Goal: Information Seeking & Learning: Understand process/instructions

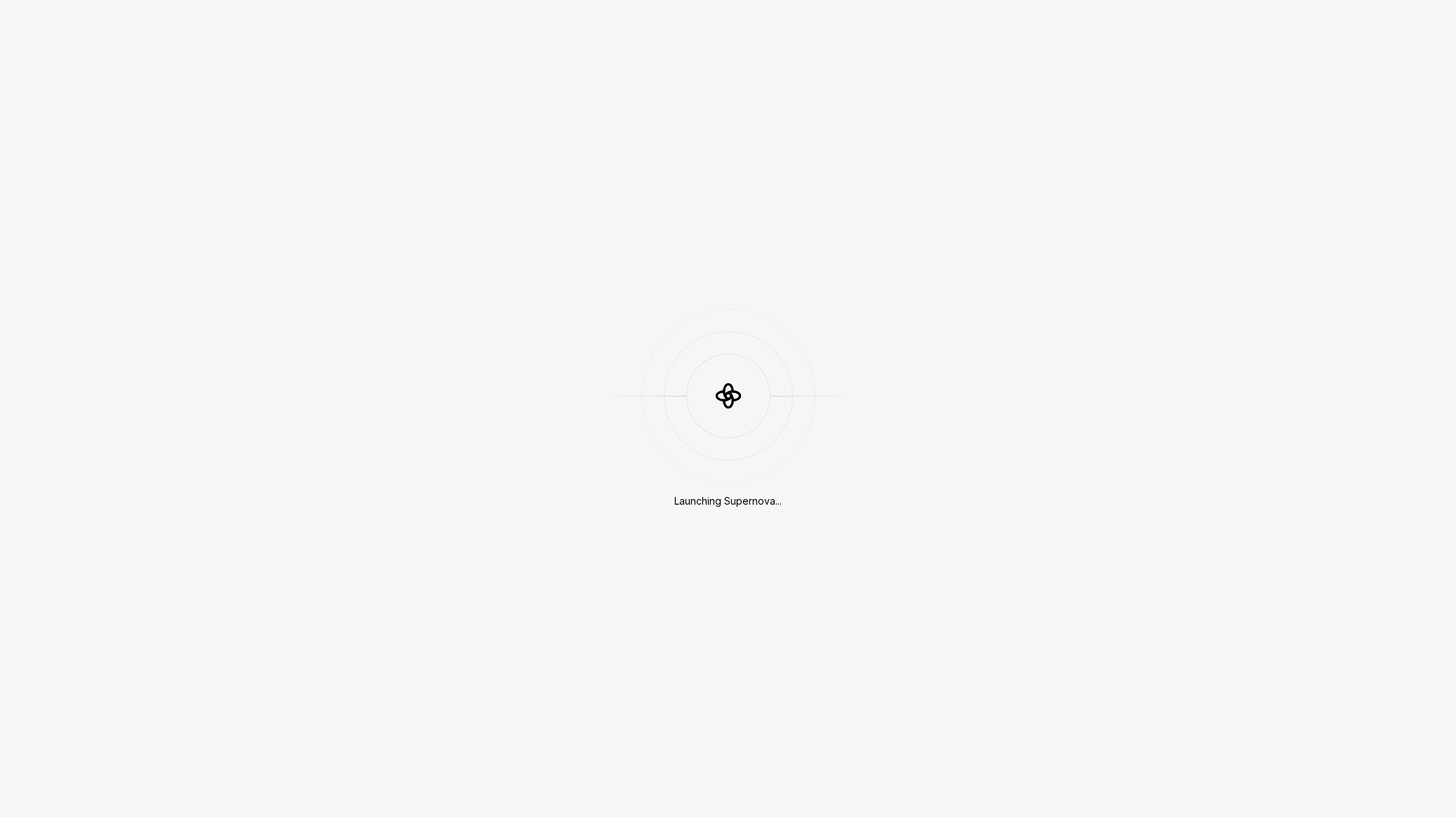
scroll to position [1782, 0]
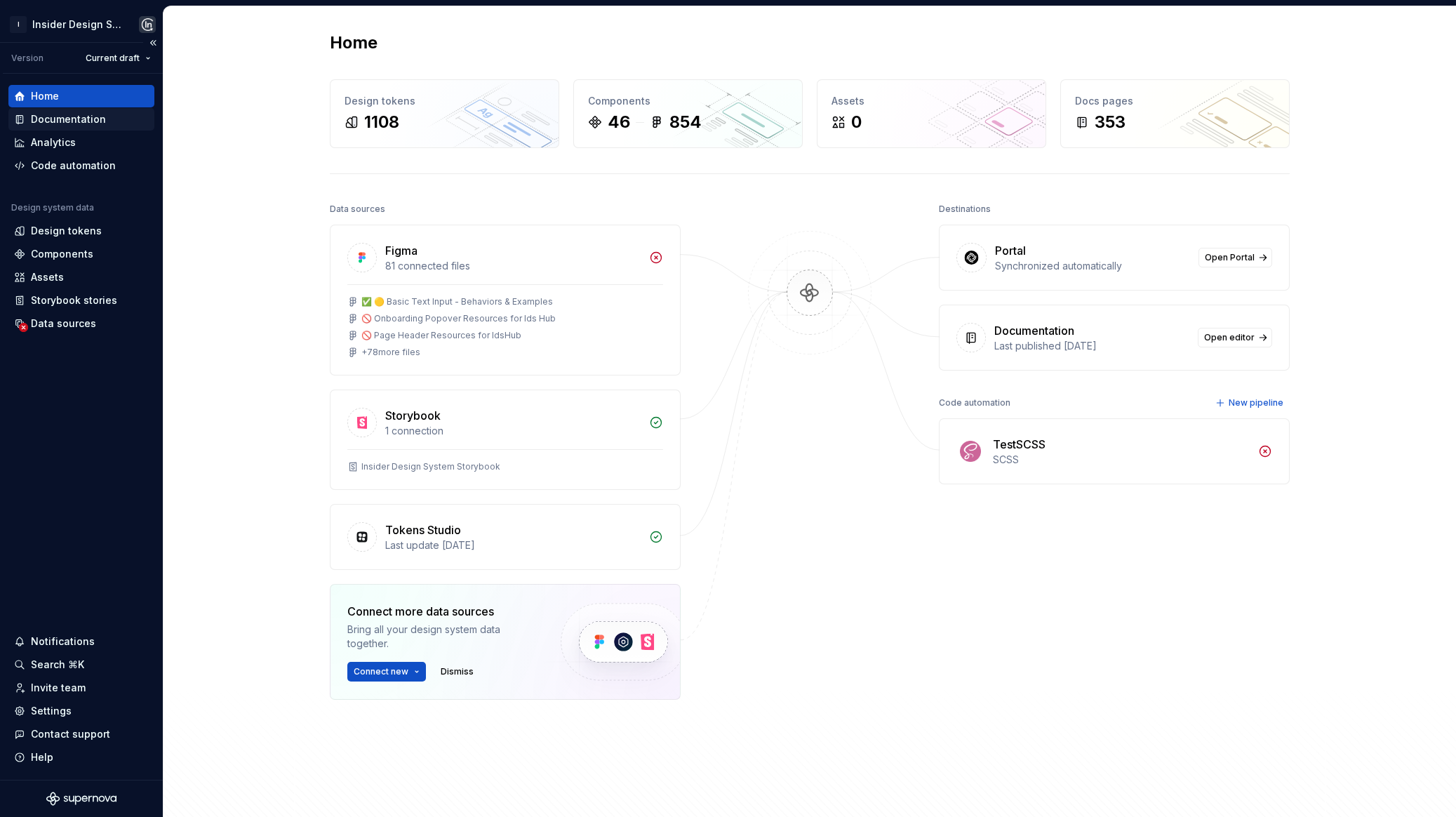
click at [72, 119] on div "Documentation" at bounding box center [68, 119] width 75 height 14
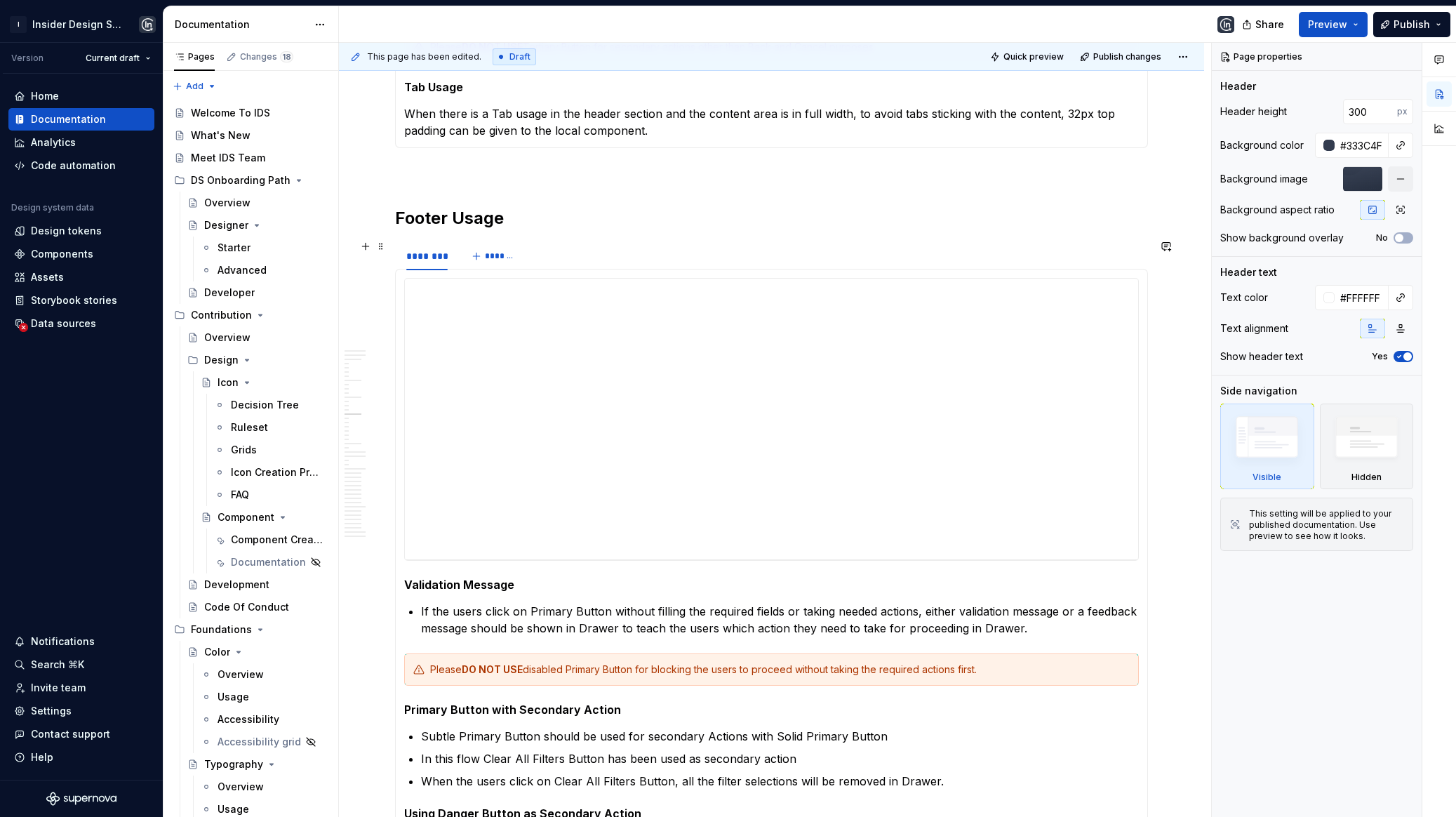
scroll to position [2638, 0]
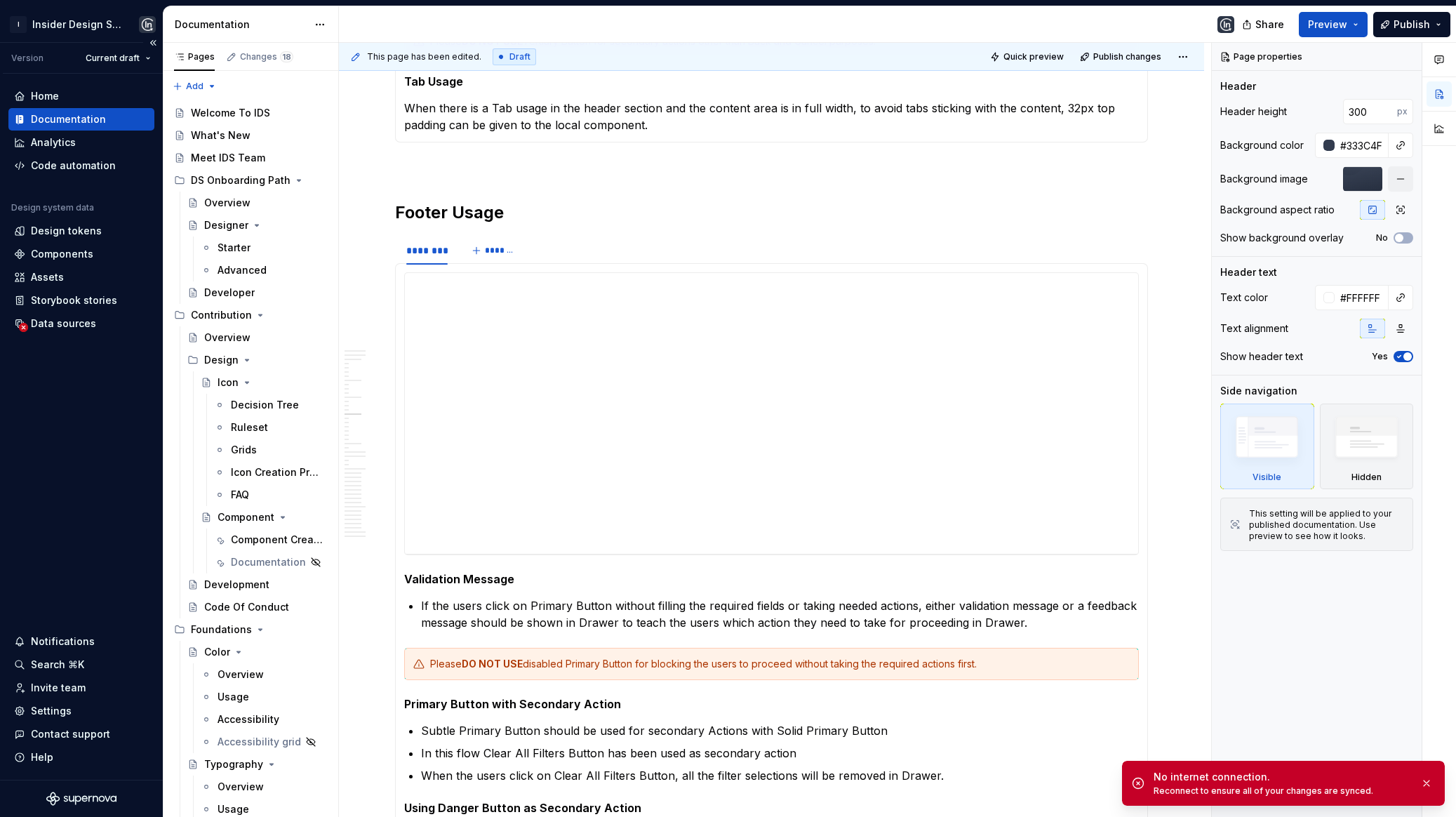
type textarea "*"
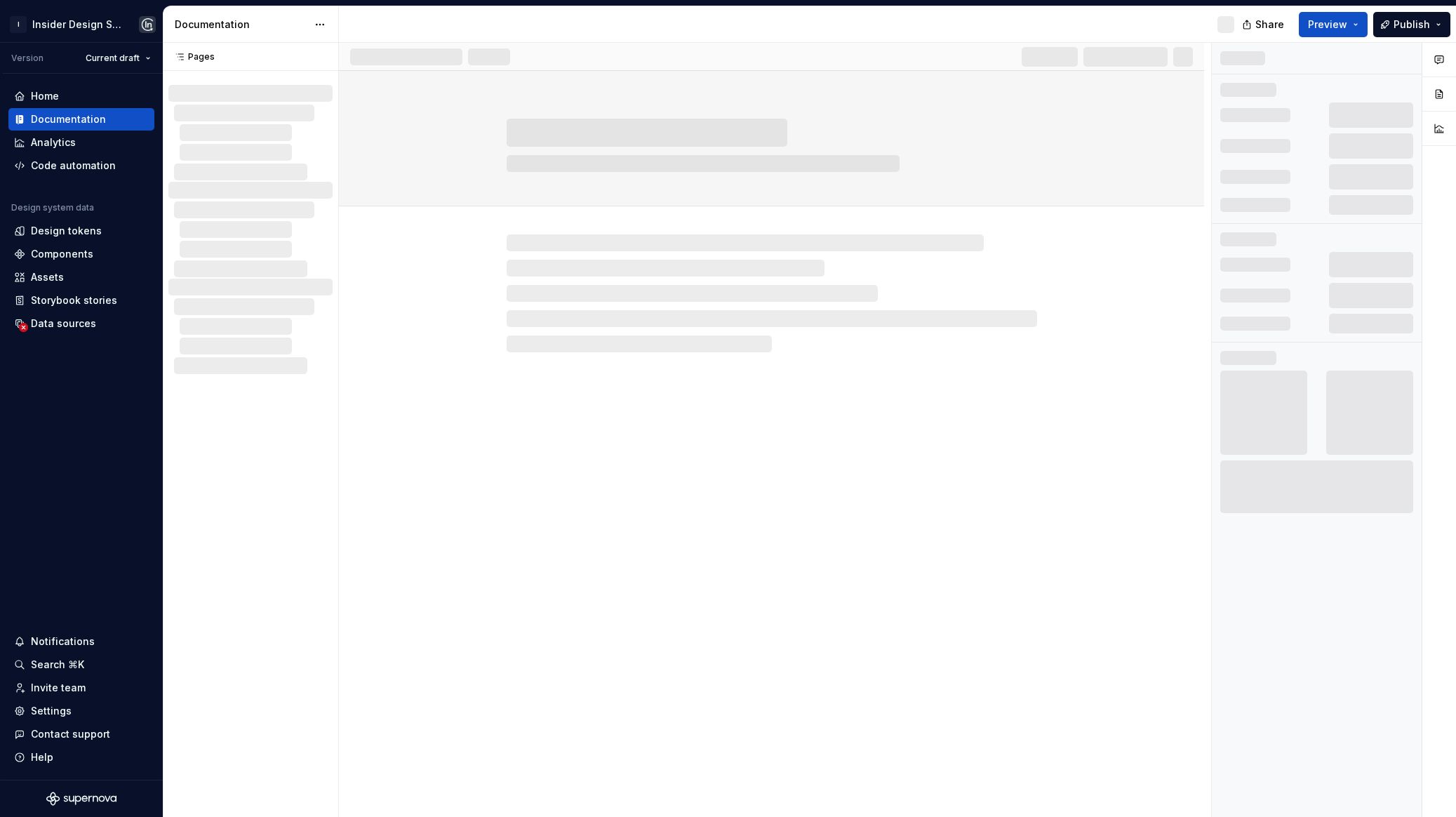
scroll to position [1782, 0]
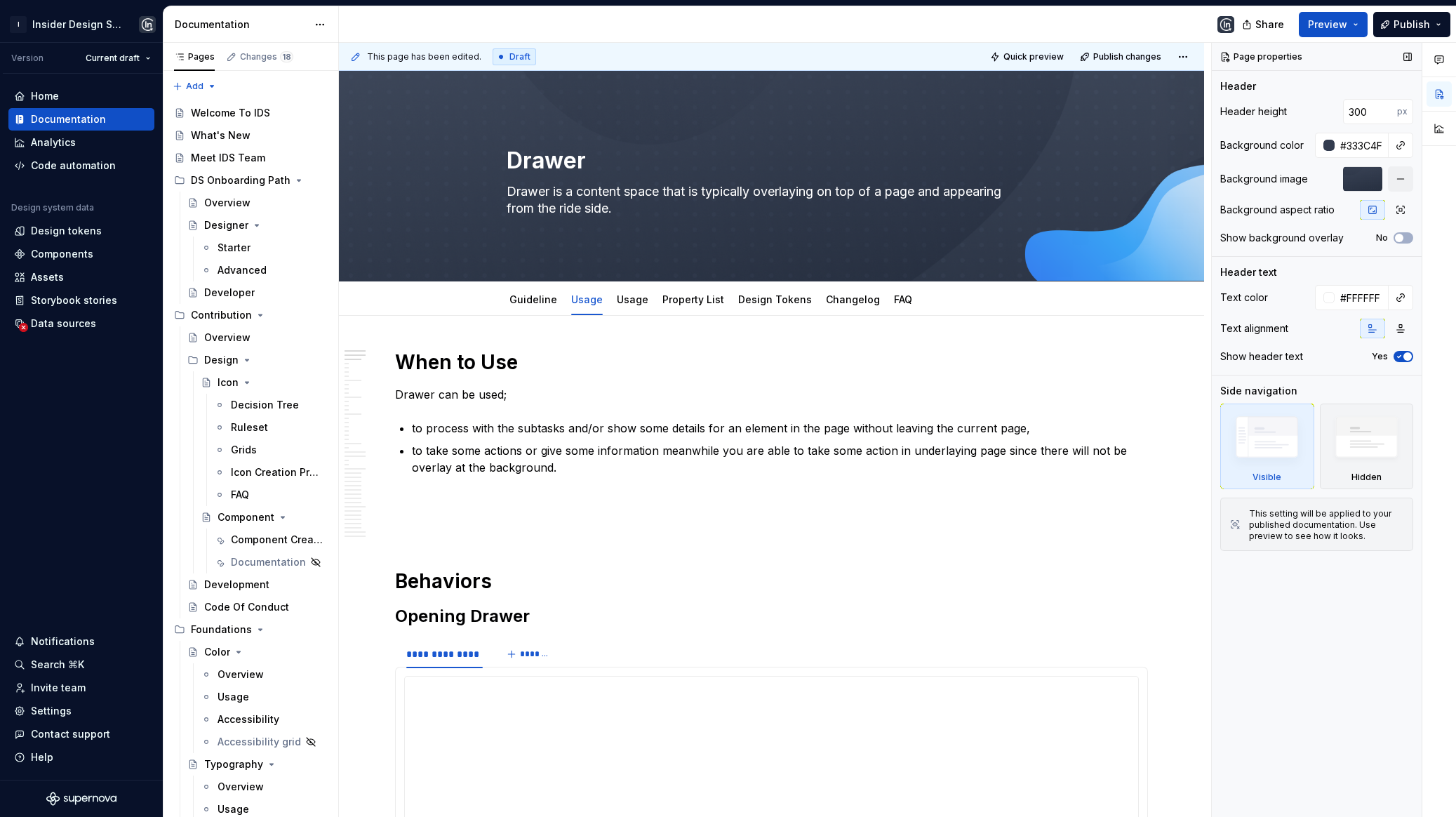
type textarea "*"
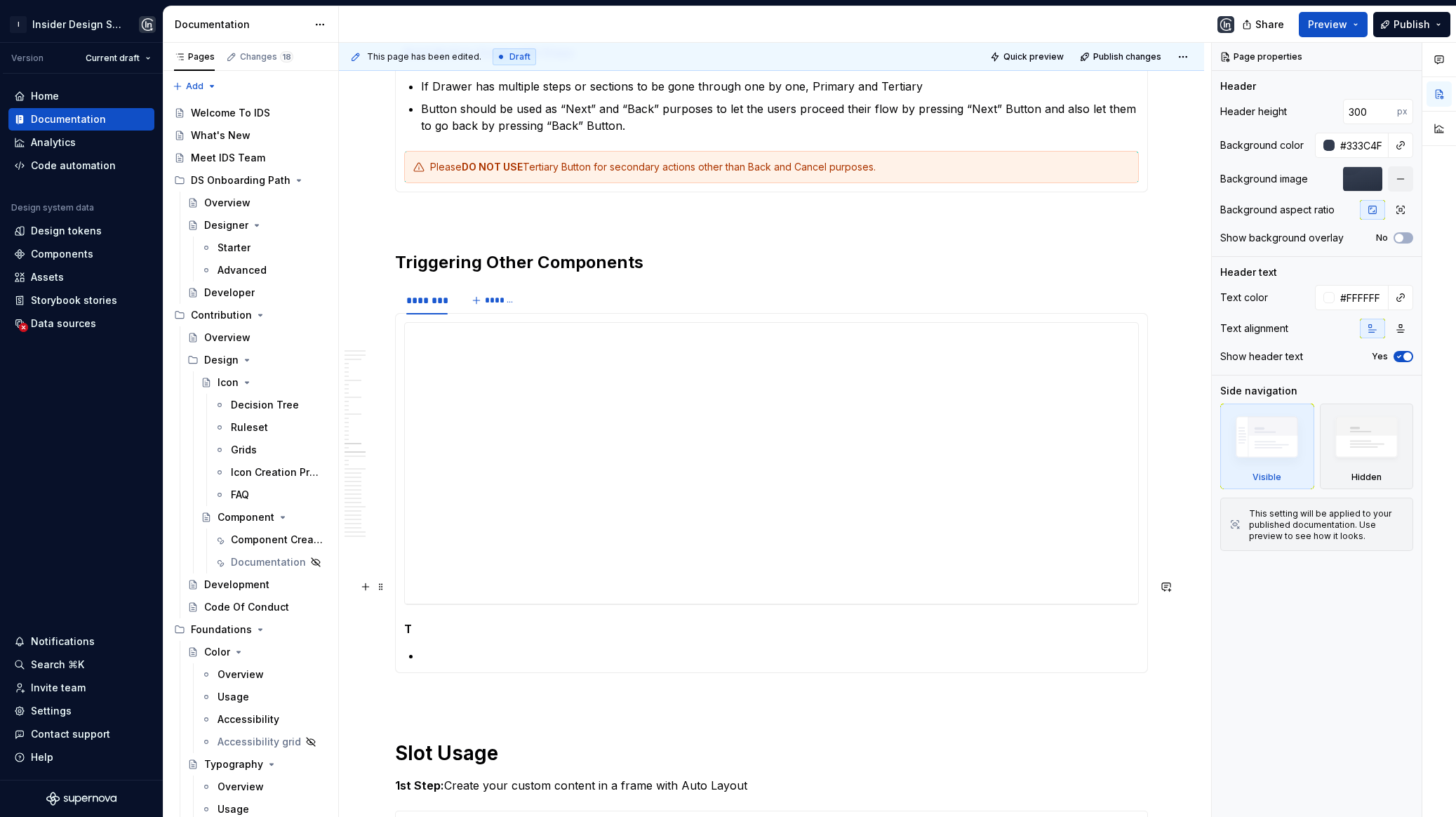
scroll to position [3987, 0]
click at [486, 620] on h5 "T" at bounding box center [771, 627] width 734 height 14
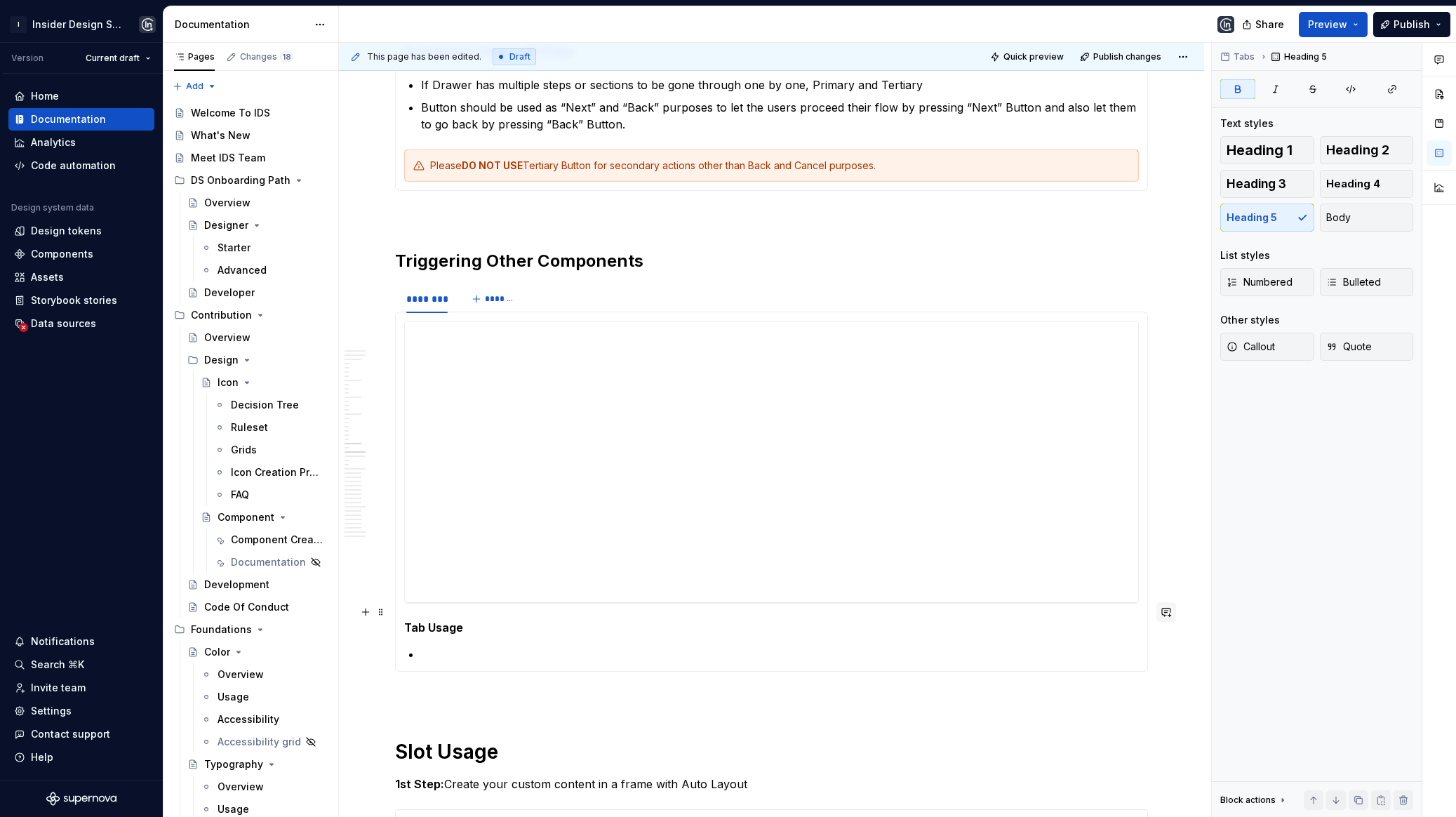
click at [1176, 610] on button "button" at bounding box center [1167, 612] width 19 height 19
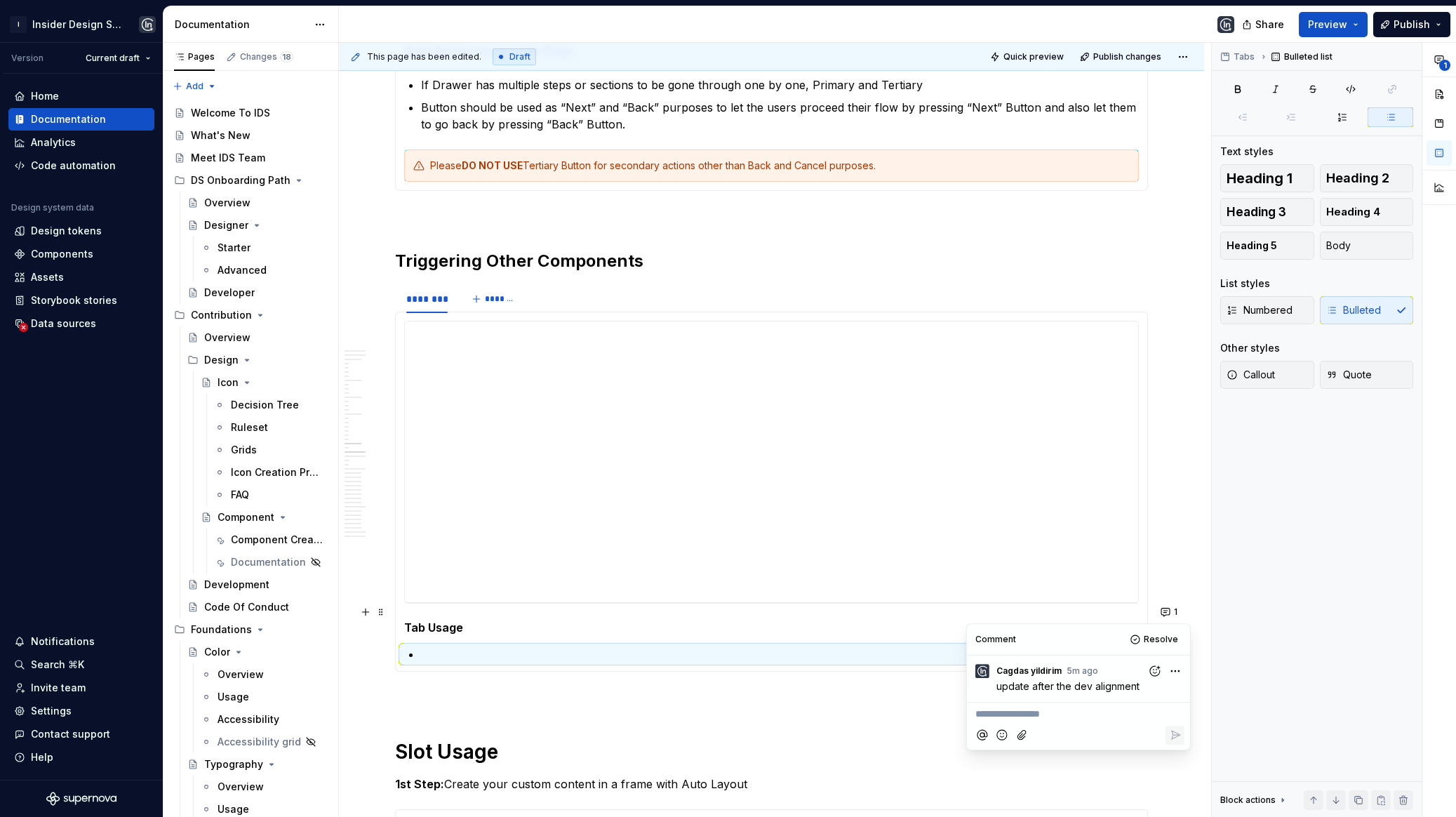
click at [638, 688] on p at bounding box center [771, 696] width 753 height 17
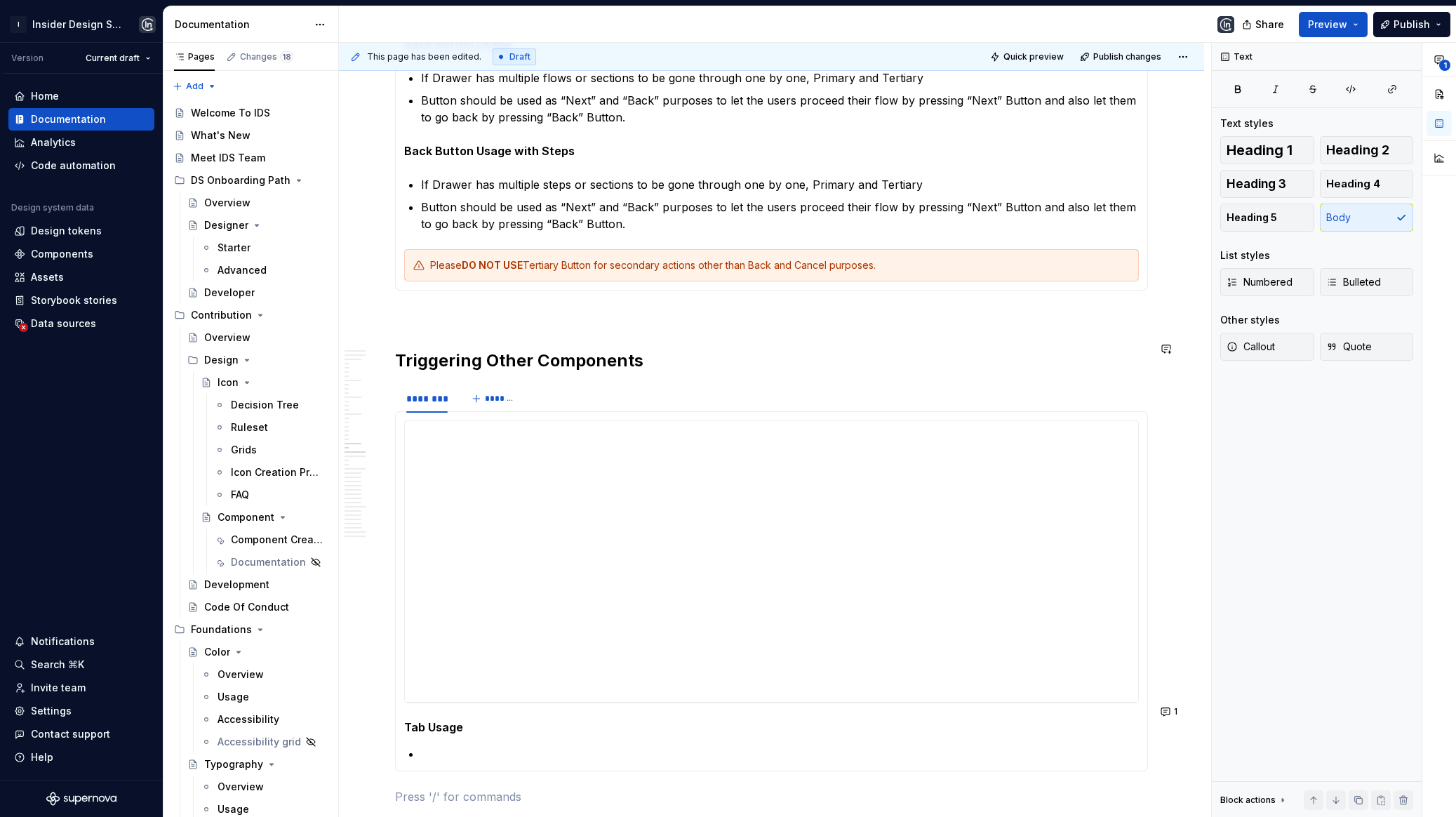
scroll to position [3891, 0]
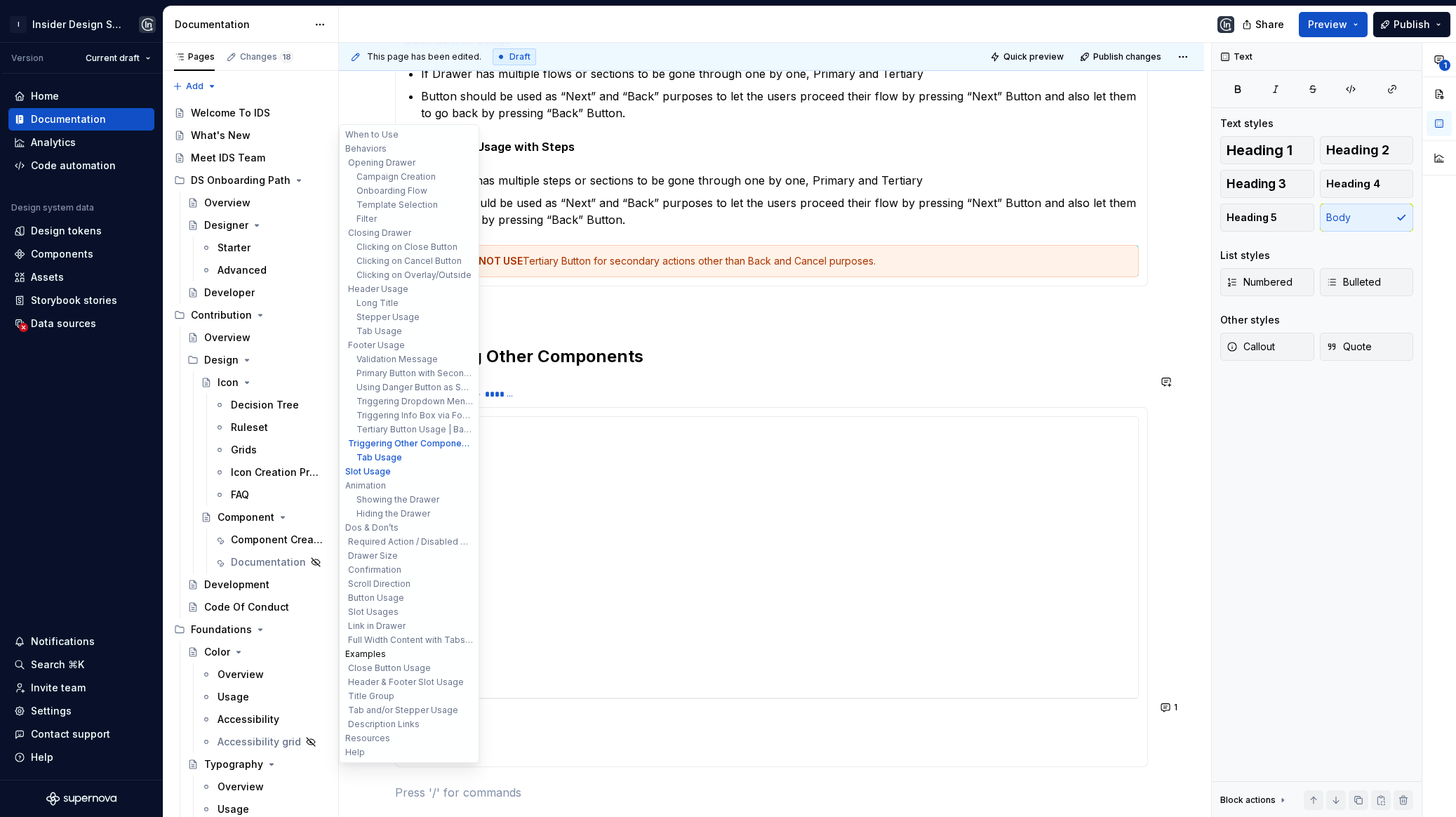
click at [374, 658] on button "Examples" at bounding box center [409, 653] width 133 height 14
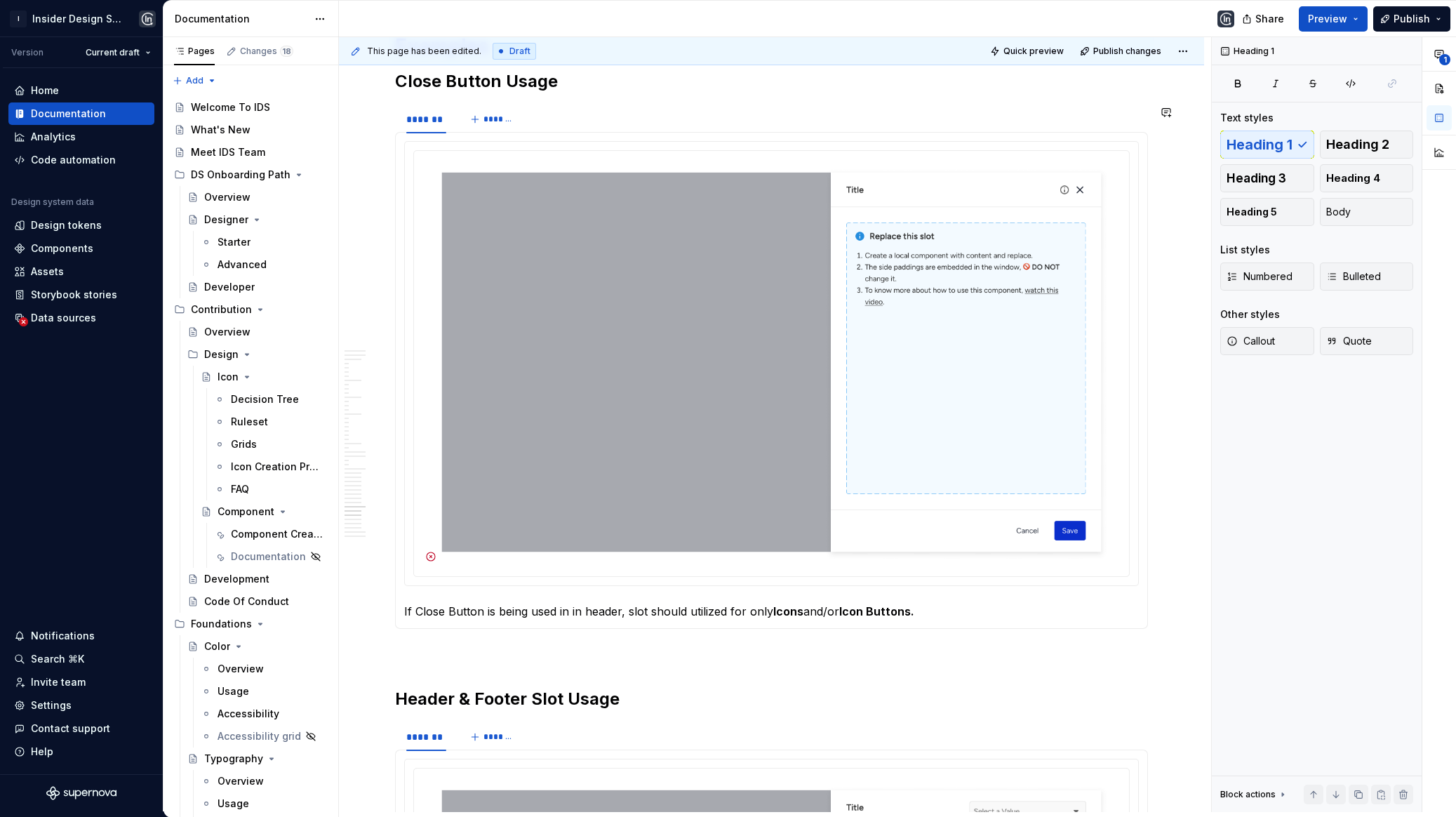
scroll to position [16905, 0]
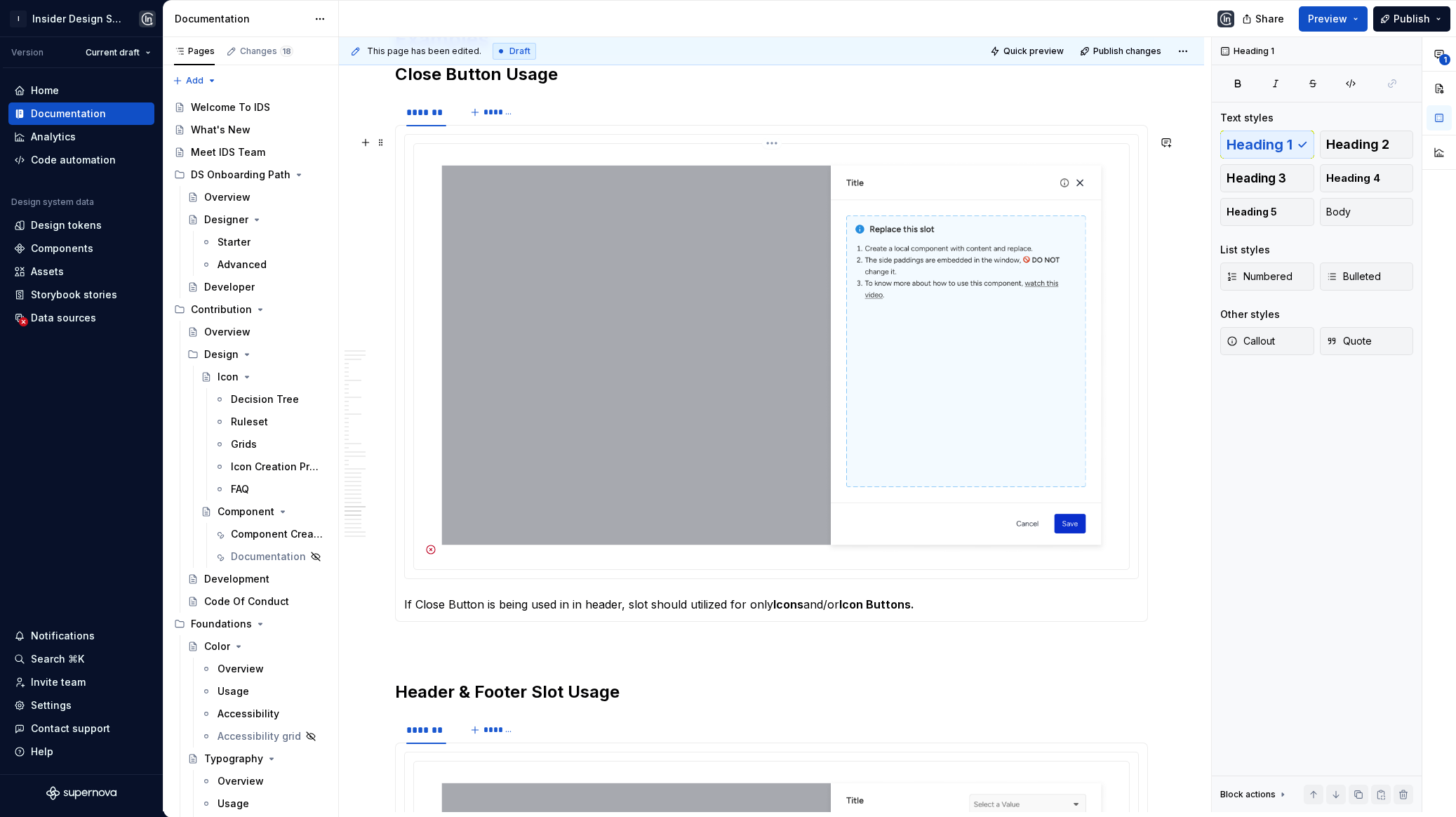
click at [1068, 180] on img at bounding box center [771, 354] width 704 height 411
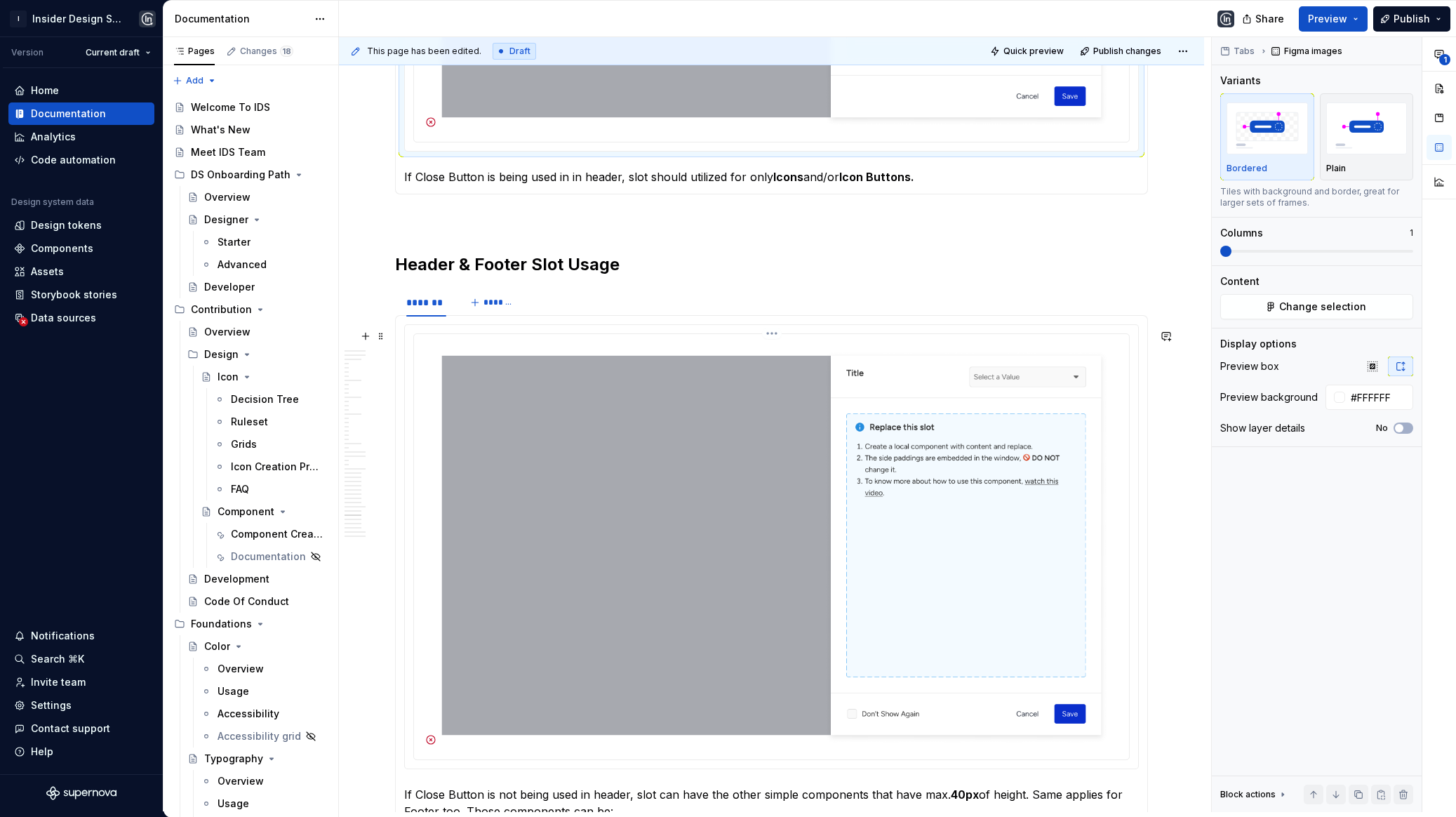
scroll to position [17350, 0]
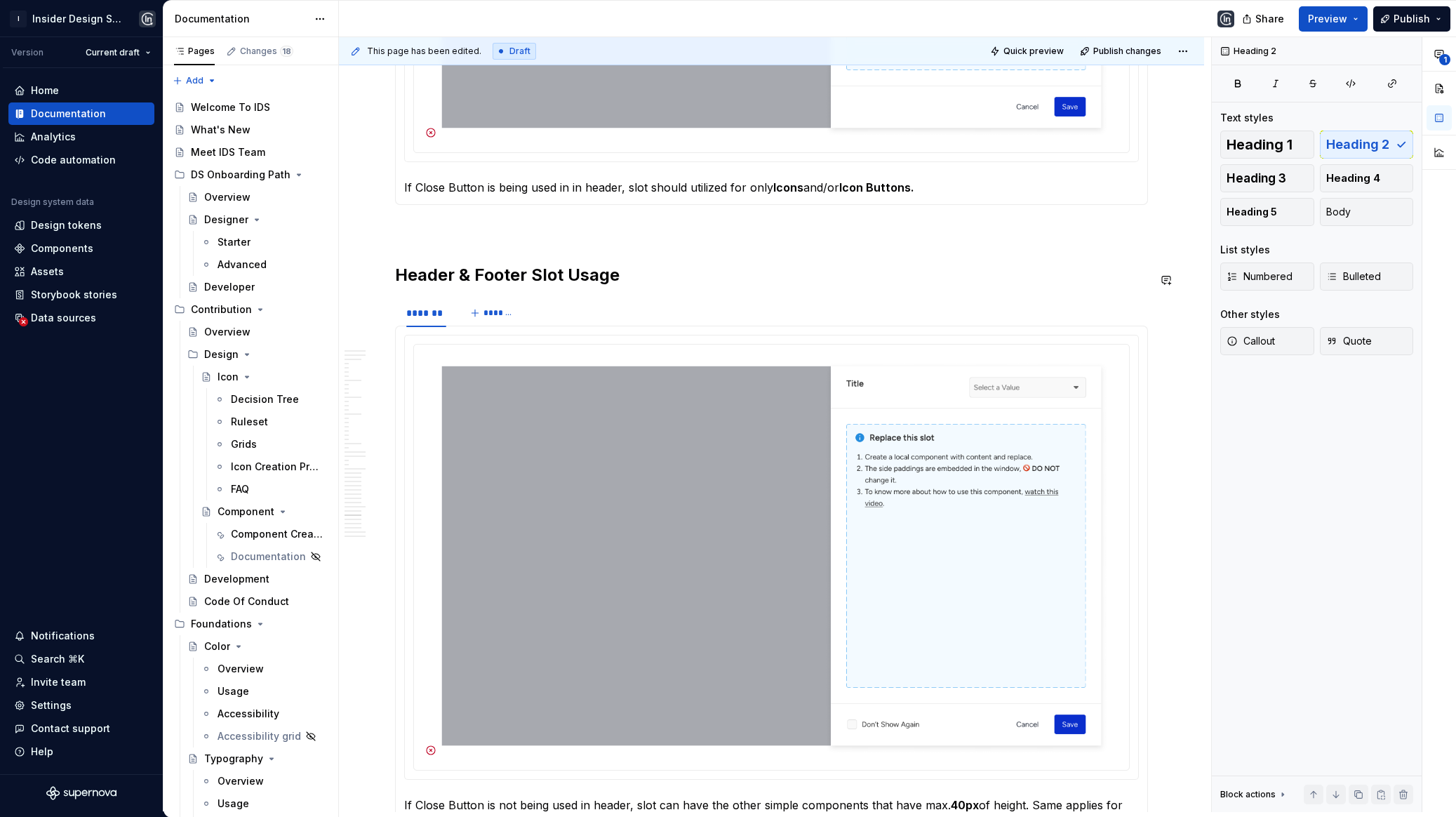
scroll to position [17297, 0]
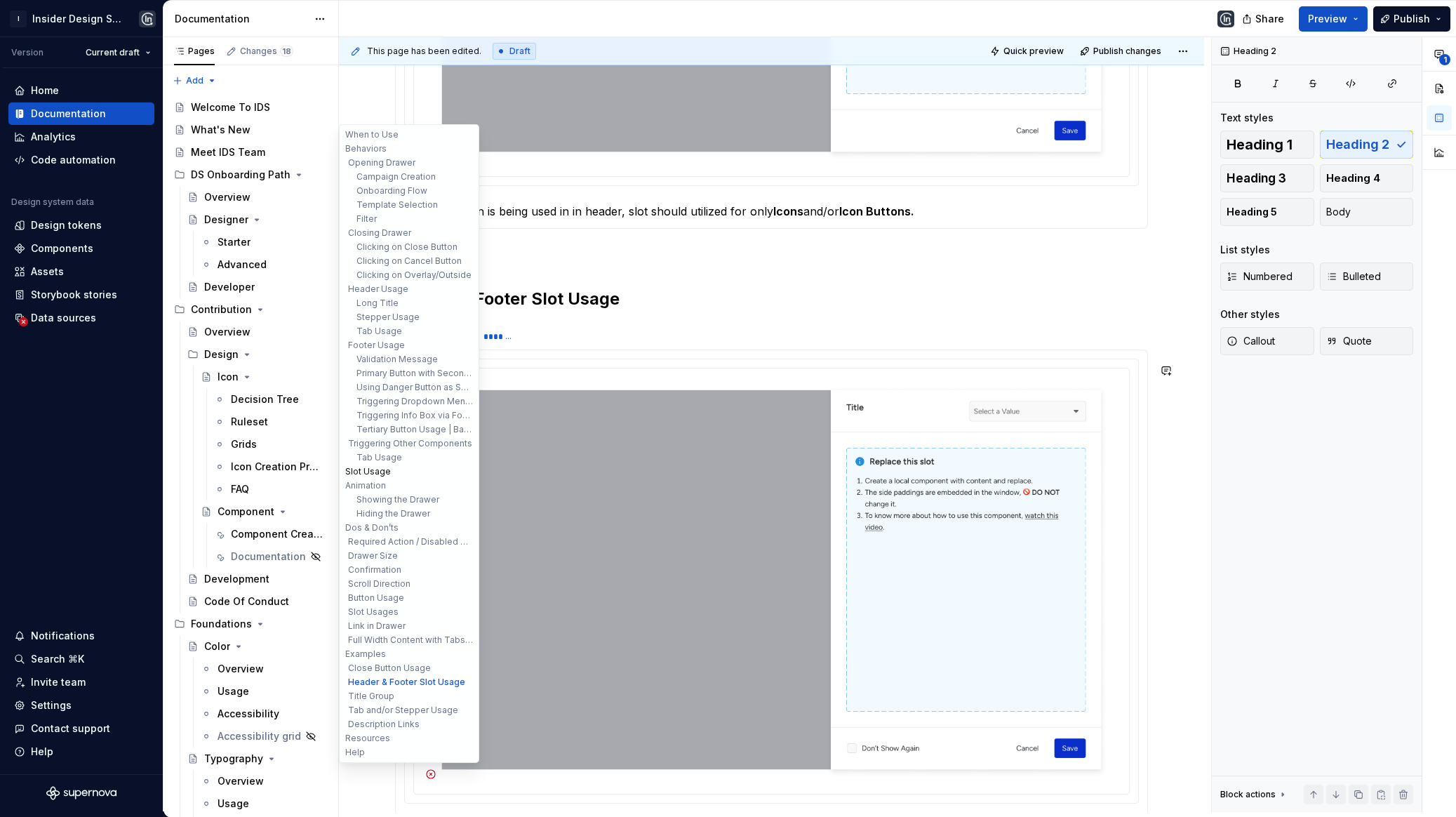
click at [383, 465] on button "Slot Usage" at bounding box center [409, 471] width 133 height 14
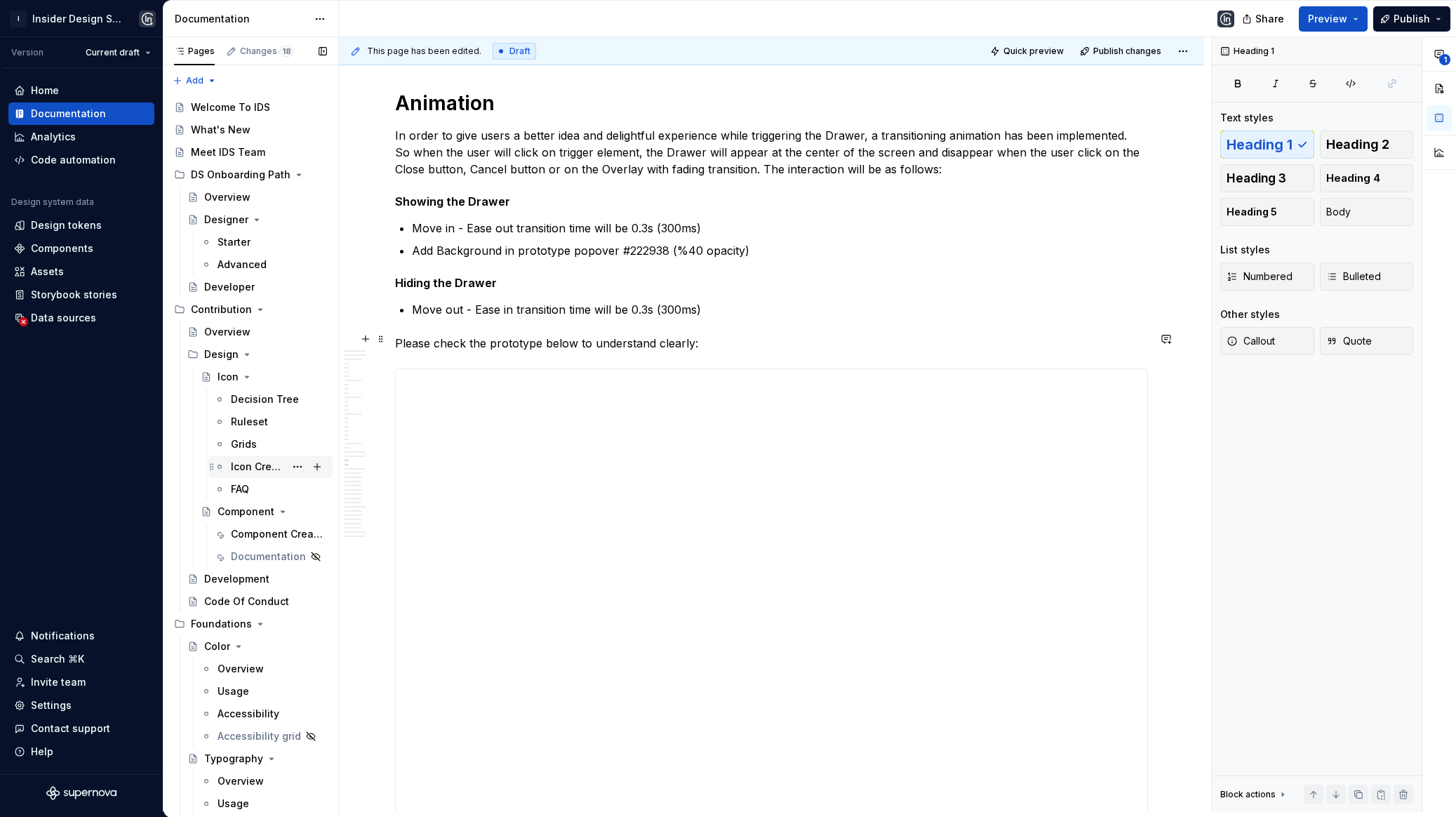
scroll to position [7990, 0]
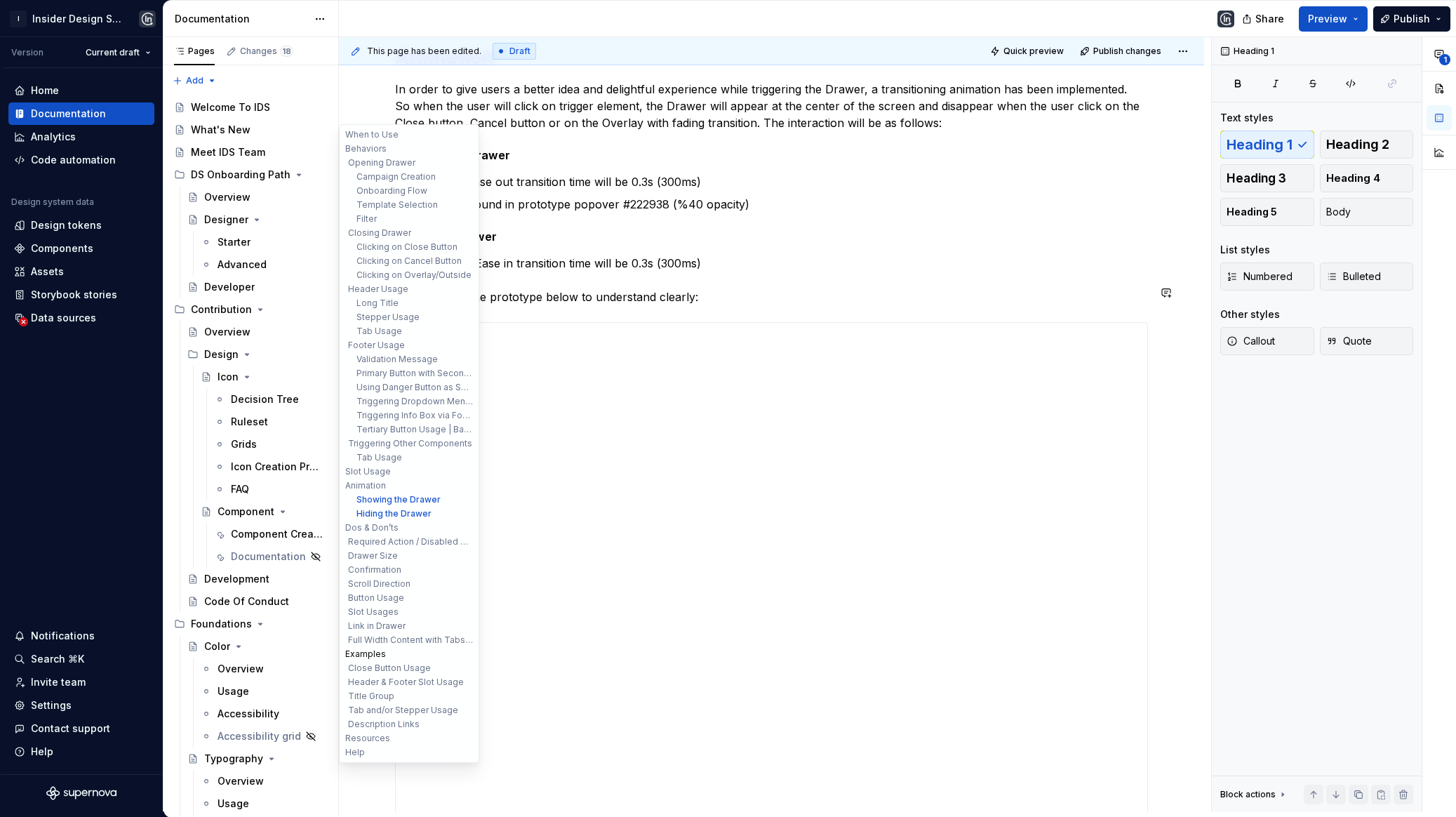
click at [375, 652] on button "Examples" at bounding box center [409, 653] width 133 height 14
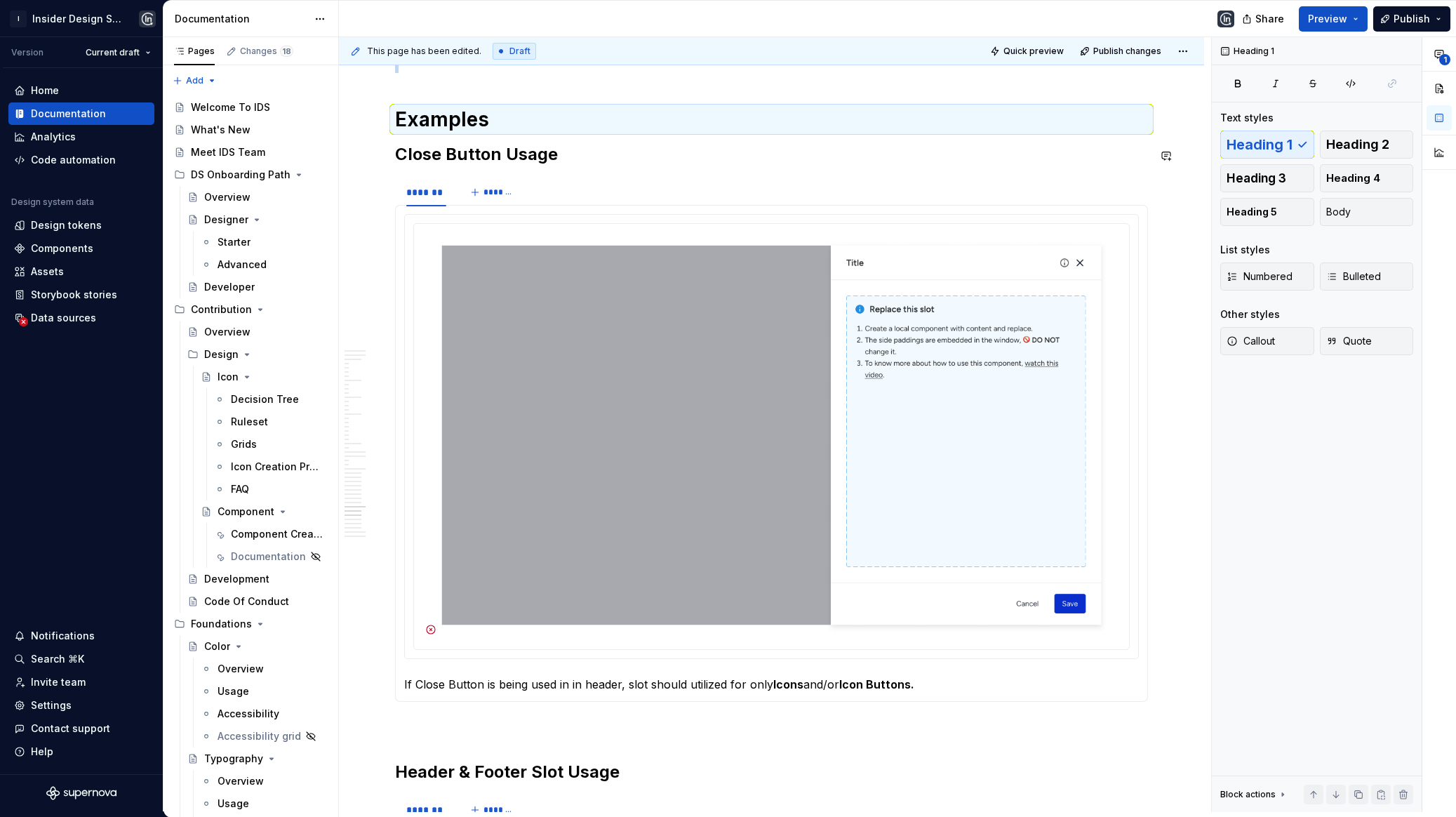
scroll to position [16805, 0]
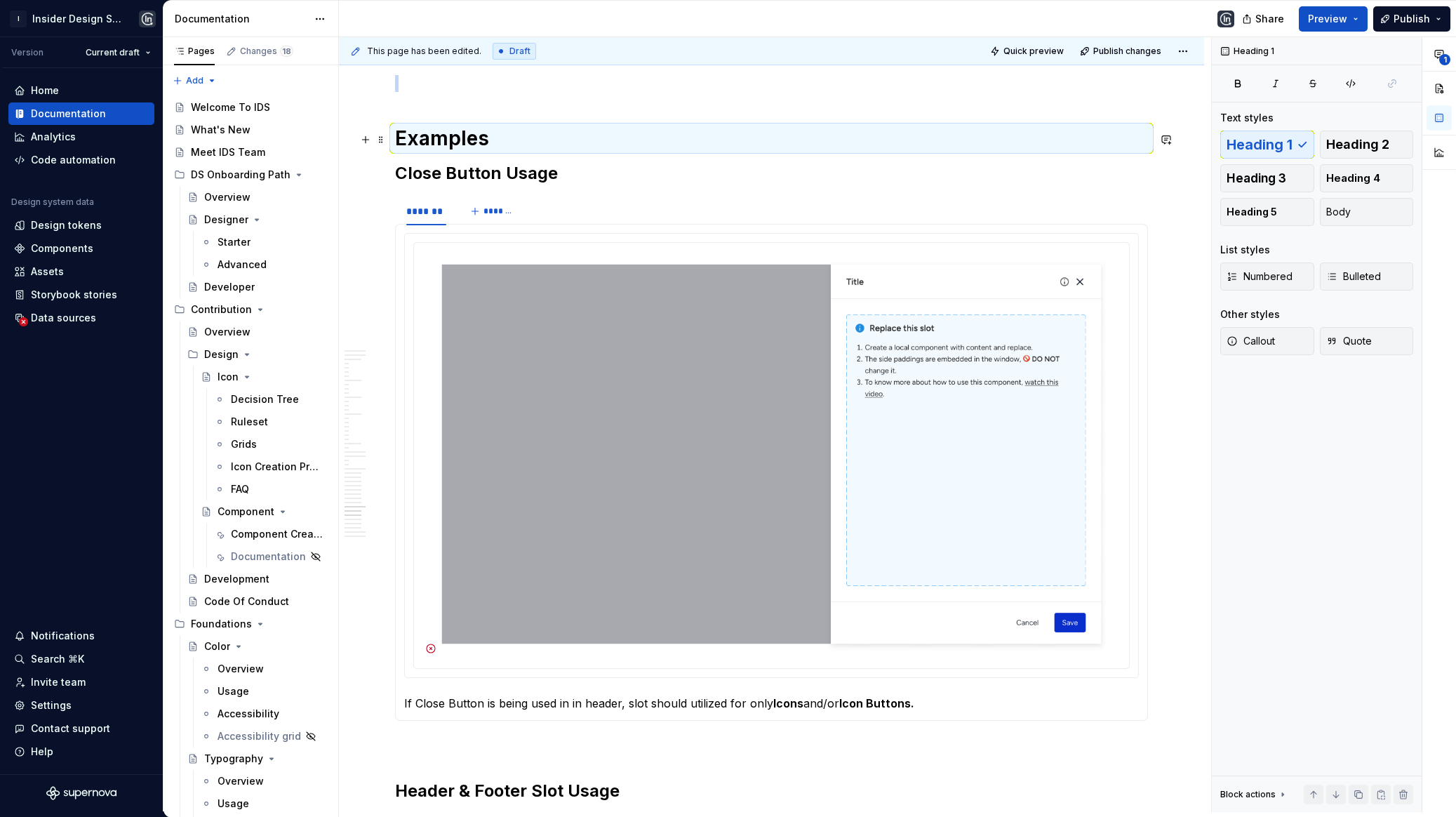
click at [554, 147] on h1 "Examples" at bounding box center [771, 138] width 753 height 25
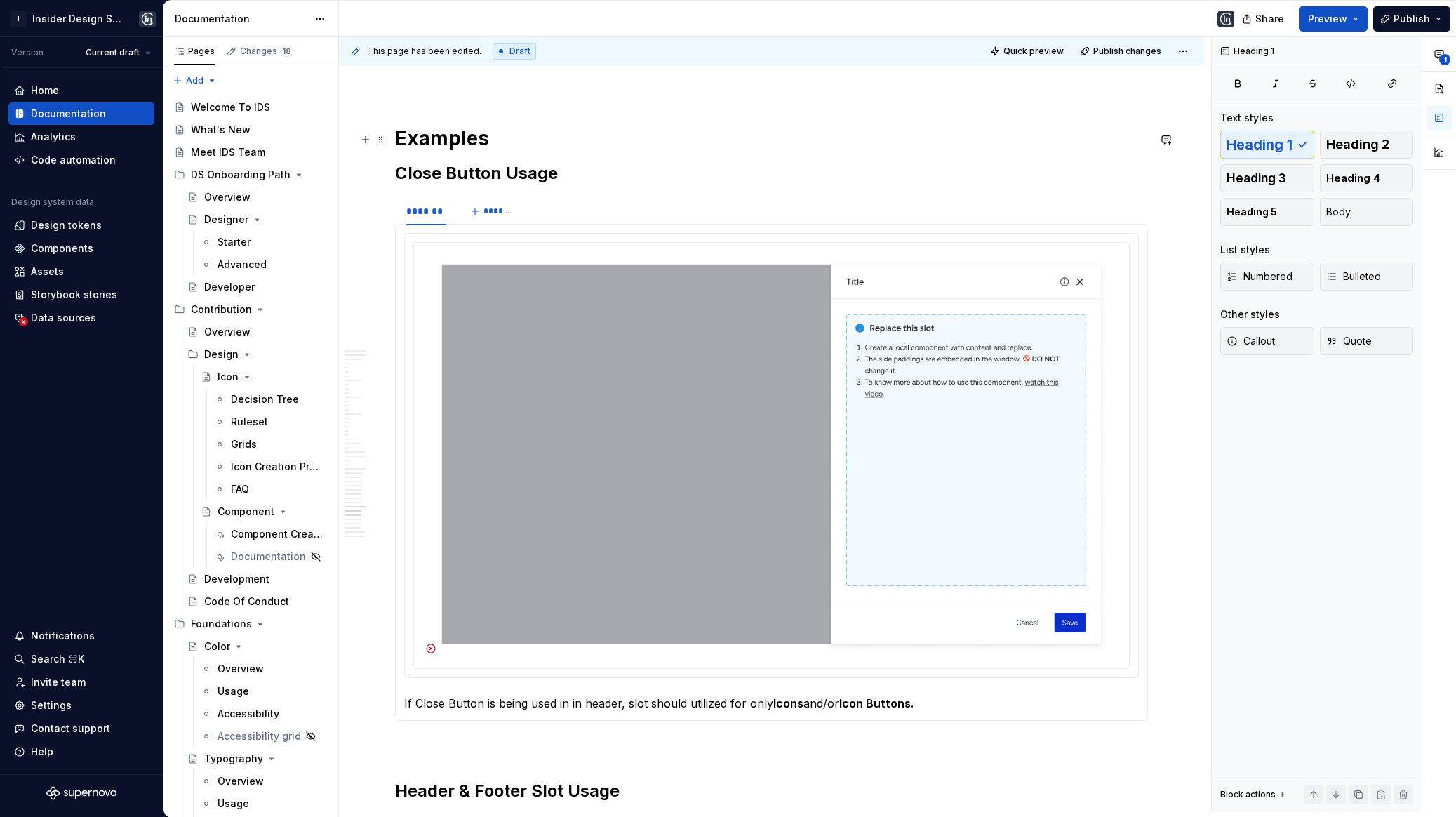
click at [549, 136] on h1 "Examples" at bounding box center [771, 138] width 753 height 25
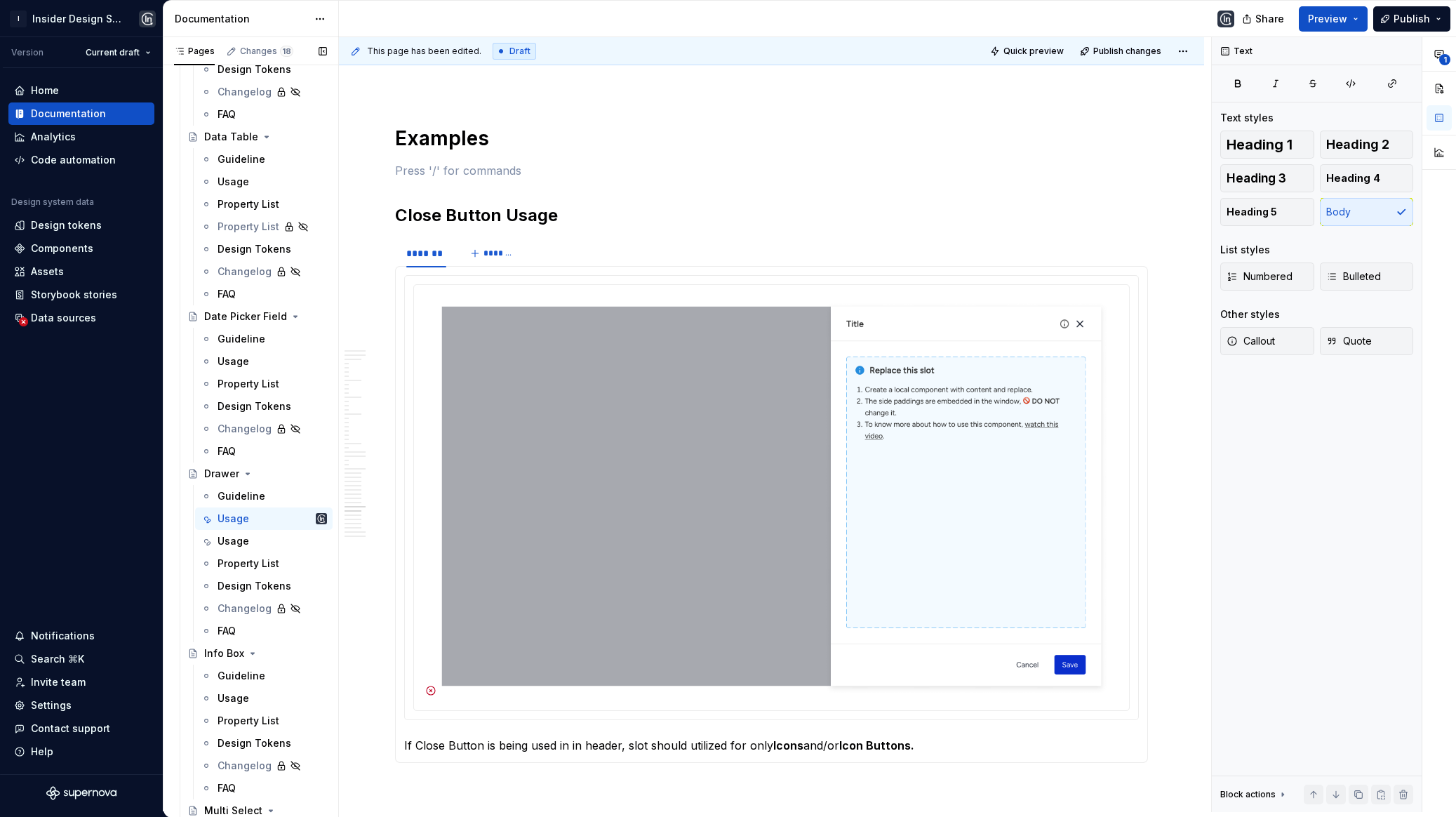
scroll to position [2821, 0]
click at [412, 174] on p "Content" at bounding box center [771, 169] width 753 height 17
click at [413, 174] on p "Content" at bounding box center [771, 169] width 753 height 17
click at [481, 222] on h2 "Close Button Usage" at bounding box center [771, 215] width 753 height 22
click at [468, 176] on p "Header Usage" at bounding box center [771, 169] width 753 height 17
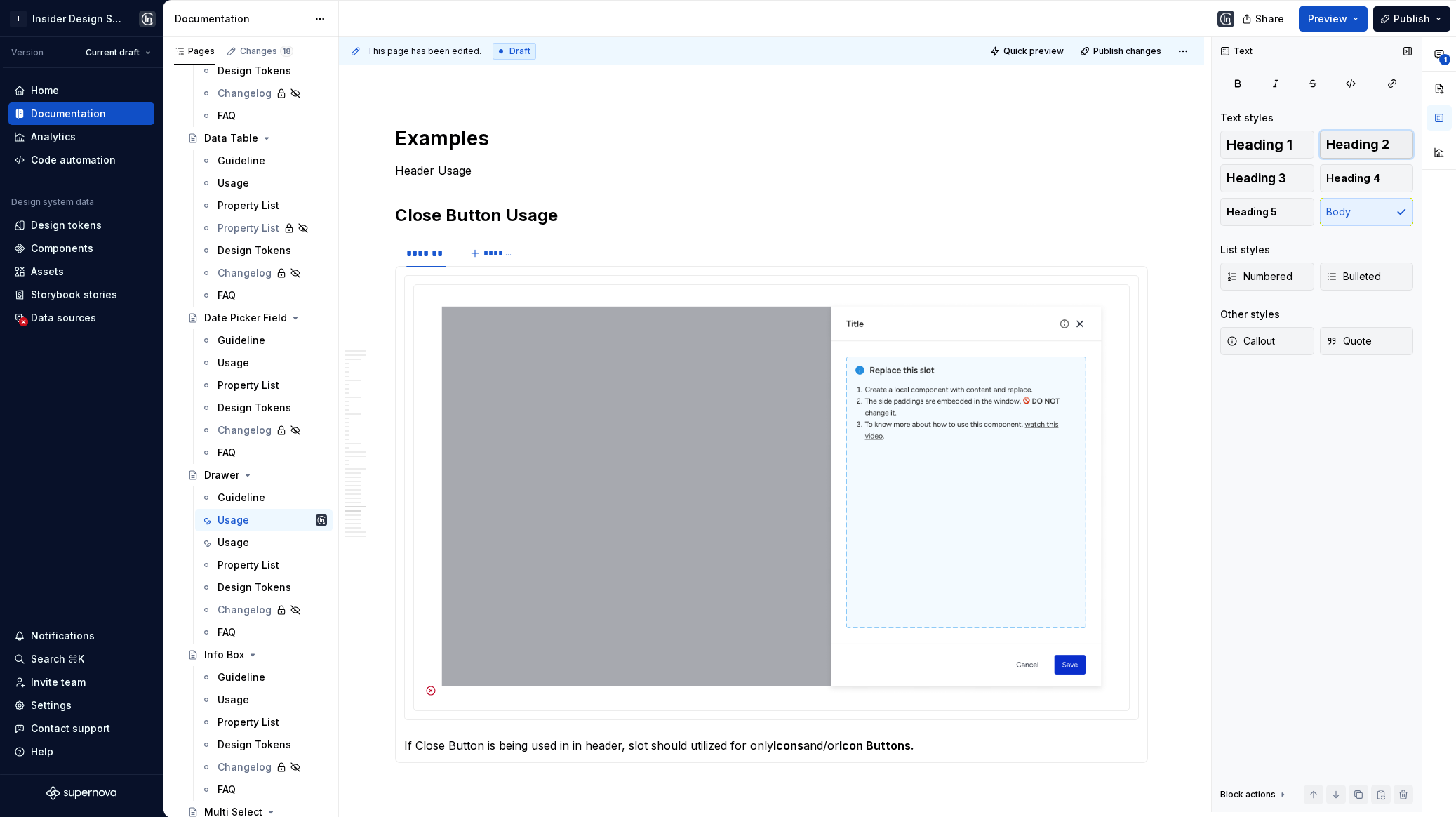
click at [1378, 147] on span "Heading 2" at bounding box center [1358, 144] width 63 height 14
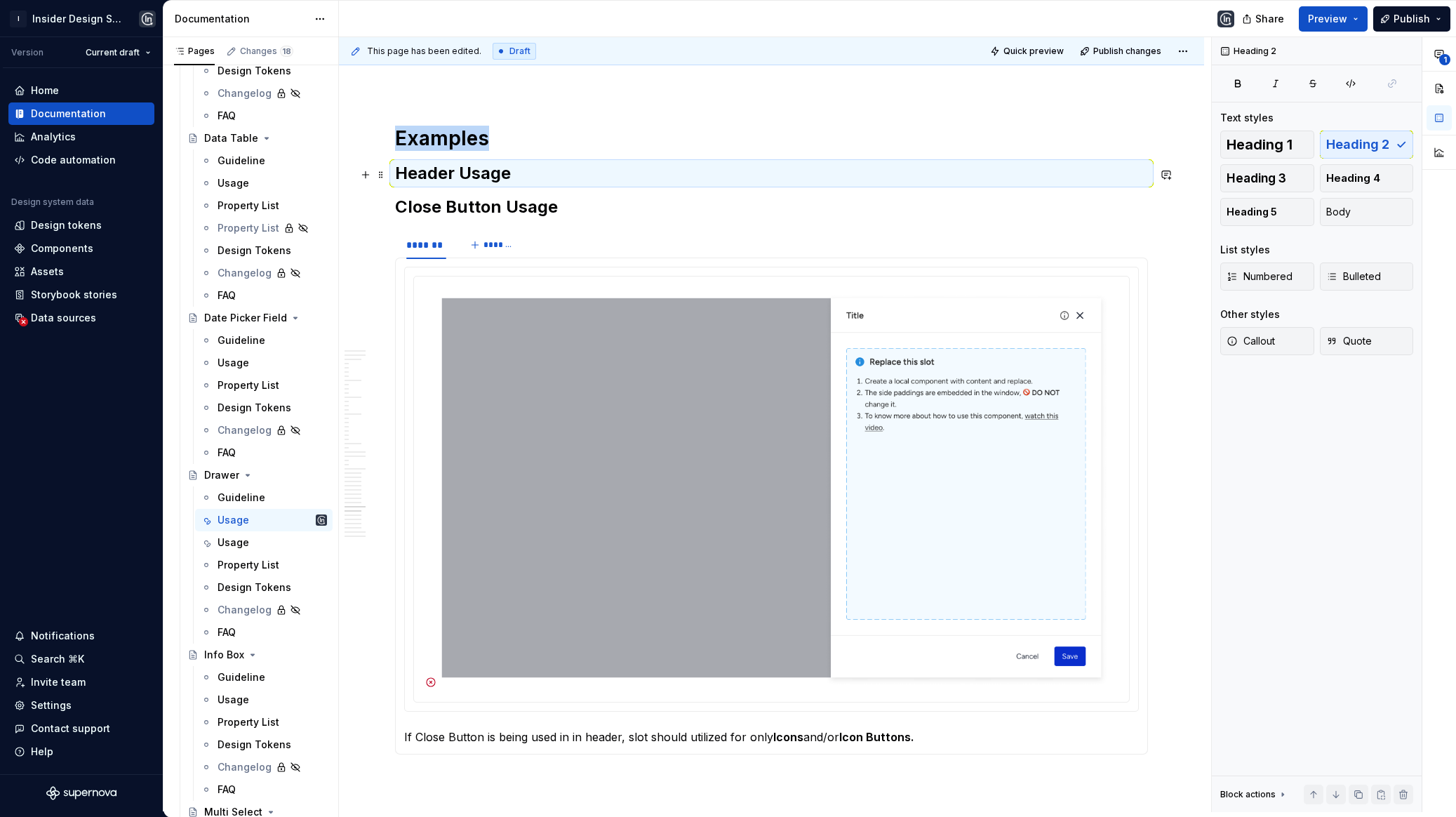
click at [602, 170] on h2 "Header Usage" at bounding box center [771, 172] width 753 height 22
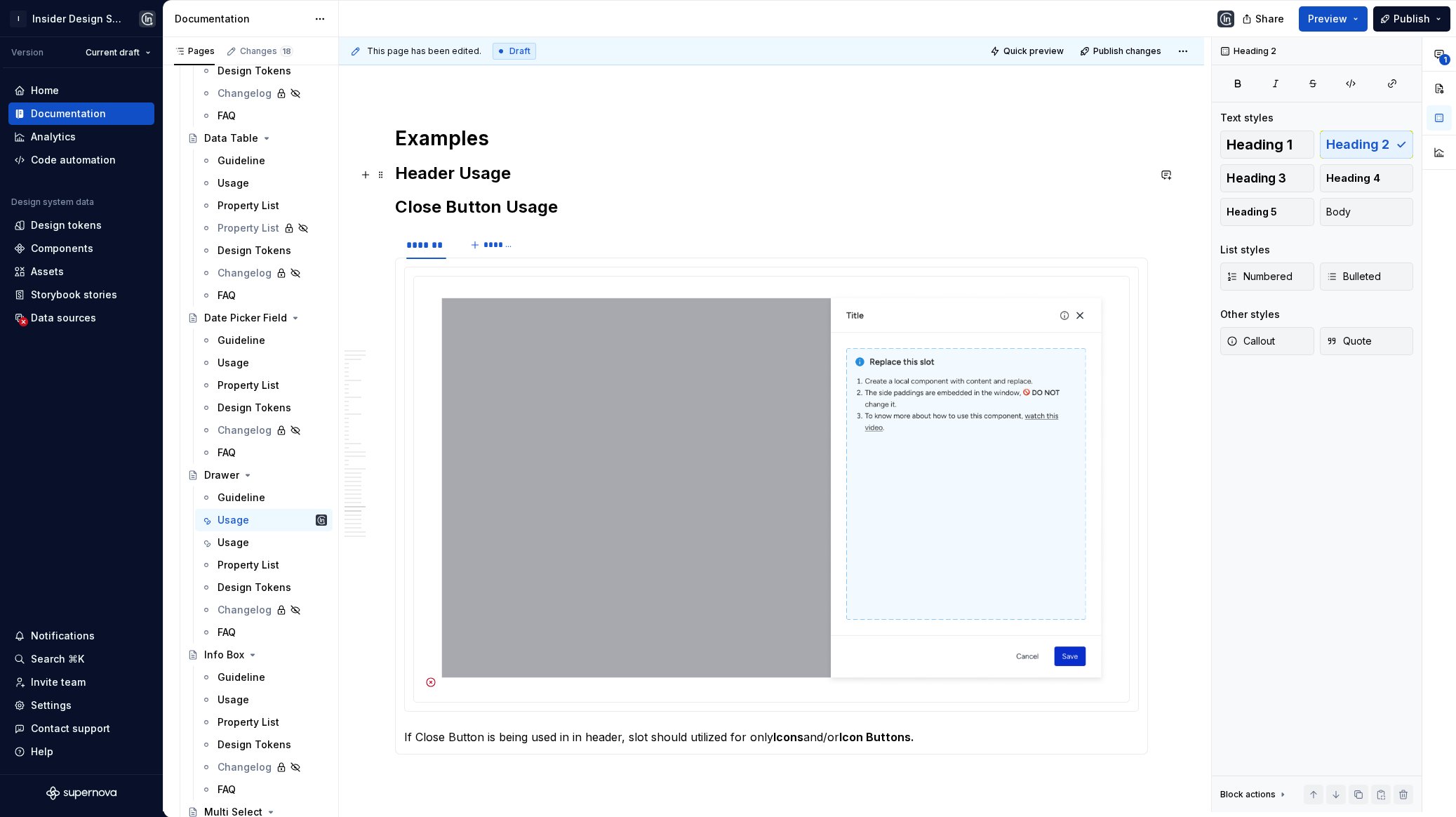
click at [524, 166] on h2 "Header Usage" at bounding box center [771, 172] width 753 height 22
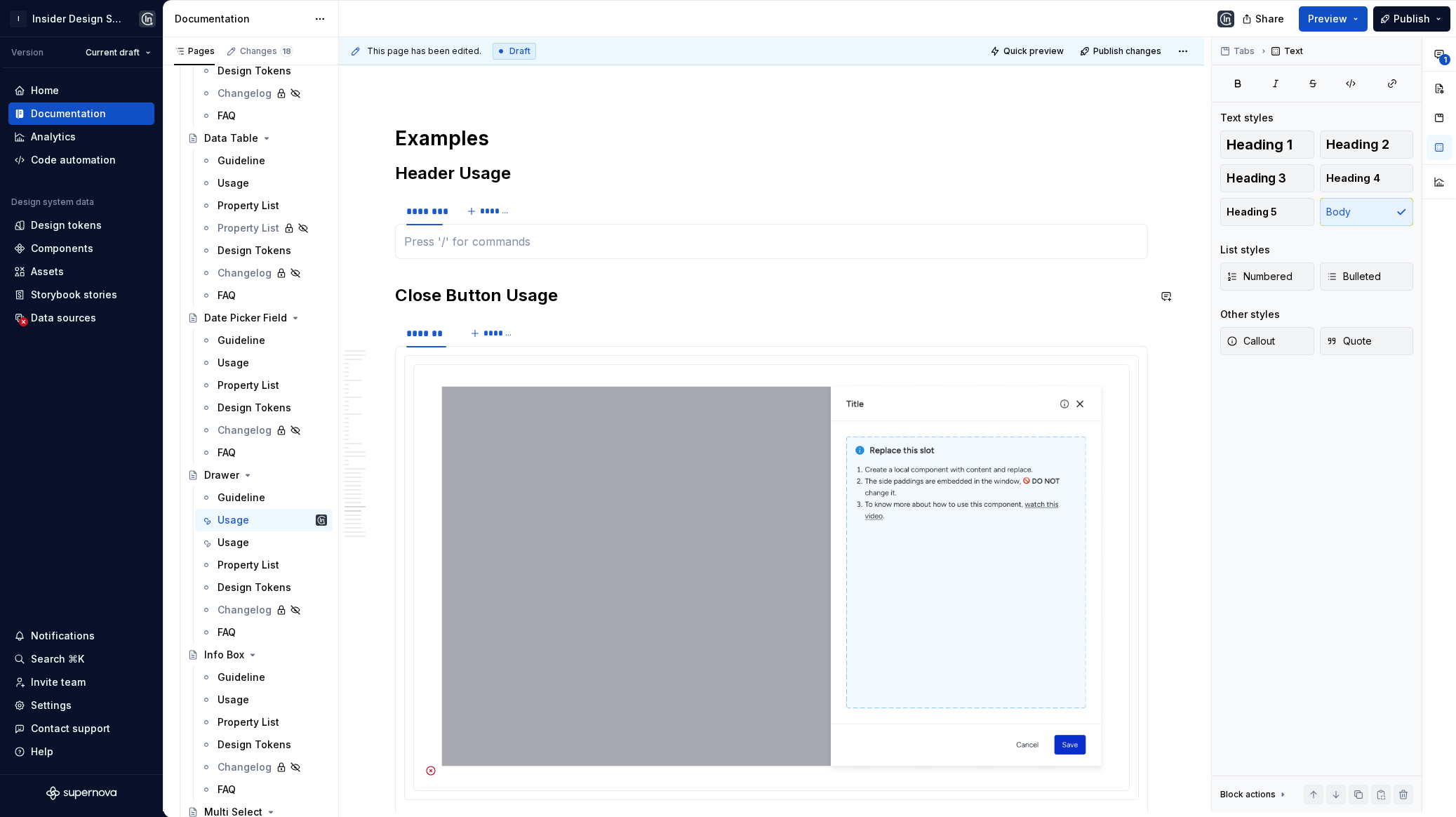
type textarea "*"
click at [859, 213] on div "******** *******" at bounding box center [771, 210] width 753 height 28
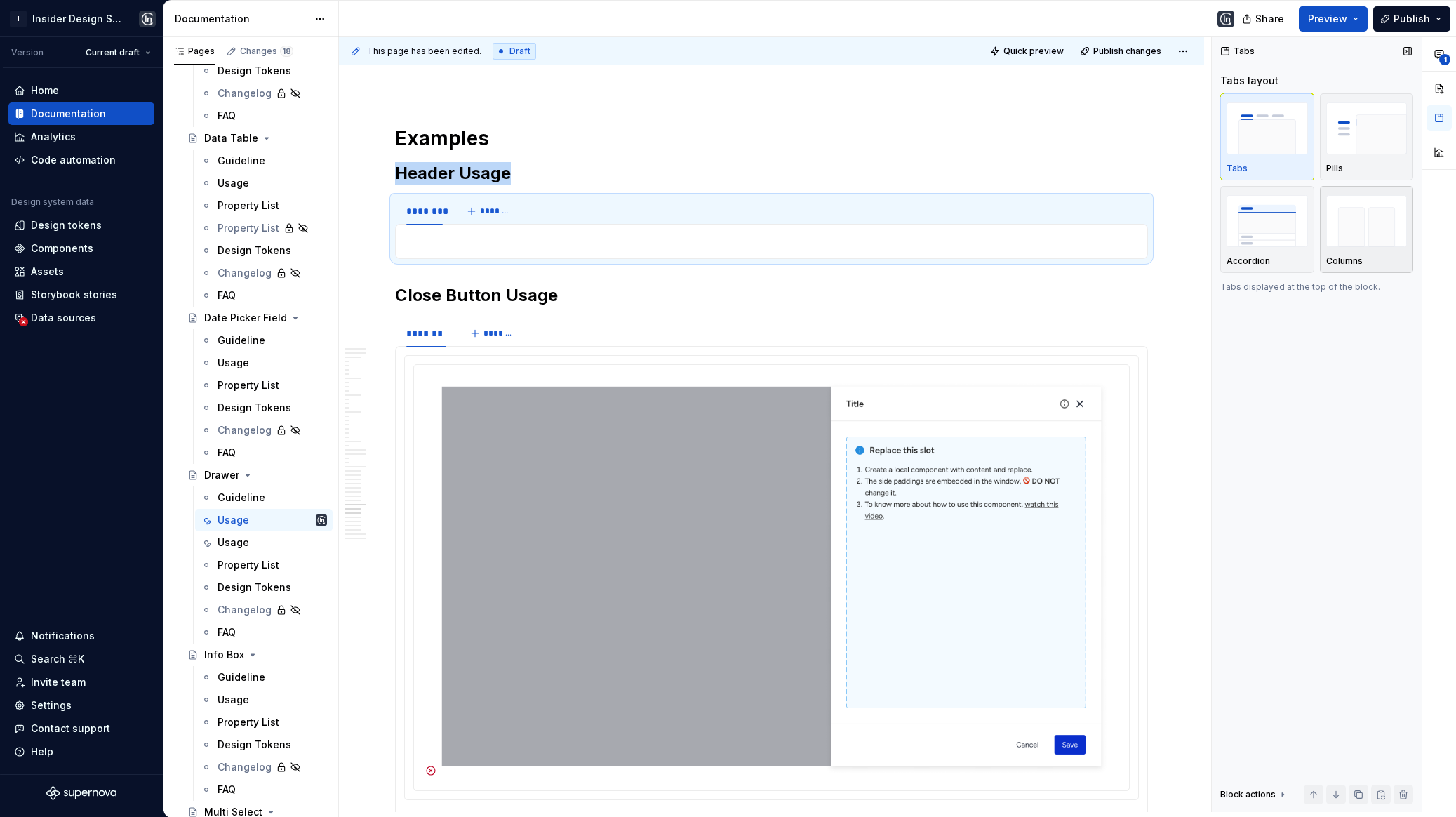
click at [1348, 247] on div "button" at bounding box center [1367, 220] width 82 height 57
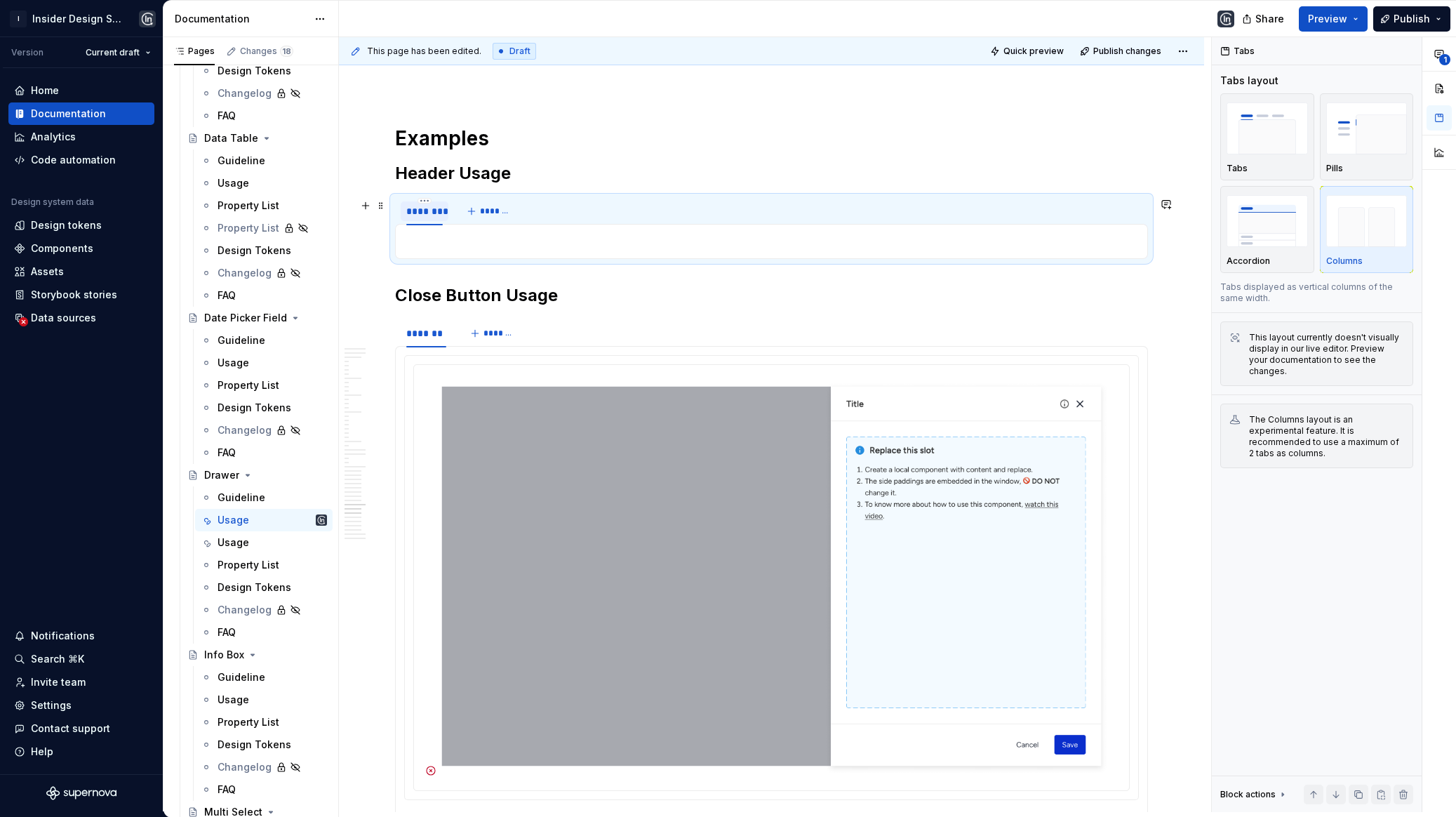
click at [429, 217] on div "********" at bounding box center [424, 211] width 36 height 14
click at [429, 216] on div "********" at bounding box center [424, 211] width 36 height 14
type input "********"
click at [443, 233] on p at bounding box center [771, 241] width 734 height 17
click at [443, 232] on div at bounding box center [771, 241] width 753 height 35
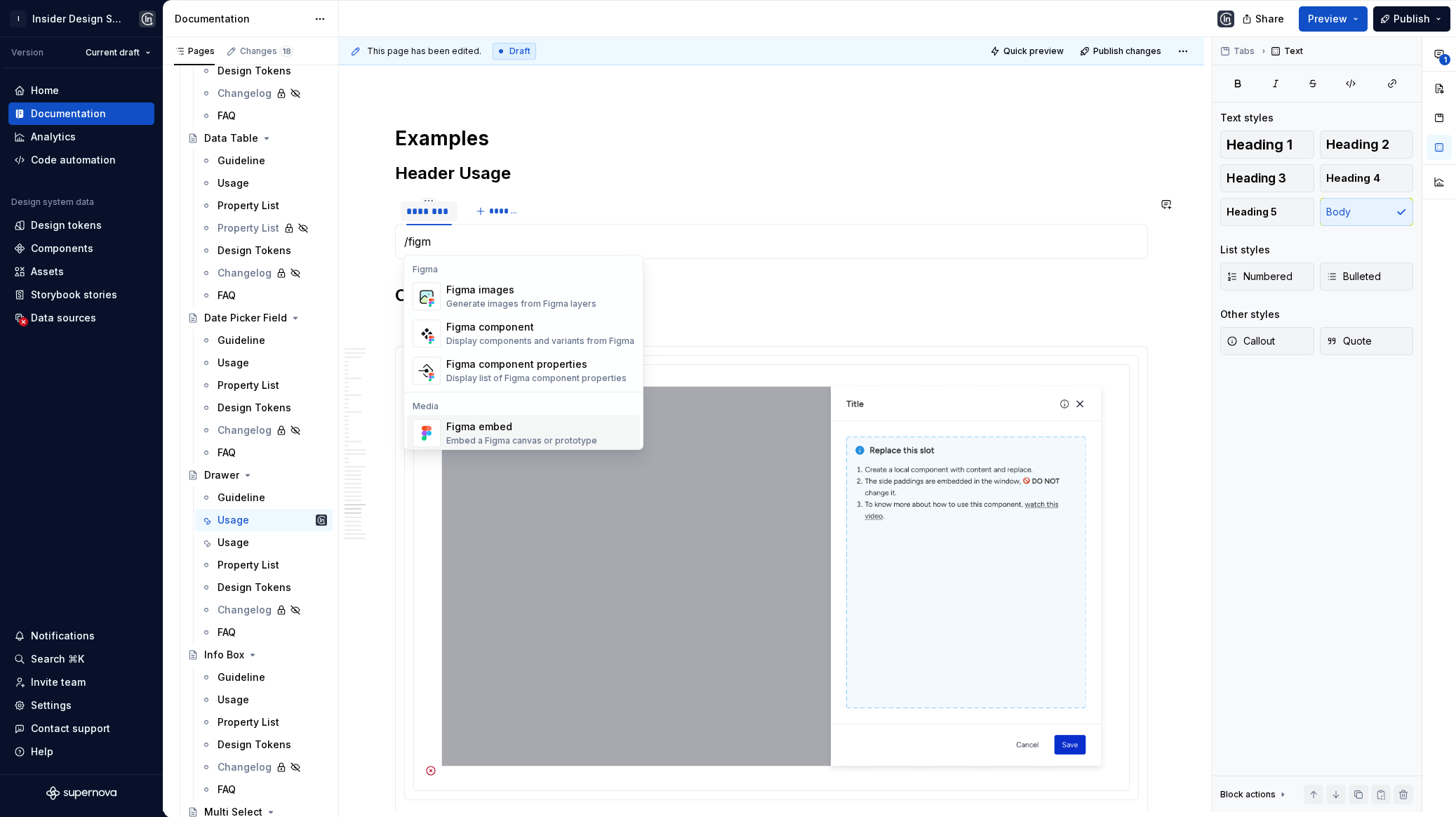
click at [493, 433] on div "Figma embed Embed a Figma canvas or prototype" at bounding box center [521, 432] width 151 height 26
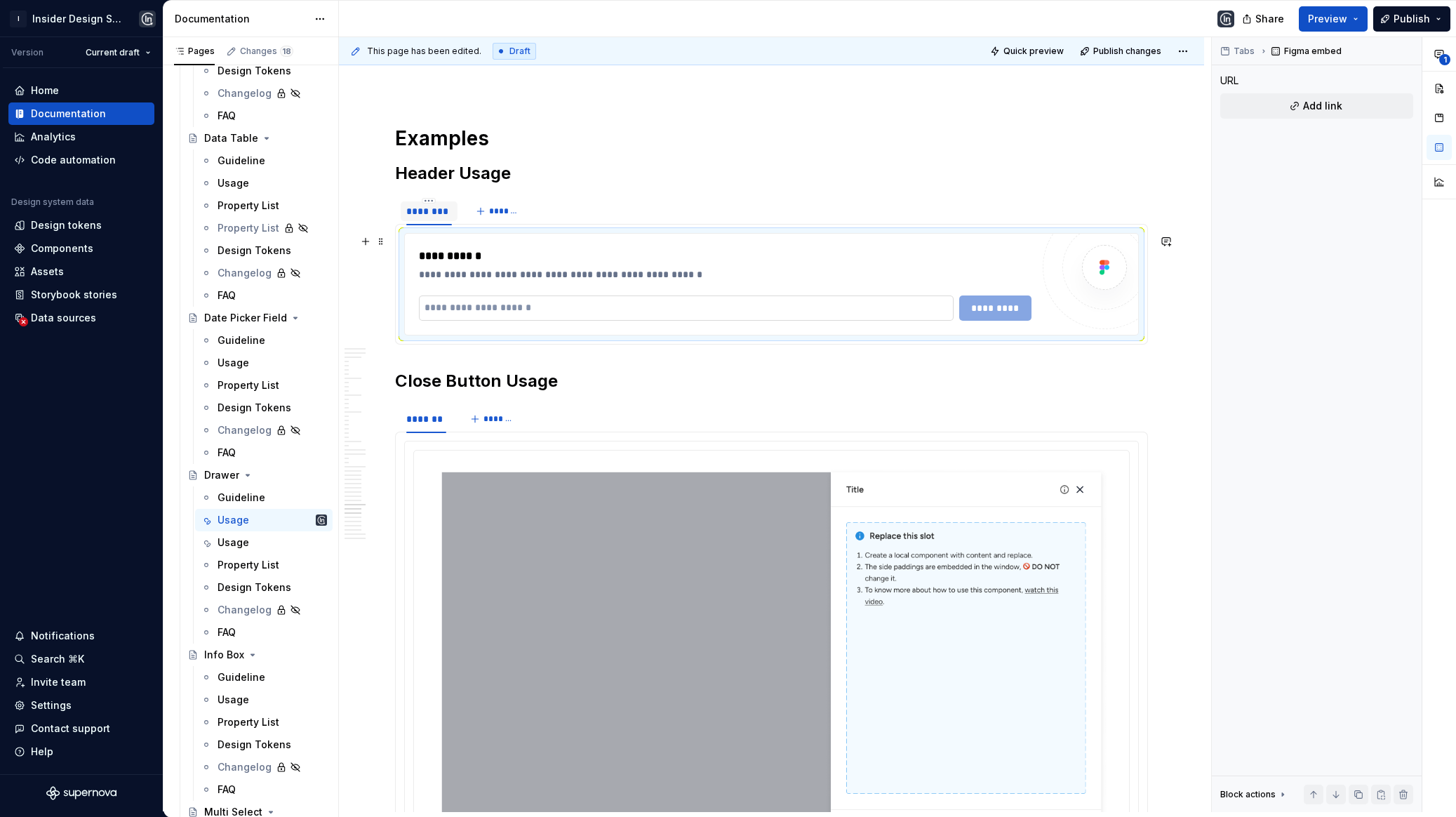
click at [627, 310] on input "text" at bounding box center [686, 308] width 535 height 25
paste input "**********"
type input "**********"
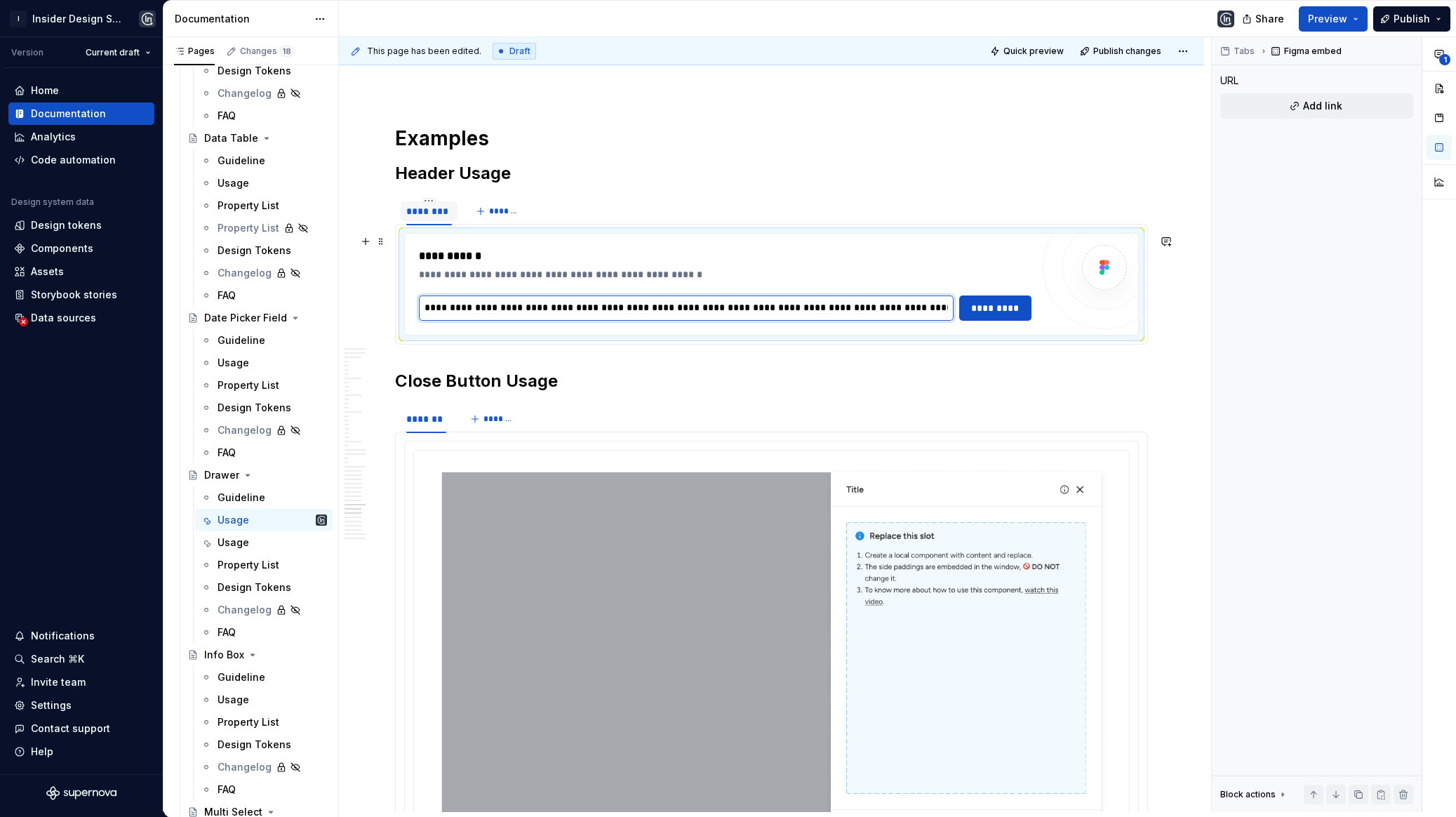
scroll to position [0, 398]
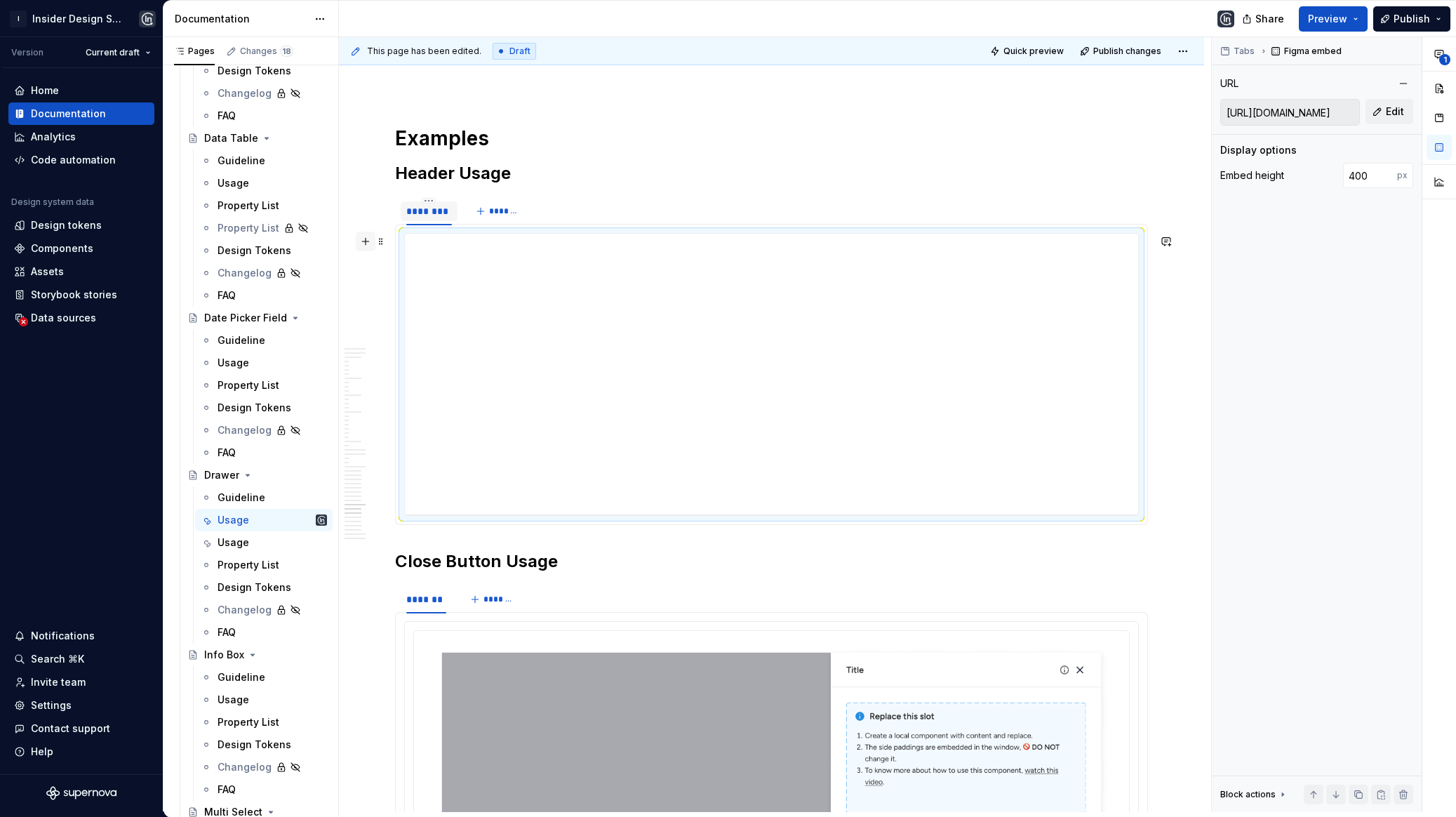
click at [364, 241] on button "button" at bounding box center [365, 241] width 19 height 19
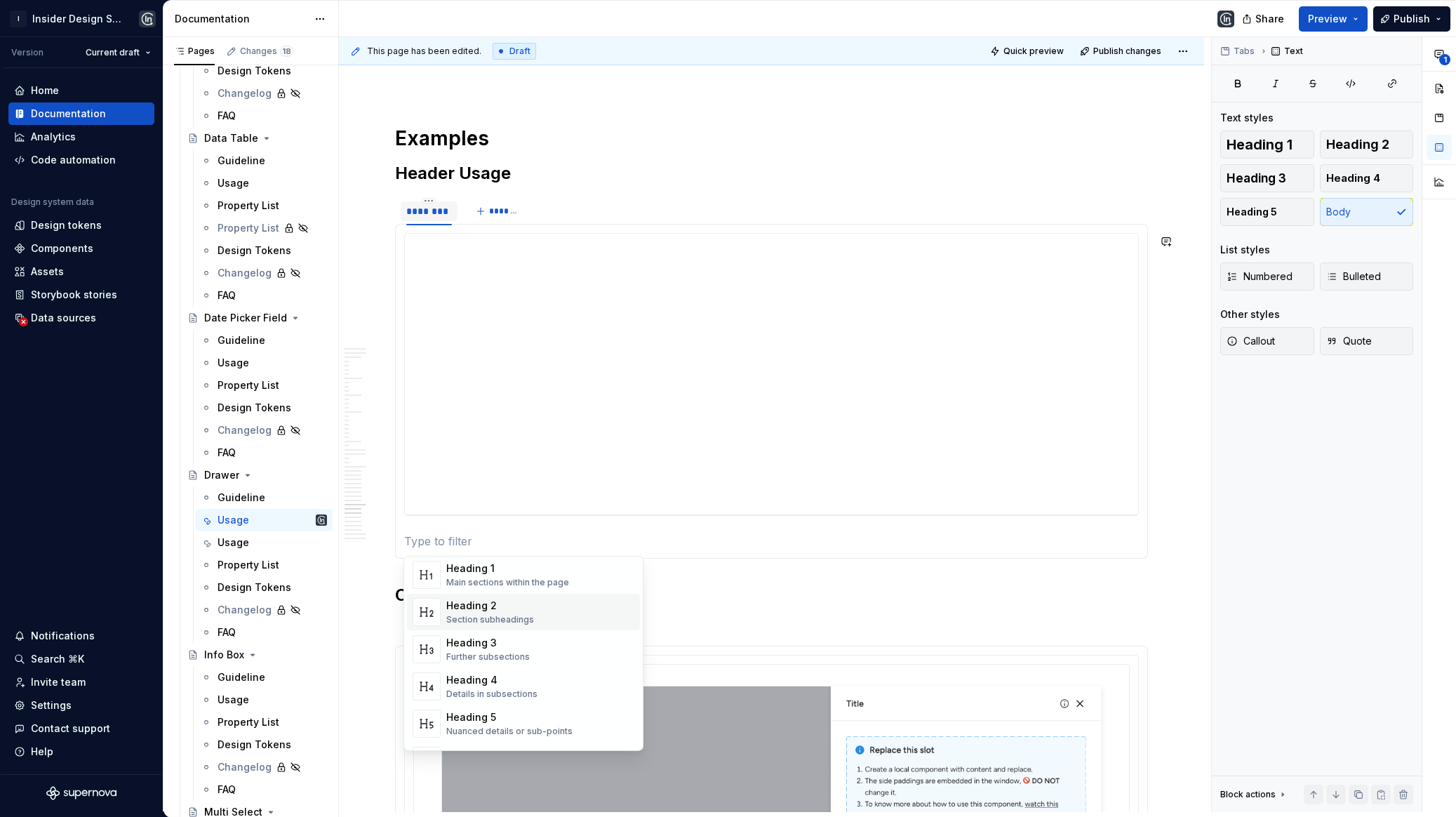
scroll to position [70, 0]
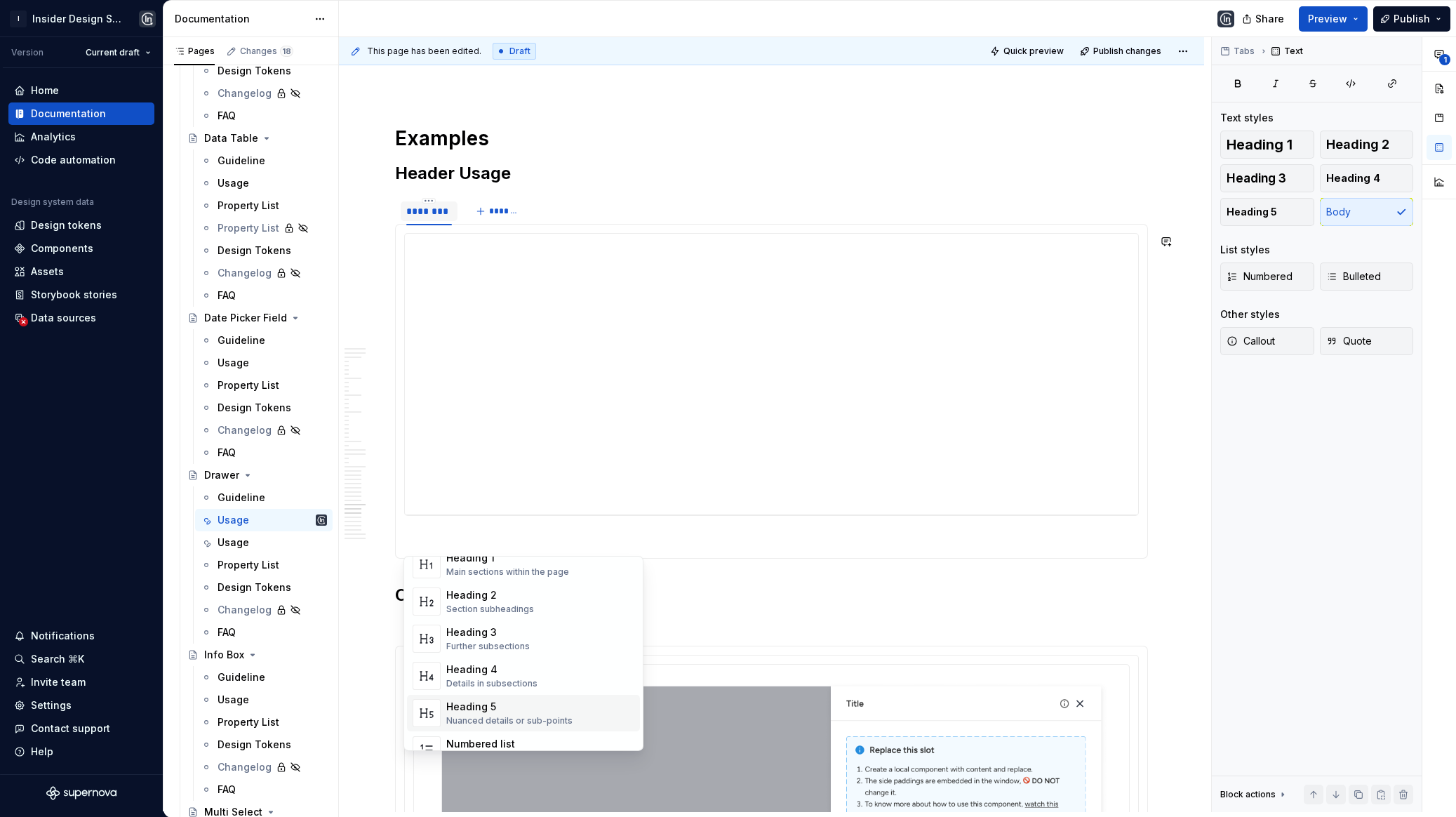
click at [488, 704] on div "Heading 5" at bounding box center [509, 706] width 127 height 14
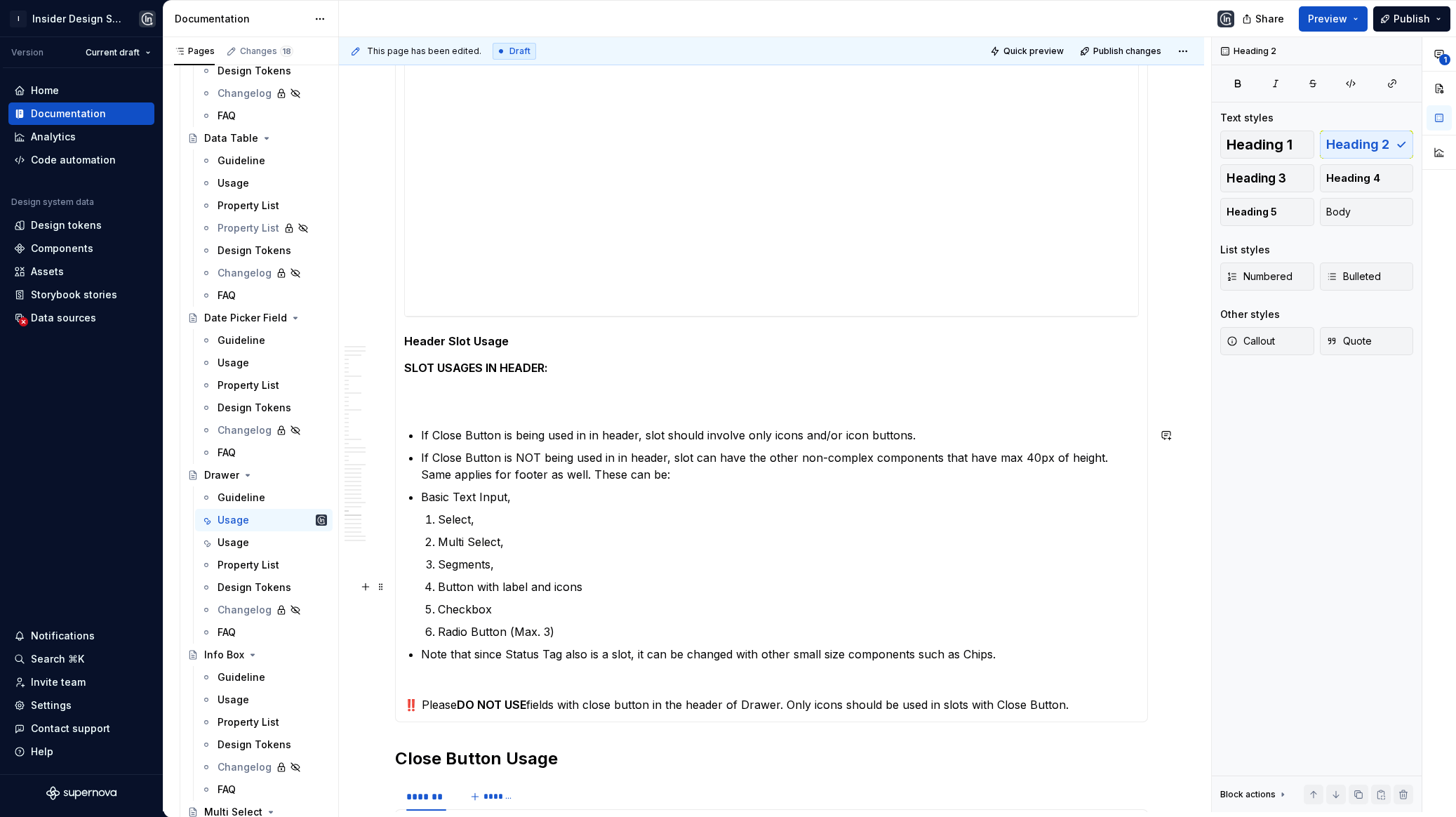
scroll to position [17027, 0]
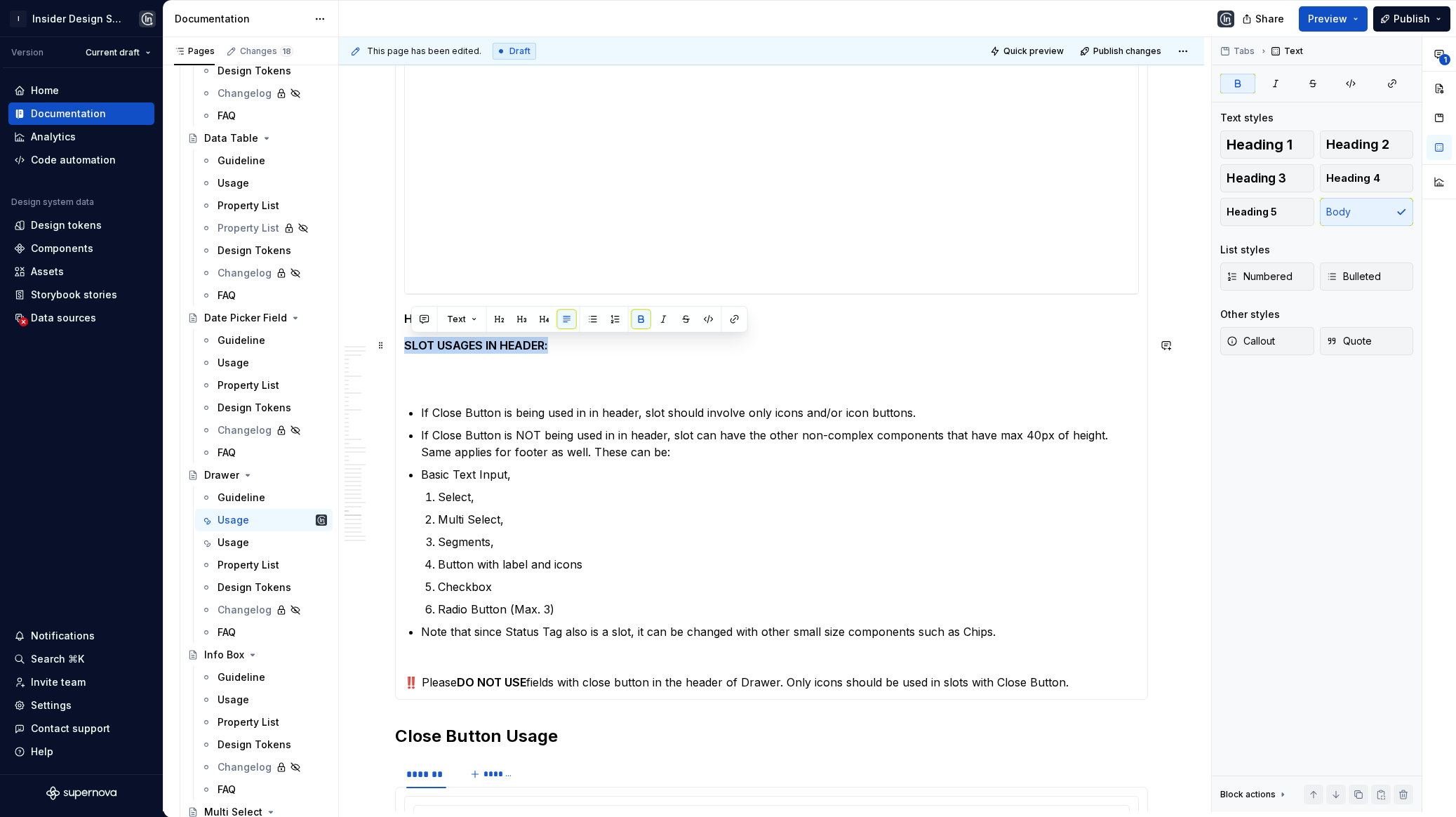
drag, startPoint x: 551, startPoint y: 348, endPoint x: 403, endPoint y: 346, distance: 148.0
click at [404, 347] on p "SLOT USAGES IN HEADER:" at bounding box center [771, 362] width 734 height 51
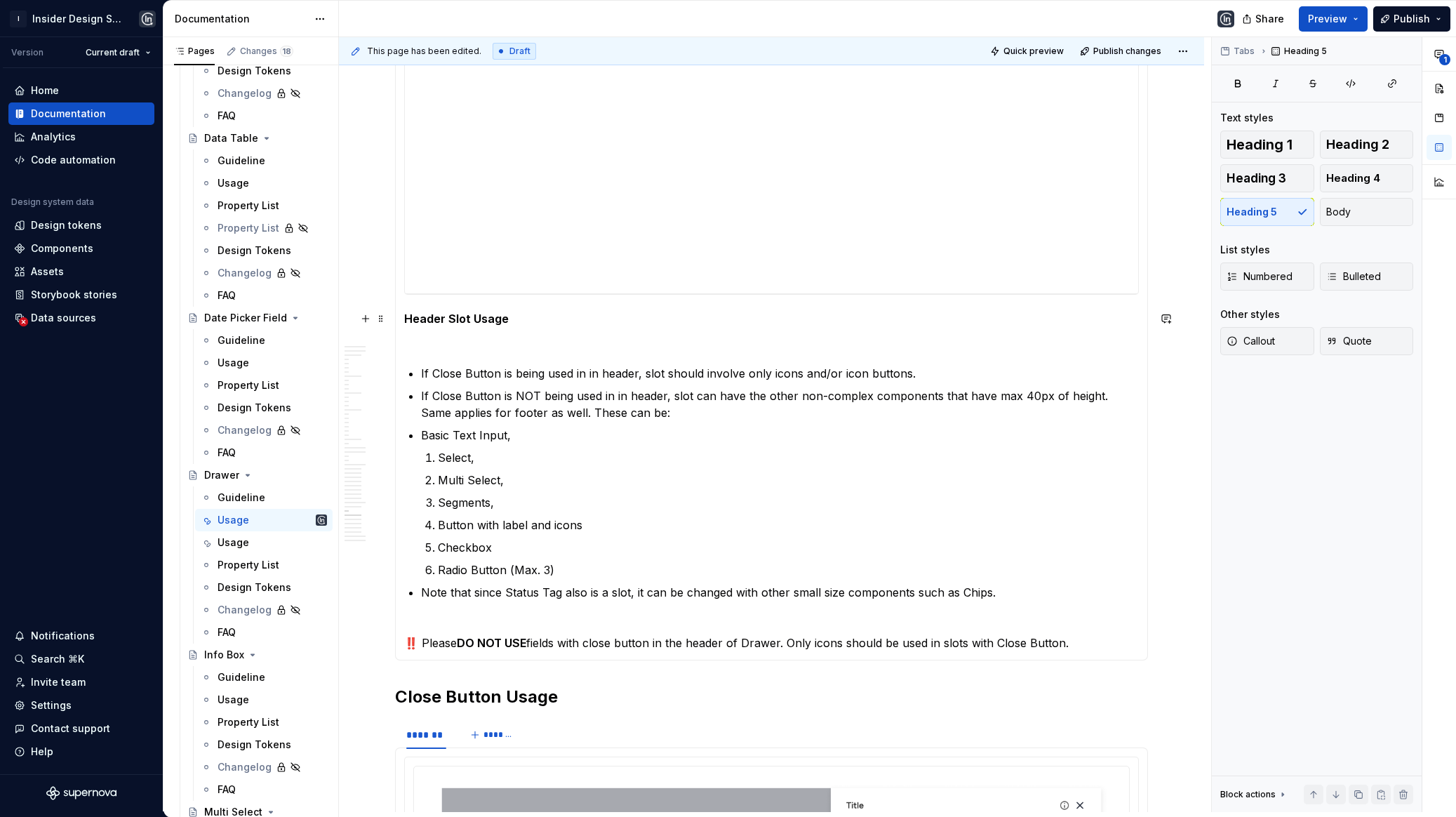
click at [414, 351] on h5 "Header Slot Usage" at bounding box center [771, 332] width 734 height 42
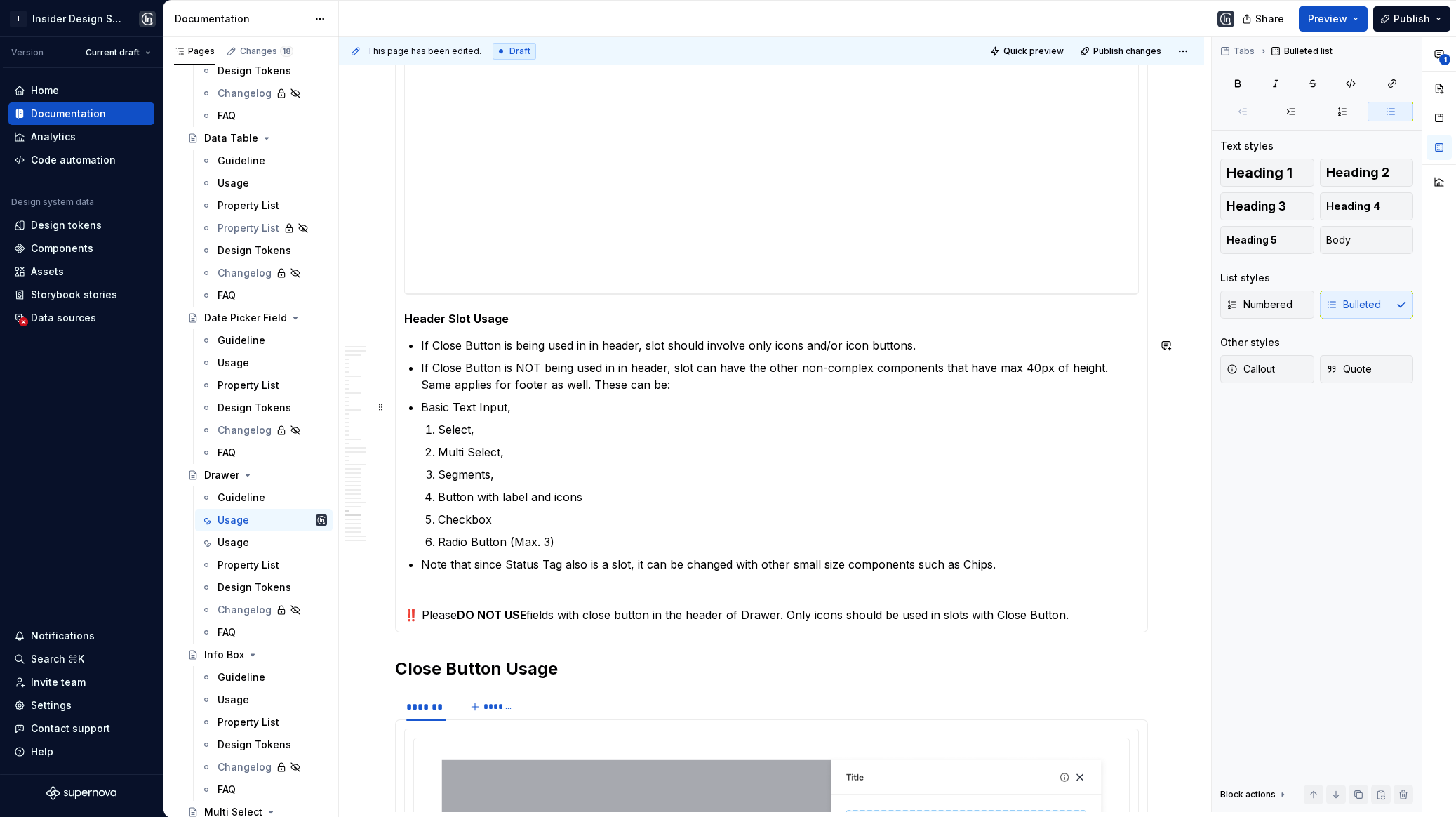
click at [416, 406] on section-item-column "**********" at bounding box center [771, 317] width 734 height 612
click at [455, 428] on li "Select," at bounding box center [797, 428] width 685 height 17
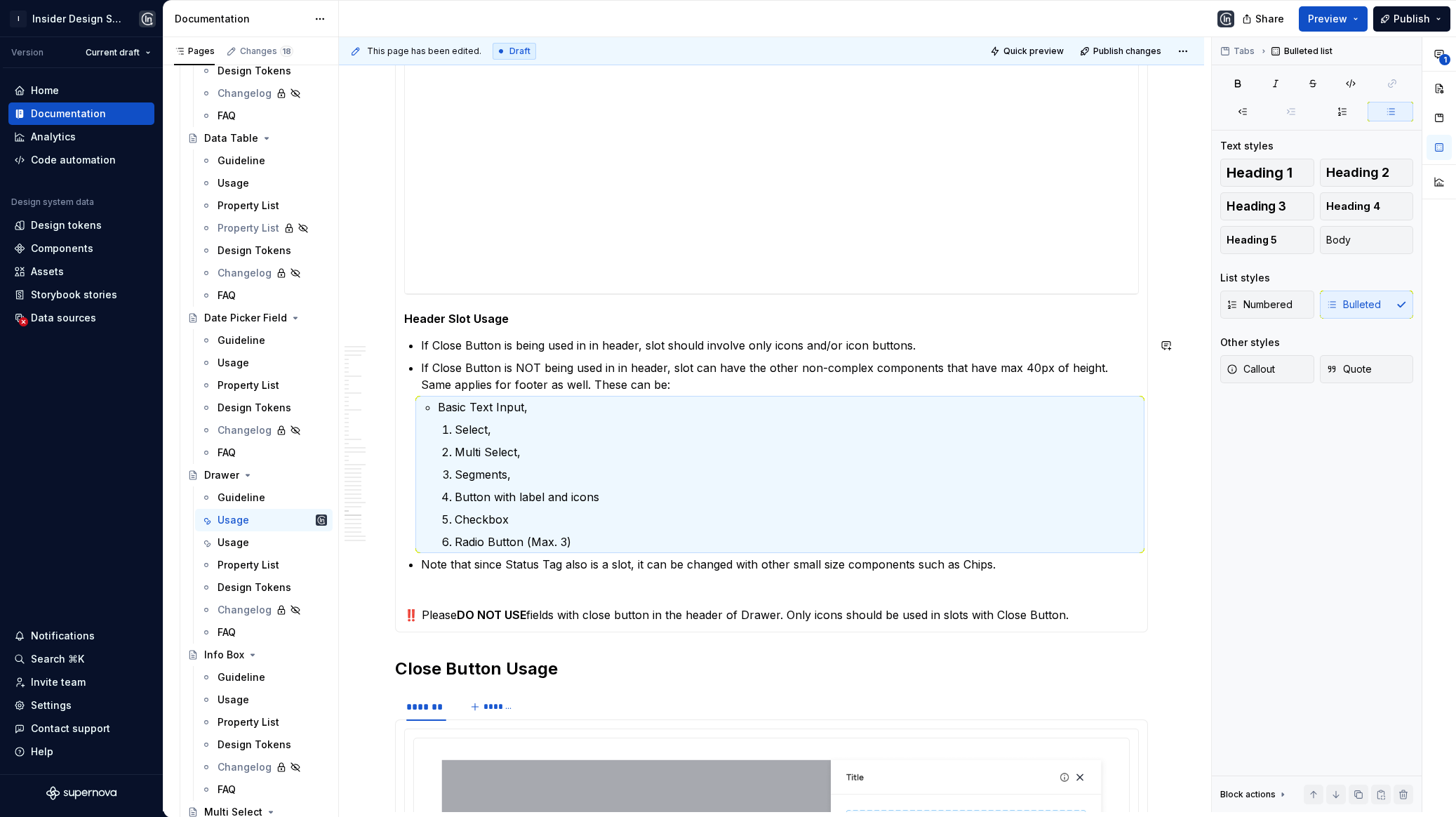
click at [455, 428] on li "Select," at bounding box center [797, 428] width 685 height 17
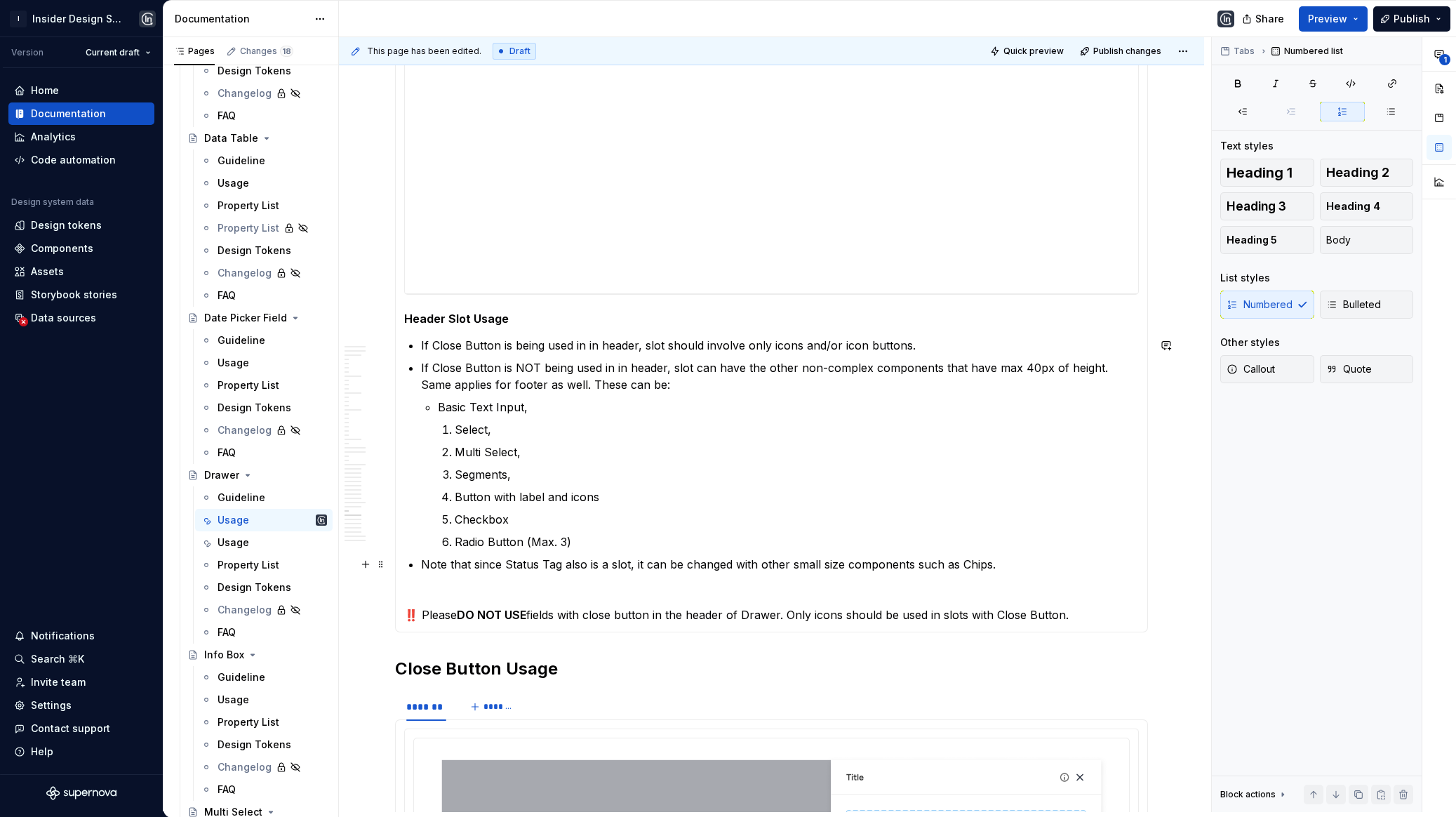
click at [535, 565] on p "Note that since Status Tag also is a slot, it can be changed with other small s…" at bounding box center [779, 564] width 718 height 17
click at [558, 561] on p "Note that since Status Tag also is a slot, it can be changed with other small s…" at bounding box center [779, 564] width 718 height 17
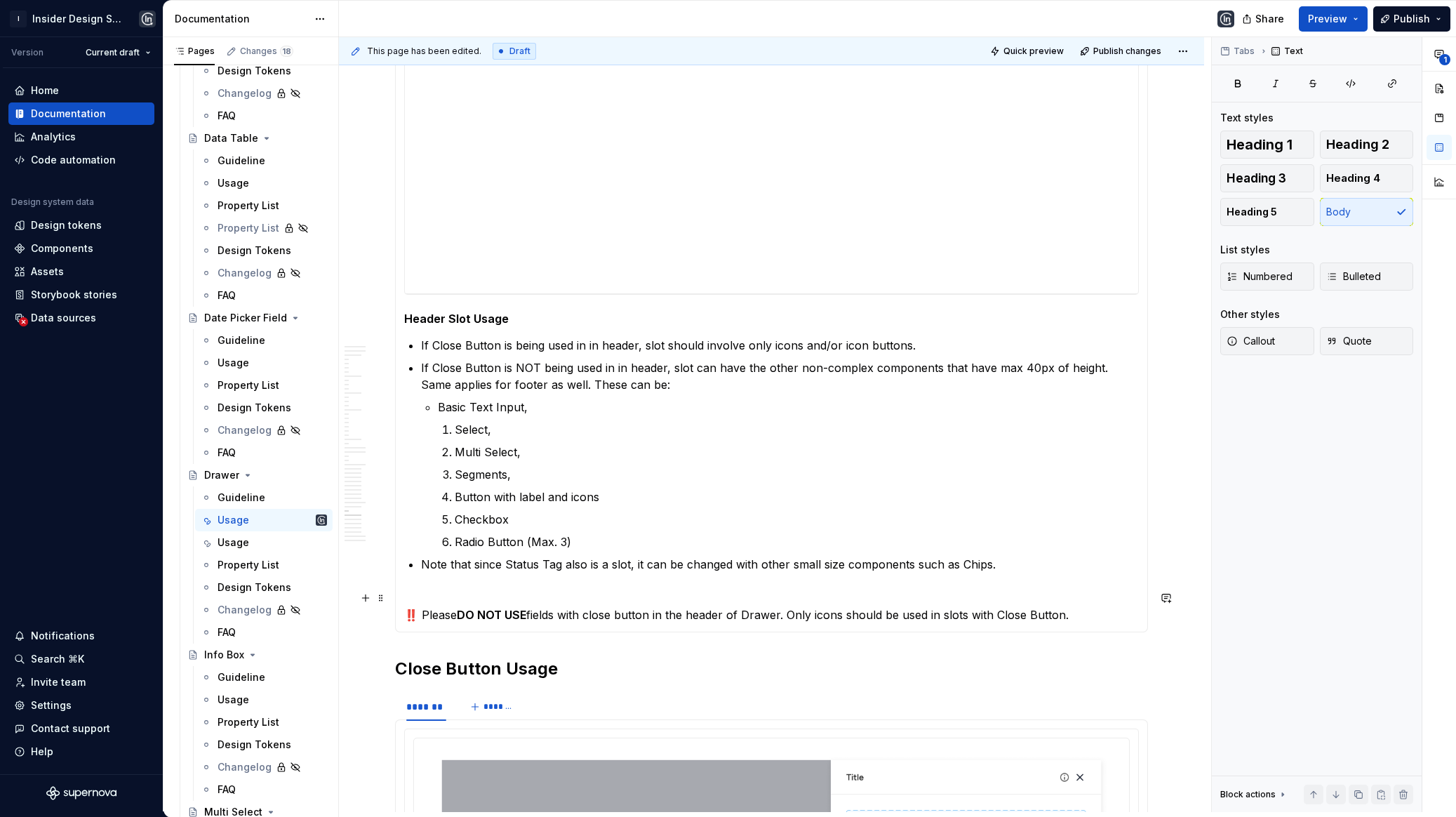
click at [491, 600] on p "‼️ Please DO NOT USE fields with close button in the header of Drawer. Only ico…" at bounding box center [771, 606] width 734 height 34
click at [504, 608] on strong "DO NOT USE" at bounding box center [491, 614] width 69 height 14
click at [1255, 338] on span "Callout" at bounding box center [1251, 341] width 49 height 14
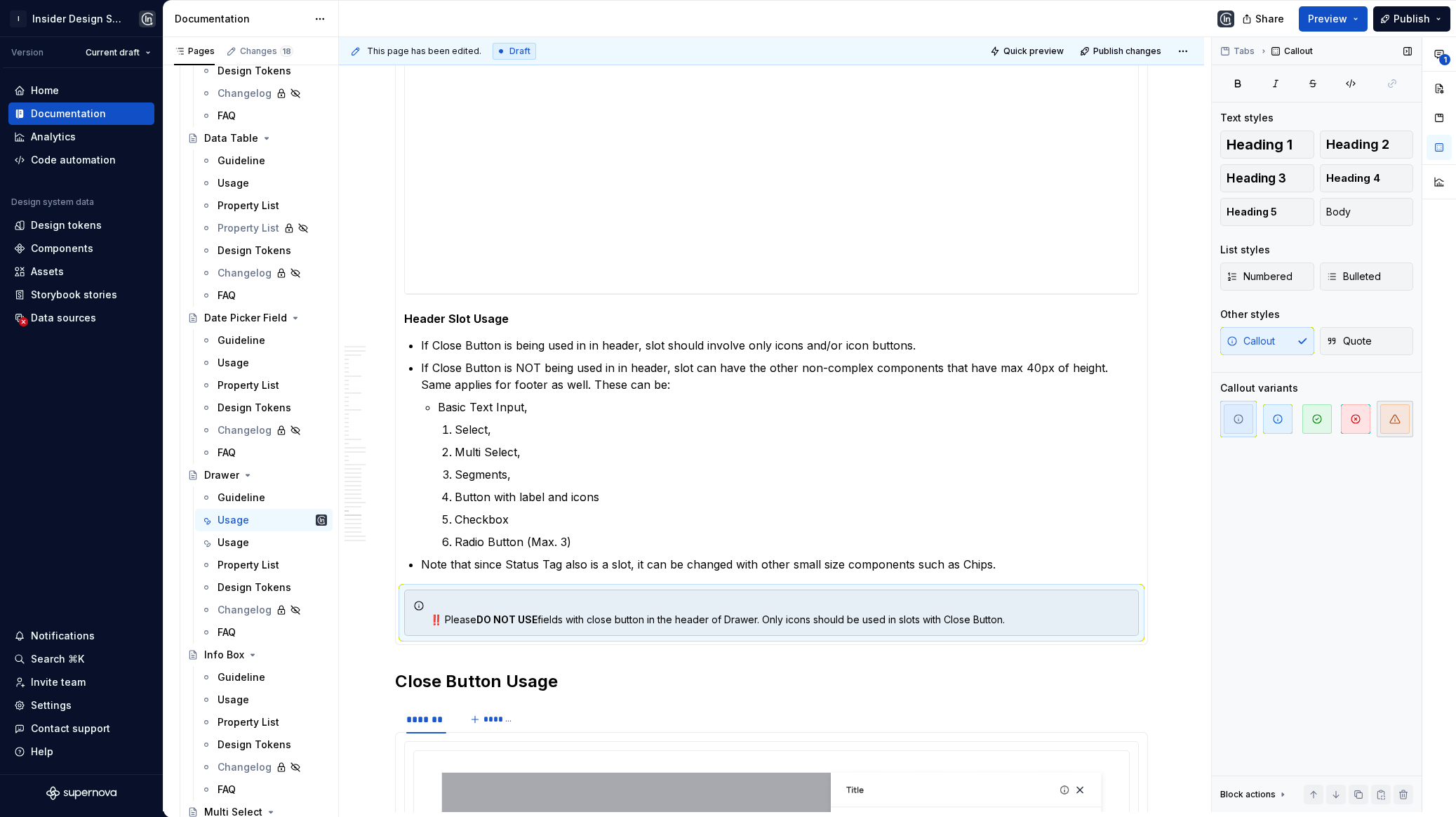
click at [1404, 413] on span "button" at bounding box center [1395, 419] width 29 height 29
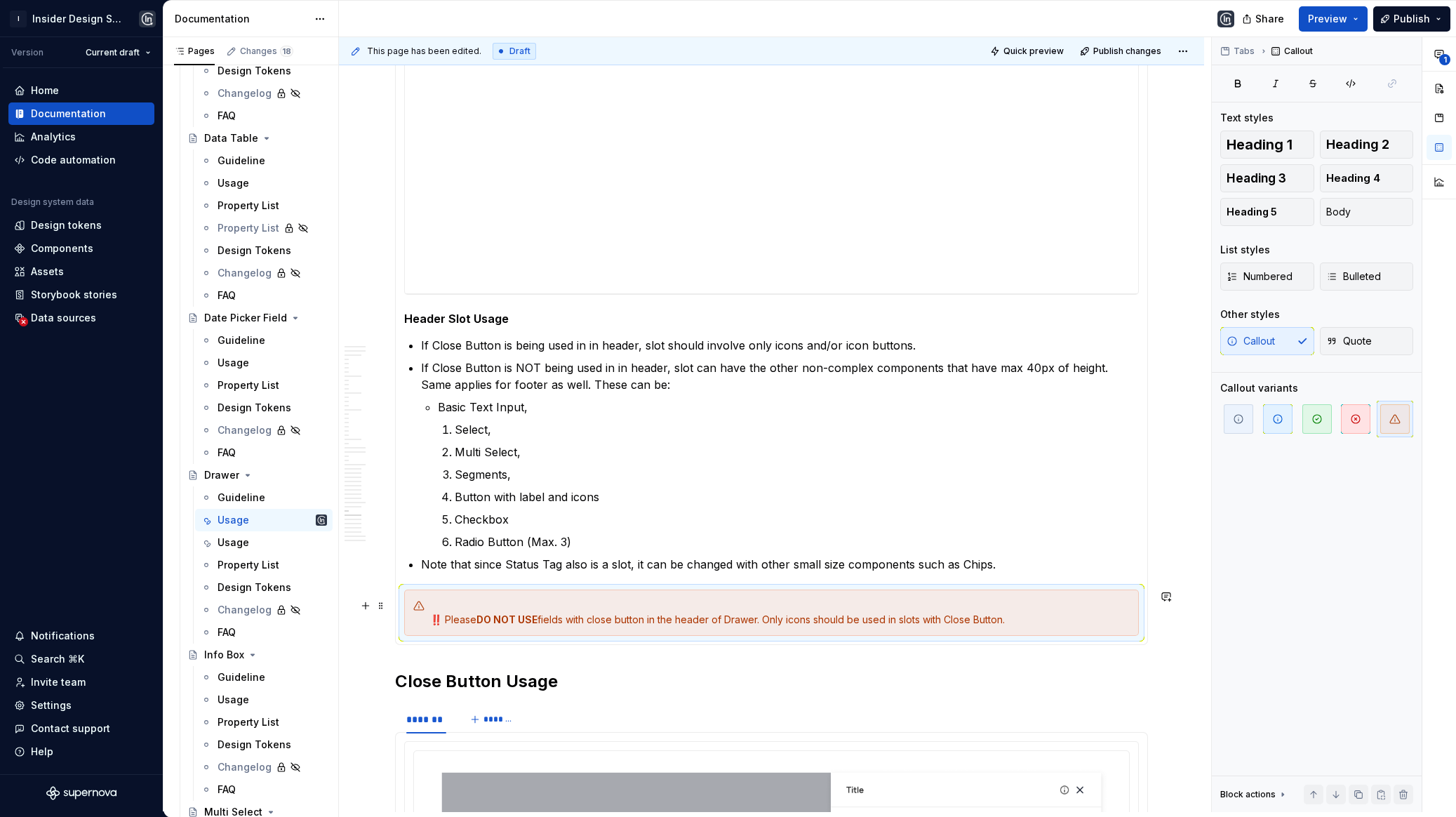
click at [443, 623] on div "‼️ Please DO NOT USE fields with close button in the header of Drawer. Only ico…" at bounding box center [780, 613] width 699 height 28
click at [439, 619] on div "‼️ Please DO NOT USE fields with close button in the header of Drawer. Only ico…" at bounding box center [780, 613] width 699 height 28
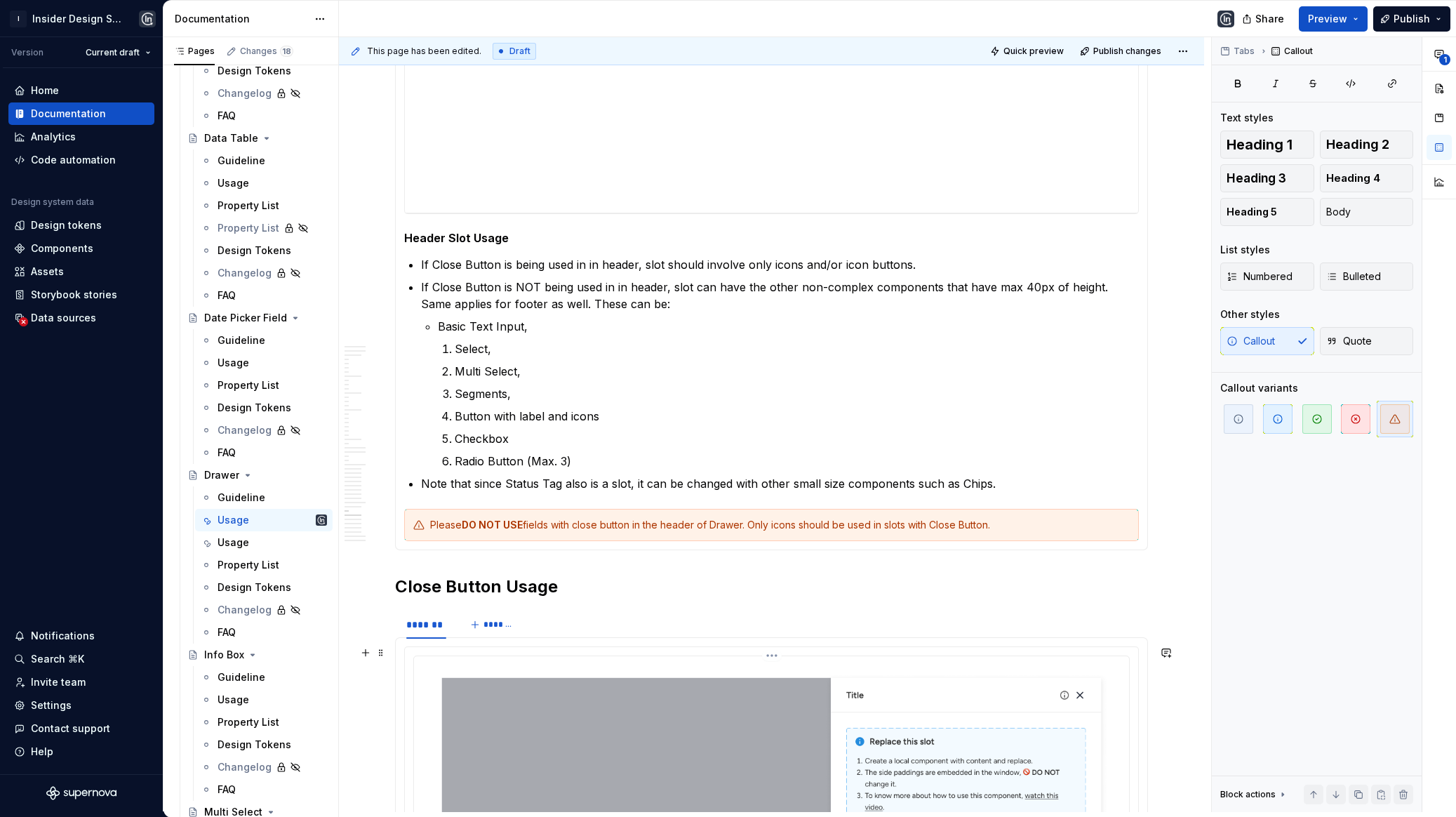
scroll to position [17228, 0]
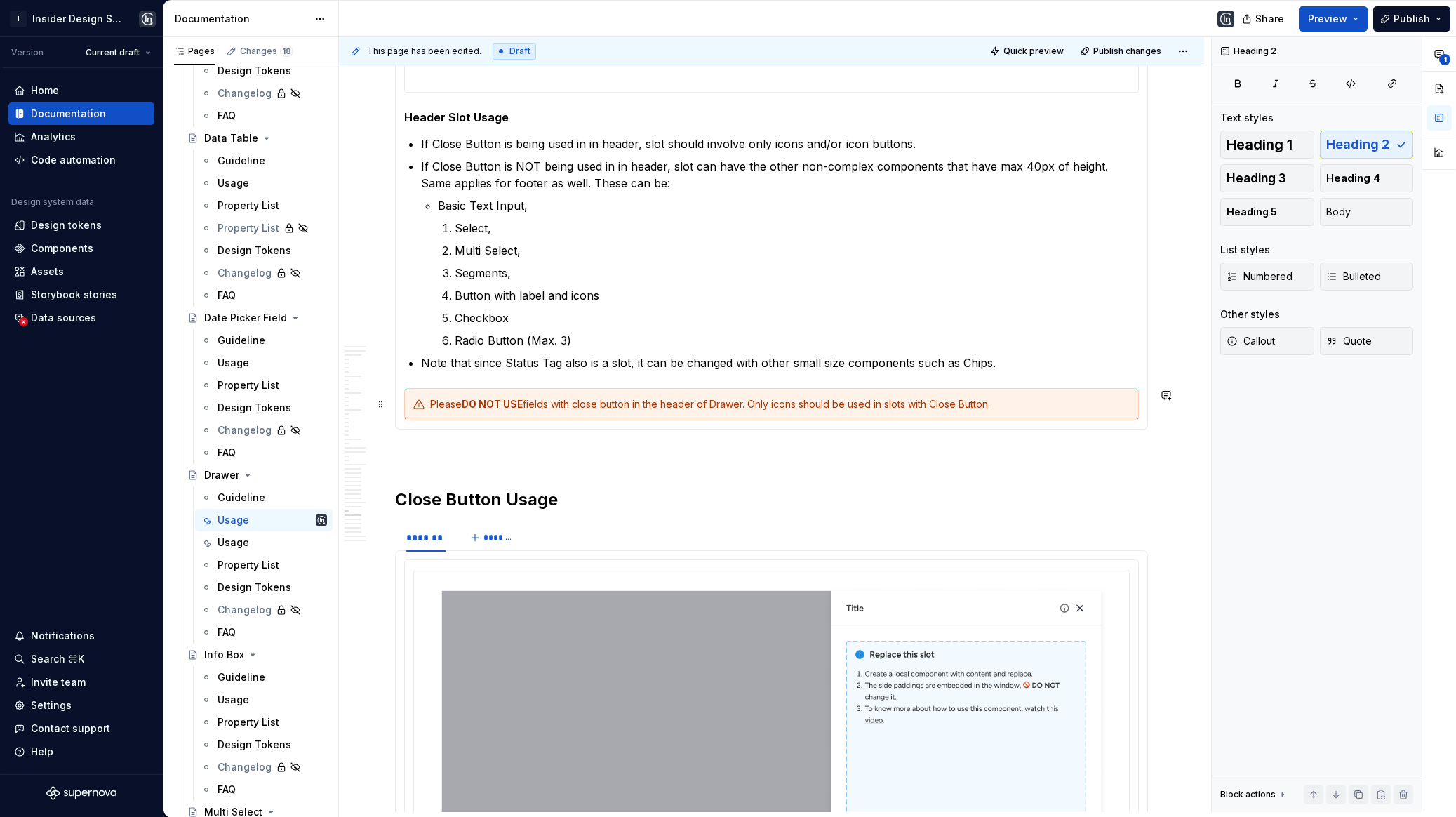
click at [1031, 413] on div "Please DO NOT USE fields with close button in the header of Drawer. Only icons …" at bounding box center [771, 403] width 734 height 32
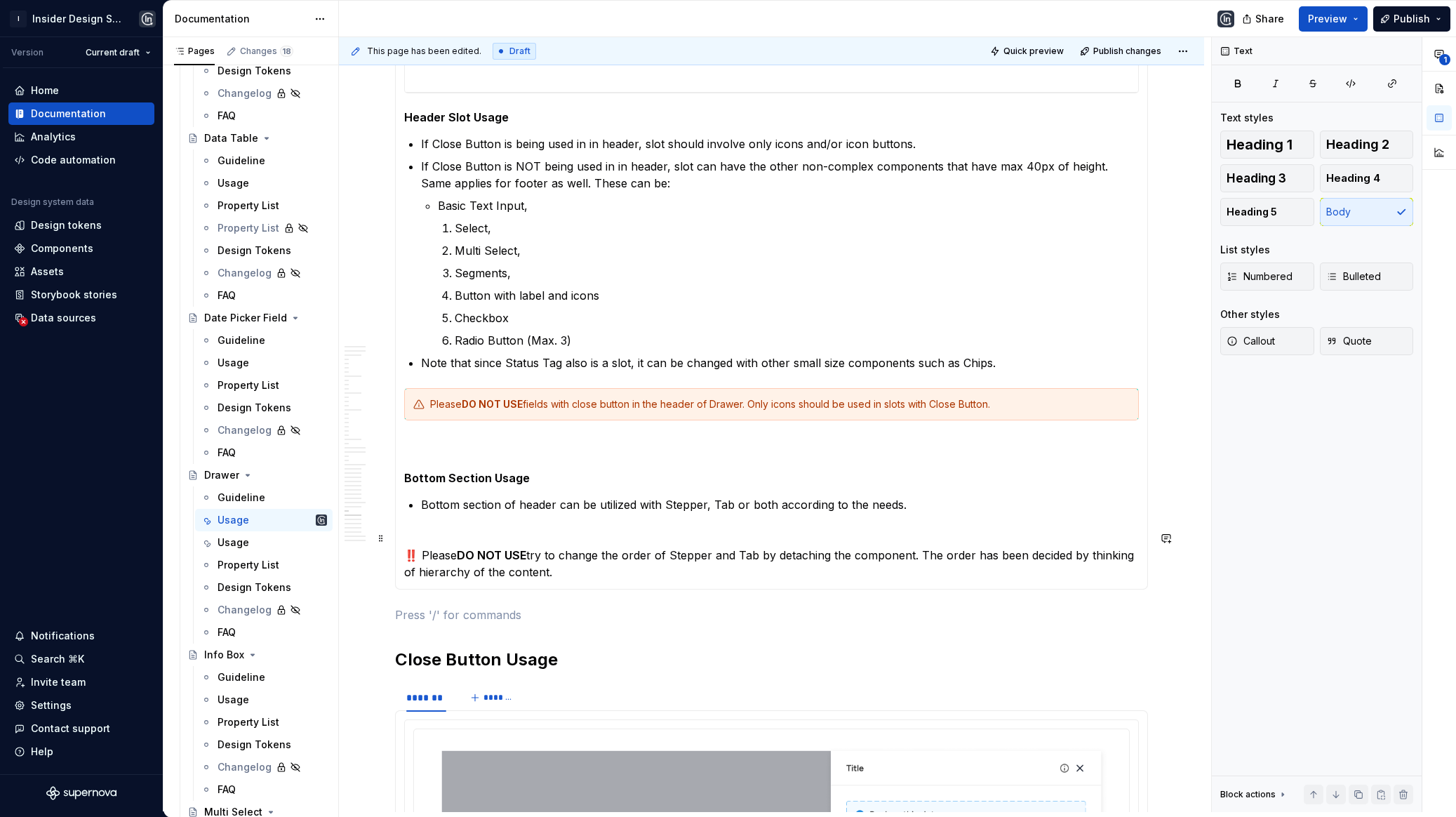
click at [419, 554] on p "‼️ Please DO NOT USE try to change the order of Stepper and Tab by detaching th…" at bounding box center [771, 555] width 734 height 51
click at [1298, 340] on button "Callout" at bounding box center [1267, 341] width 94 height 28
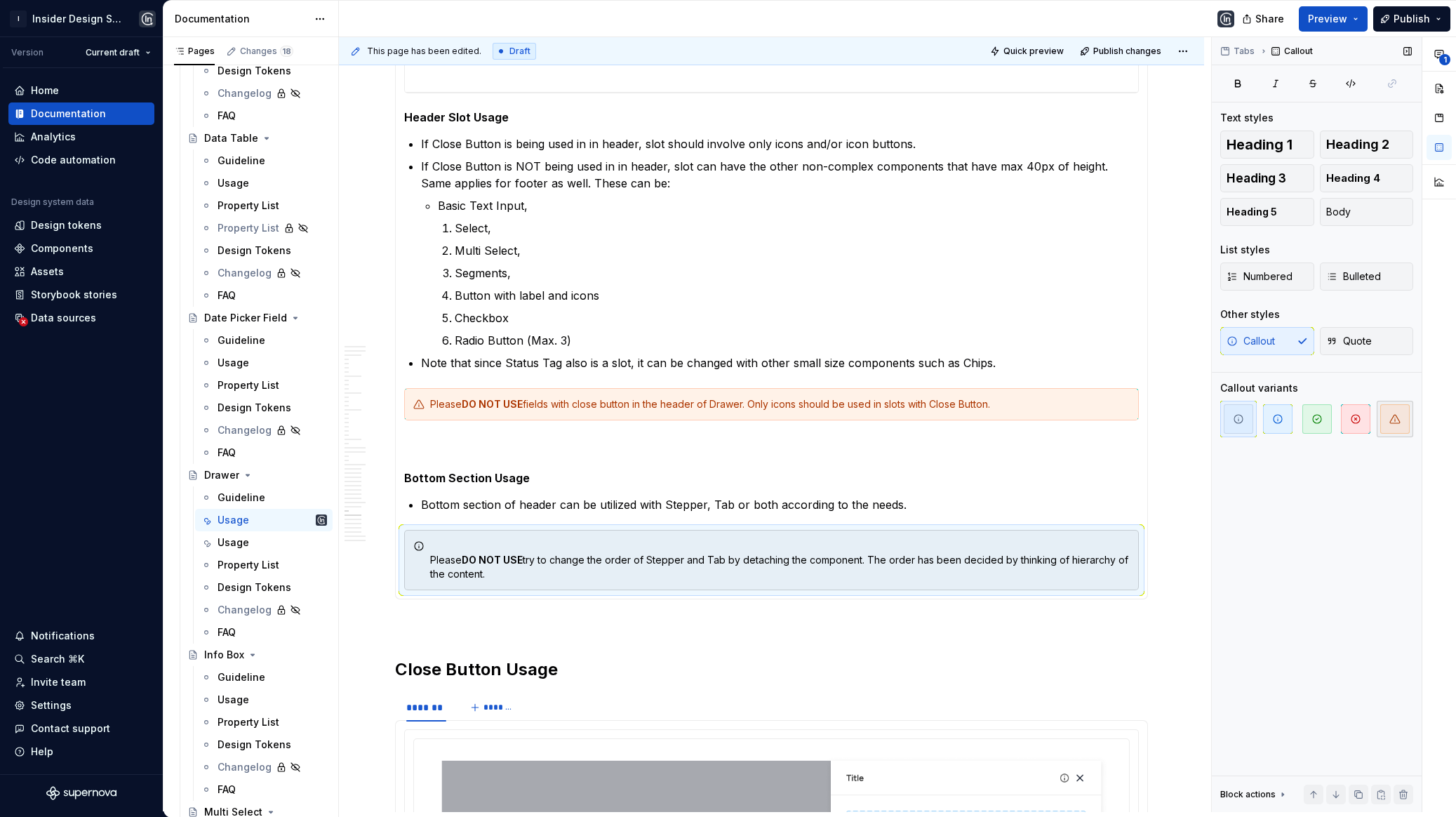
click at [1388, 416] on span "button" at bounding box center [1395, 419] width 29 height 29
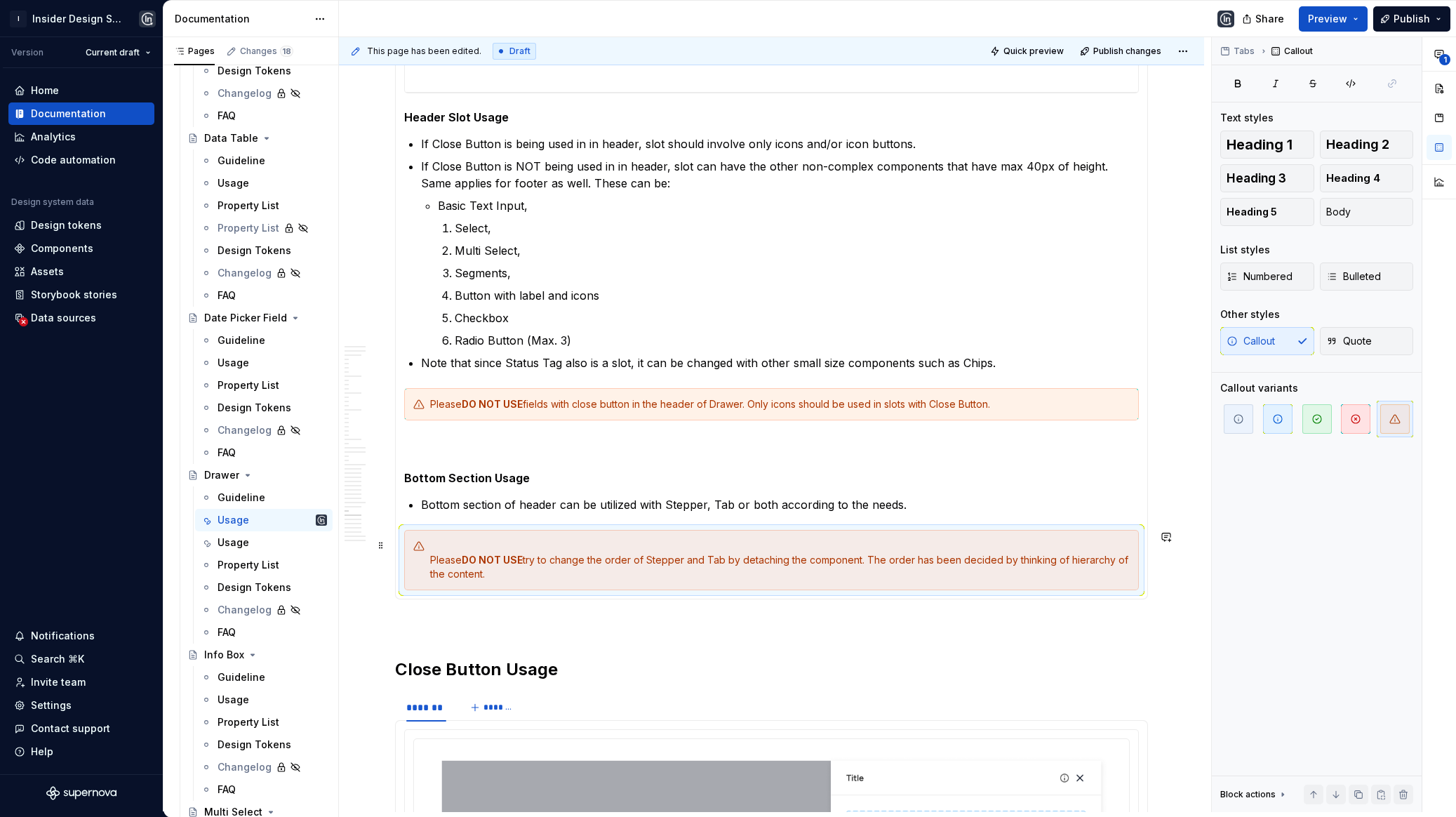
click at [430, 560] on div "Please DO NOT USE try to change the order of Stepper and Tab by detaching the c…" at bounding box center [780, 559] width 699 height 42
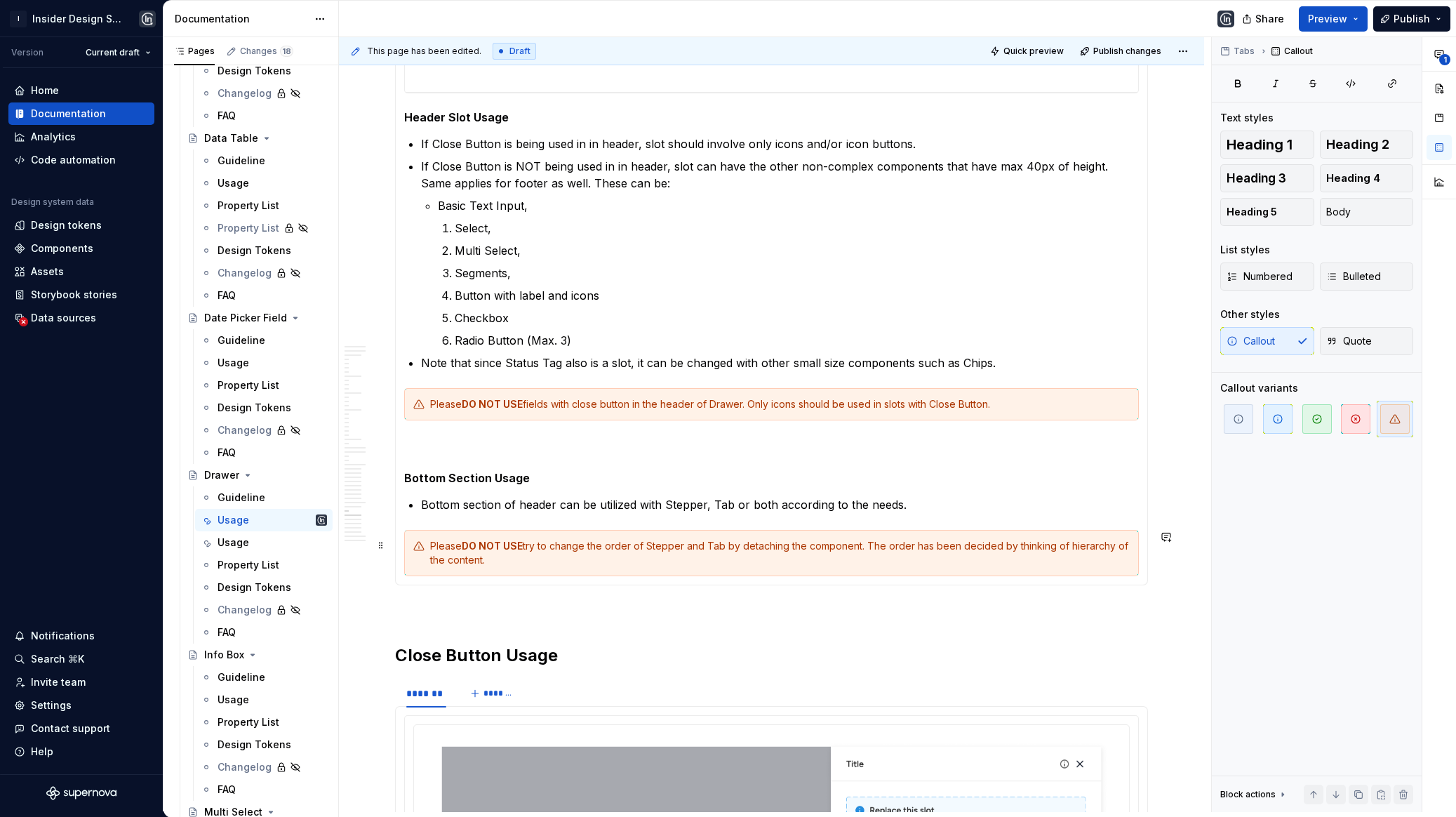
click at [926, 555] on div "Please DO NOT USE try to change the order of Stepper and Tab by detaching the c…" at bounding box center [780, 552] width 699 height 28
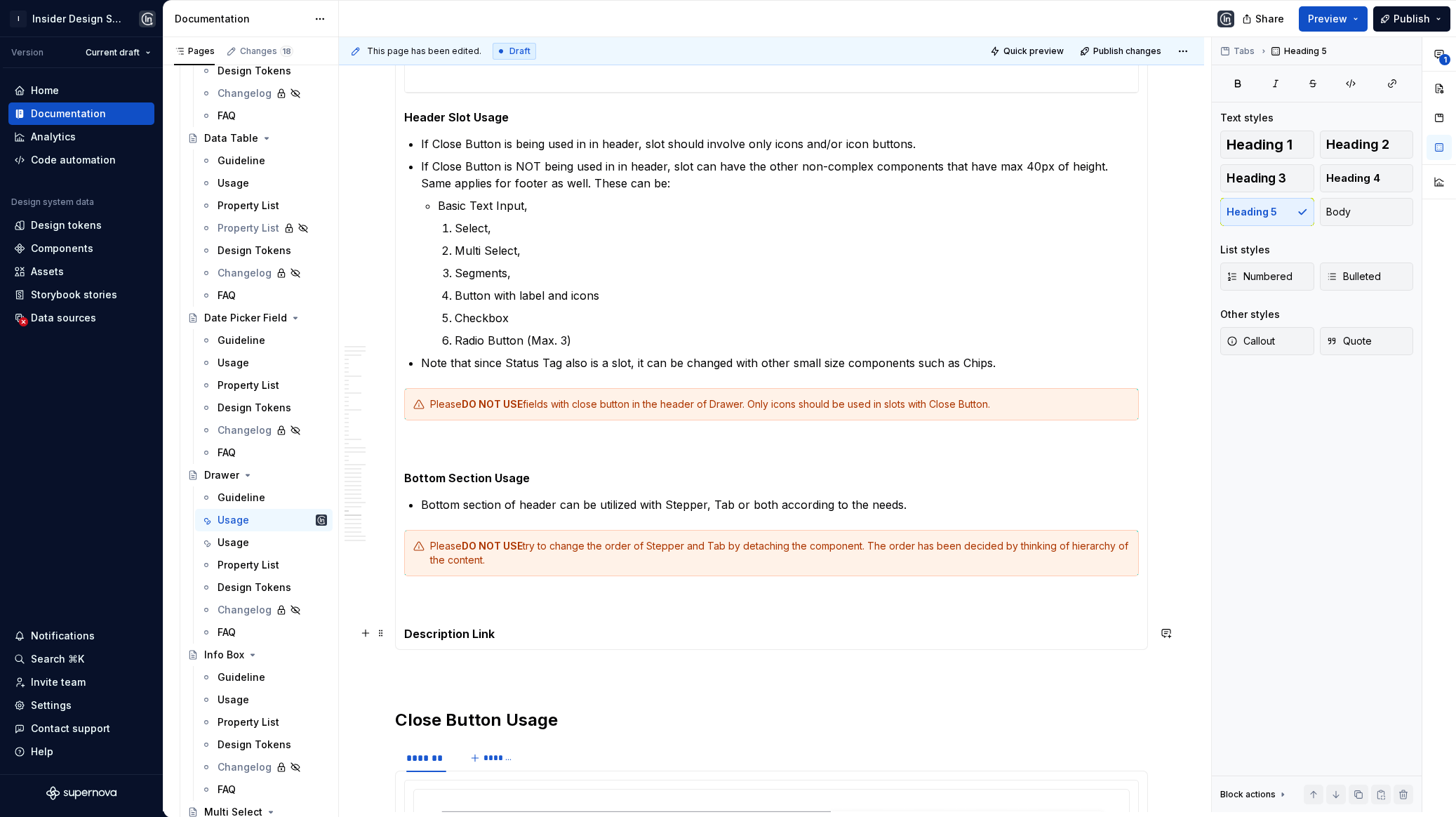
click at [468, 631] on h5 "Description Link" at bounding box center [771, 633] width 734 height 14
click at [527, 632] on h5 "Description Link" at bounding box center [771, 633] width 734 height 14
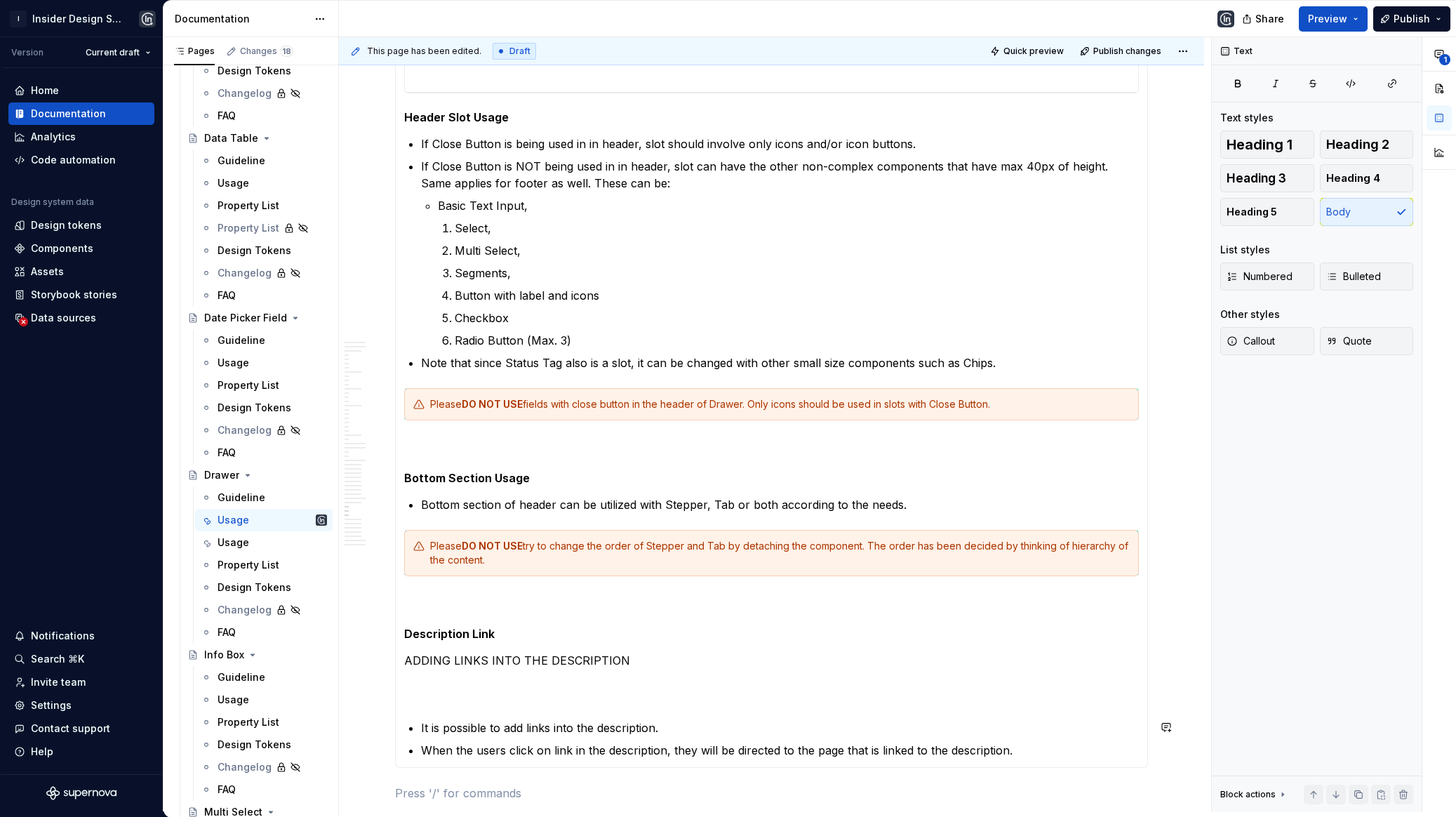
click at [417, 716] on section-item-column "**********" at bounding box center [771, 284] width 734 height 948
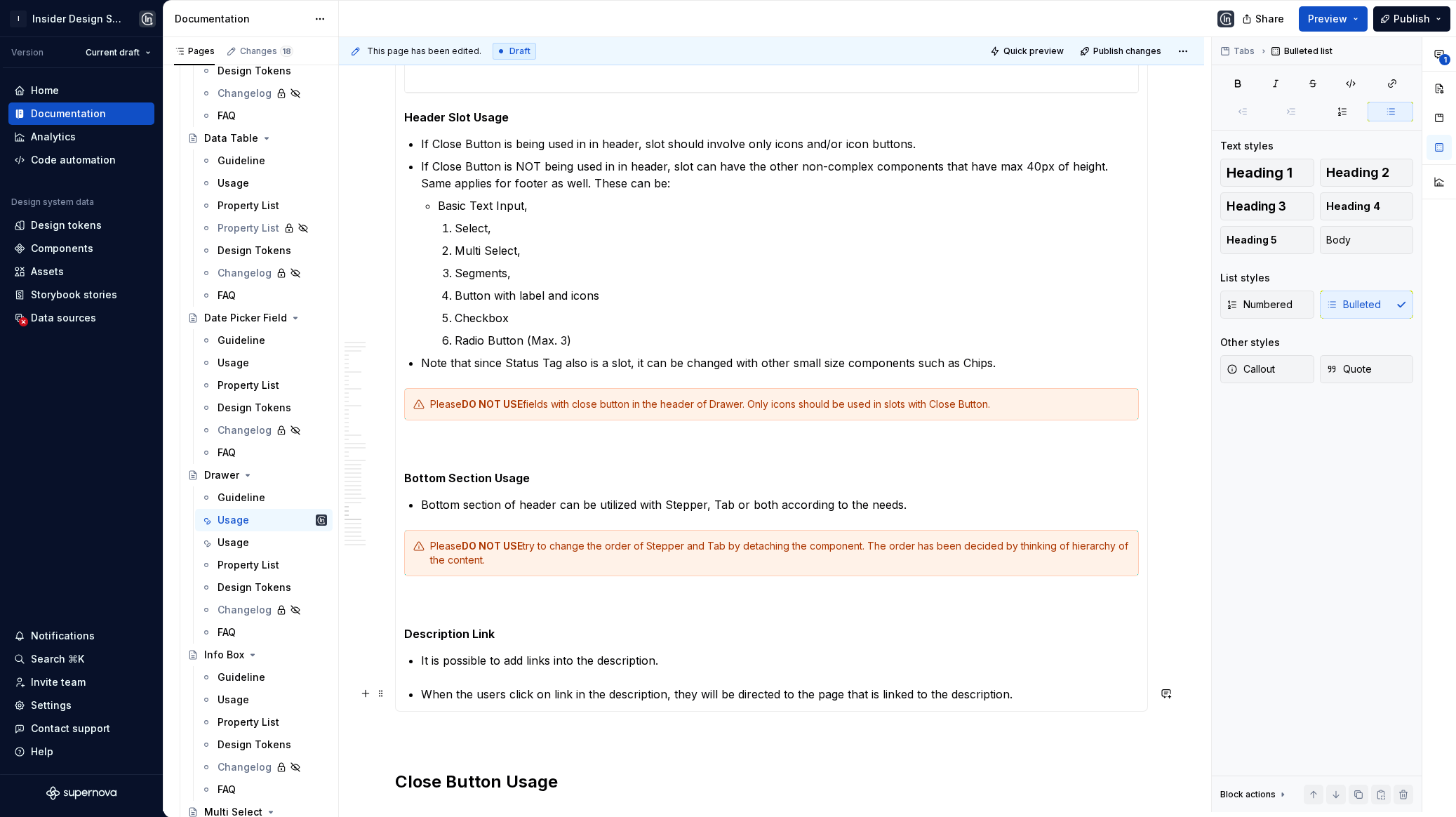
click at [423, 695] on p "When the users click on link in the description, they will be directed to the p…" at bounding box center [779, 693] width 718 height 17
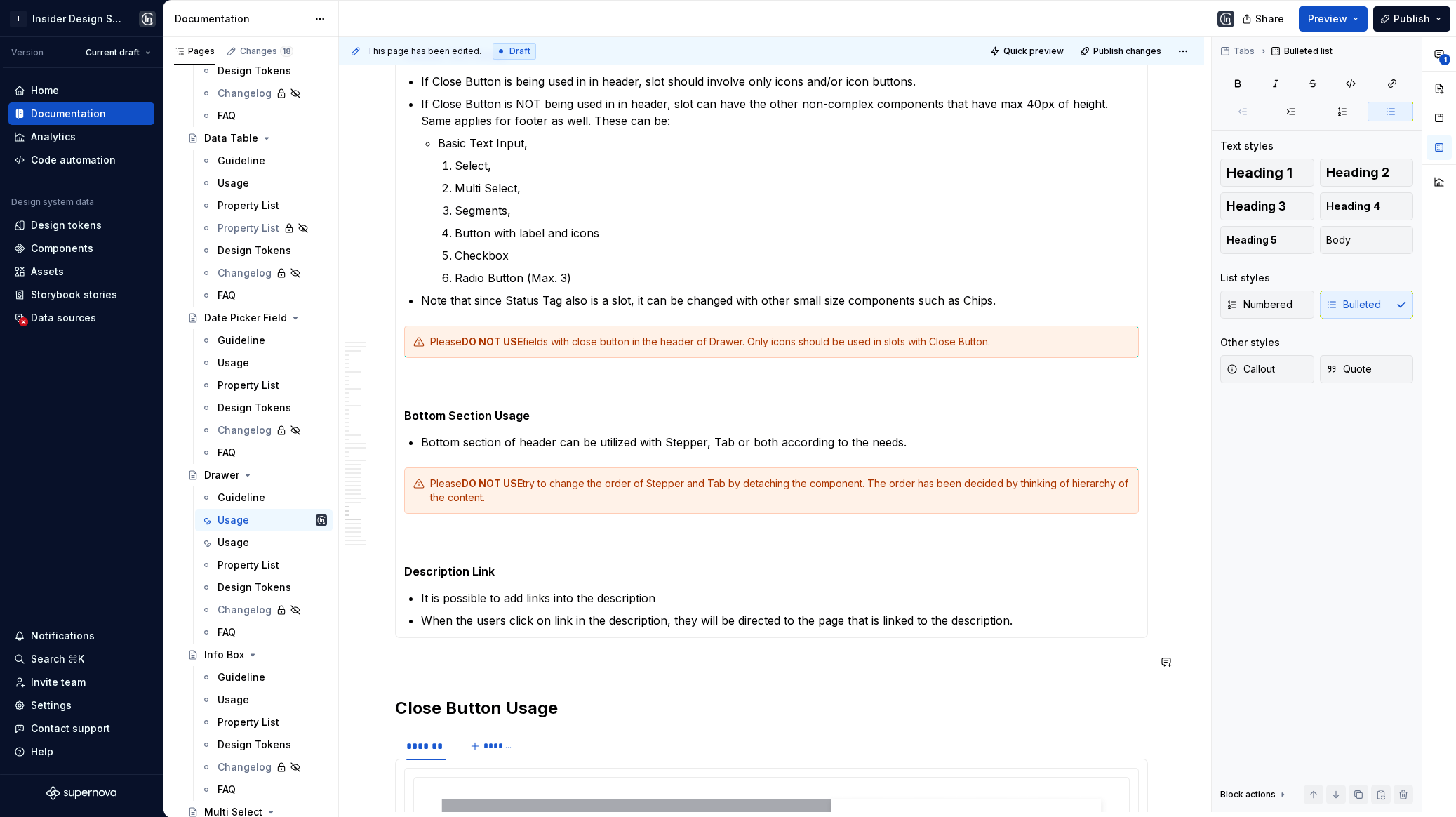
scroll to position [17315, 0]
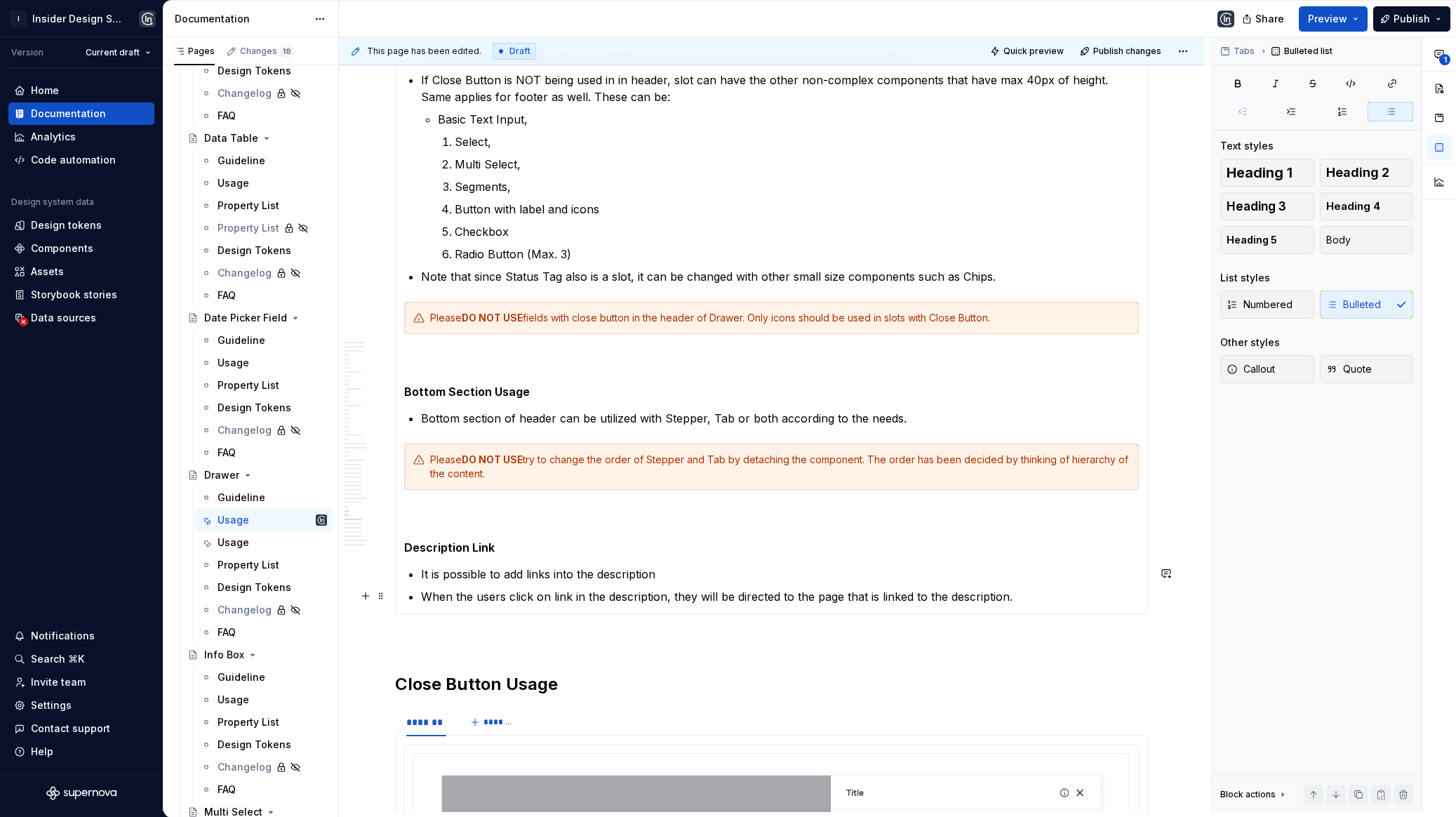
click at [1030, 591] on p "When the users click on link in the description, they will be directed to the p…" at bounding box center [779, 596] width 718 height 17
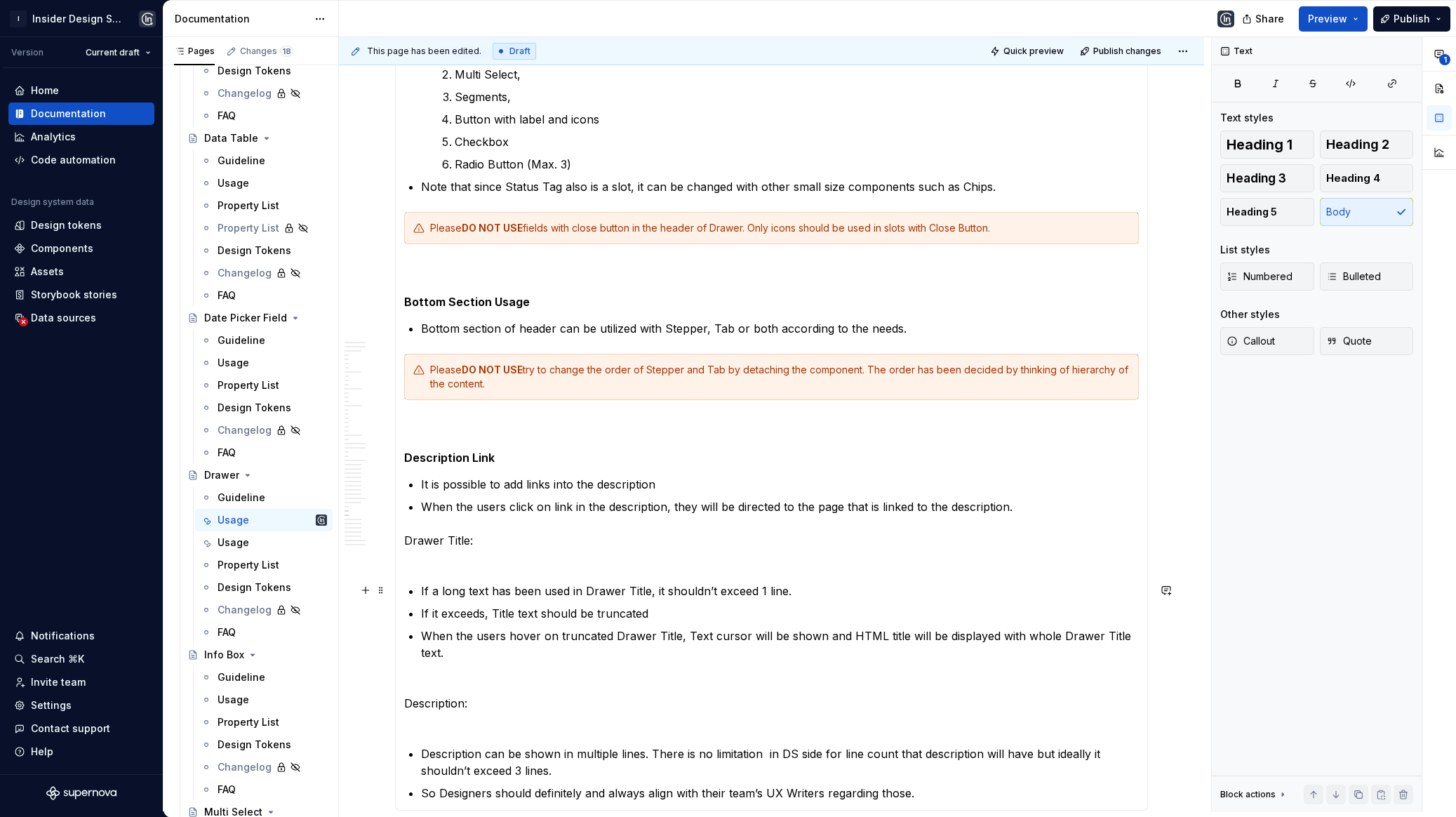
scroll to position [17420, 0]
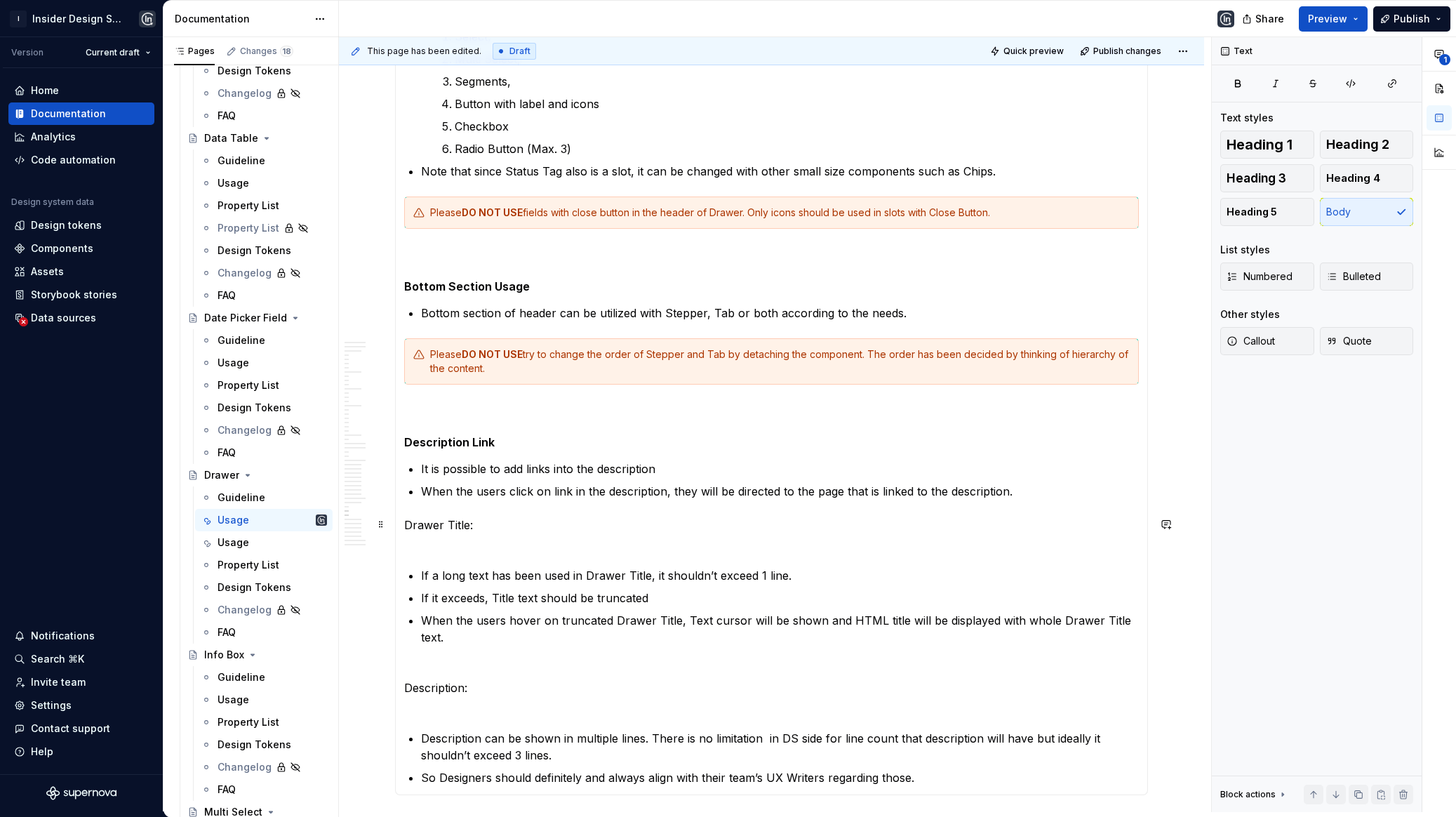
click at [556, 526] on p "Drawer Title:" at bounding box center [771, 533] width 734 height 34
drag, startPoint x: 495, startPoint y: 525, endPoint x: 432, endPoint y: 525, distance: 63.0
click at [432, 525] on p "Drawer Title:" at bounding box center [771, 533] width 734 height 34
click at [430, 542] on p "Drawer Title:" at bounding box center [771, 533] width 734 height 34
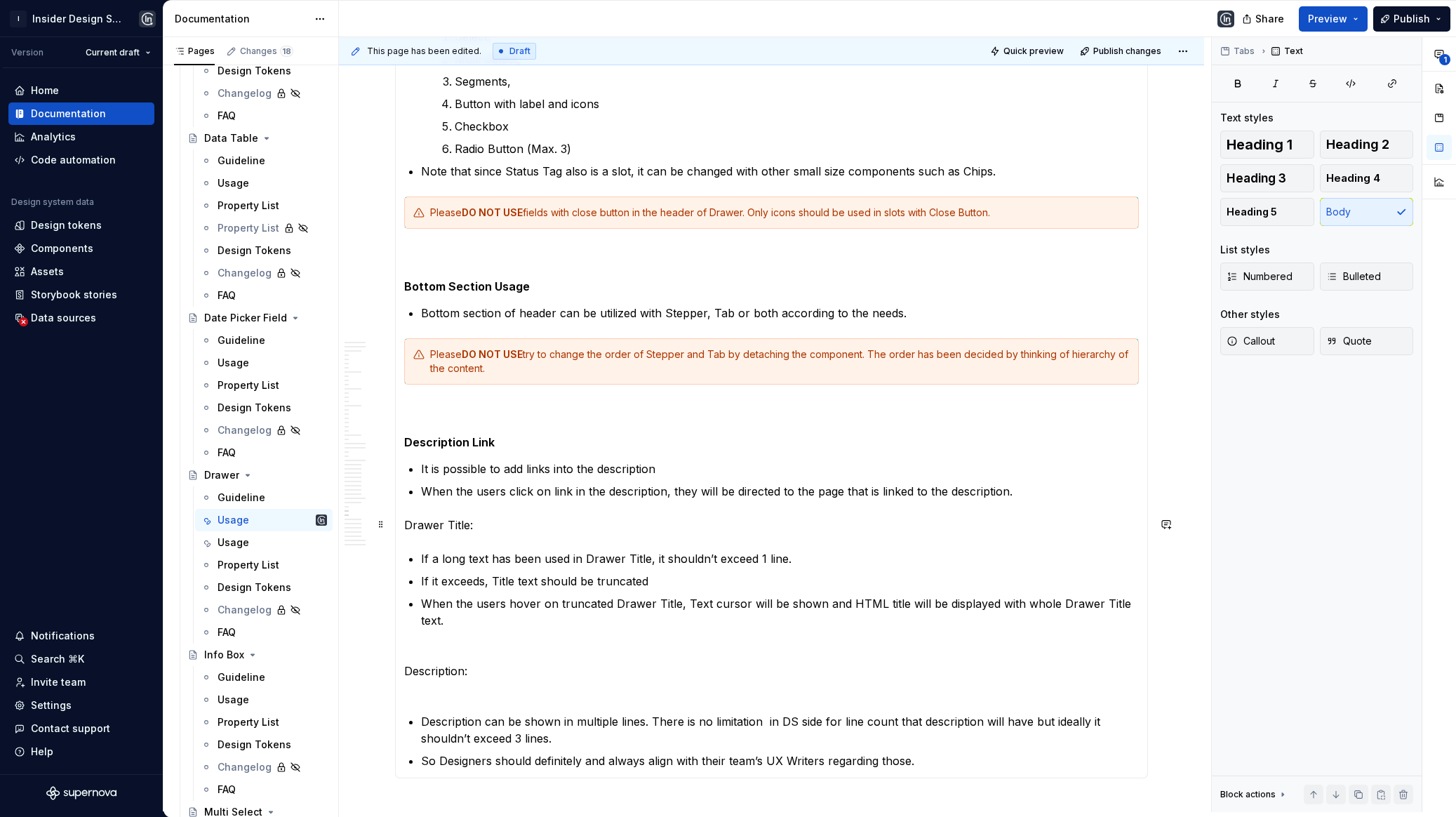
click at [404, 525] on p "Drawer Title:" at bounding box center [771, 524] width 734 height 17
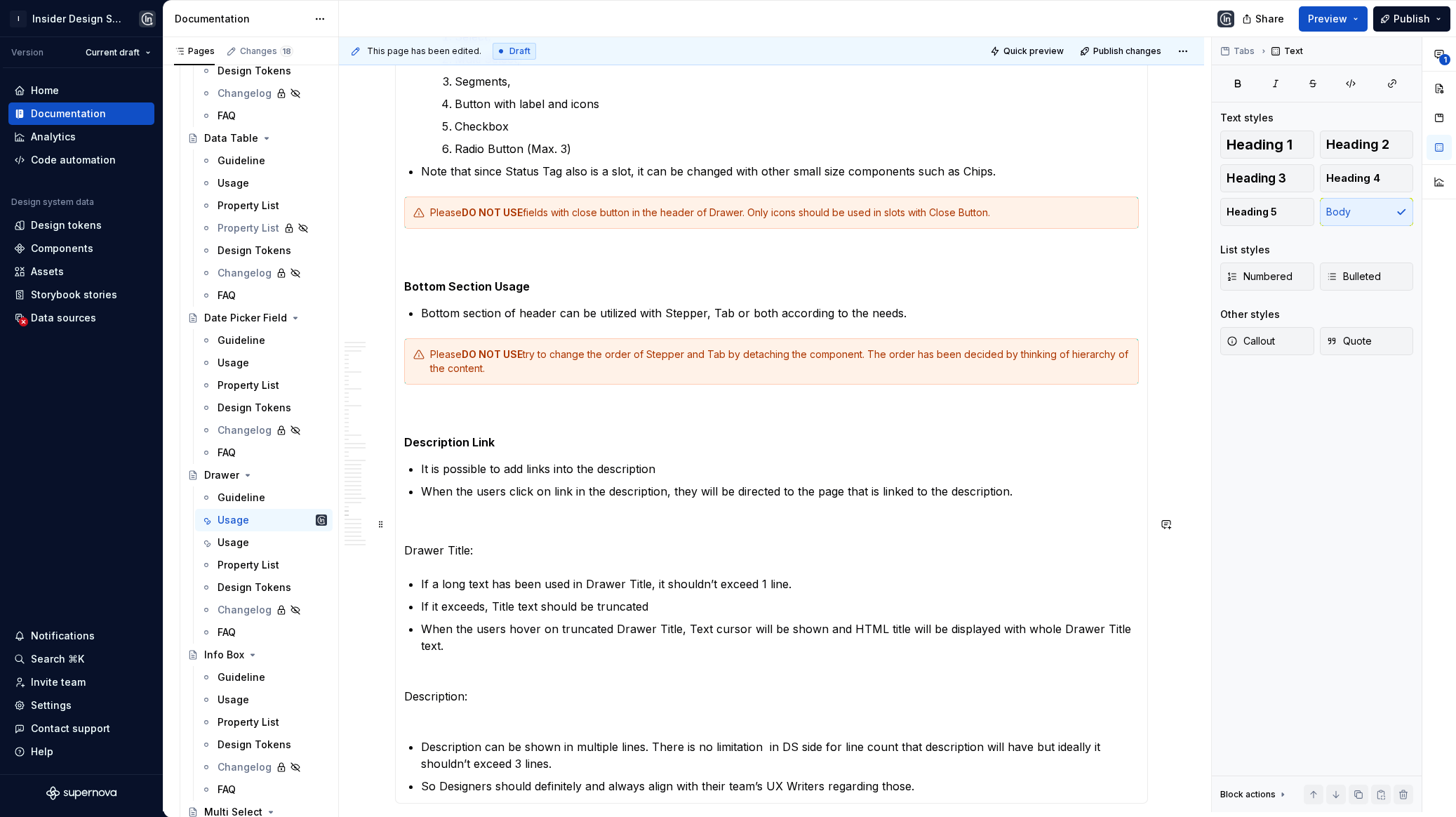
click at [423, 516] on p at bounding box center [771, 524] width 734 height 17
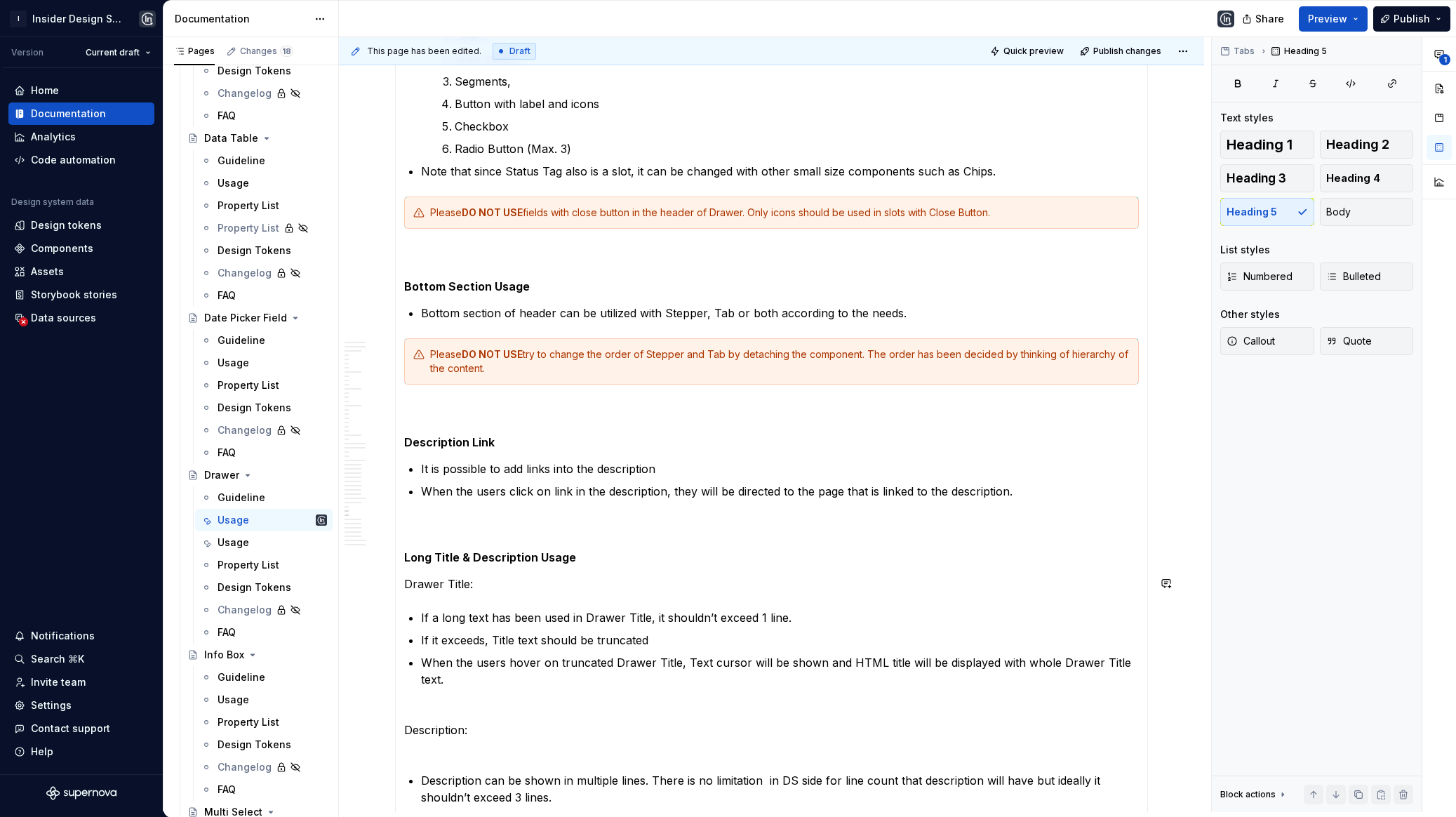
scroll to position [17531, 0]
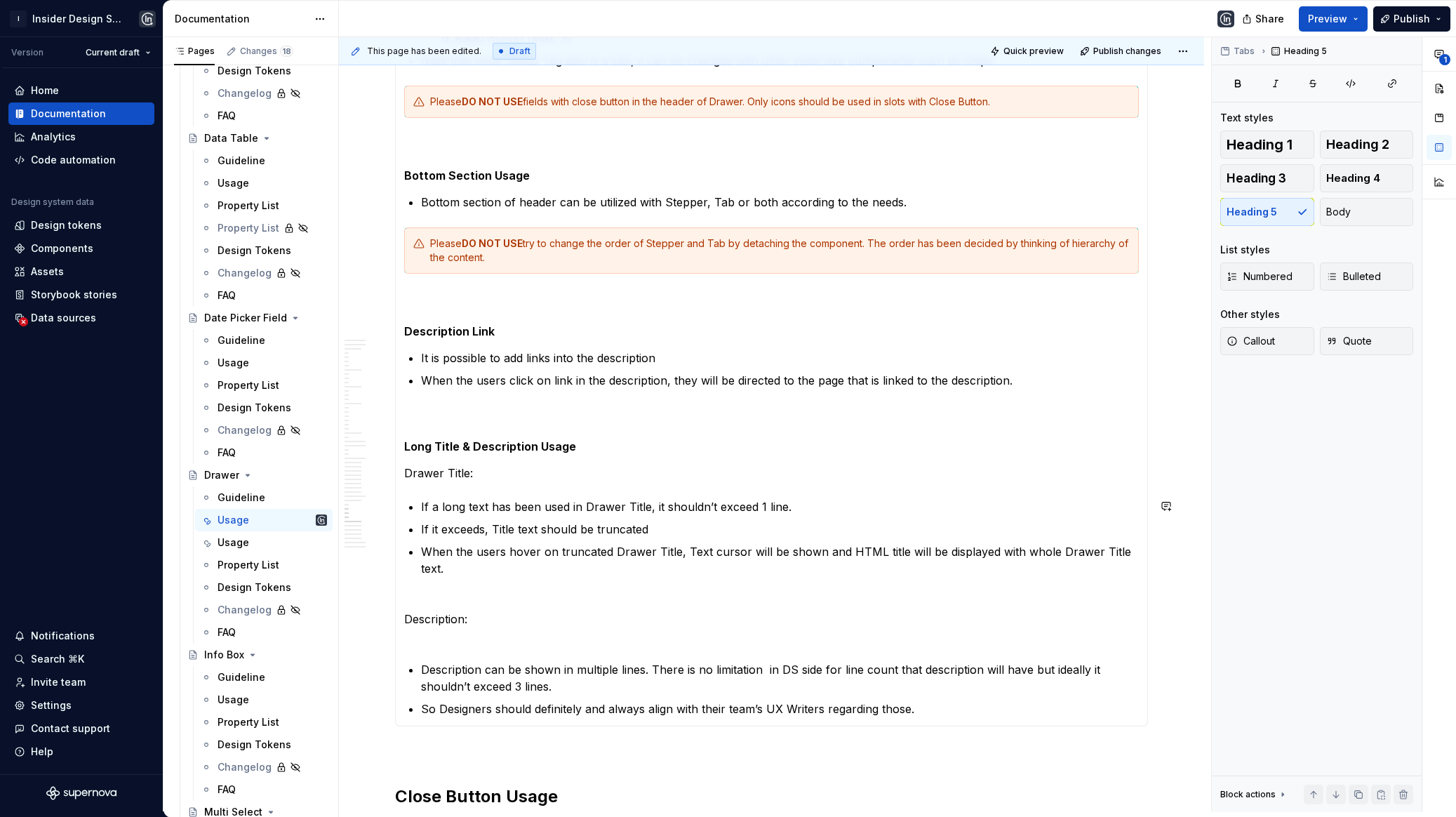
click at [448, 490] on section-item-column "**********" at bounding box center [771, 113] width 734 height 1209
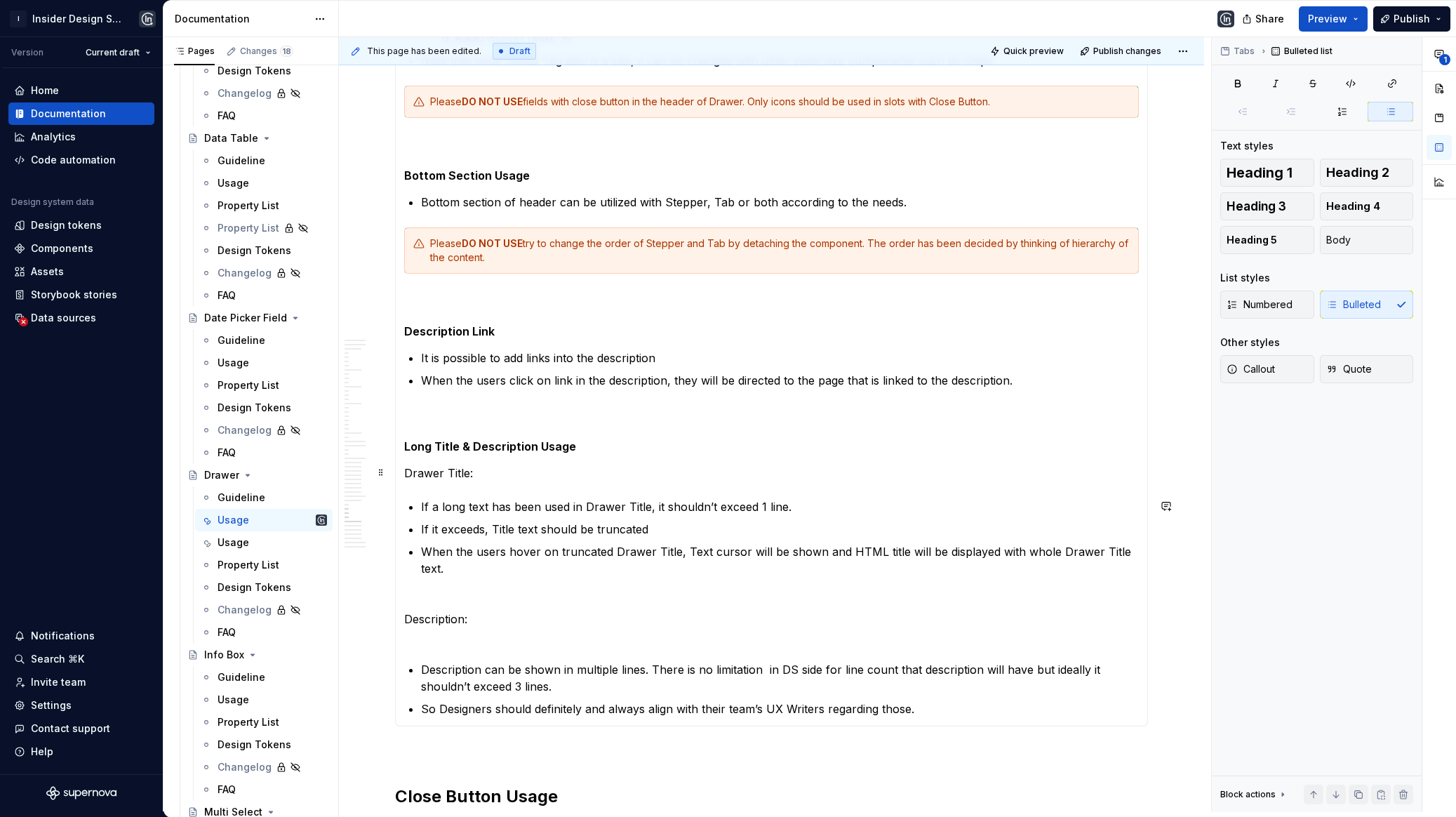
click at [448, 471] on p "Drawer Title:" at bounding box center [771, 472] width 734 height 17
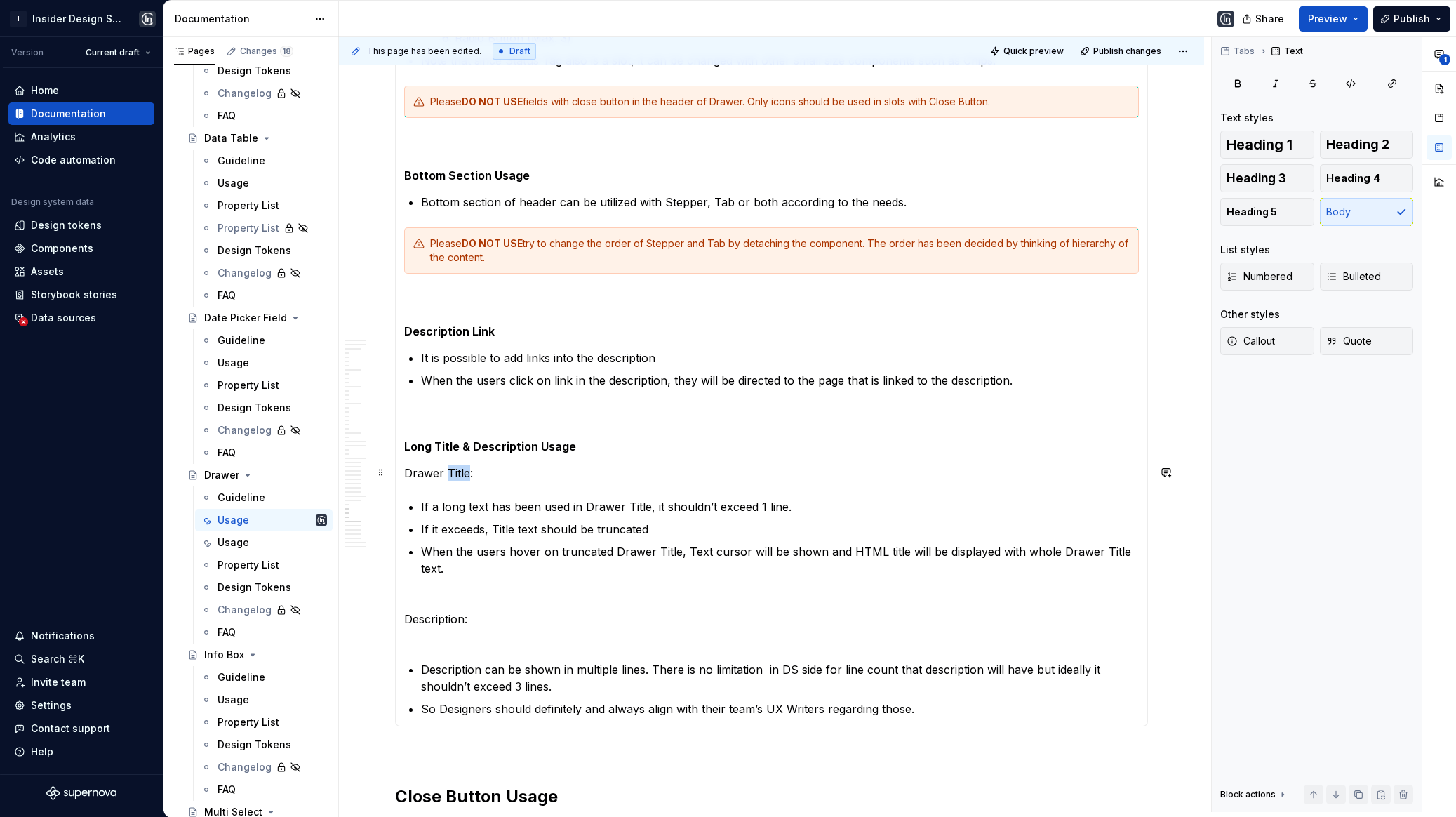
click at [448, 471] on p "Drawer Title:" at bounding box center [771, 472] width 734 height 17
click at [428, 594] on p "Description:" at bounding box center [771, 619] width 734 height 51
click at [429, 604] on p "Description:" at bounding box center [771, 619] width 734 height 51
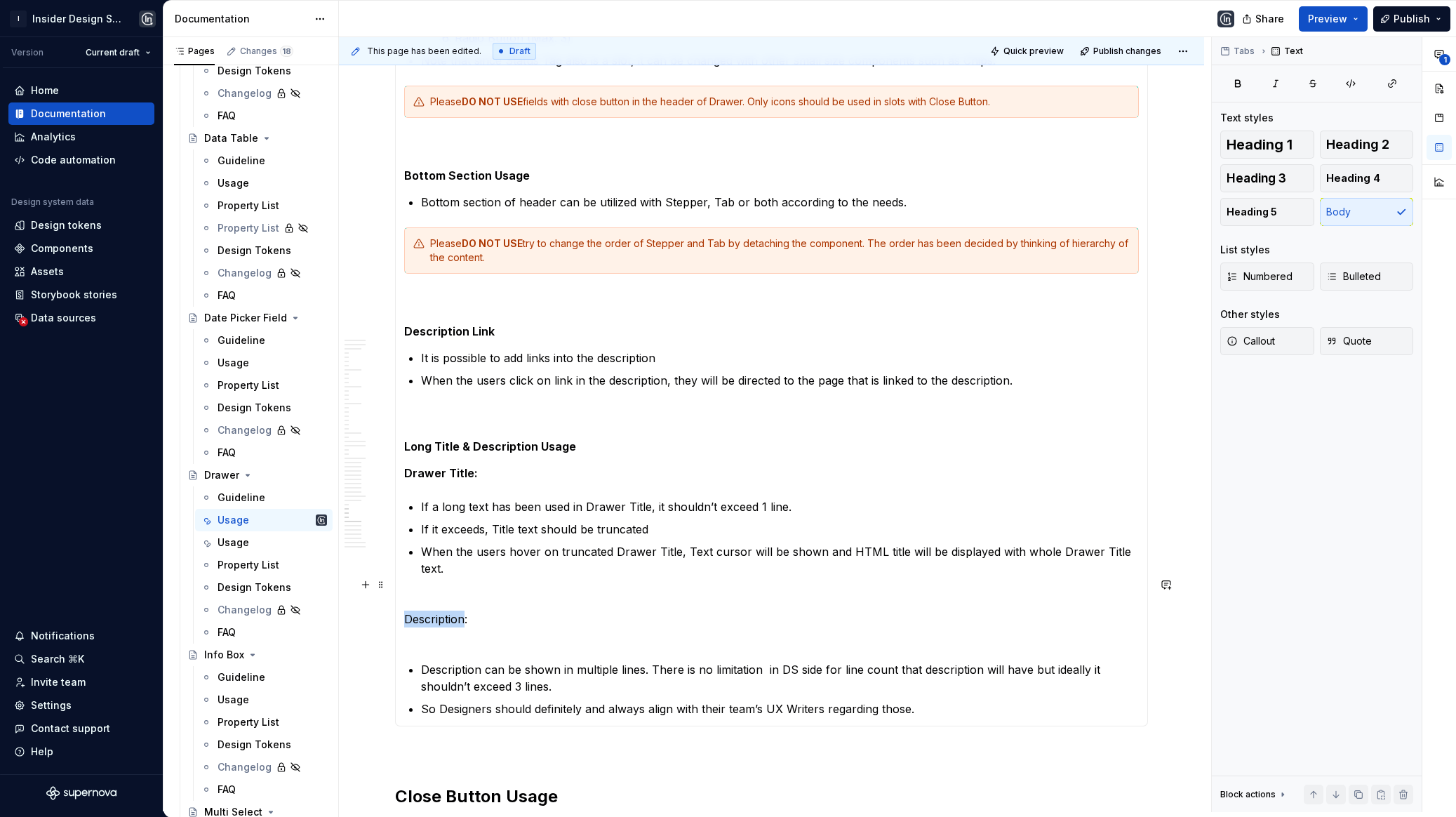
click at [429, 604] on p "Description:" at bounding box center [771, 619] width 734 height 51
click at [429, 597] on p "Description:" at bounding box center [771, 619] width 734 height 51
click at [429, 596] on p "Description:" at bounding box center [771, 619] width 734 height 51
click at [438, 612] on strong "Description" at bounding box center [436, 618] width 65 height 14
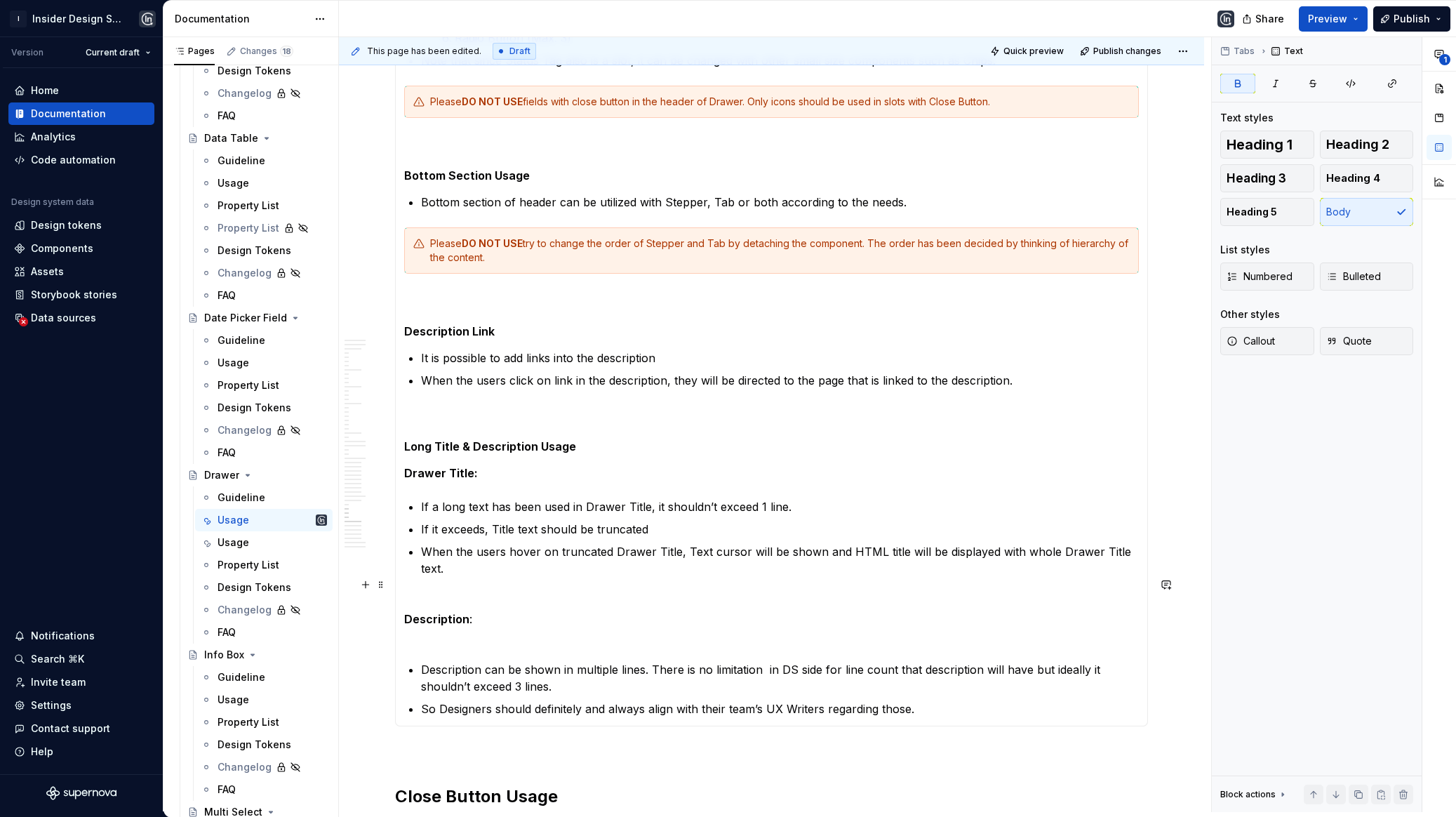
click at [437, 594] on p "Description :" at bounding box center [771, 619] width 734 height 51
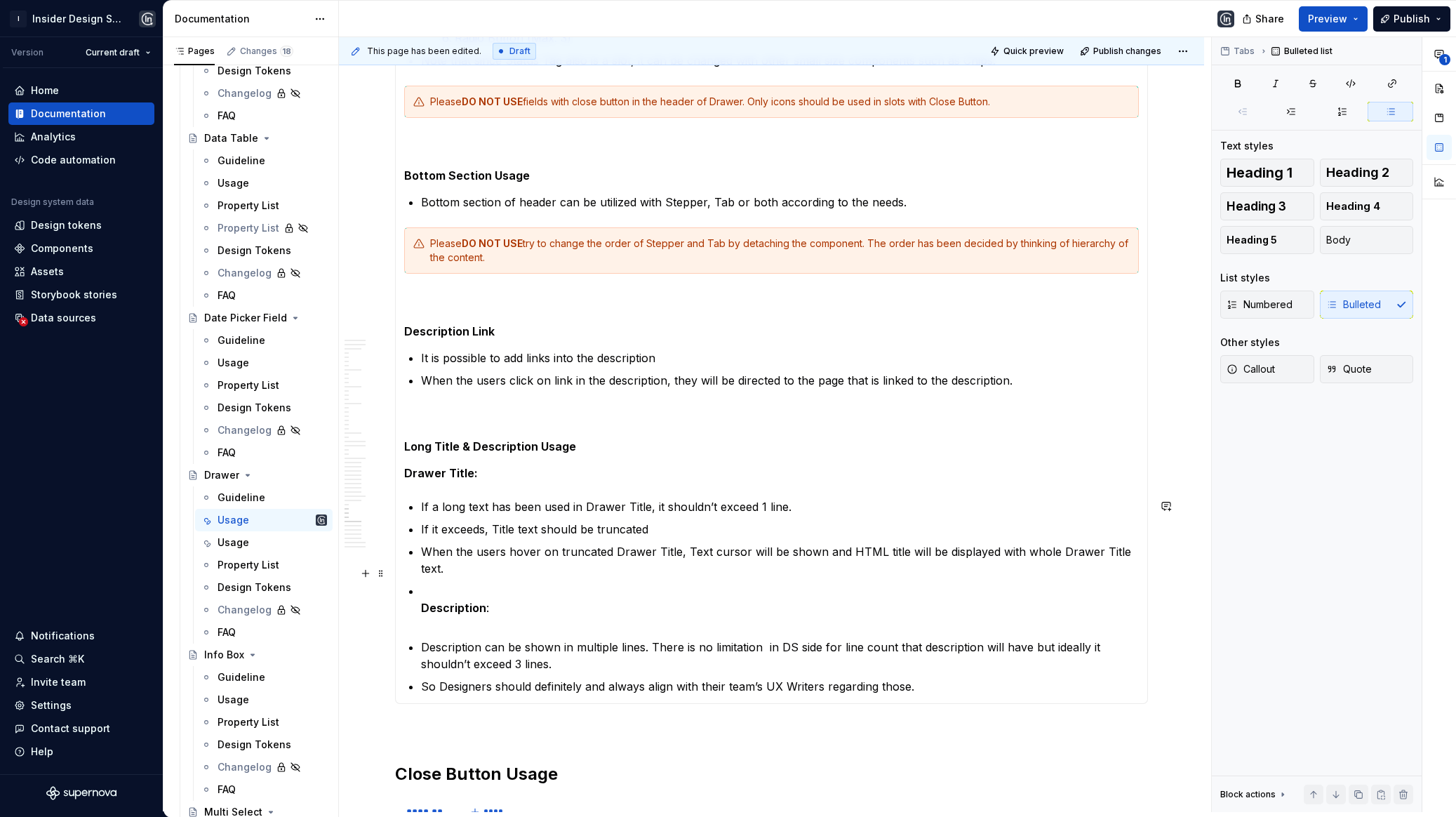
click at [441, 599] on p "Description :" at bounding box center [779, 608] width 718 height 51
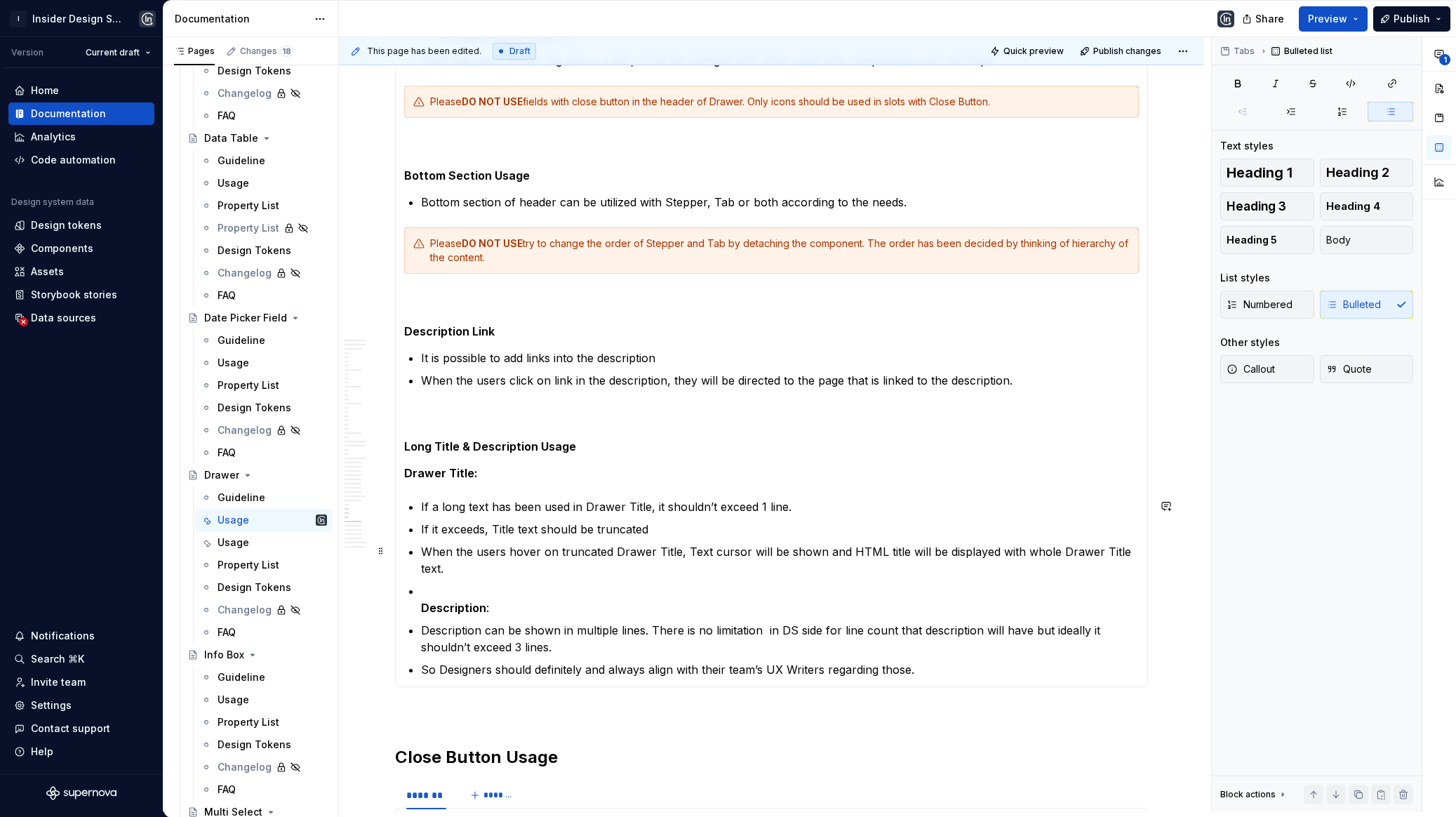
click at [427, 582] on p "Description :" at bounding box center [779, 599] width 718 height 34
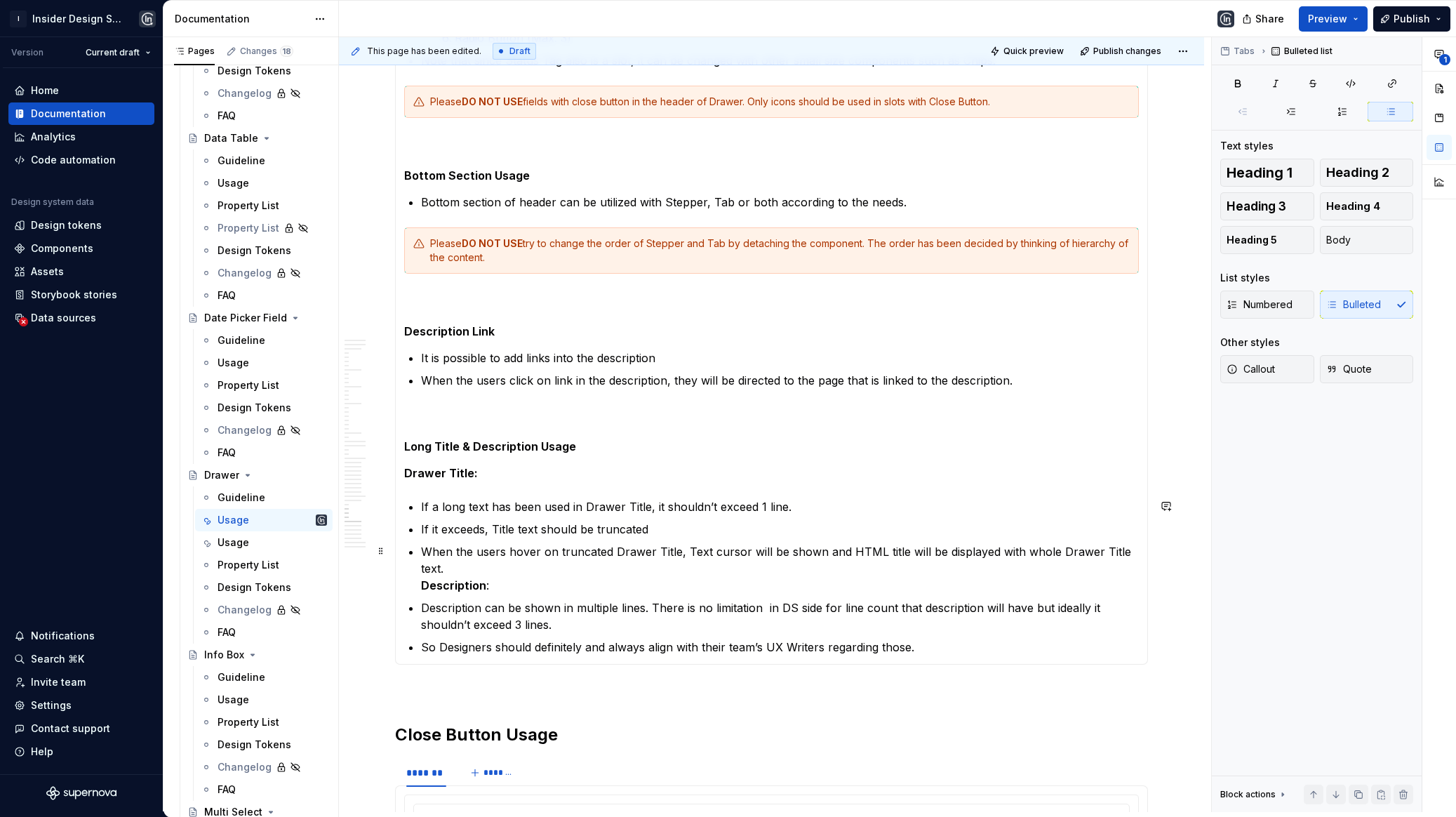
click at [424, 578] on strong "Description" at bounding box center [453, 585] width 65 height 14
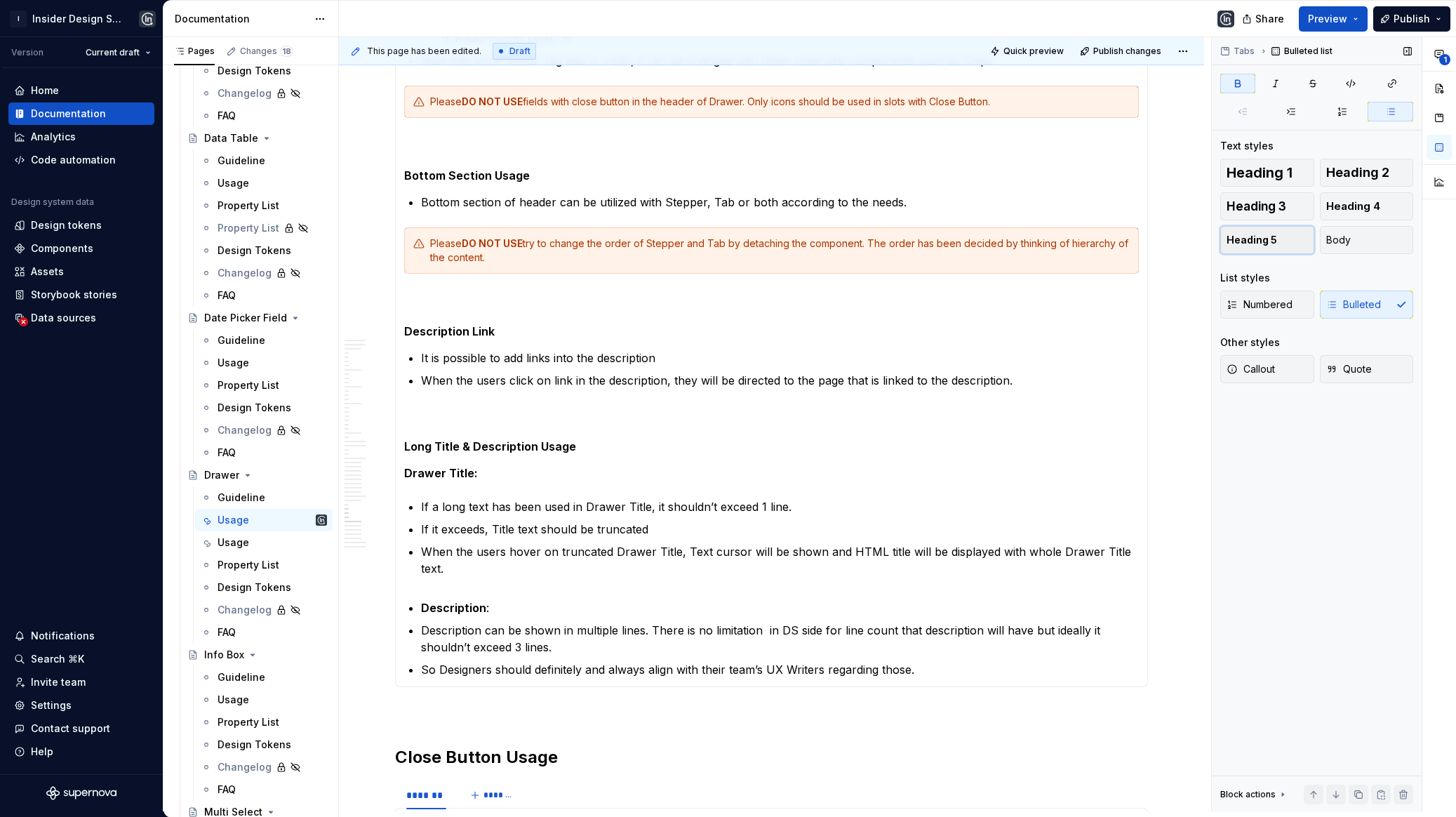
click at [1280, 238] on button "Heading 5" at bounding box center [1267, 240] width 94 height 28
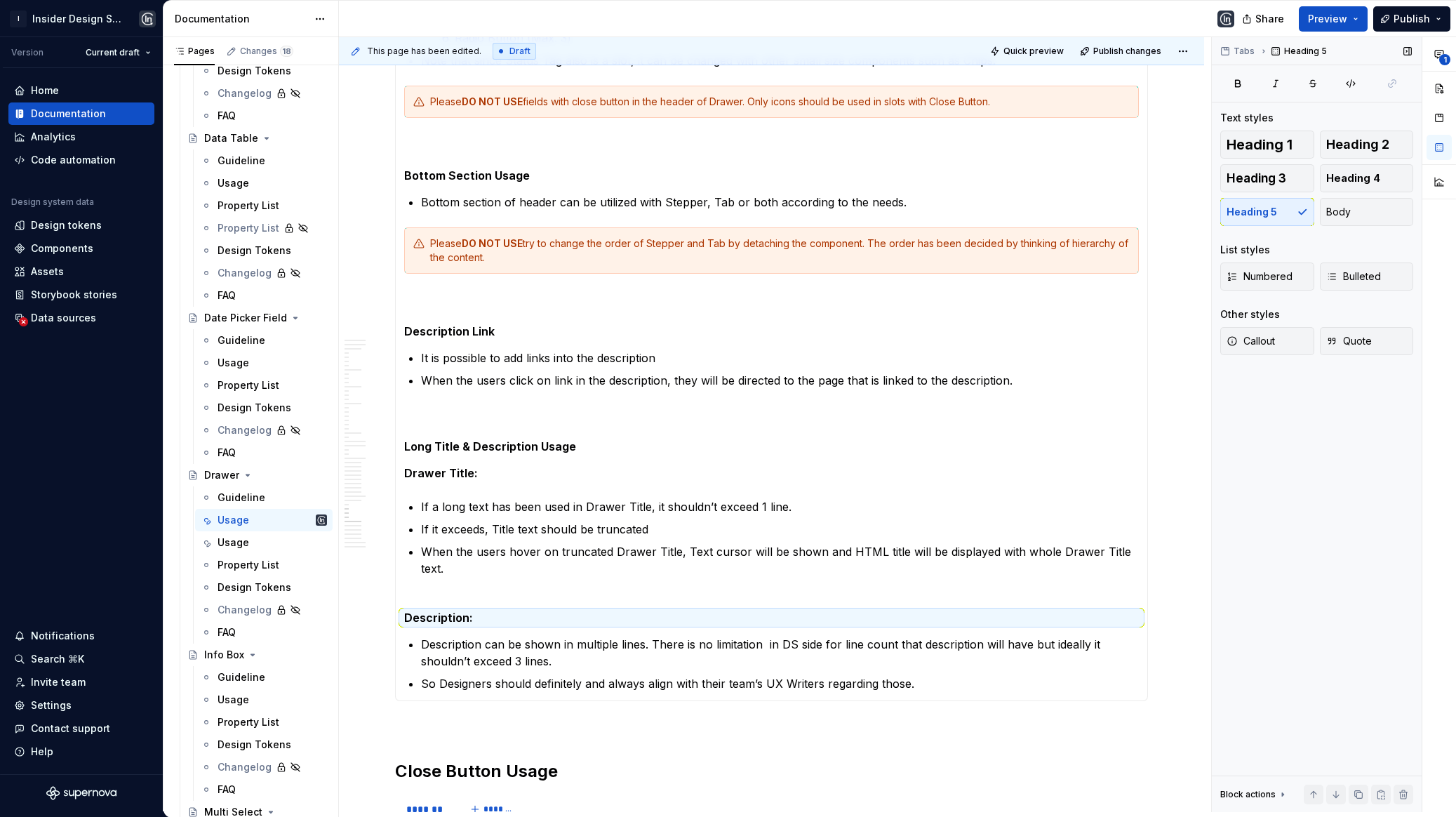
click at [1319, 236] on div "Heading 1 Heading 2 Heading 3 Heading 4 Heading 5 Body List styles Numbered Bul…" at bounding box center [1317, 251] width 193 height 241
click at [1336, 224] on button "Body" at bounding box center [1366, 211] width 94 height 28
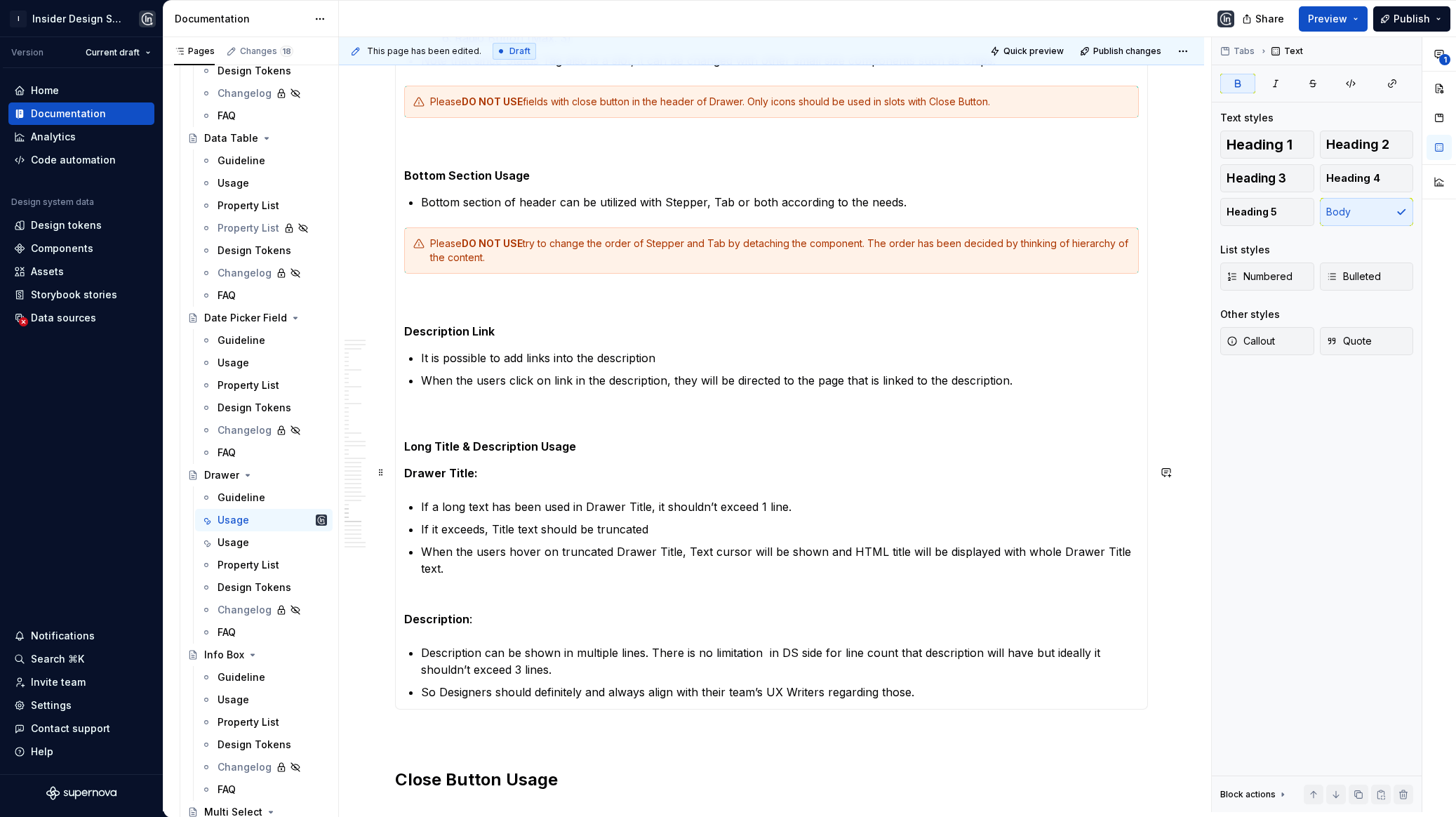
click at [483, 473] on p "Drawer Title:" at bounding box center [771, 472] width 734 height 17
click at [449, 474] on strong "Drawer Title:" at bounding box center [441, 472] width 74 height 14
click at [423, 489] on section-item-column "**********" at bounding box center [771, 104] width 734 height 1192
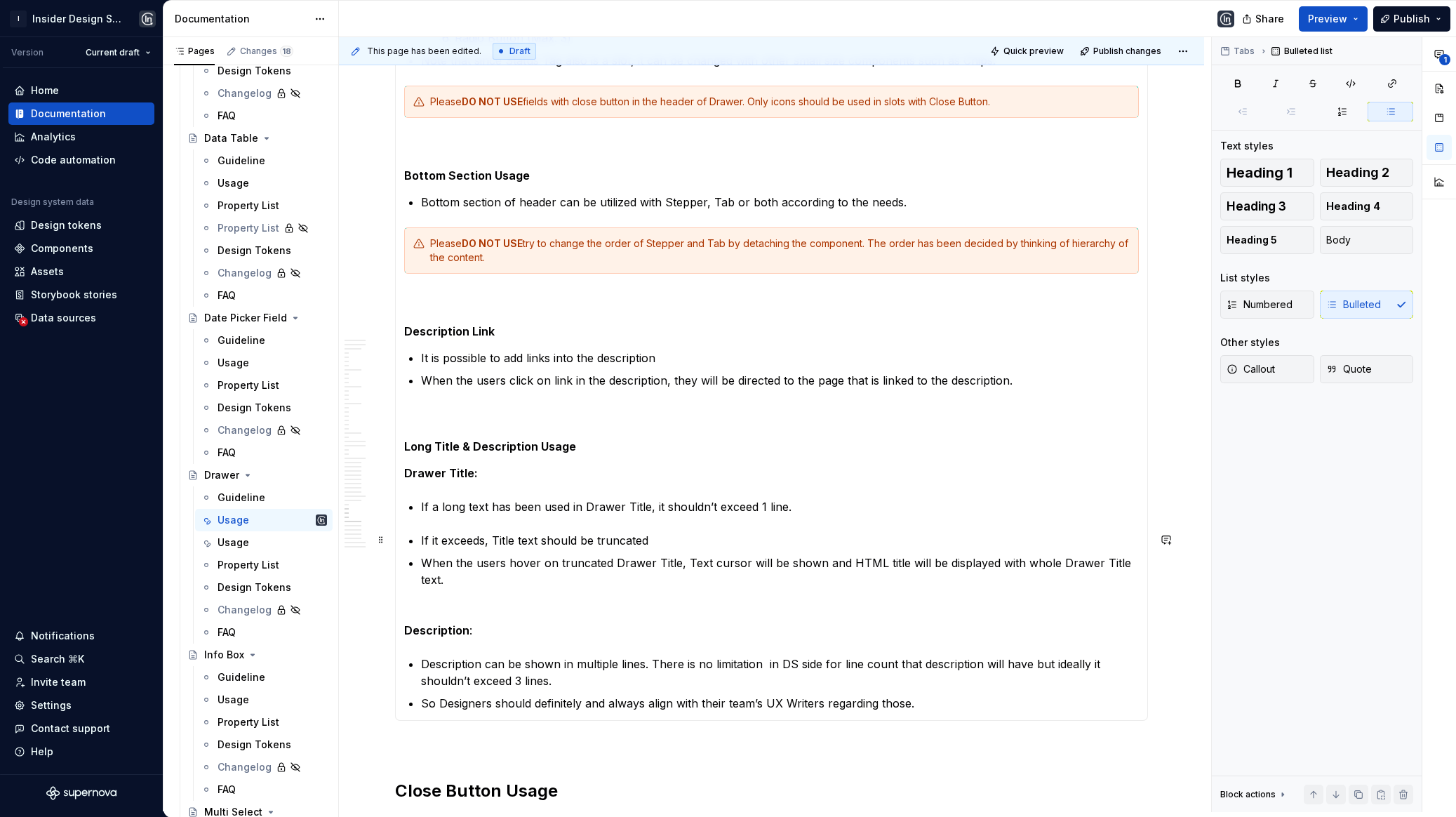
click at [423, 538] on p "If it exceeds, Title text should be truncated" at bounding box center [779, 539] width 718 height 17
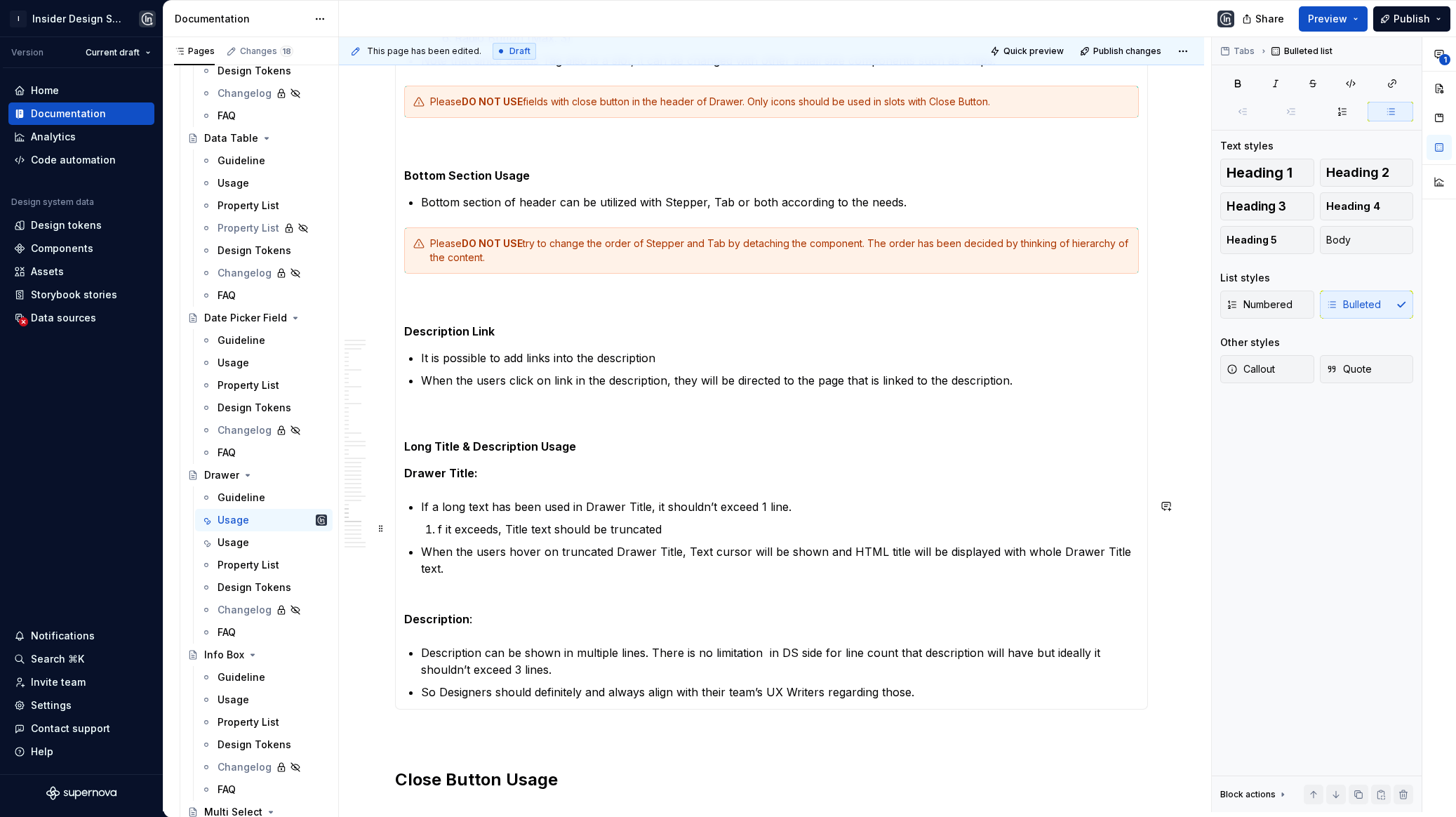
click at [438, 530] on p "f it exceeds, Title text should be truncated" at bounding box center [789, 529] width 701 height 17
click at [433, 564] on p "When the users hover on truncated Drawer Title, Text cursor will be shown and H…" at bounding box center [779, 569] width 718 height 51
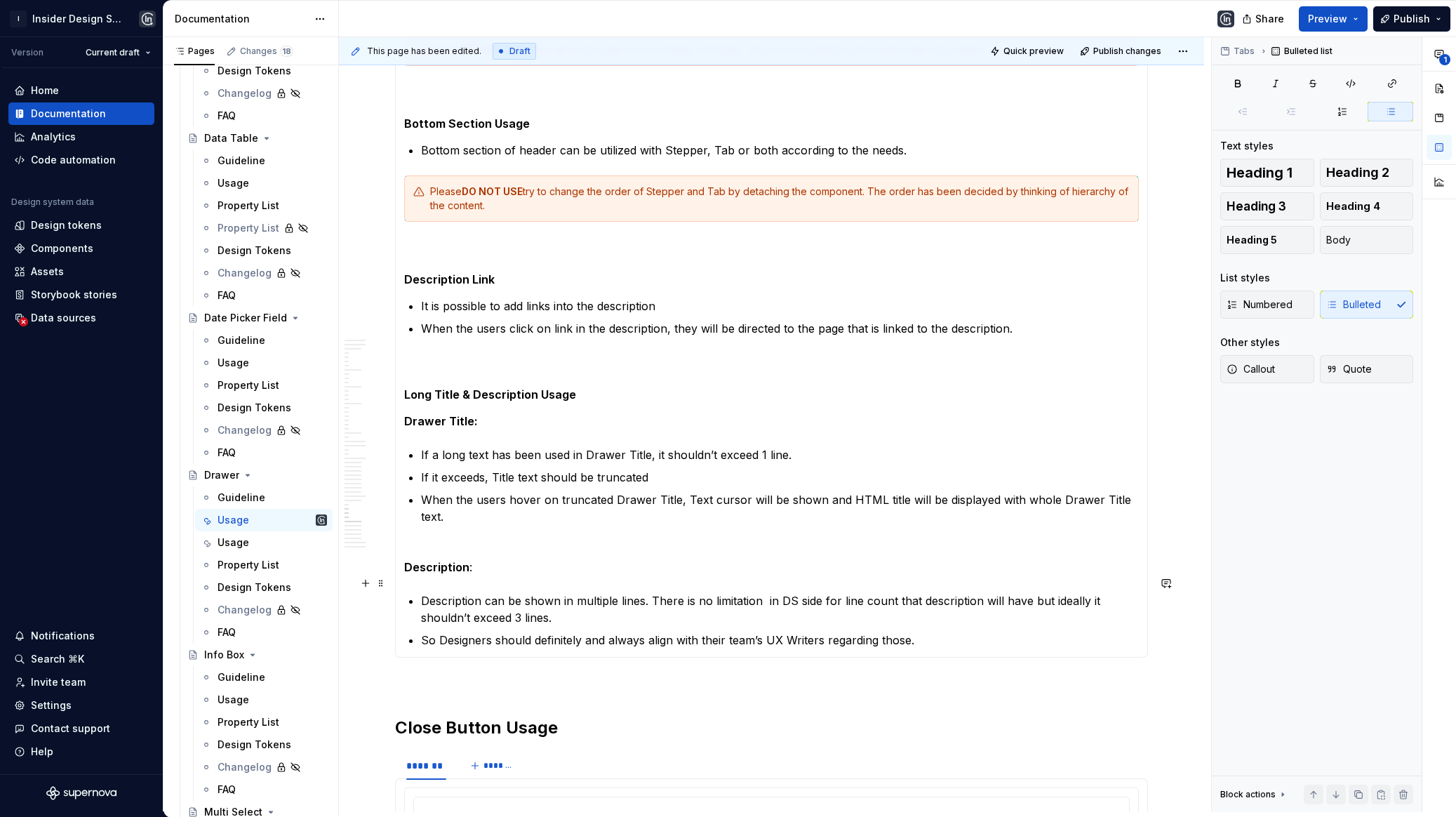
click at [421, 592] on p "Description can be shown in multiple lines. There is no limitation in DS side f…" at bounding box center [779, 609] width 718 height 34
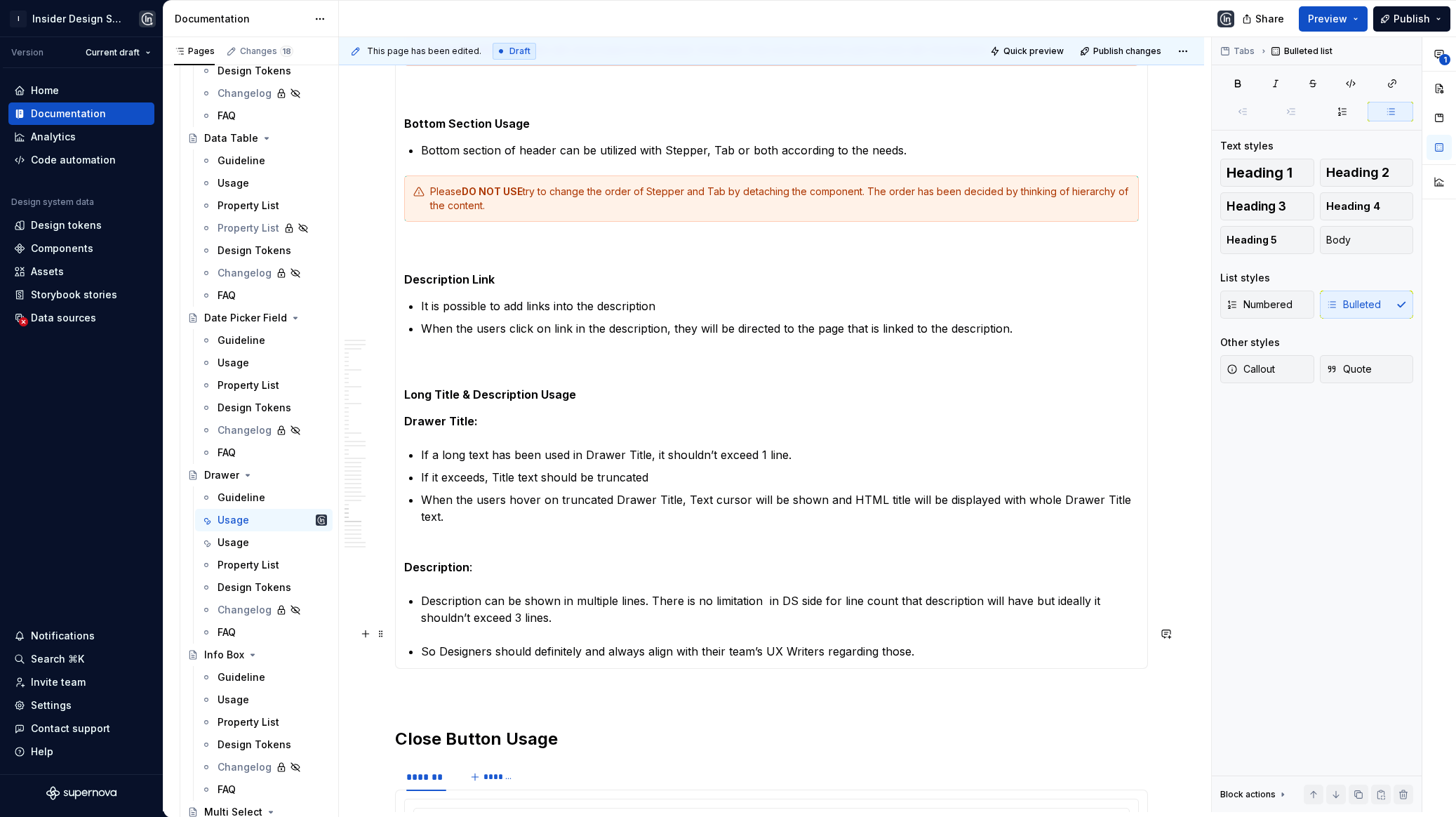
click at [418, 632] on section-item-column "**********" at bounding box center [771, 58] width 734 height 1204
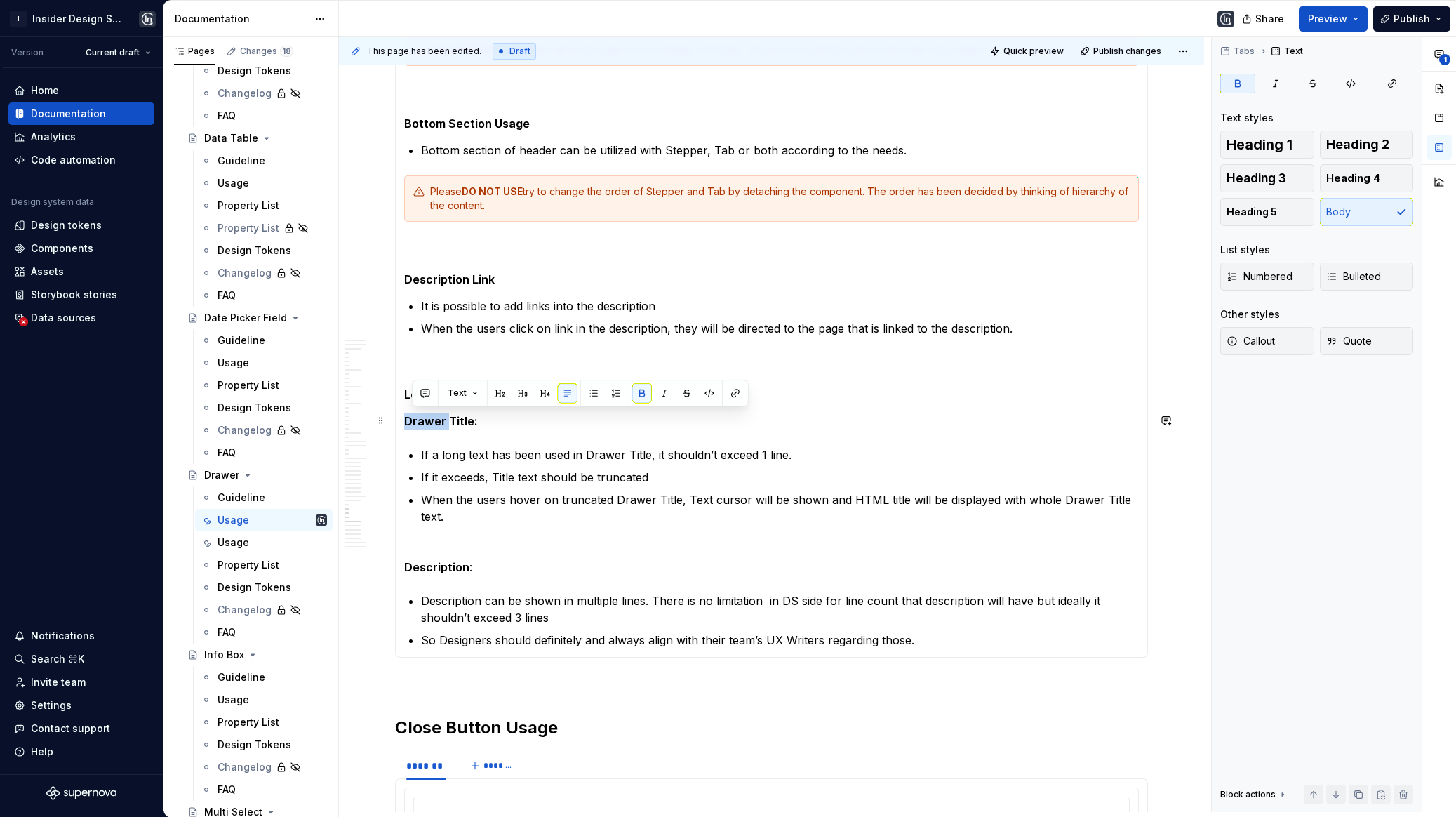
drag, startPoint x: 444, startPoint y: 421, endPoint x: 405, endPoint y: 421, distance: 39.0
click at [405, 421] on strong "Drawer Title:" at bounding box center [441, 421] width 74 height 14
click at [436, 418] on p "Title:" at bounding box center [771, 421] width 734 height 17
click at [481, 559] on p "Description :" at bounding box center [771, 567] width 734 height 17
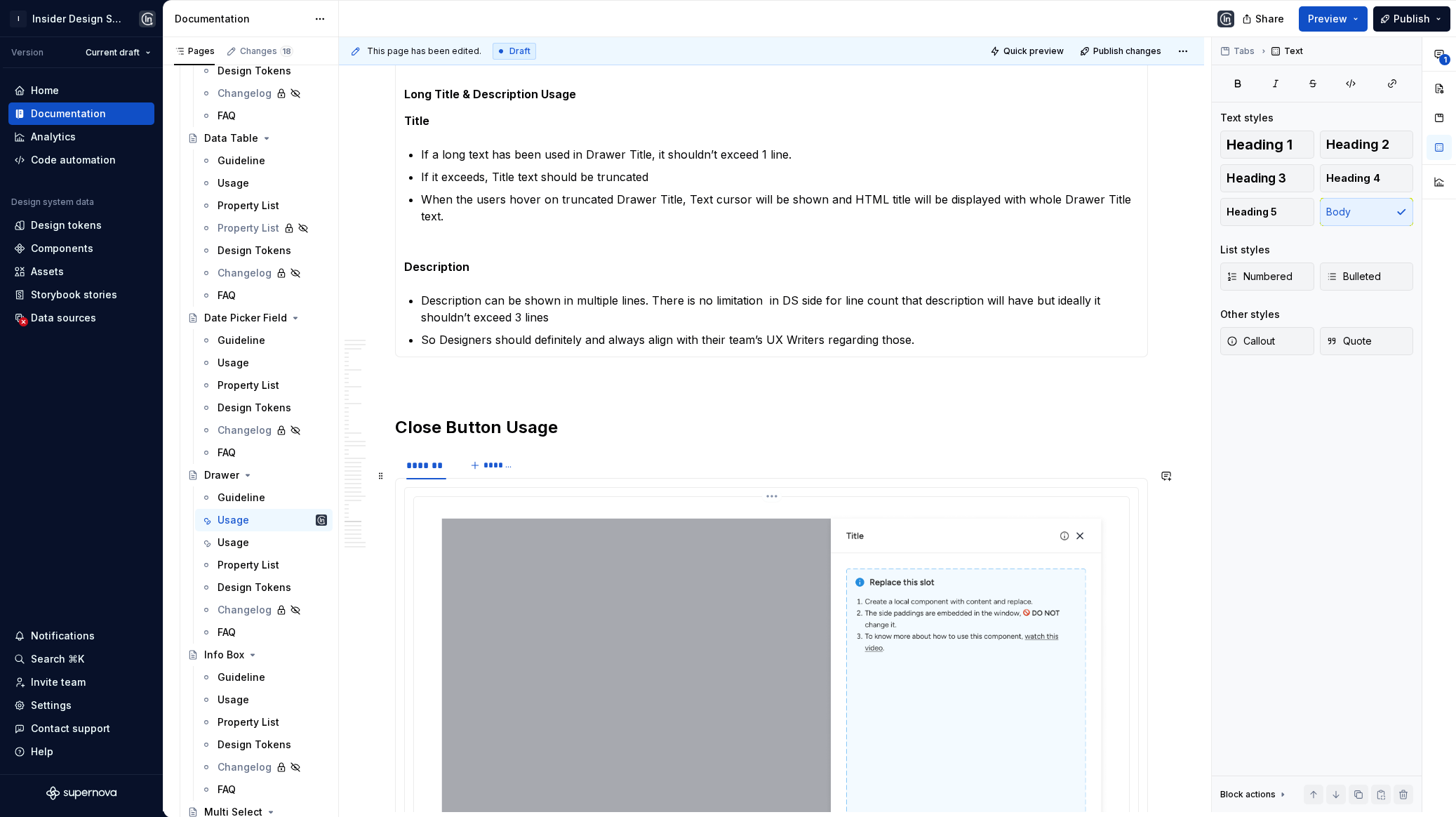
scroll to position [17993, 0]
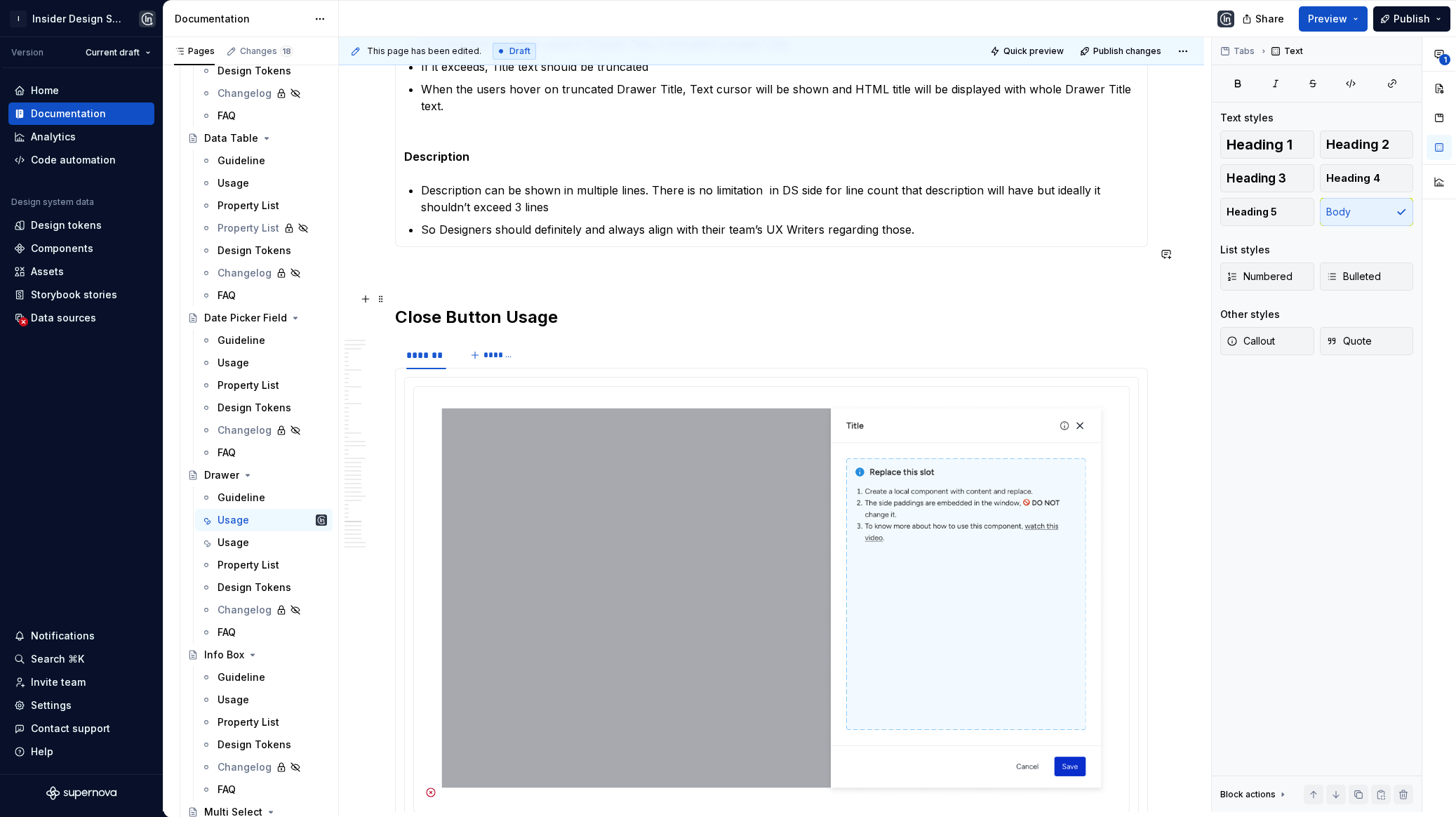
click at [514, 306] on h2 "Close Button Usage" at bounding box center [771, 316] width 753 height 22
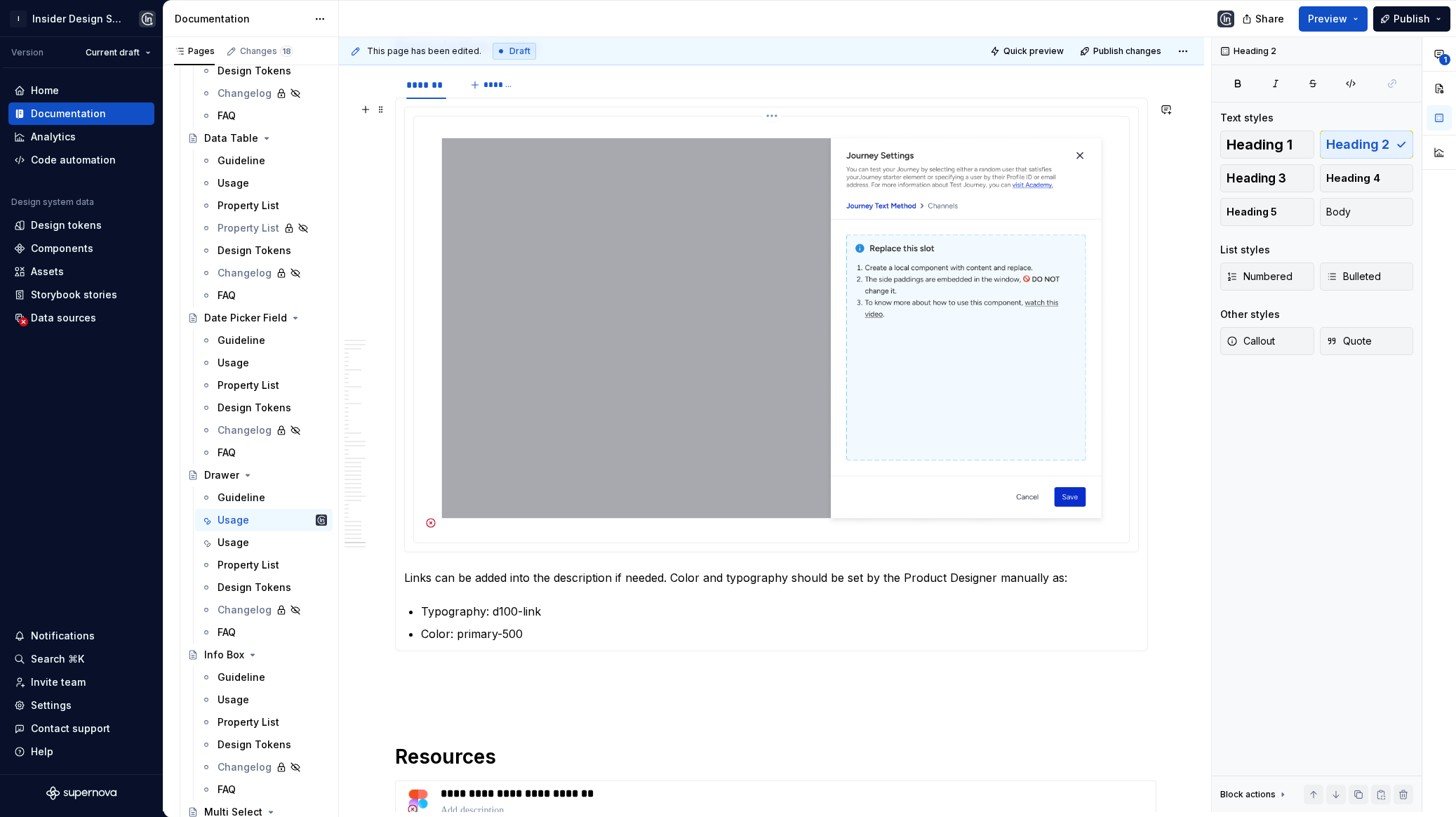
scroll to position [21122, 0]
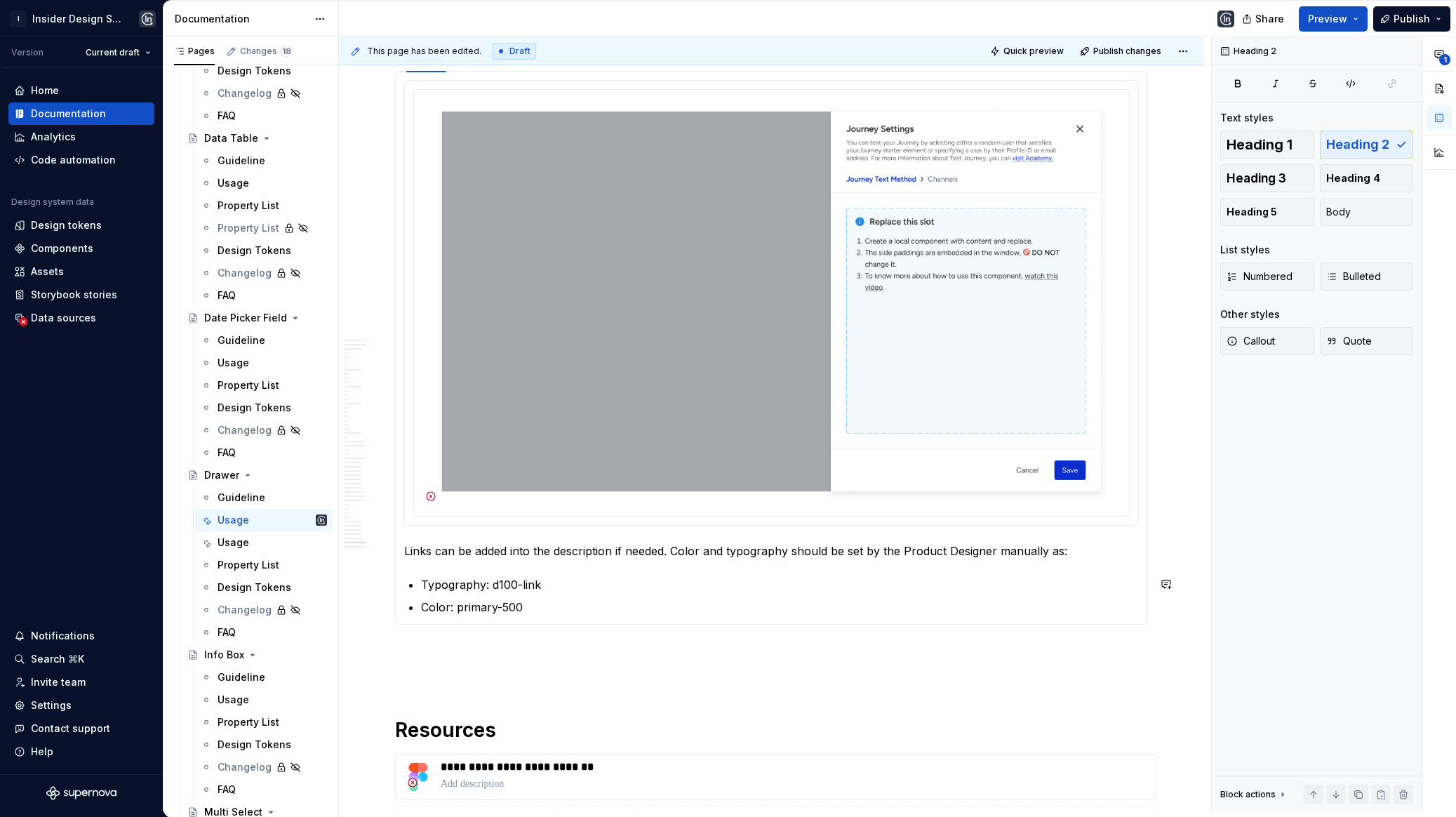
click at [520, 581] on p "Typography: d100-link" at bounding box center [779, 584] width 718 height 17
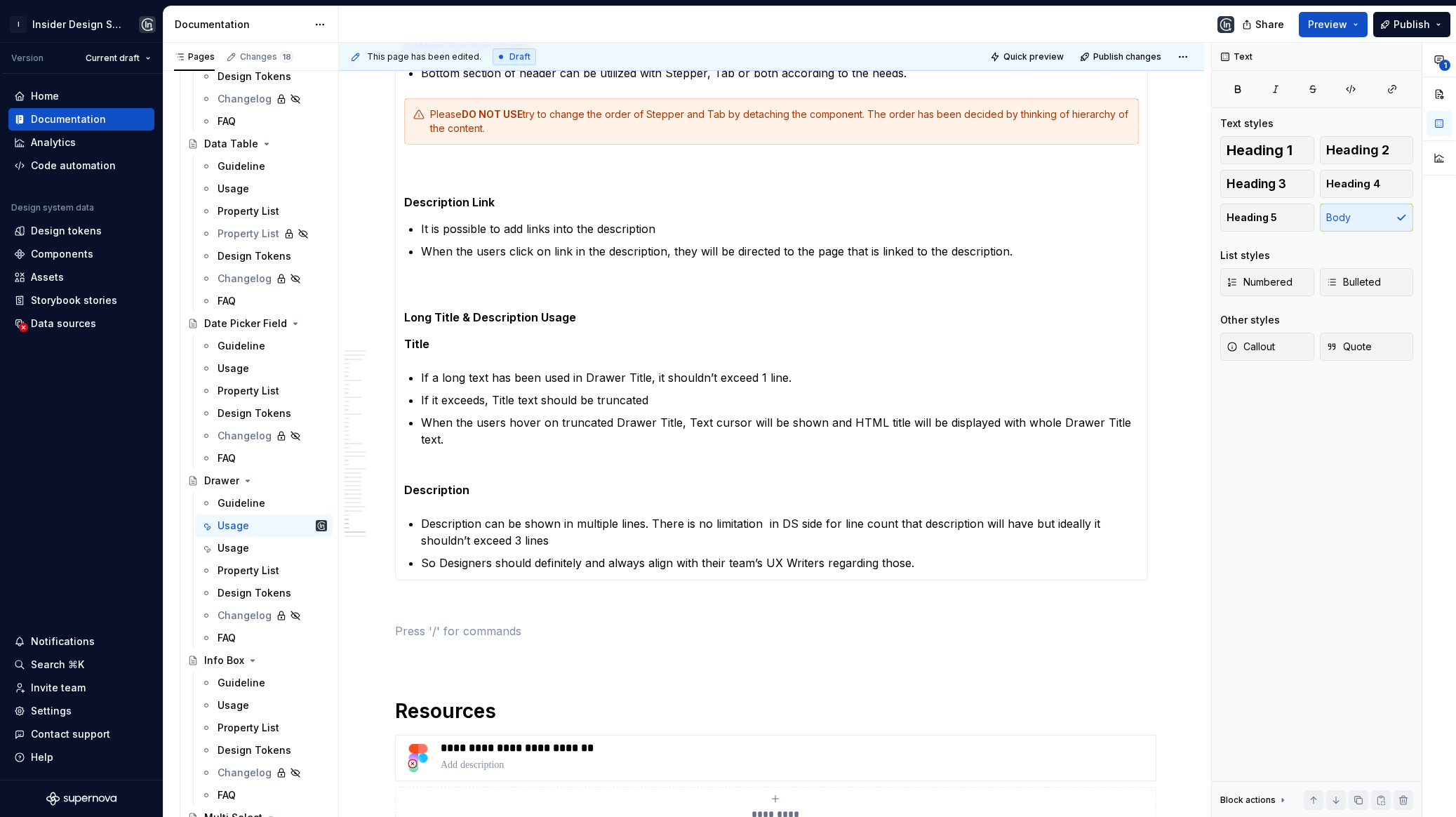
scroll to position [17709, 0]
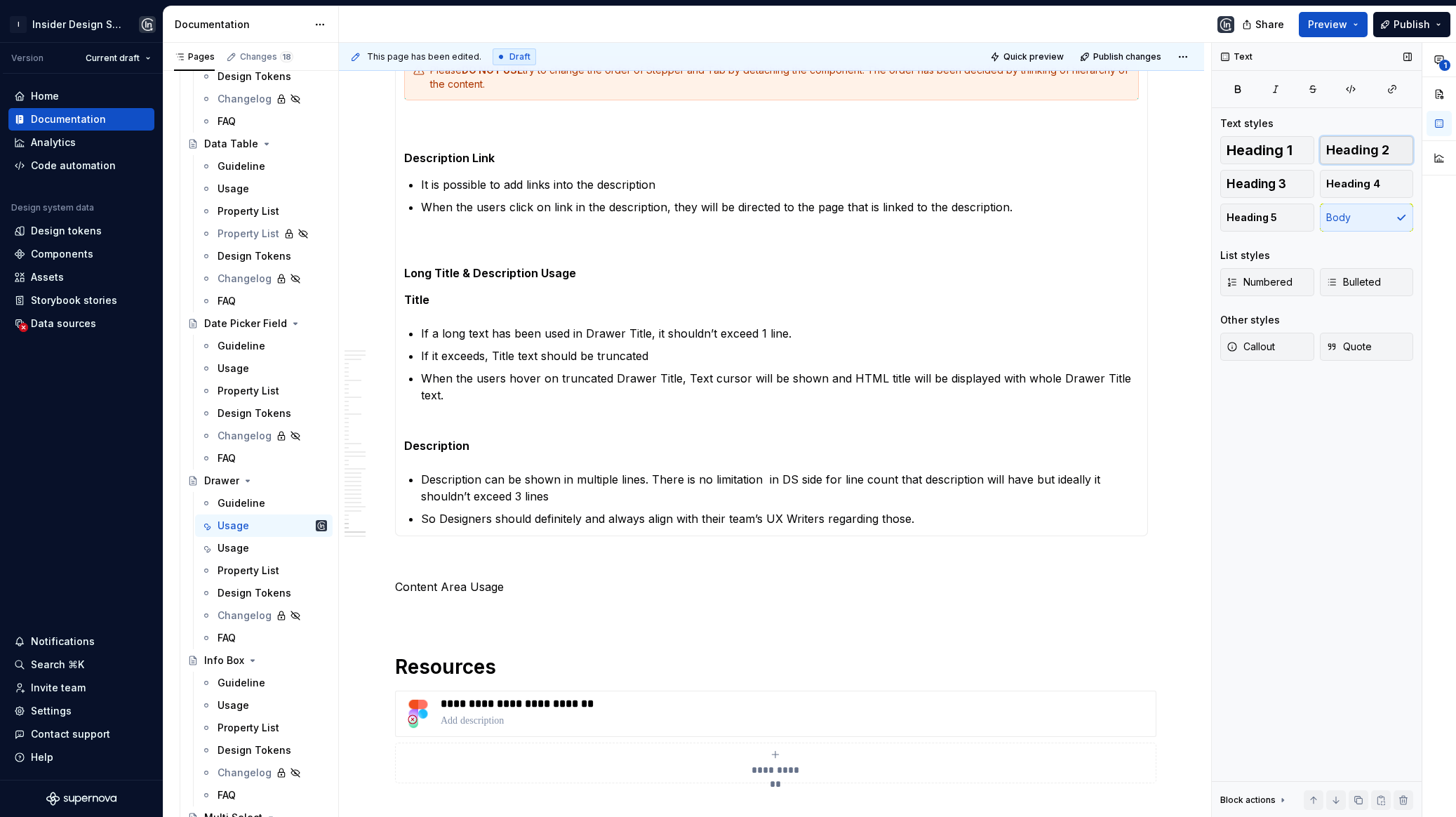
click at [1353, 152] on span "Heading 2" at bounding box center [1358, 150] width 63 height 14
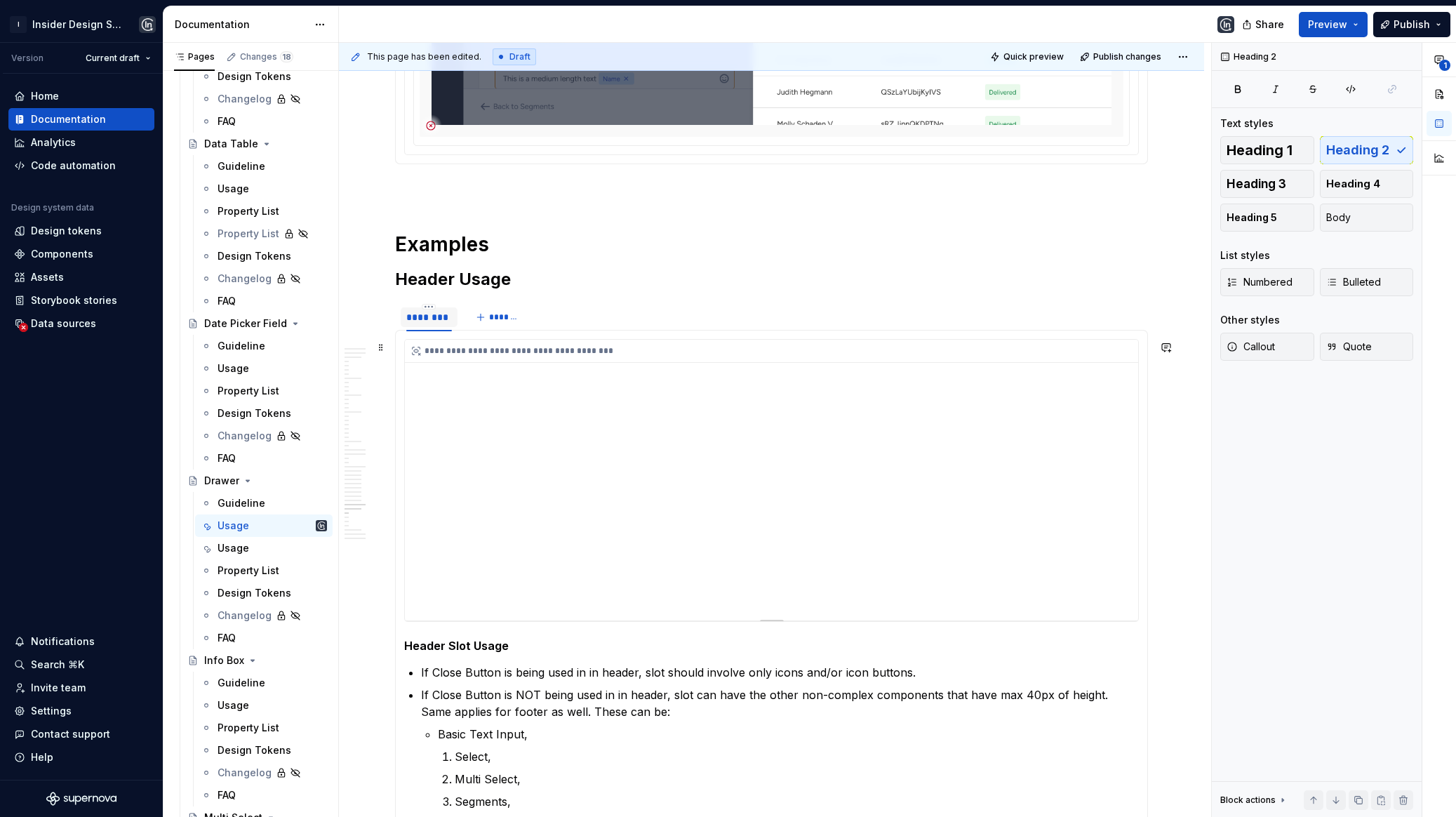
scroll to position [16688, 0]
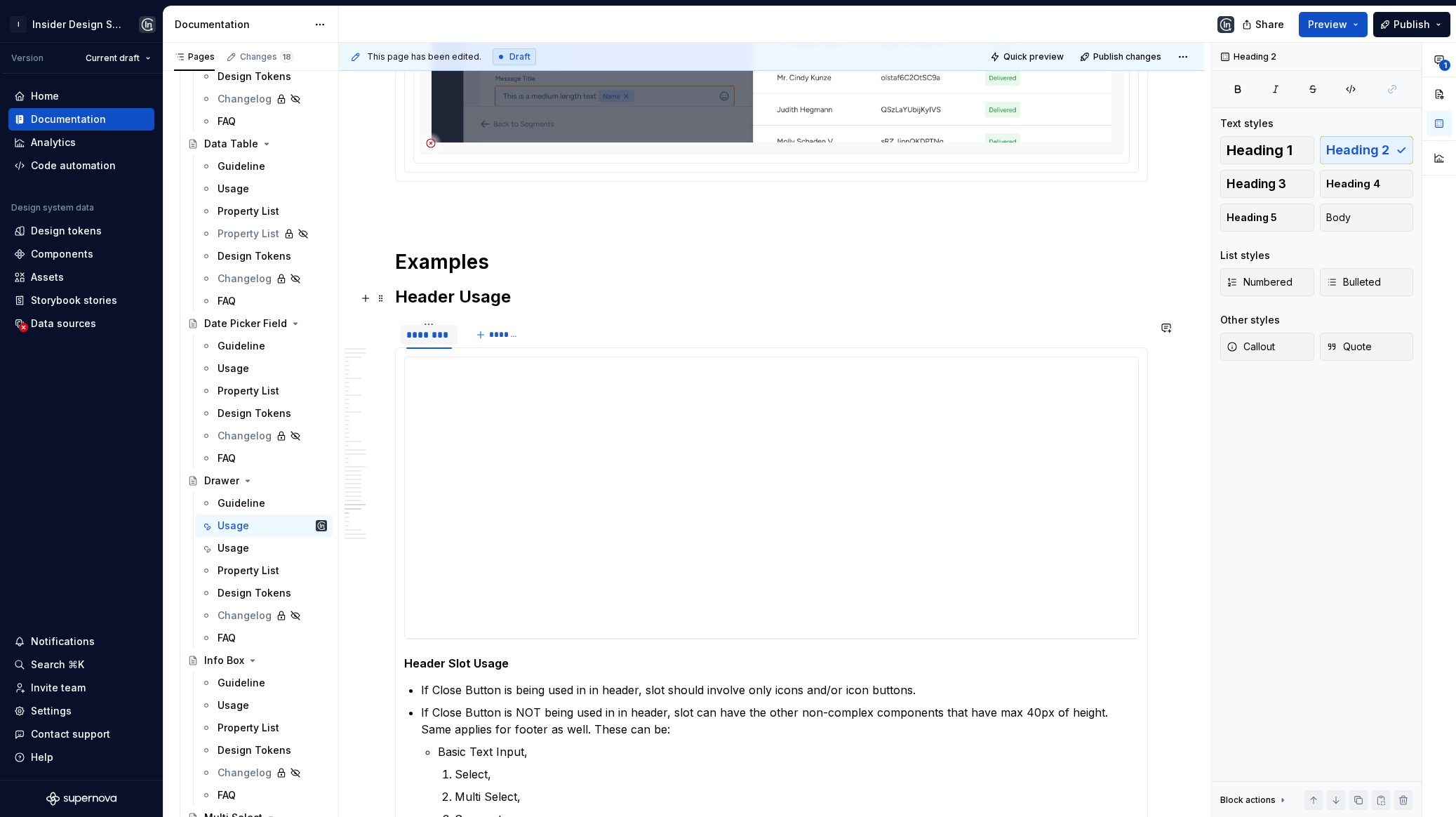
click at [448, 298] on h2 "Header Usage" at bounding box center [771, 296] width 753 height 22
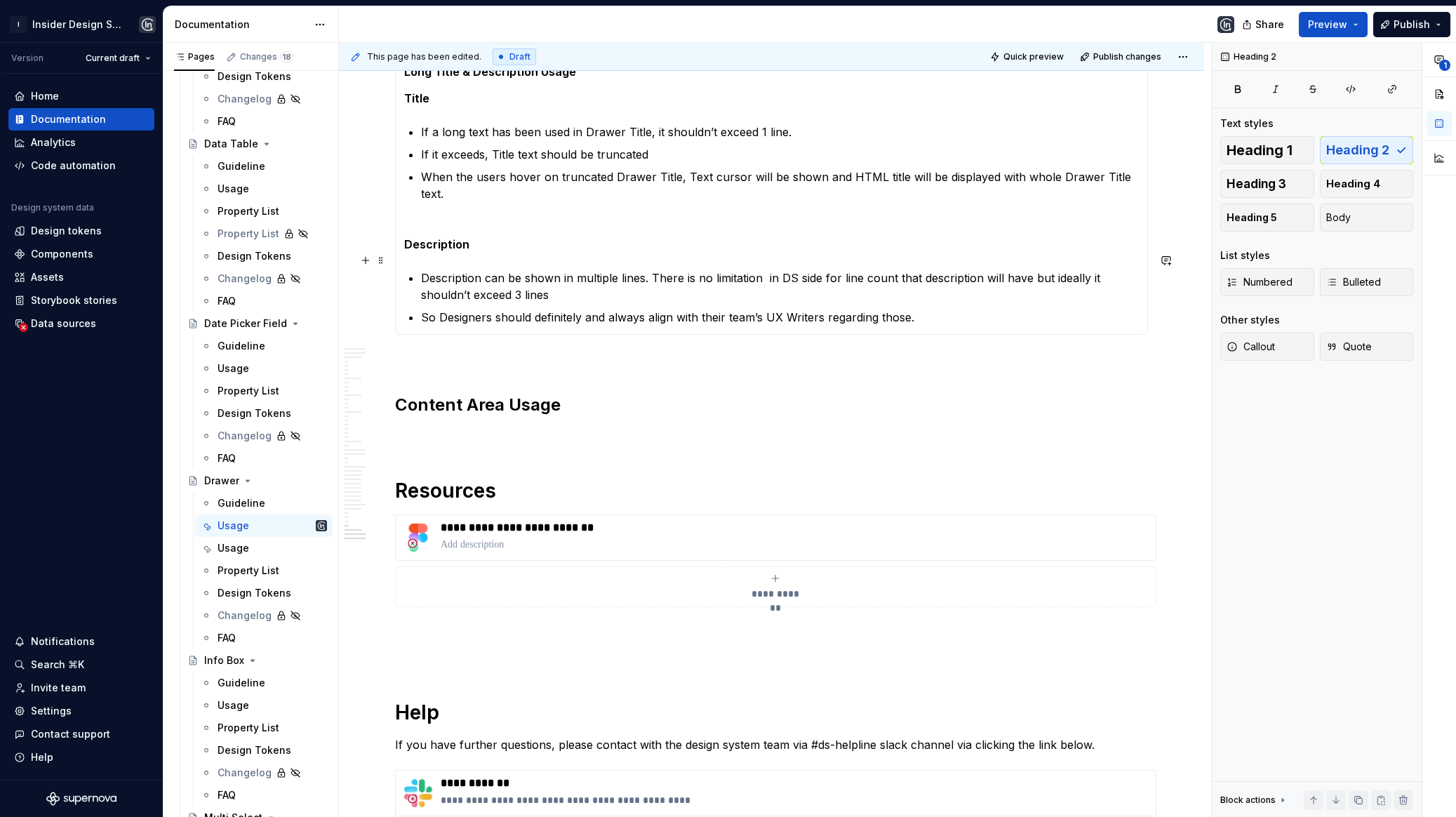
scroll to position [18000, 0]
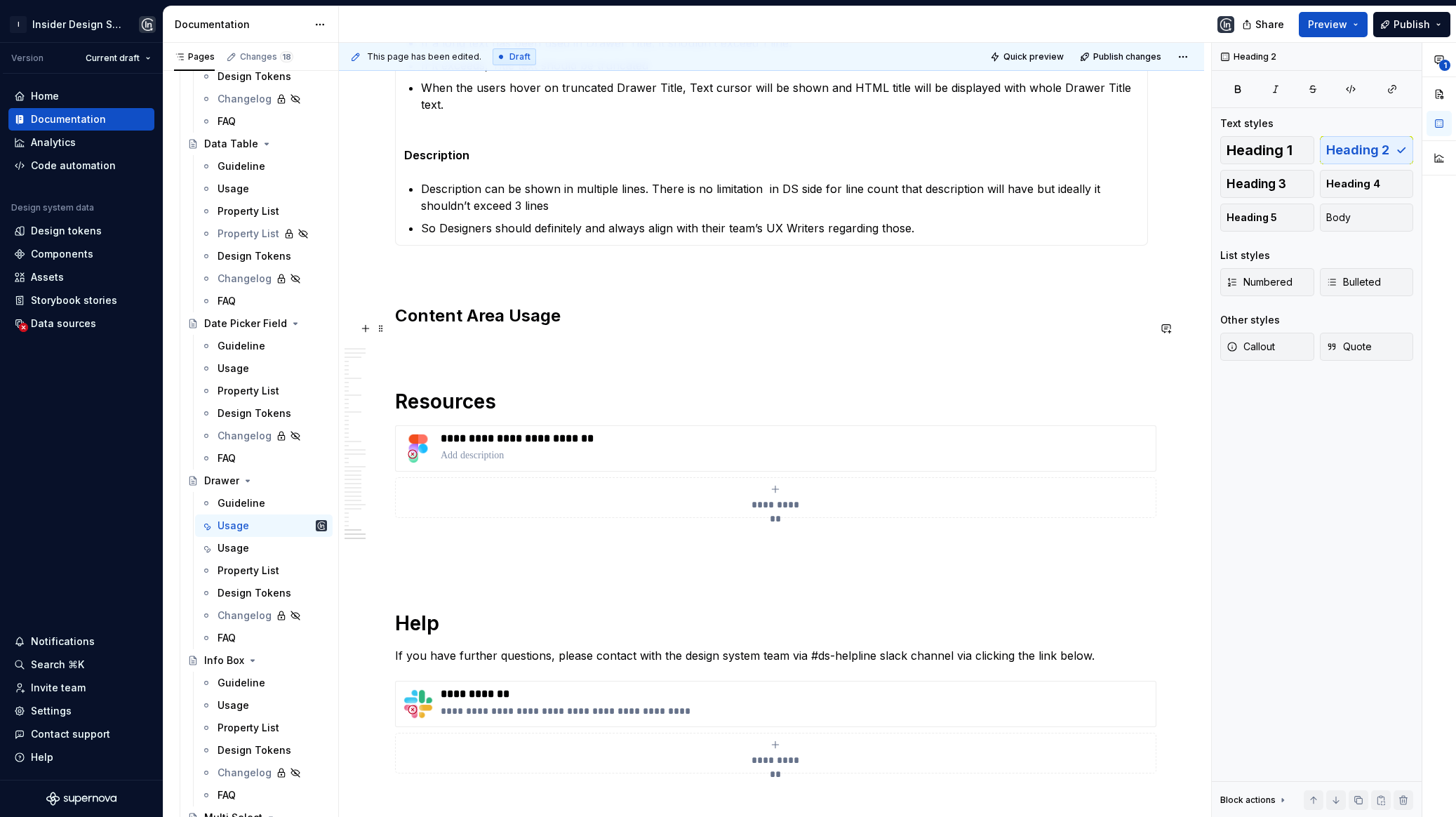
click at [511, 338] on p at bounding box center [771, 346] width 753 height 17
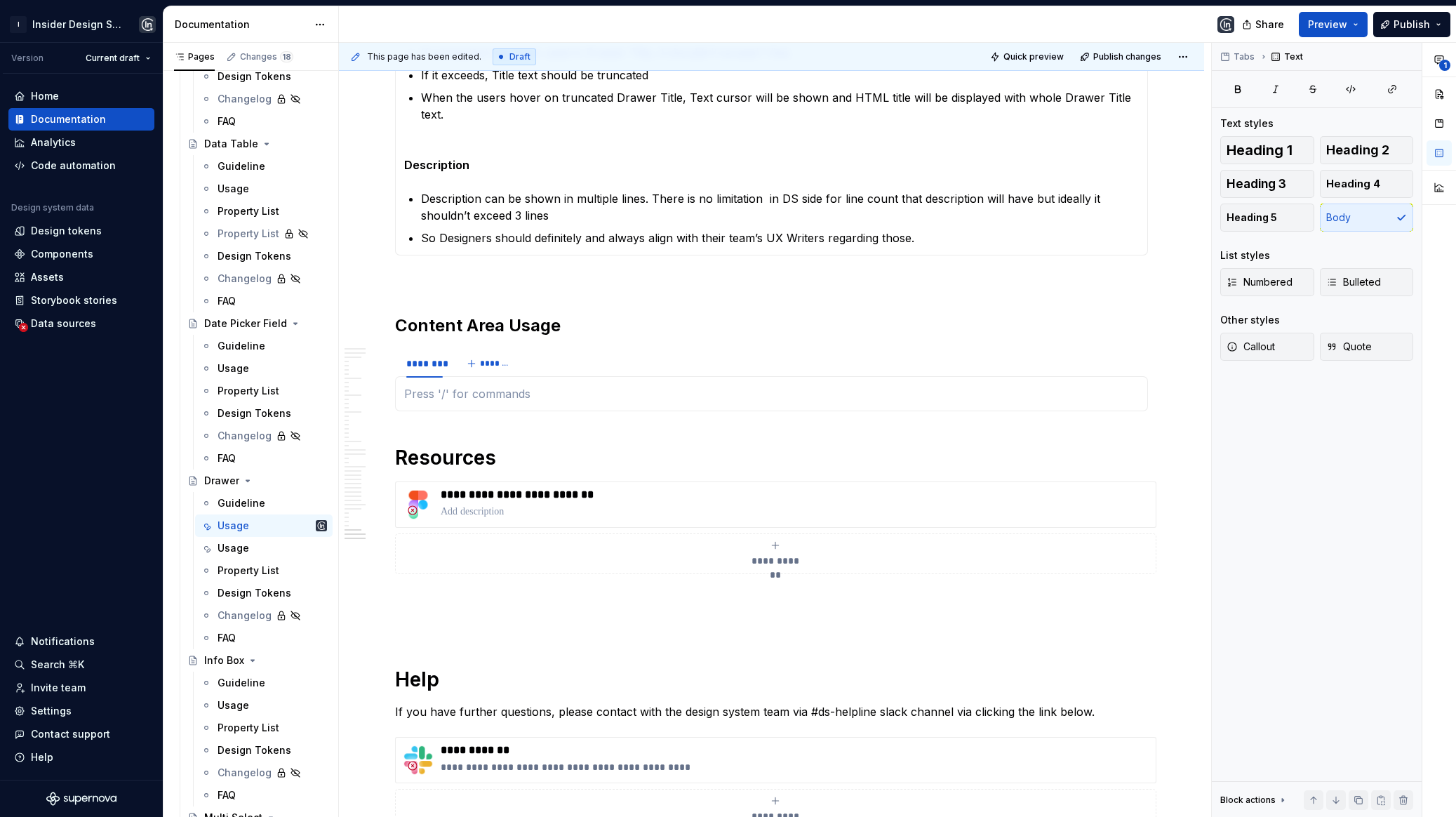
type textarea "*"
click at [749, 376] on div at bounding box center [771, 393] width 753 height 35
click at [755, 352] on div "******** *******" at bounding box center [771, 363] width 753 height 28
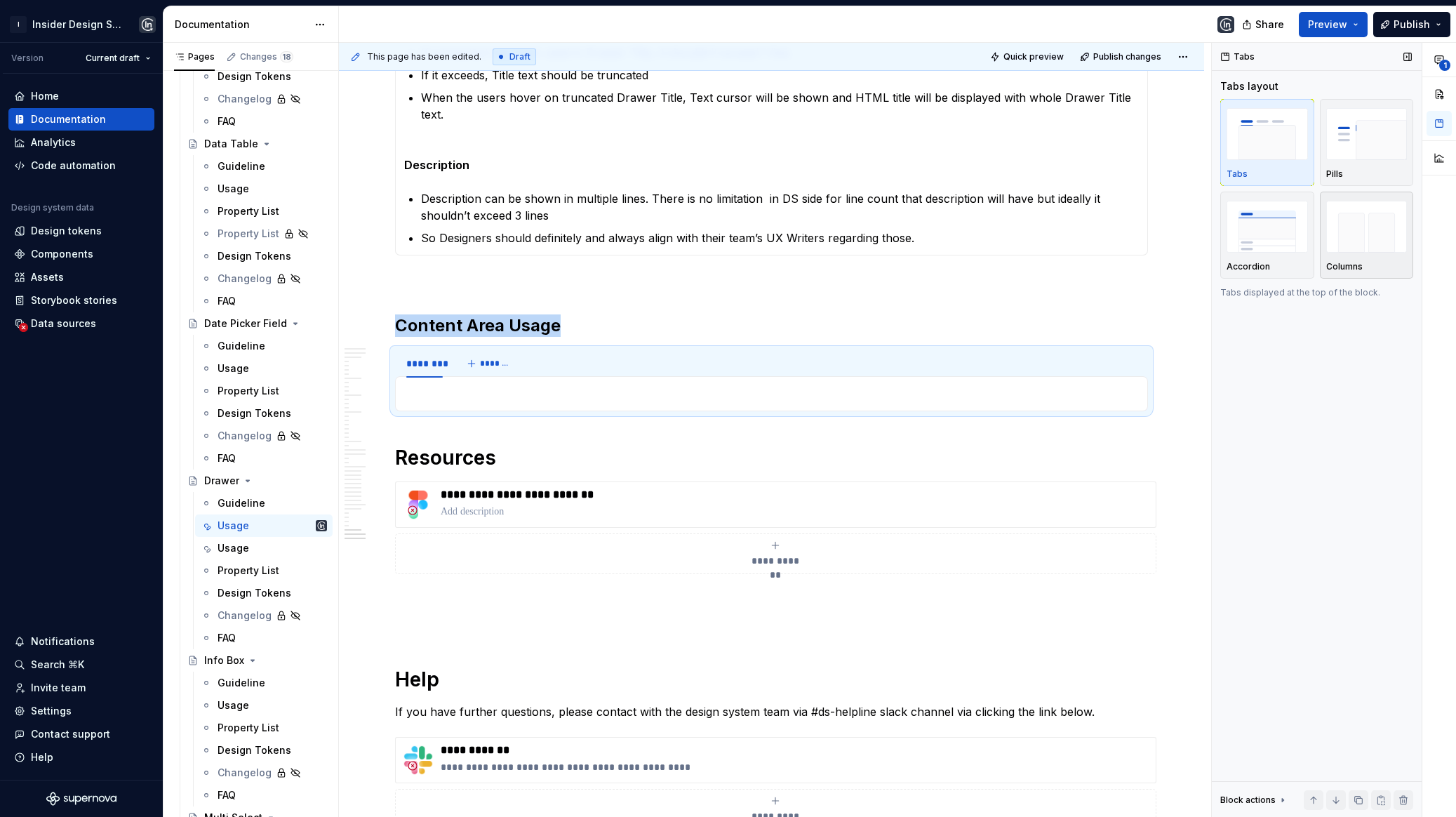
click at [1365, 221] on img "button" at bounding box center [1367, 226] width 82 height 52
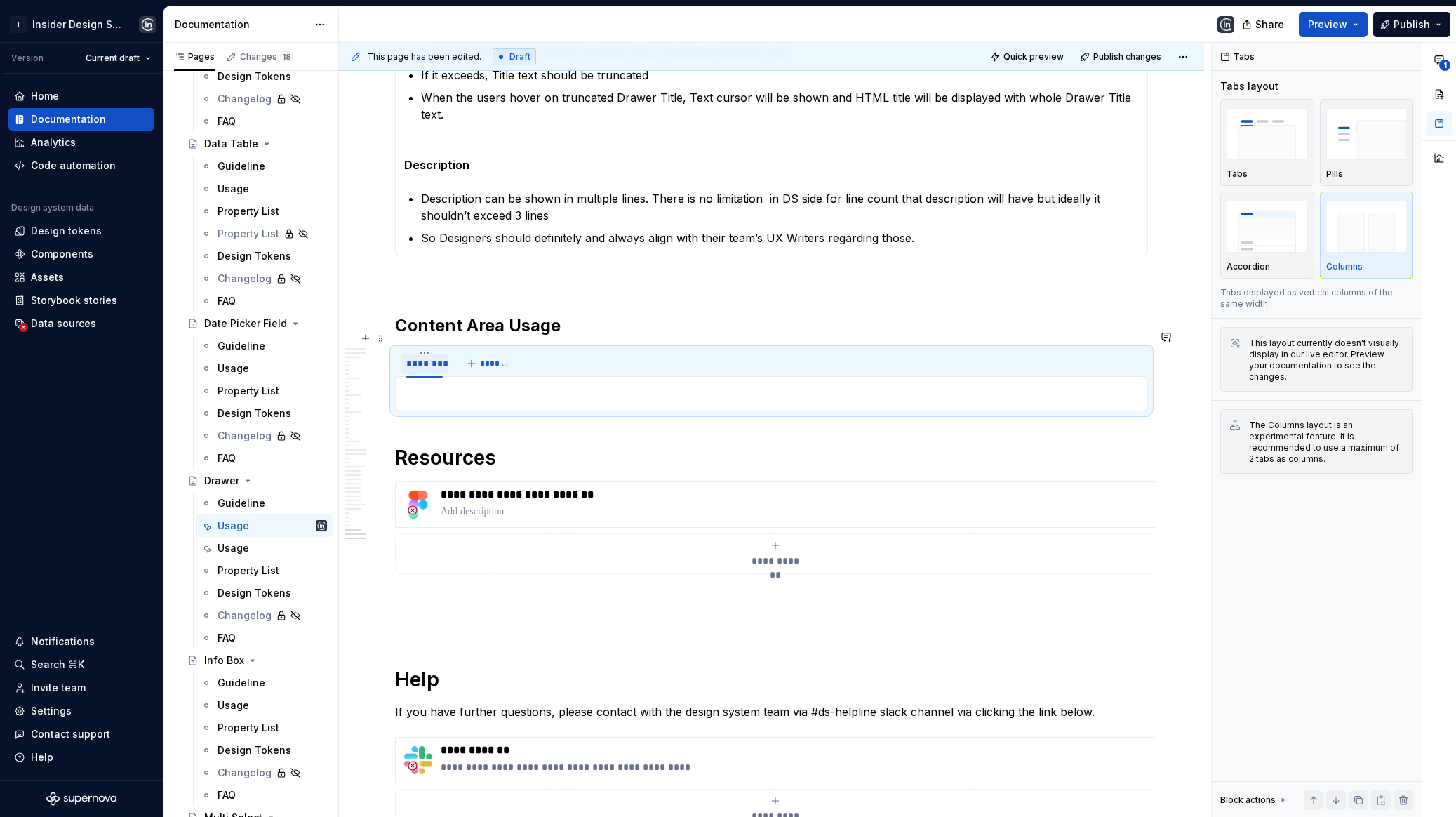
click at [426, 353] on div "********" at bounding box center [424, 363] width 48 height 19
click at [426, 356] on div "********" at bounding box center [424, 363] width 36 height 14
type input "********"
click at [465, 386] on p at bounding box center [771, 393] width 734 height 17
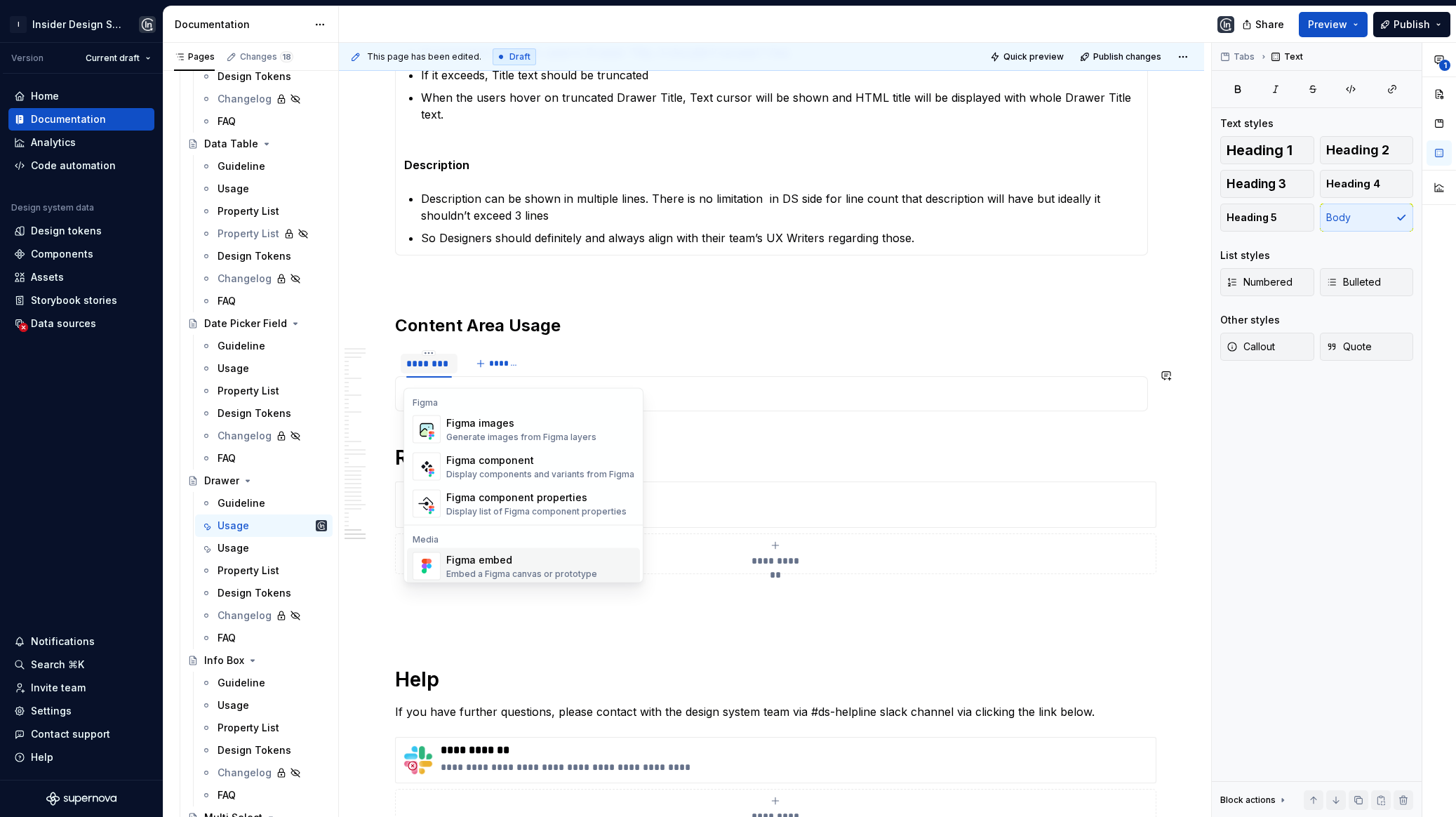
click at [491, 559] on div "Figma embed" at bounding box center [521, 560] width 151 height 14
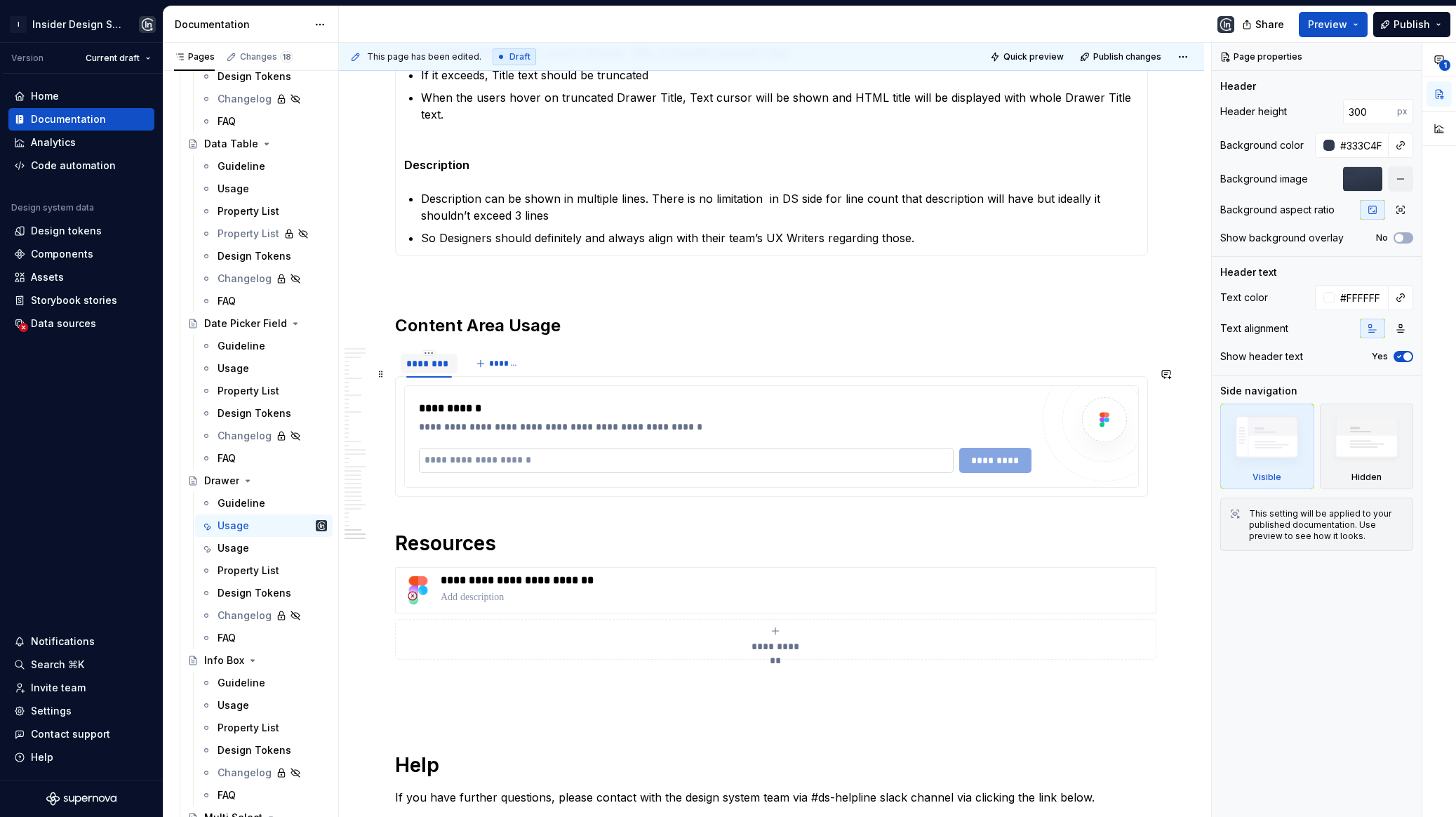
click at [473, 448] on input "text" at bounding box center [686, 461] width 535 height 25
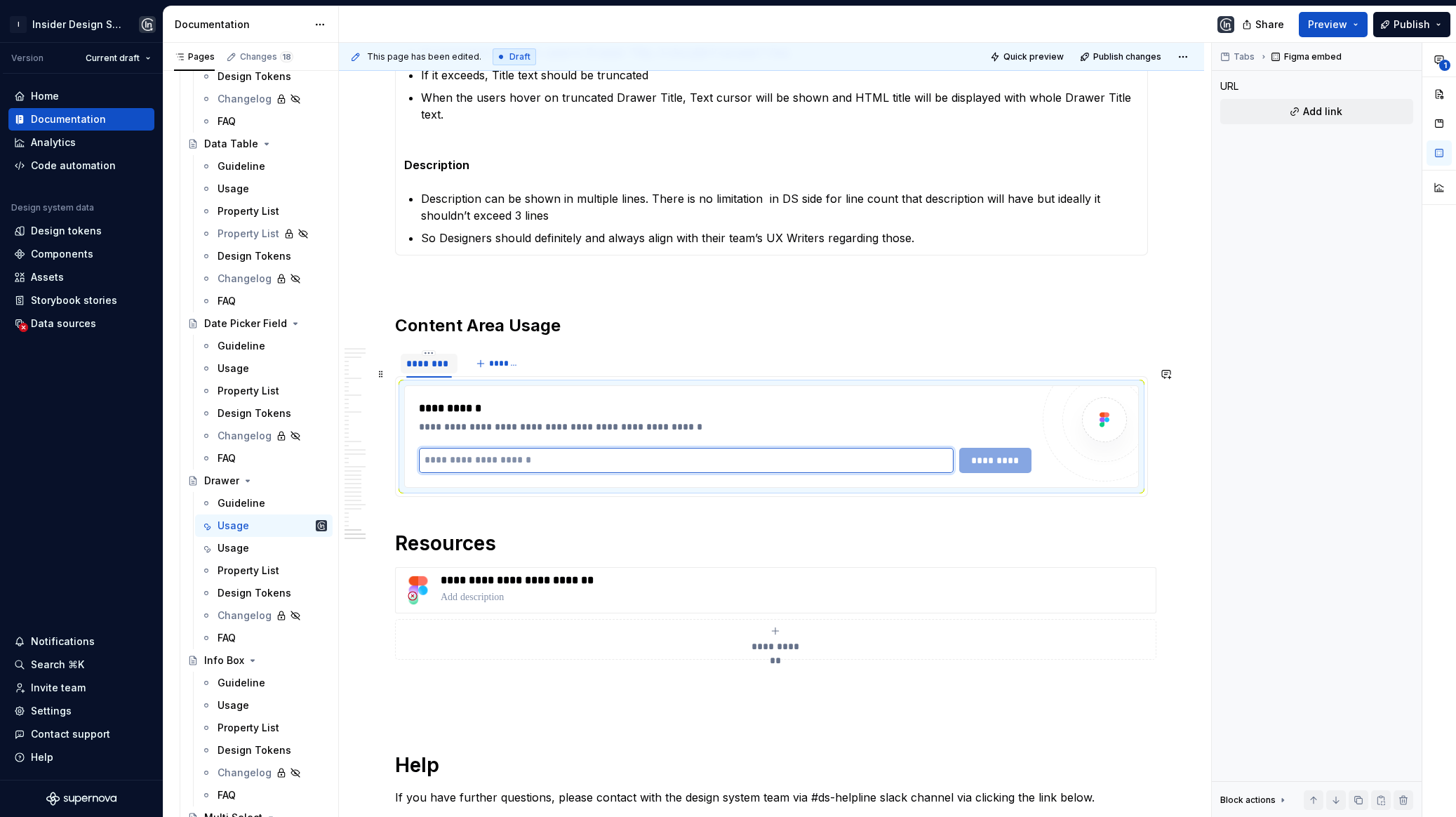
paste input "**********"
type input "**********"
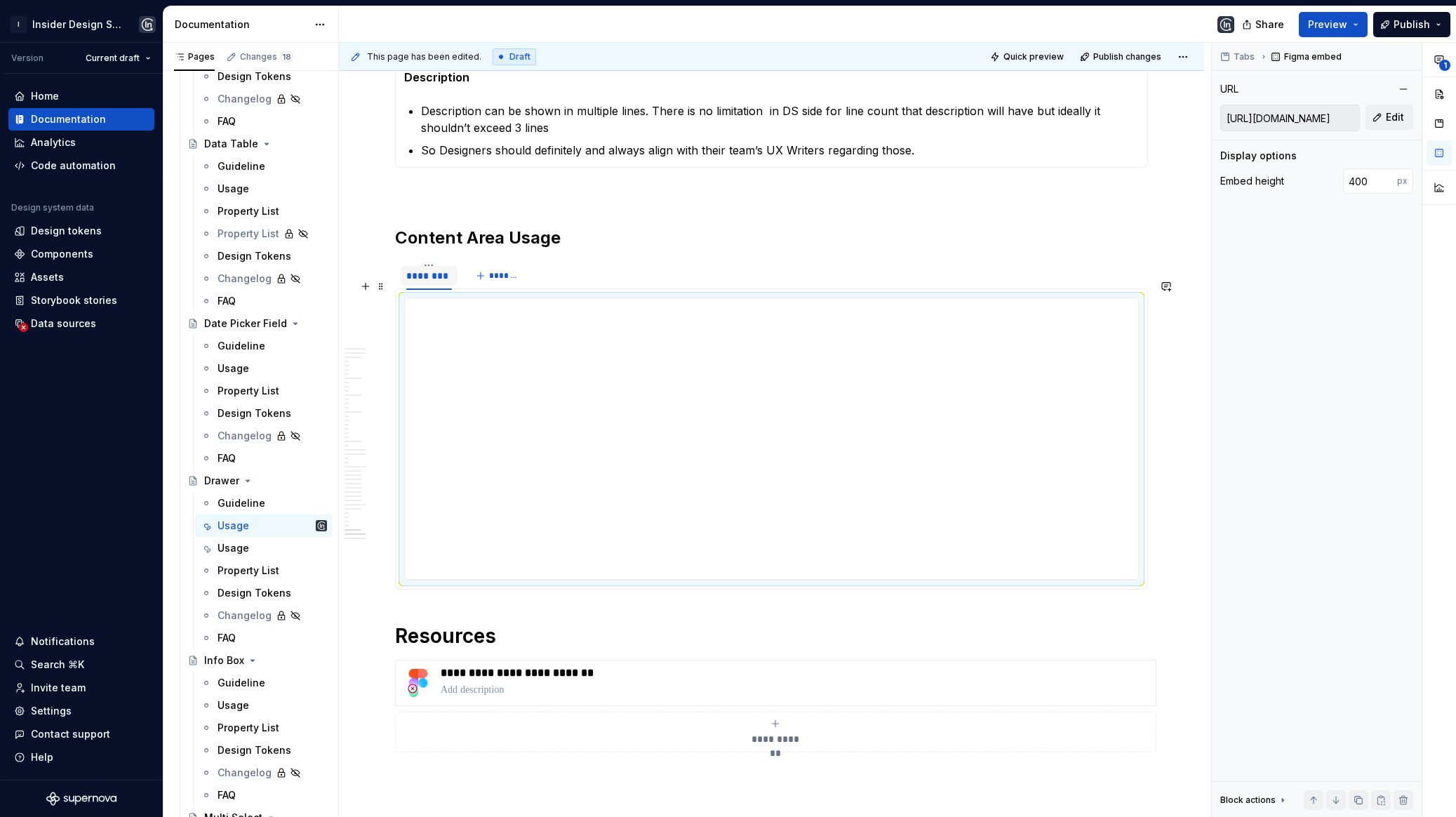
scroll to position [18084, 0]
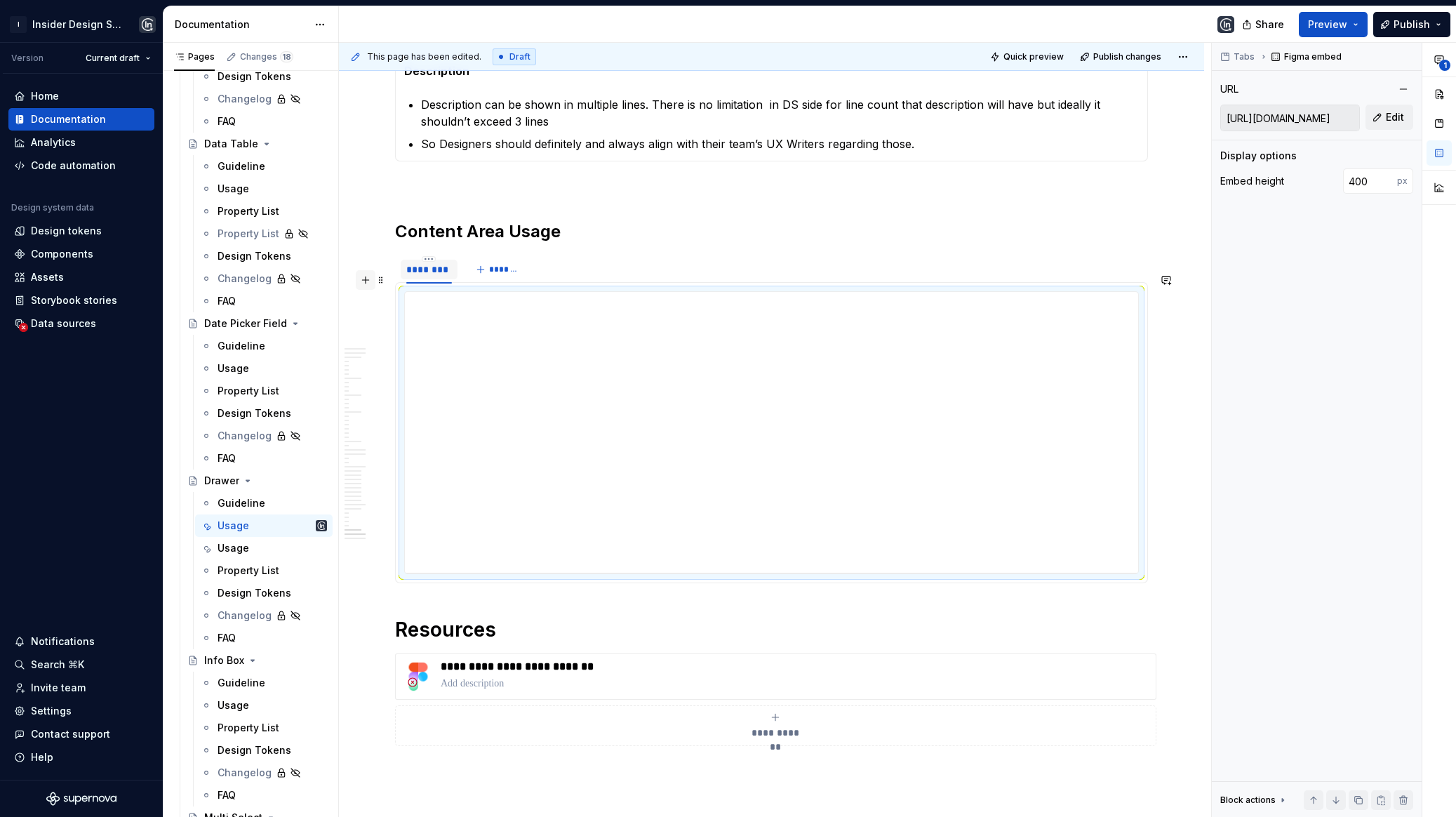
click at [365, 279] on button "button" at bounding box center [365, 279] width 19 height 19
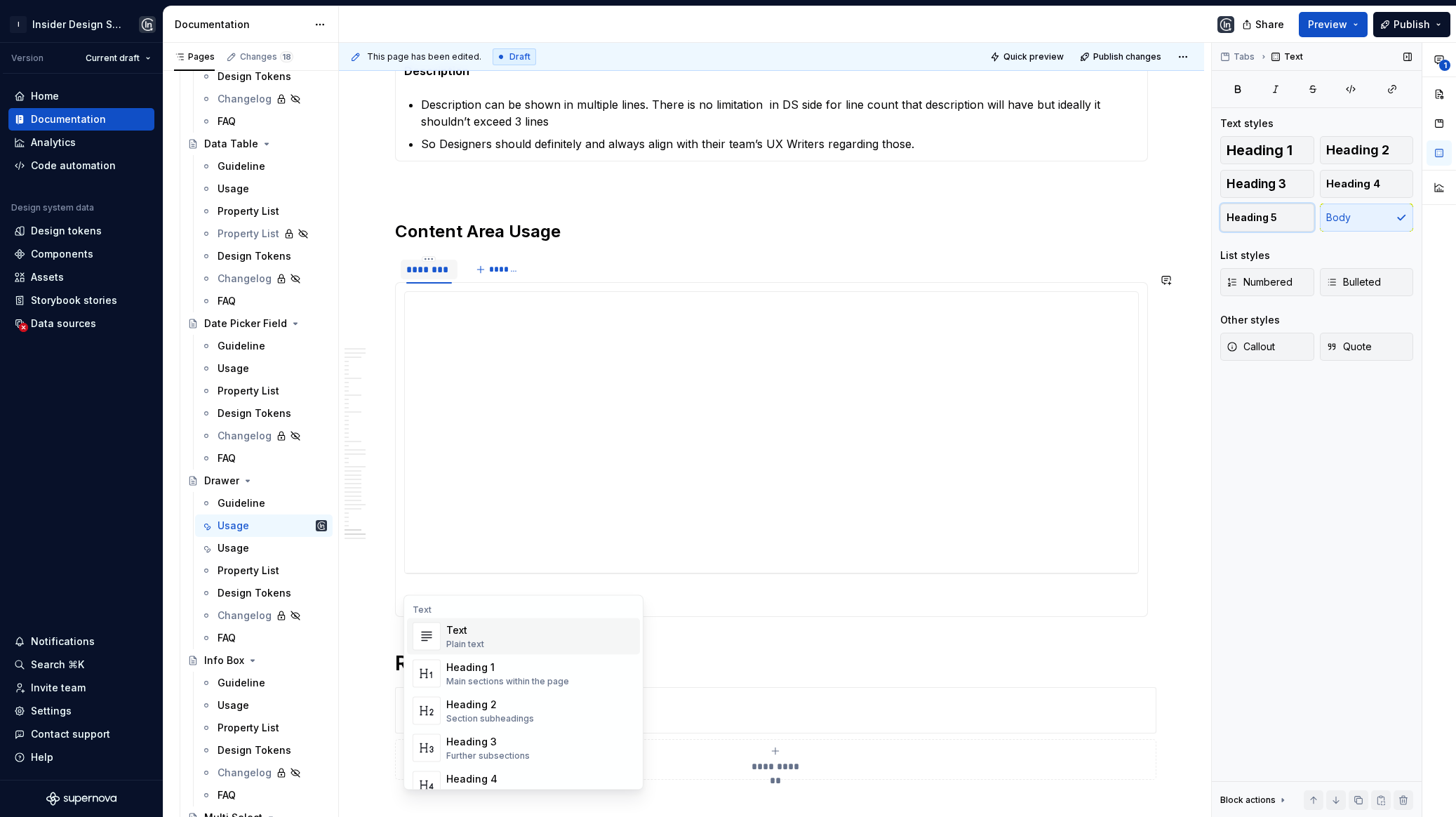
click at [1312, 215] on button "Heading 5" at bounding box center [1267, 217] width 94 height 28
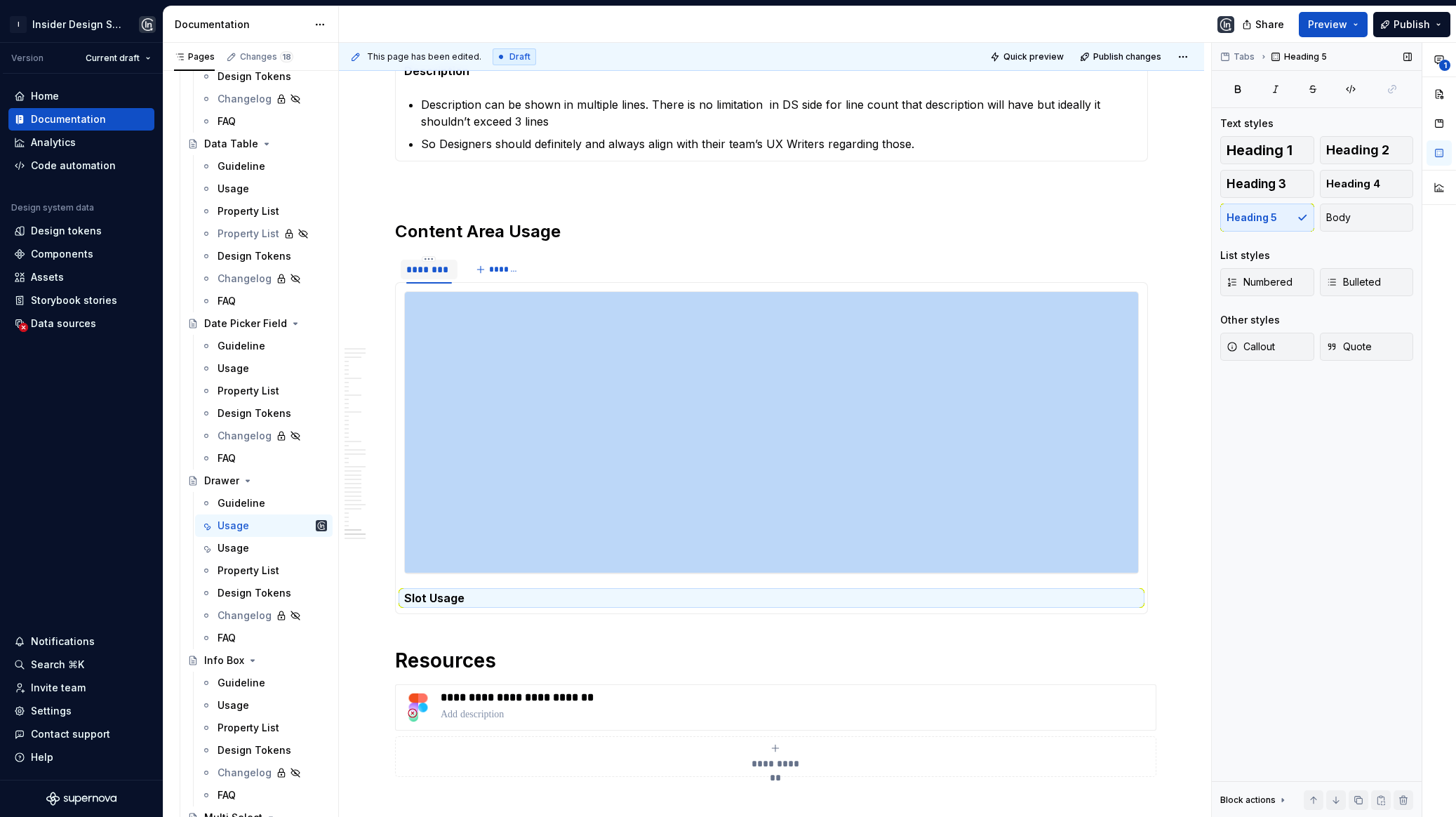
click at [1283, 217] on div "Heading 1 Heading 2 Heading 3 Heading 4 Heading 5 Body" at bounding box center [1317, 184] width 193 height 95
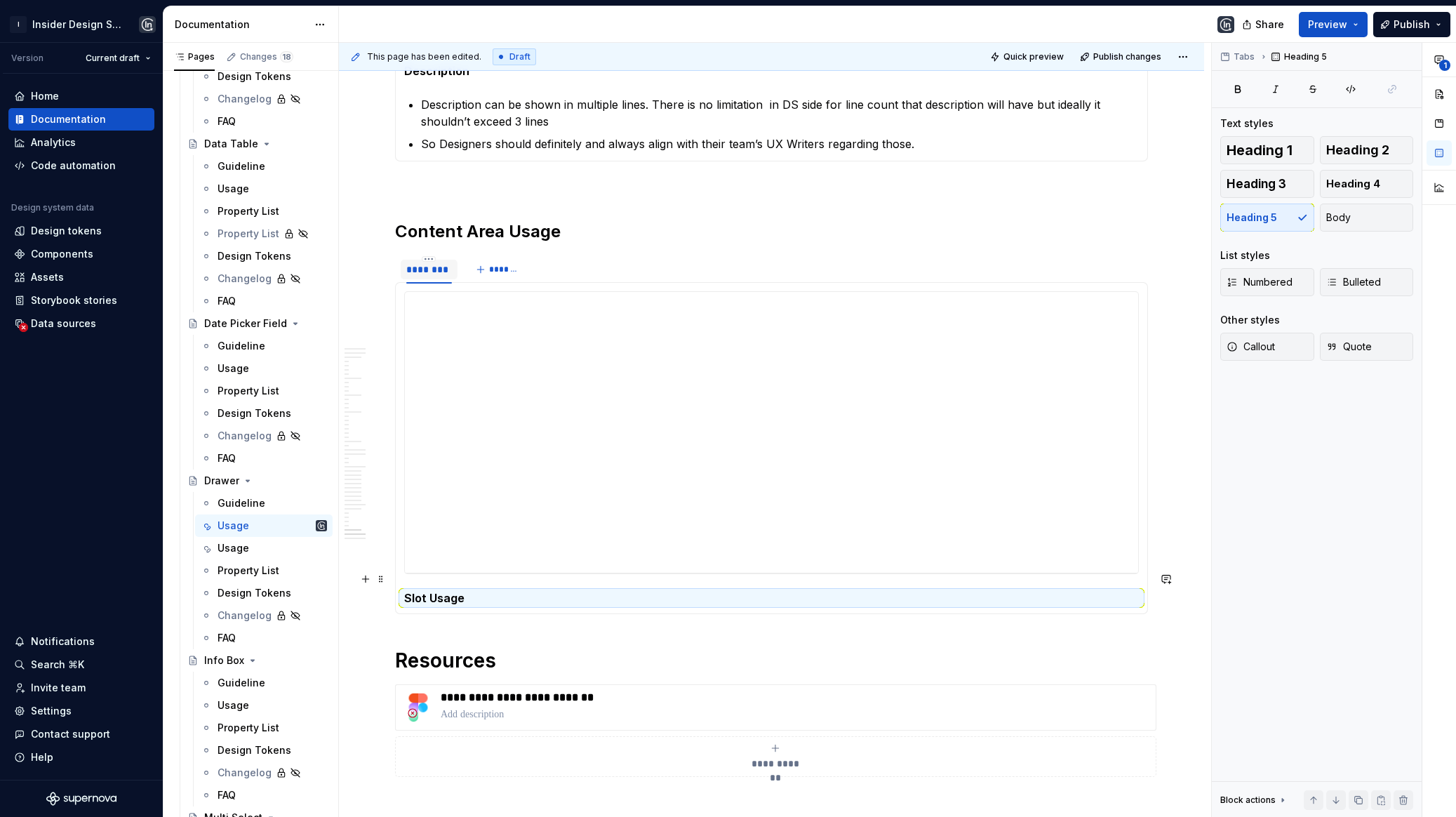
click at [552, 591] on h5 "Slot Usage" at bounding box center [771, 598] width 734 height 14
click at [544, 591] on h5 "Slot Usage" at bounding box center [771, 598] width 734 height 14
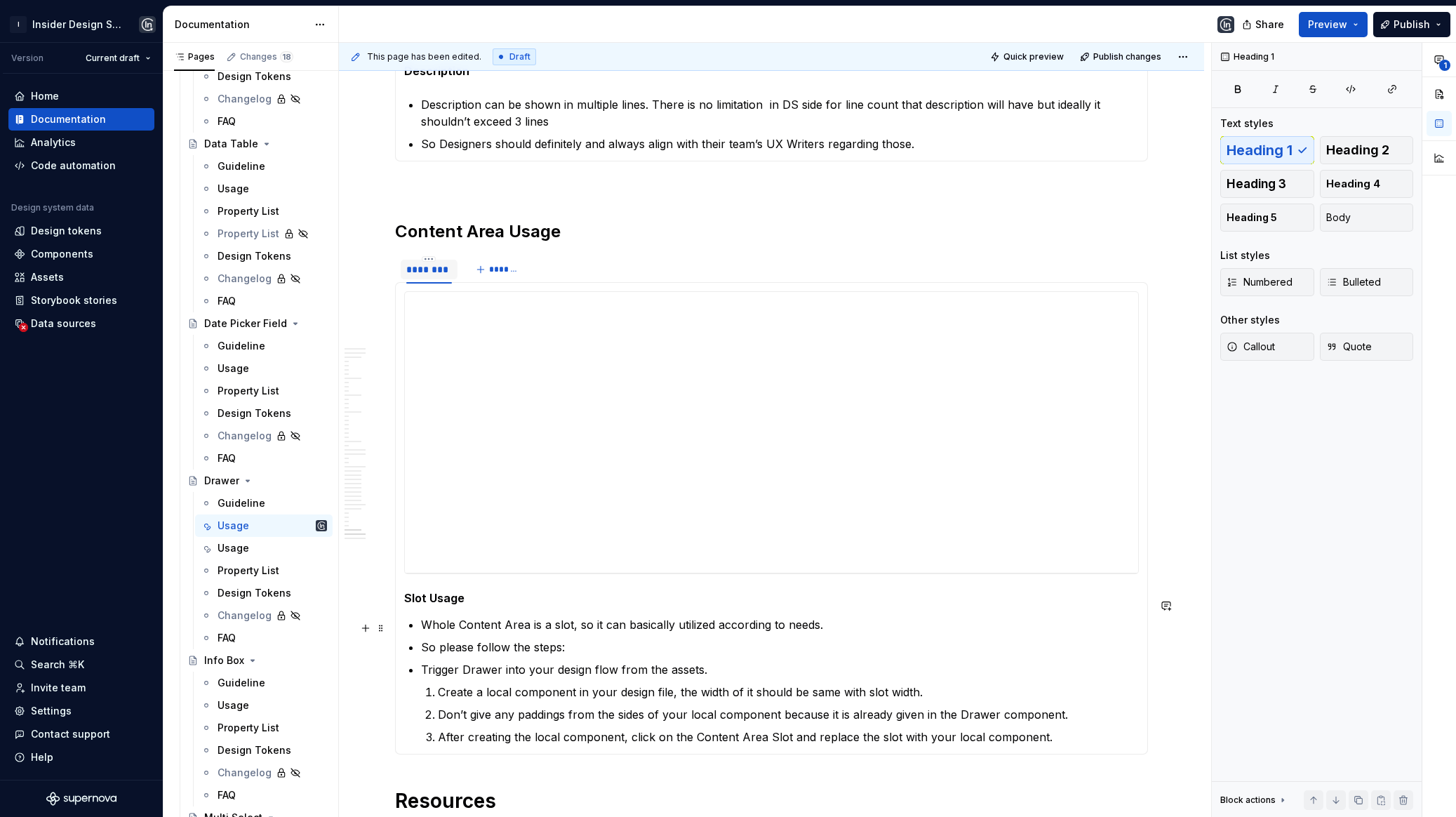
scroll to position [18148, 0]
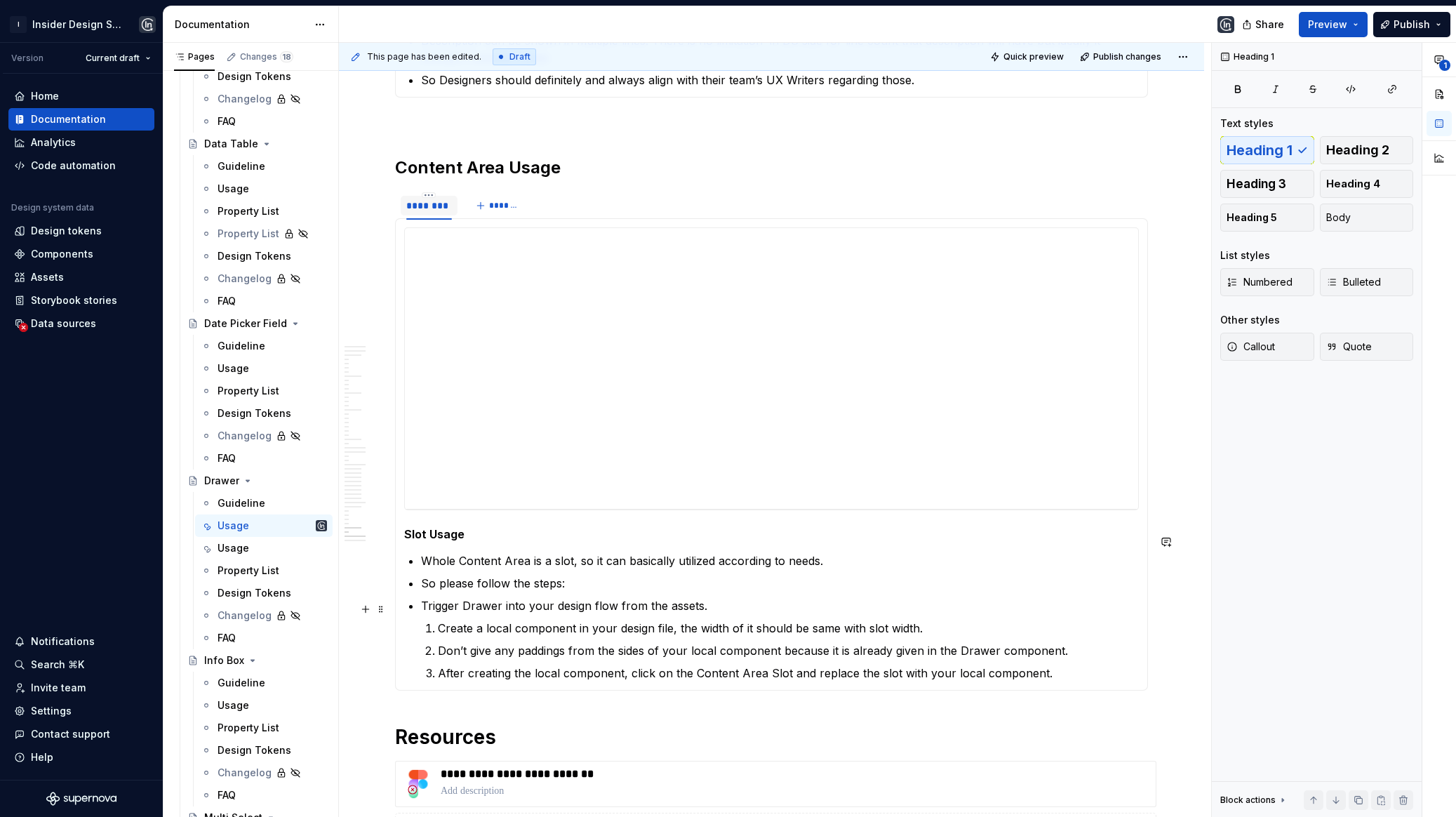
click at [438, 619] on p "Create a local component in your design file, the width of it should be same wi…" at bounding box center [789, 627] width 701 height 17
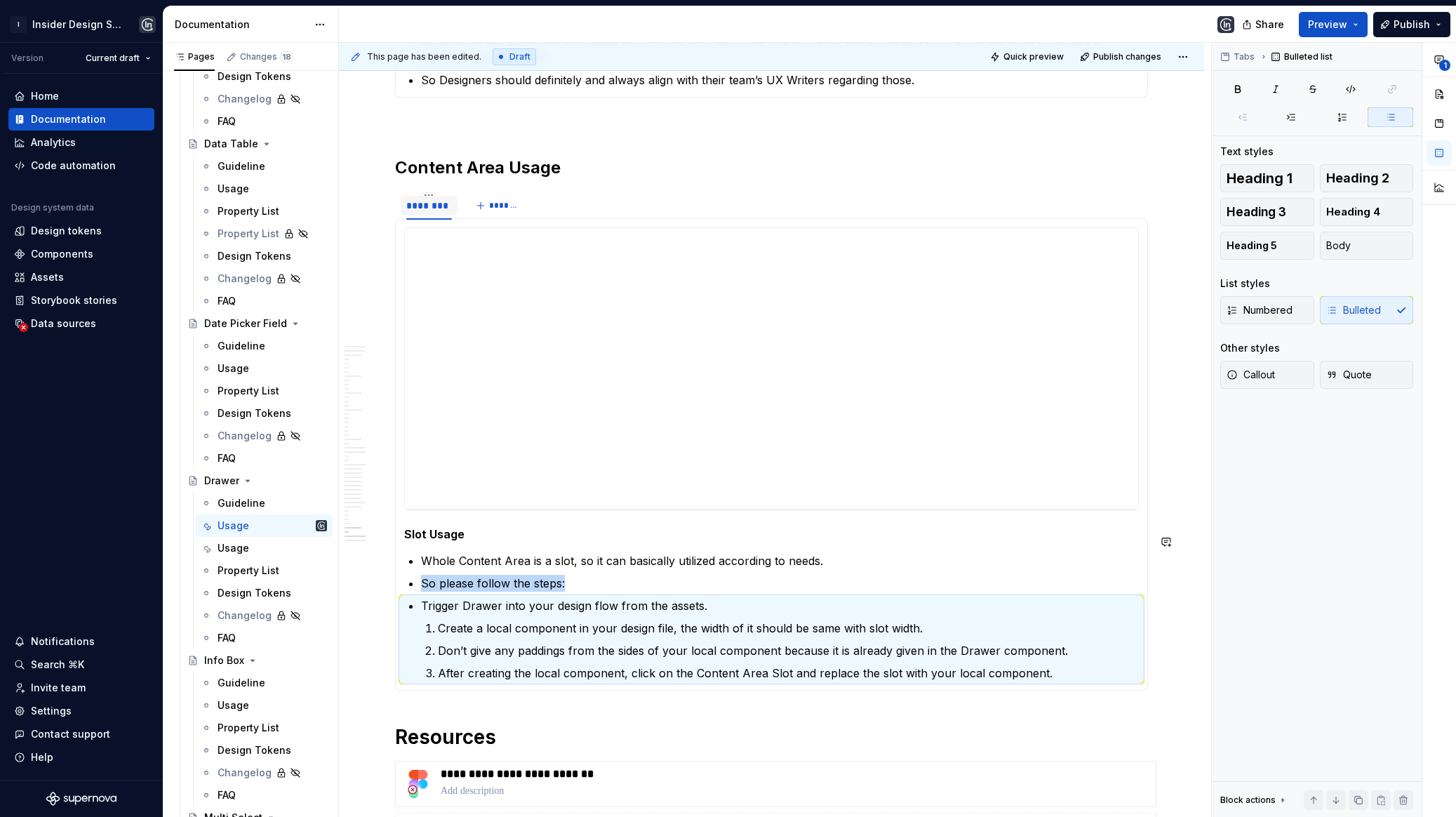
click at [438, 619] on p "Create a local component in your design file, the width of it should be same wi…" at bounding box center [789, 627] width 701 height 17
click at [438, 642] on p "Don’t give any paddings from the sides of your local component because it is al…" at bounding box center [789, 650] width 701 height 17
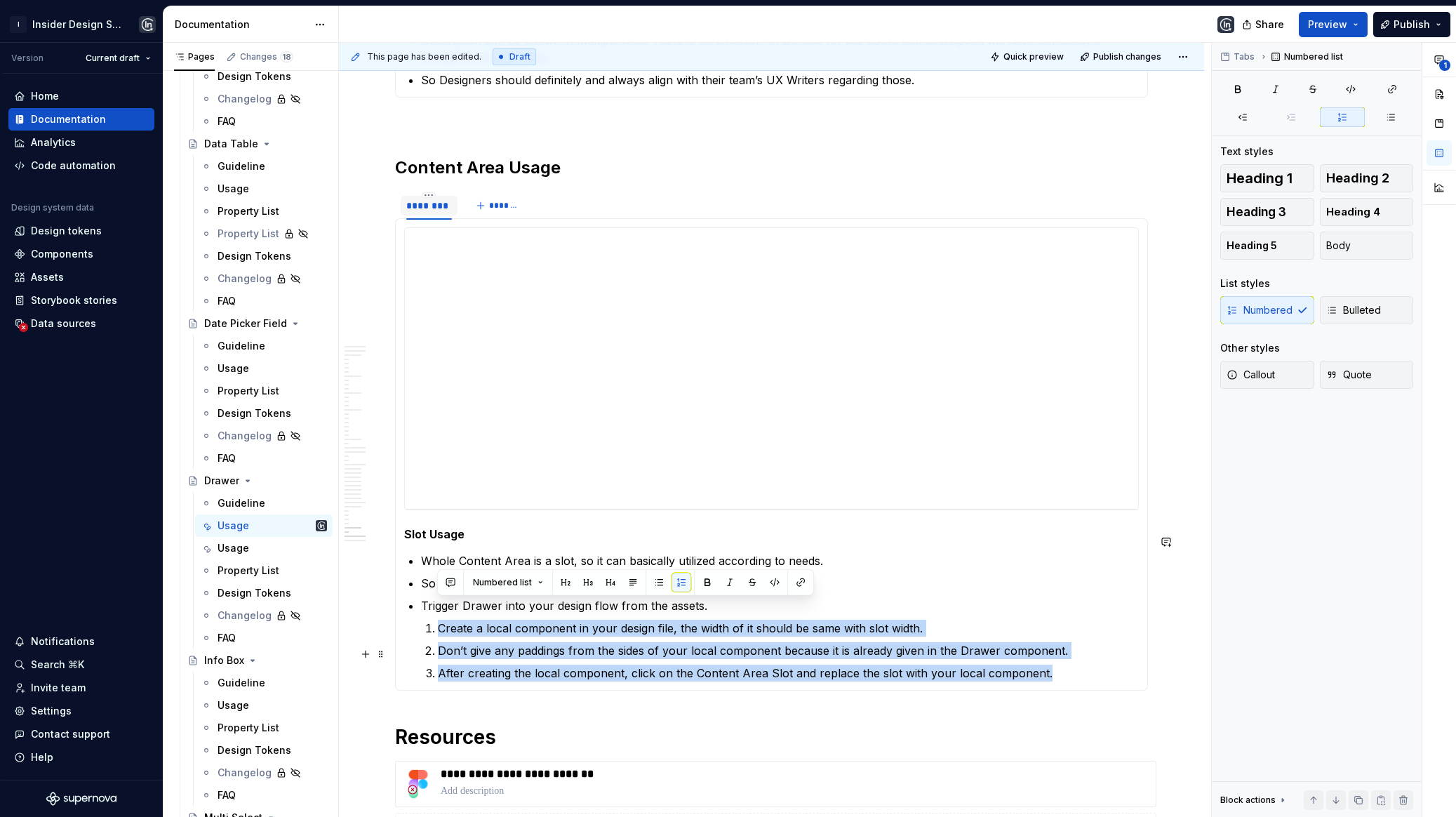
drag, startPoint x: 436, startPoint y: 603, endPoint x: 1077, endPoint y: 651, distance: 642.8
click at [1077, 651] on ol "Create a local component in your design file, the width of it should be same wi…" at bounding box center [789, 650] width 701 height 61
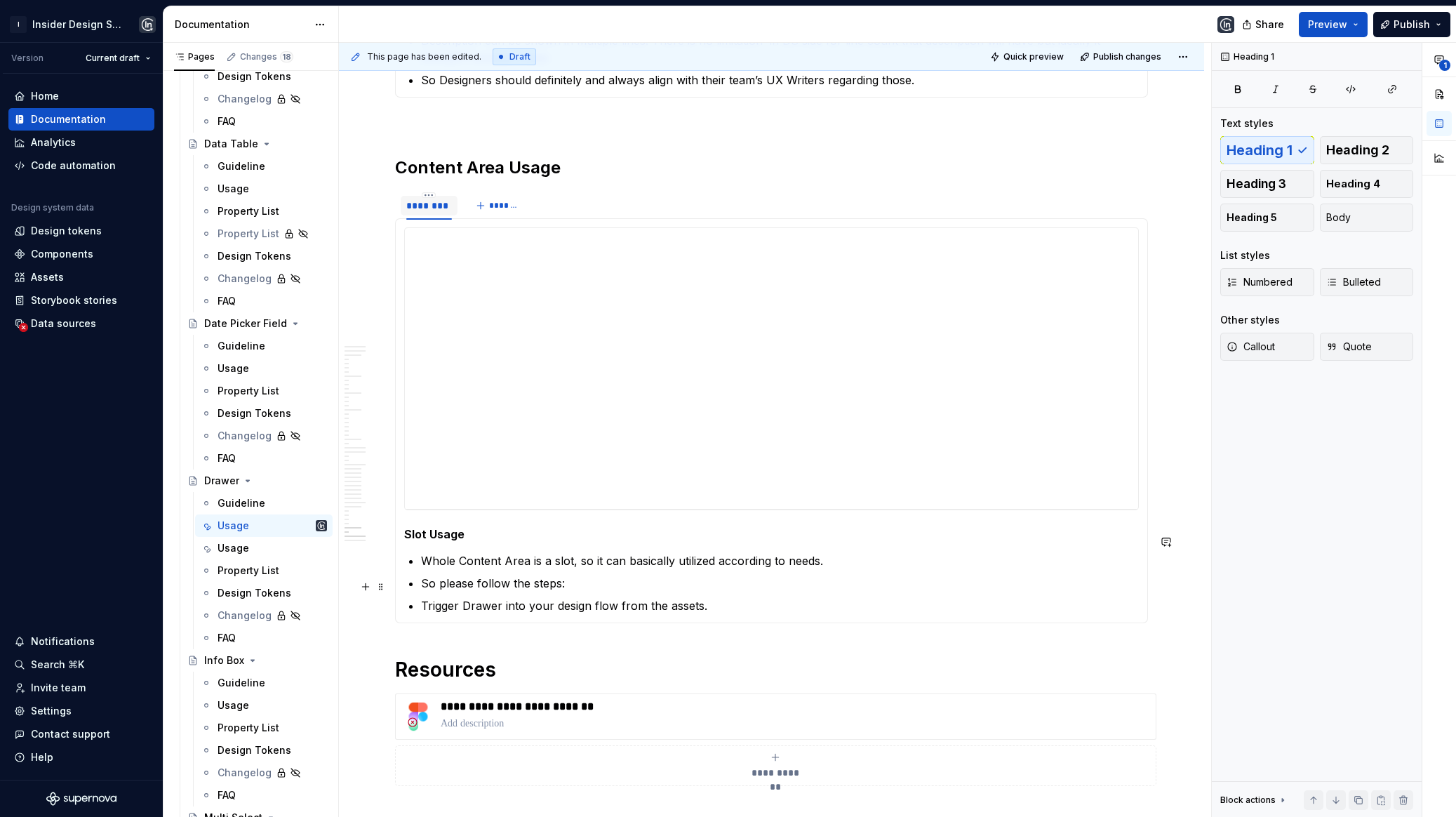
click at [746, 597] on p "Trigger Drawer into your design flow from the assets." at bounding box center [779, 605] width 718 height 17
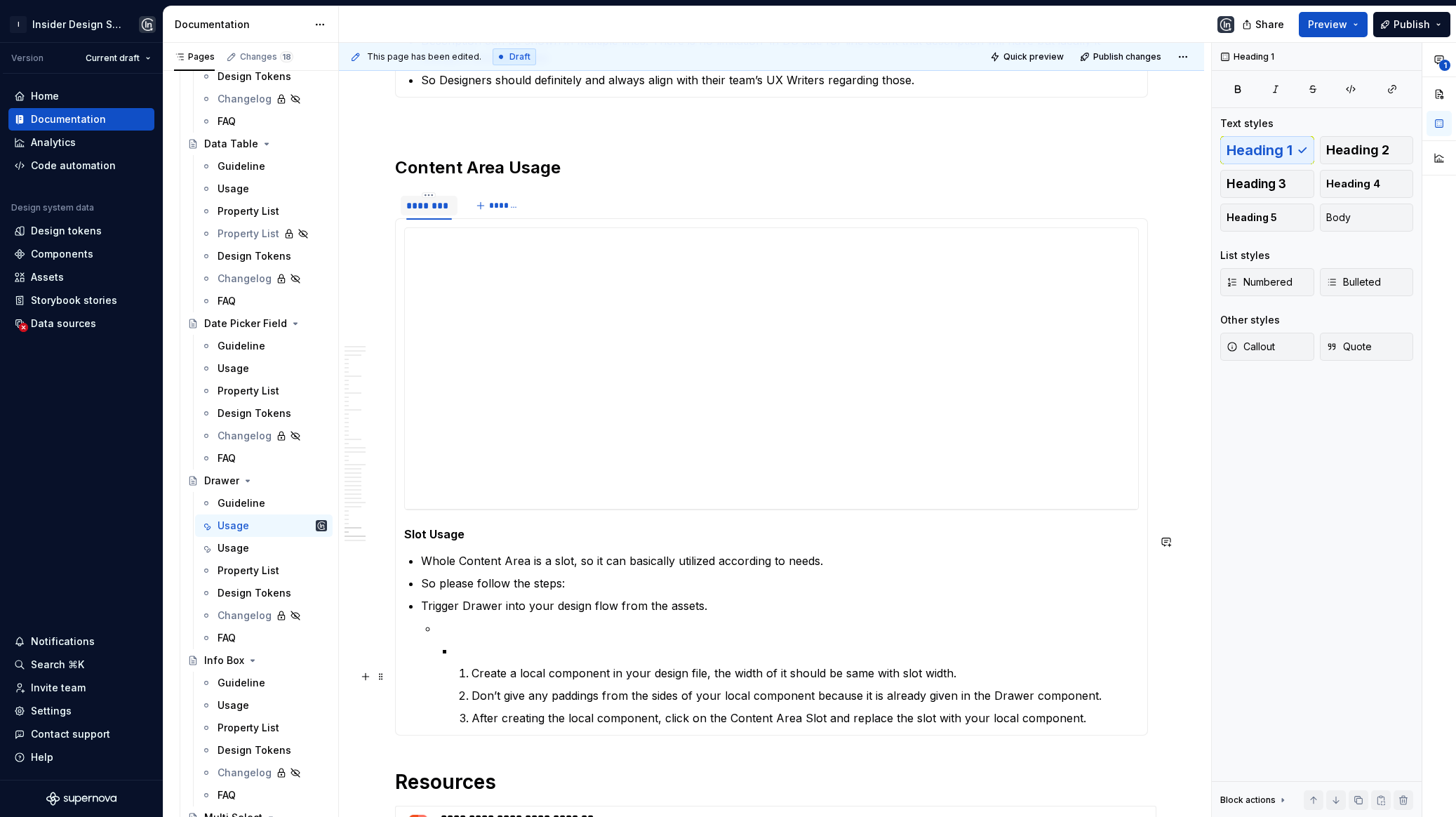
click at [467, 642] on p at bounding box center [797, 650] width 685 height 17
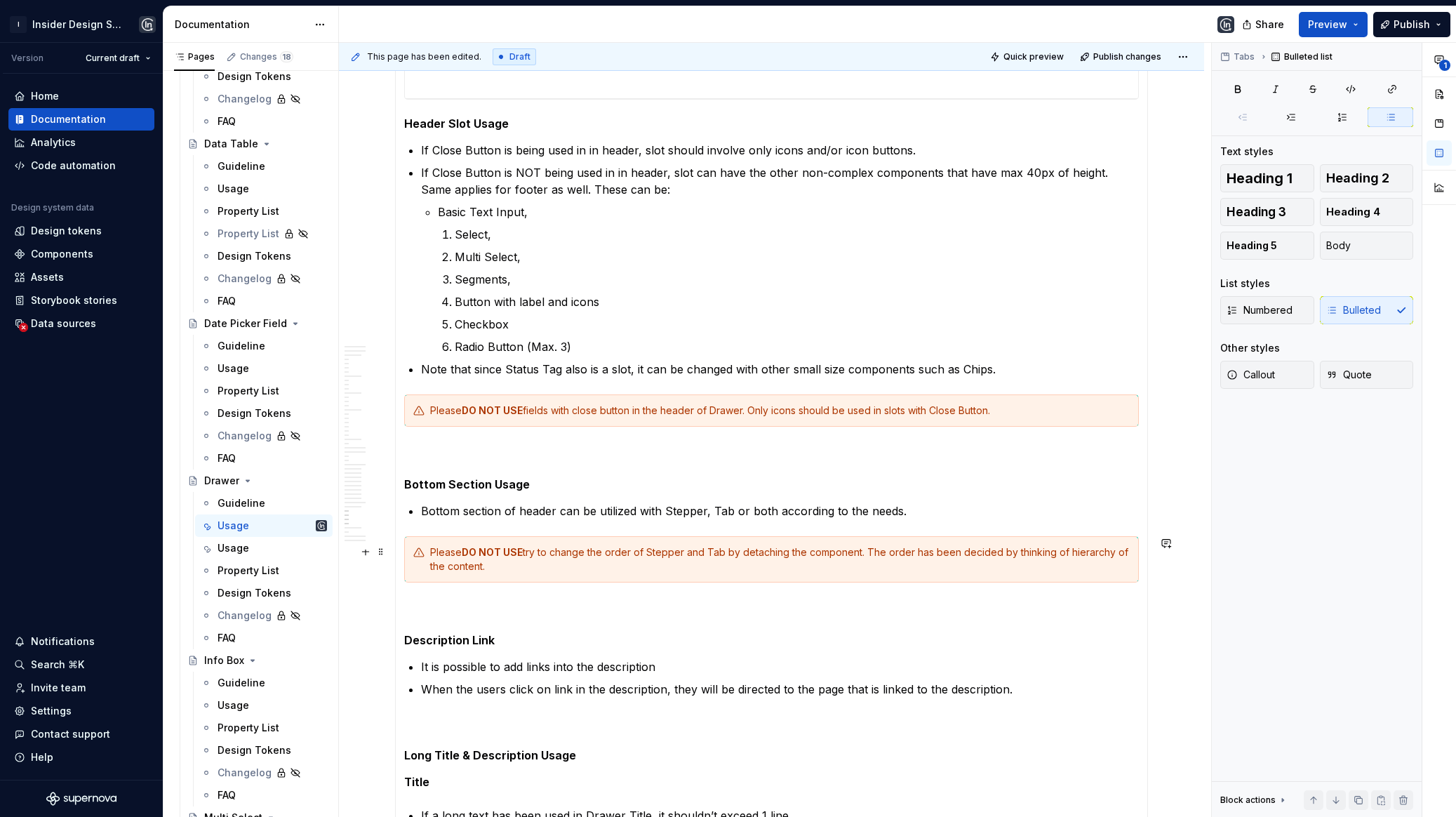
scroll to position [17106, 0]
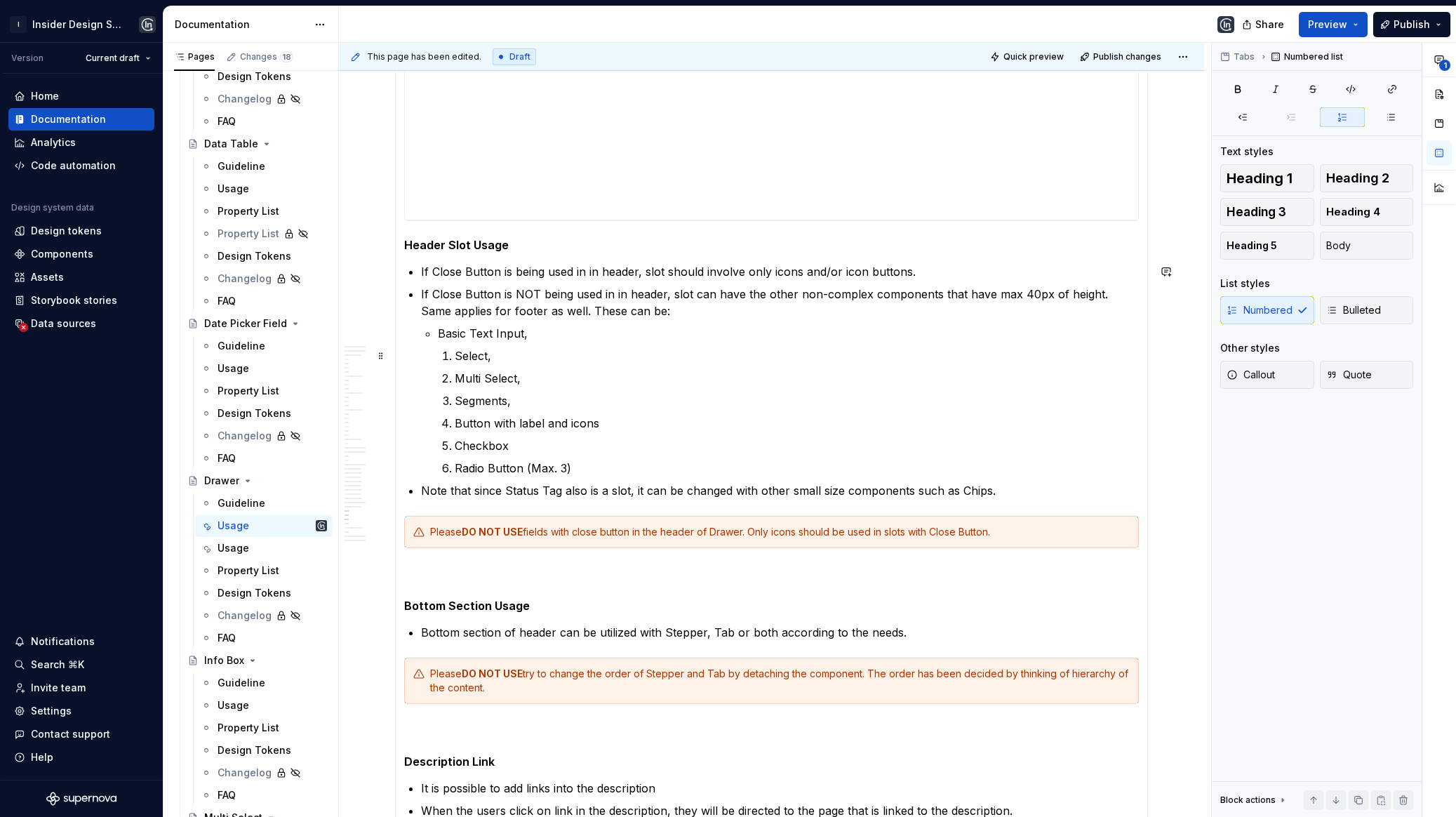
click at [455, 355] on li "Select," at bounding box center [797, 355] width 685 height 17
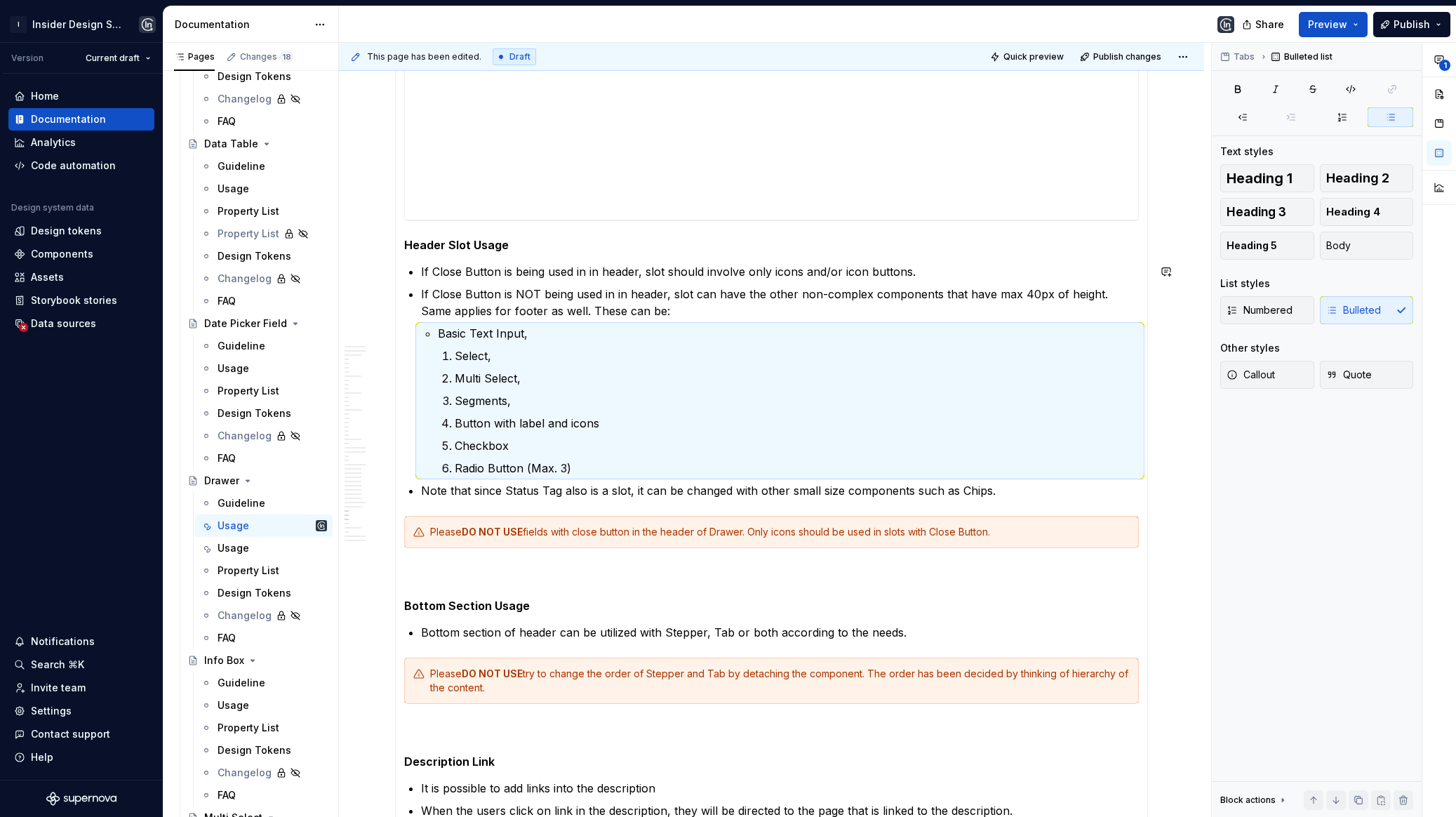
click at [455, 370] on p "Multi Select," at bounding box center [797, 378] width 685 height 17
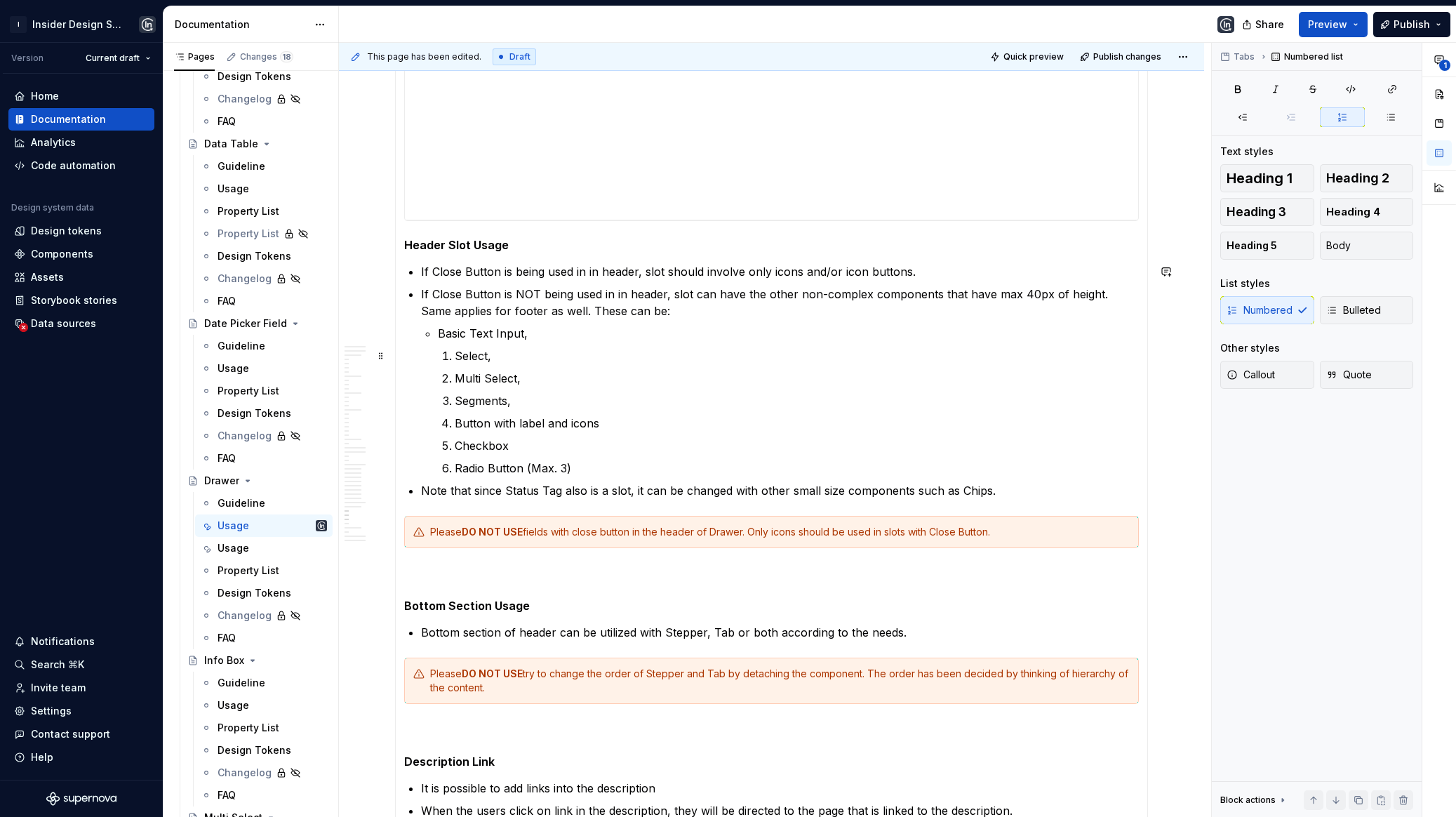
drag, startPoint x: 453, startPoint y: 352, endPoint x: 438, endPoint y: 357, distance: 15.8
click at [438, 357] on li "Basic Text Input, Select, Multi Select, Segments, Button with label and icons C…" at bounding box center [789, 401] width 701 height 152
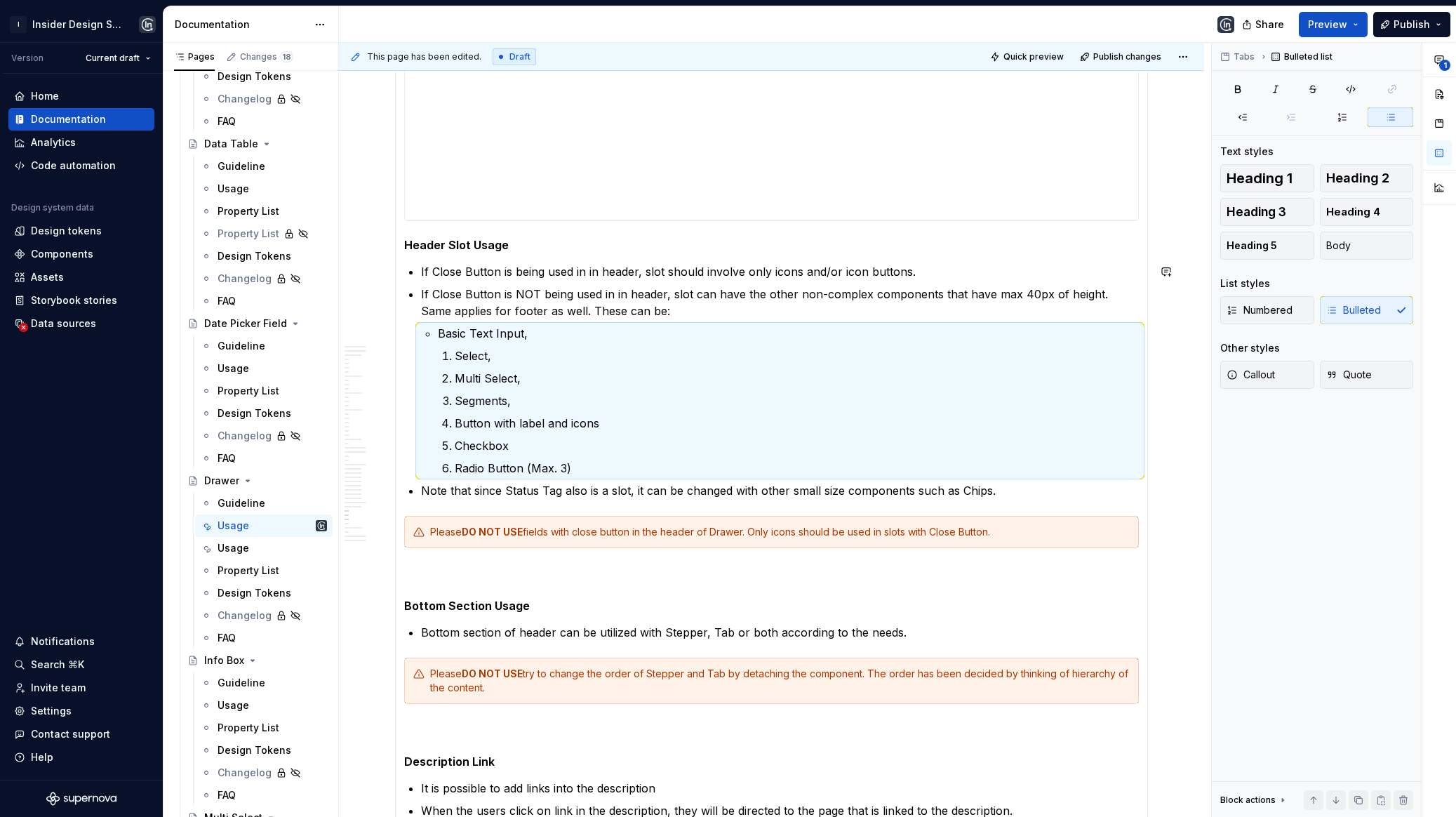
click at [455, 381] on li "Multi Select," at bounding box center [797, 378] width 685 height 17
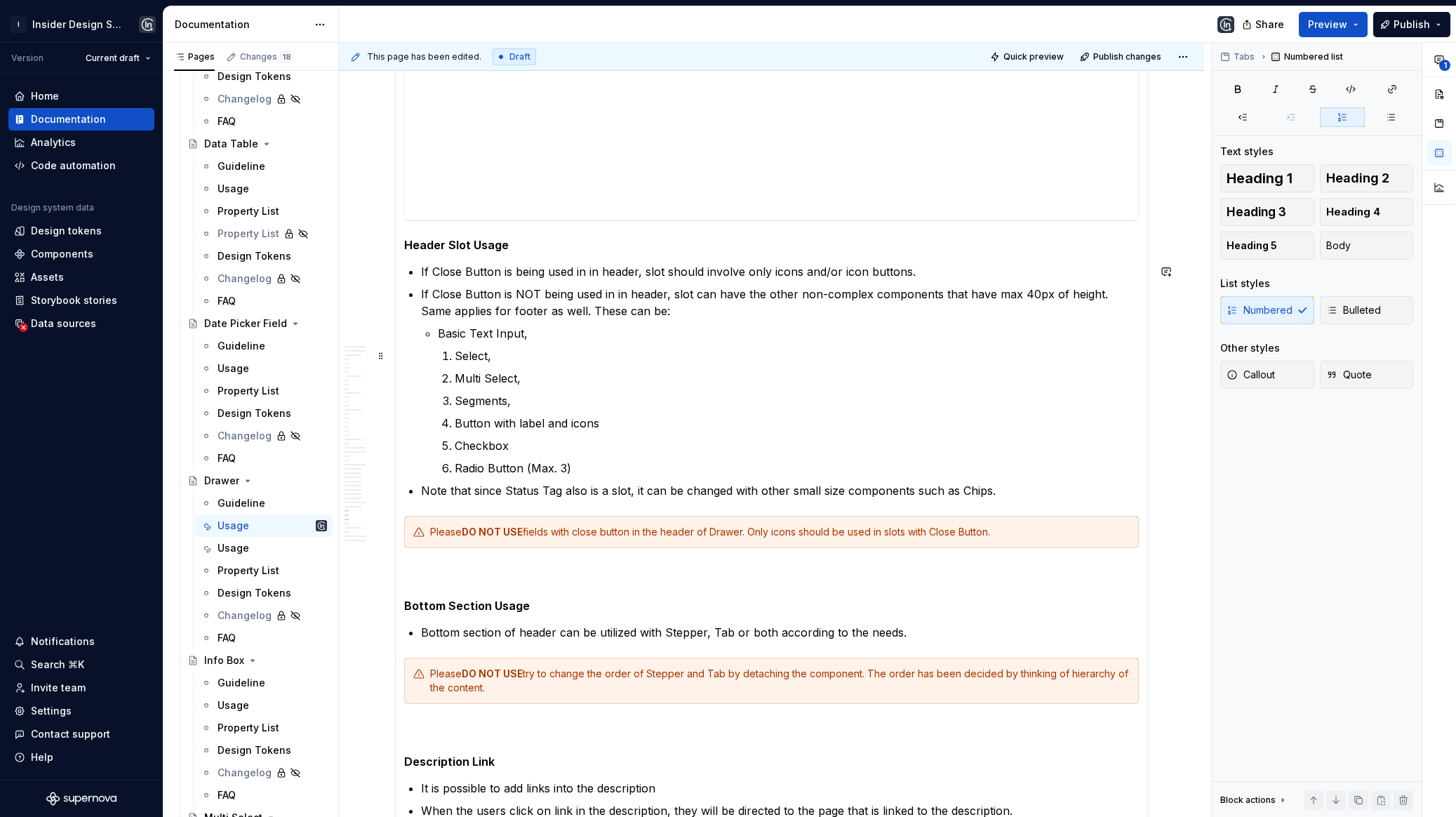
click at [455, 355] on li "Select," at bounding box center [797, 355] width 685 height 17
click at [439, 337] on p "Basic Text Input," at bounding box center [789, 333] width 701 height 17
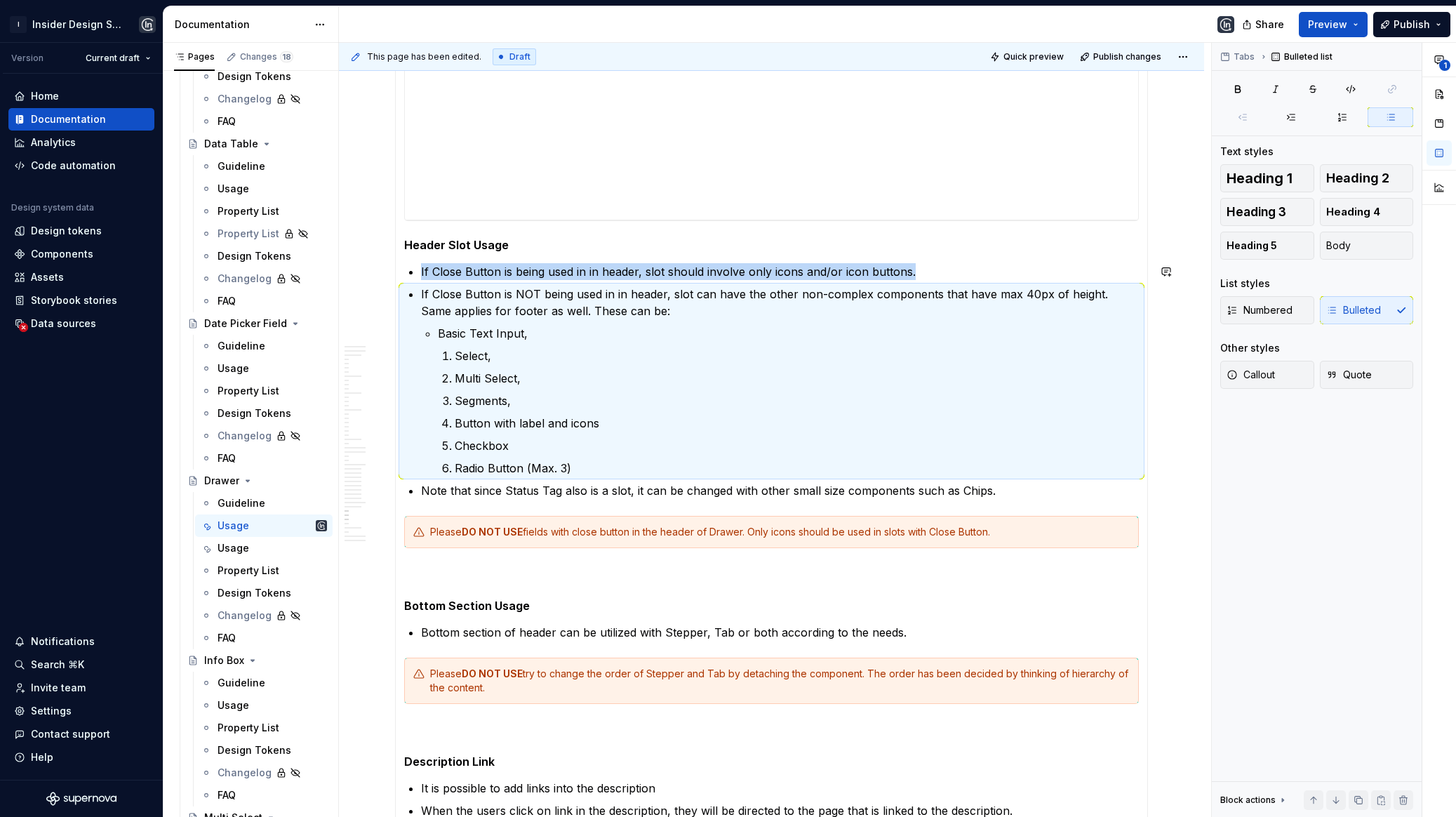
click at [439, 337] on p "Basic Text Input," at bounding box center [789, 333] width 701 height 17
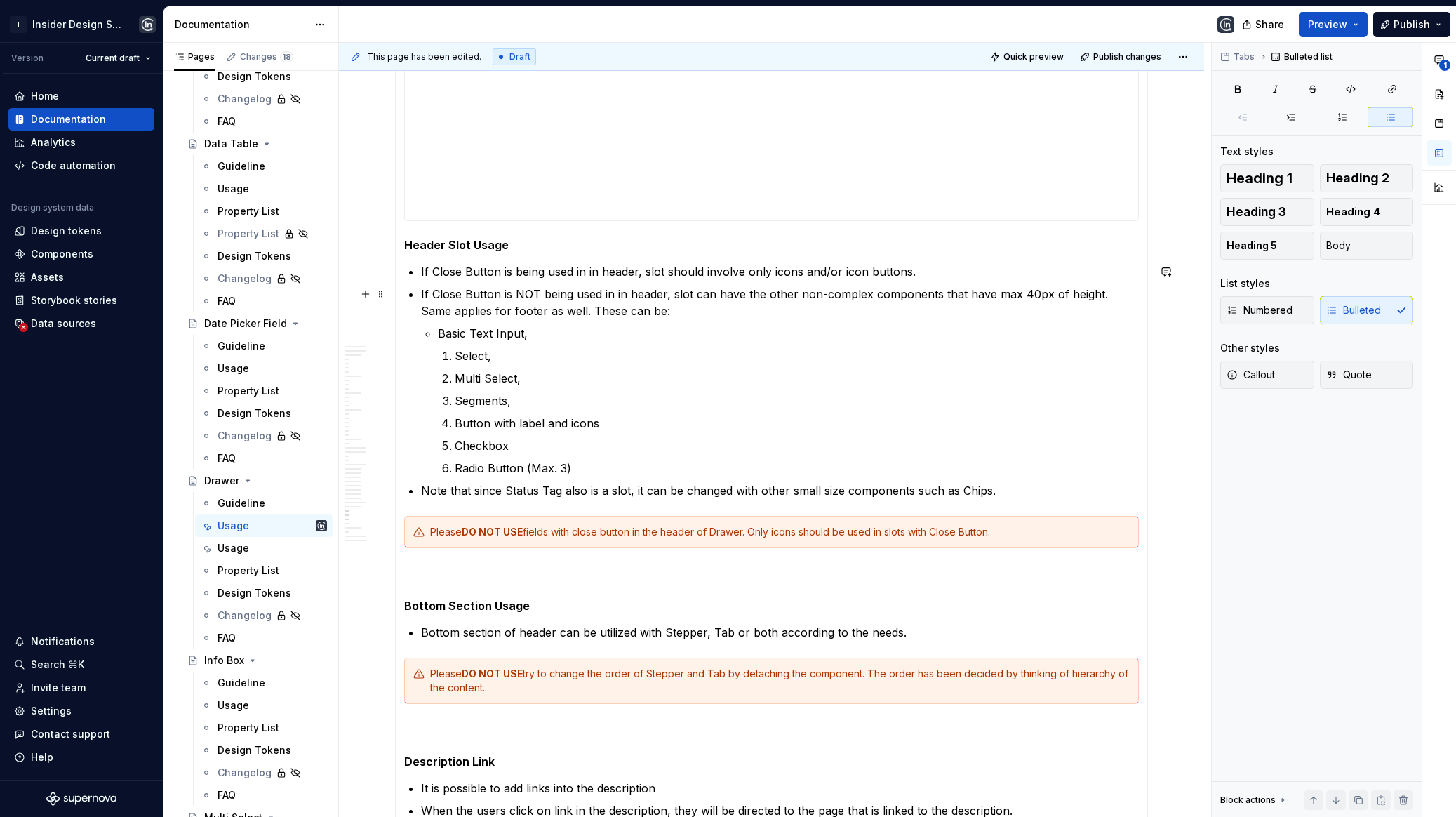
click at [424, 290] on p "If Close Button is NOT being used in in header, slot can have the other non-com…" at bounding box center [779, 302] width 718 height 34
click at [421, 292] on li "If Close Button is NOT being used in in header, slot can have the other non-com…" at bounding box center [779, 381] width 718 height 191
click at [431, 331] on li "If Close Button is NOT being used in in header, slot can have the other non-com…" at bounding box center [779, 381] width 718 height 191
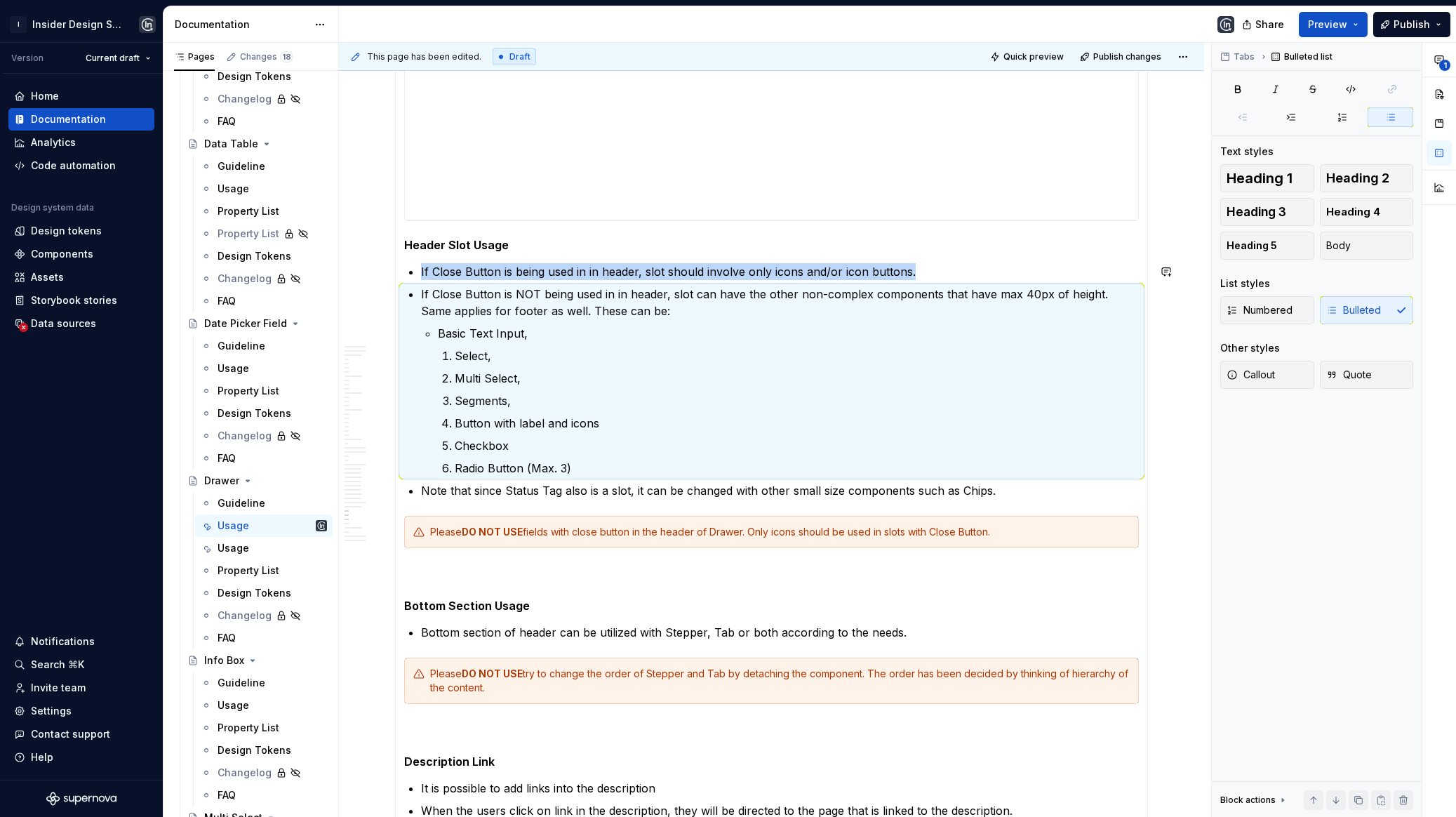
click at [431, 331] on li "If Close Button is NOT being used in in header, slot can have the other non-com…" at bounding box center [779, 381] width 718 height 191
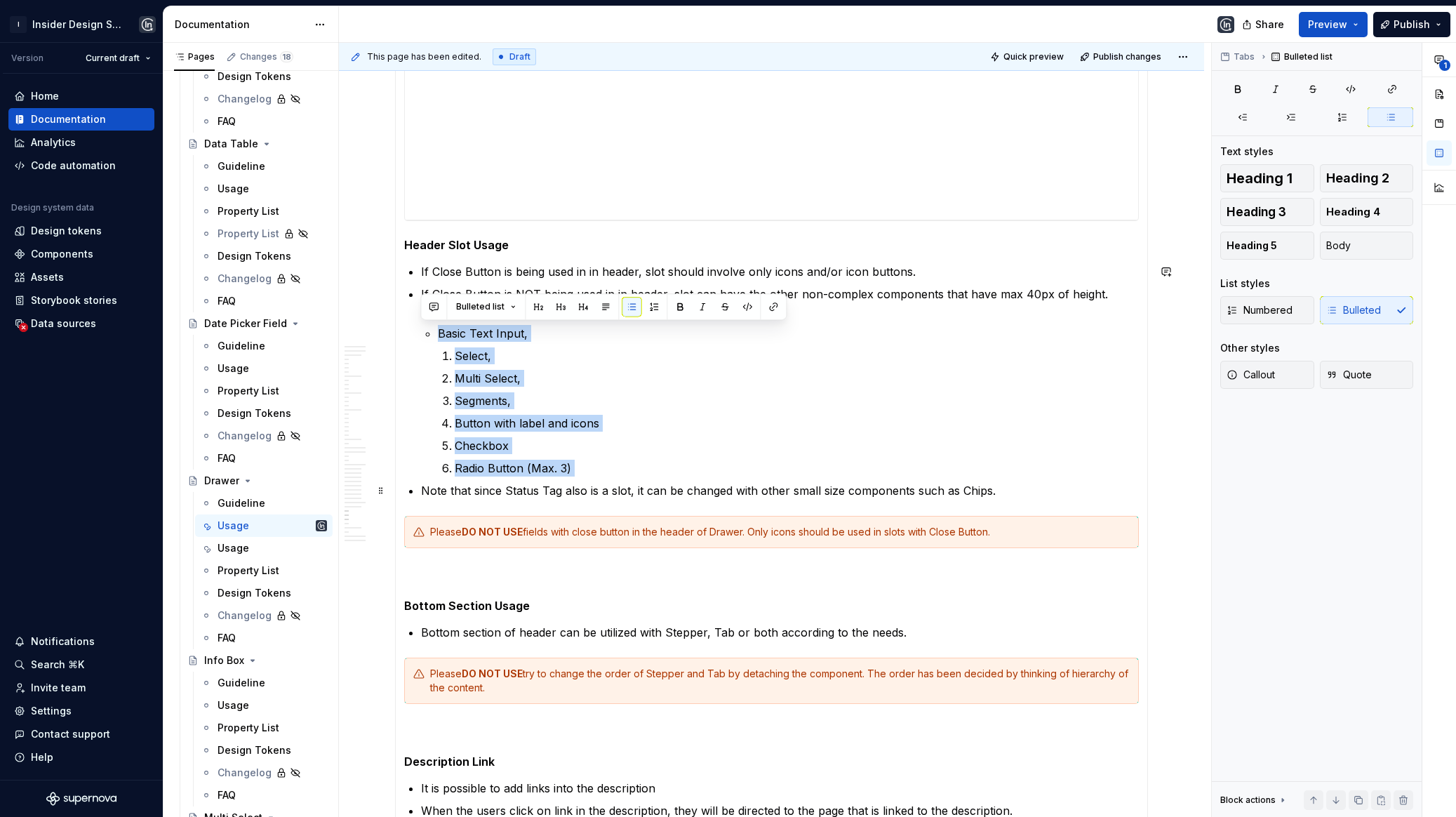
drag, startPoint x: 436, startPoint y: 332, endPoint x: 584, endPoint y: 479, distance: 208.6
click at [586, 479] on ul "If Close Button is being used in in header, slot should involve only icons and/…" at bounding box center [779, 381] width 718 height 236
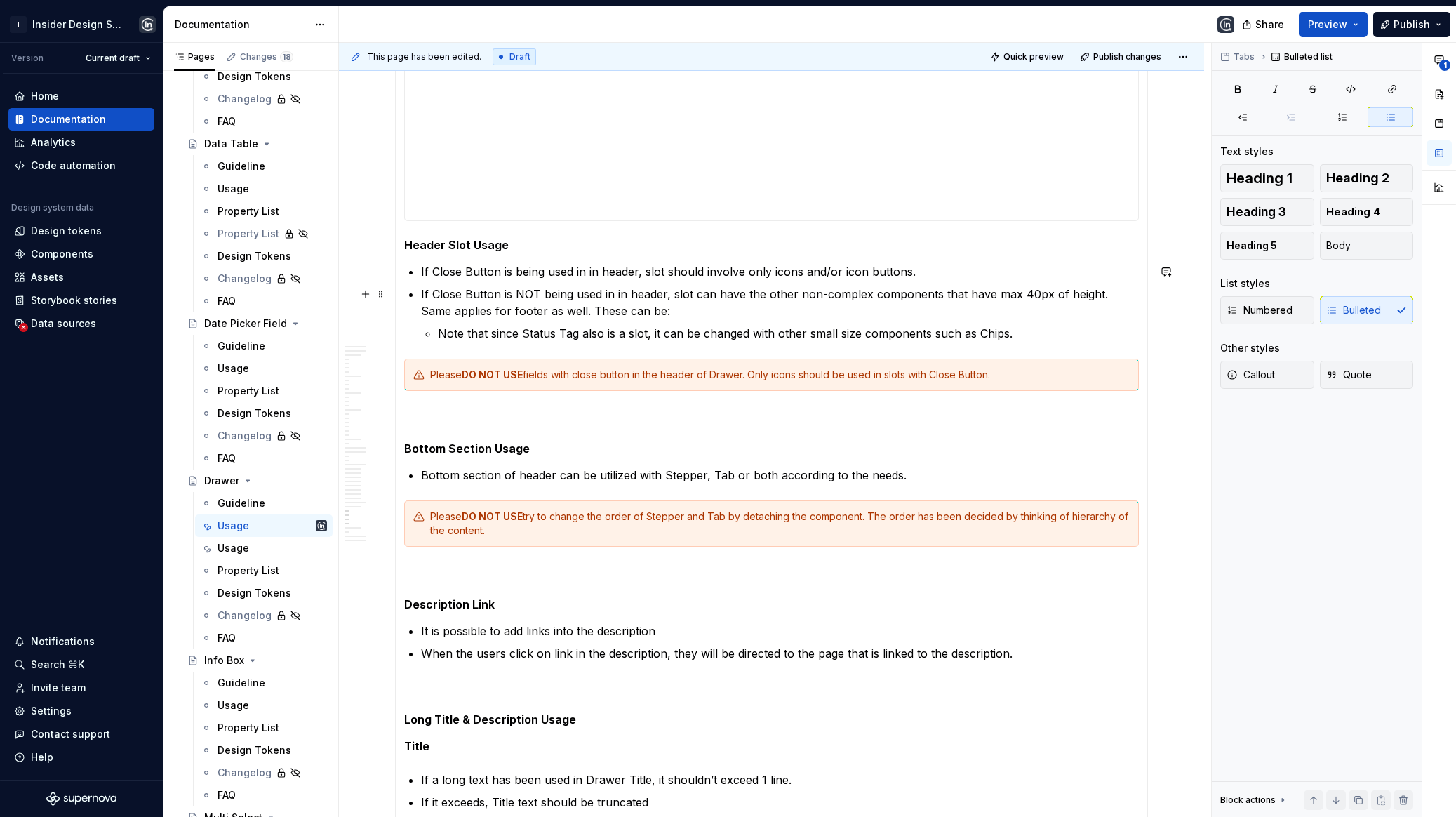
click at [650, 319] on li "If Close Button is NOT being used in in header, slot can have the other non-com…" at bounding box center [779, 314] width 718 height 56
click at [642, 307] on p "If Close Button is NOT being used in in header, slot can have the other non-com…" at bounding box center [779, 302] width 718 height 34
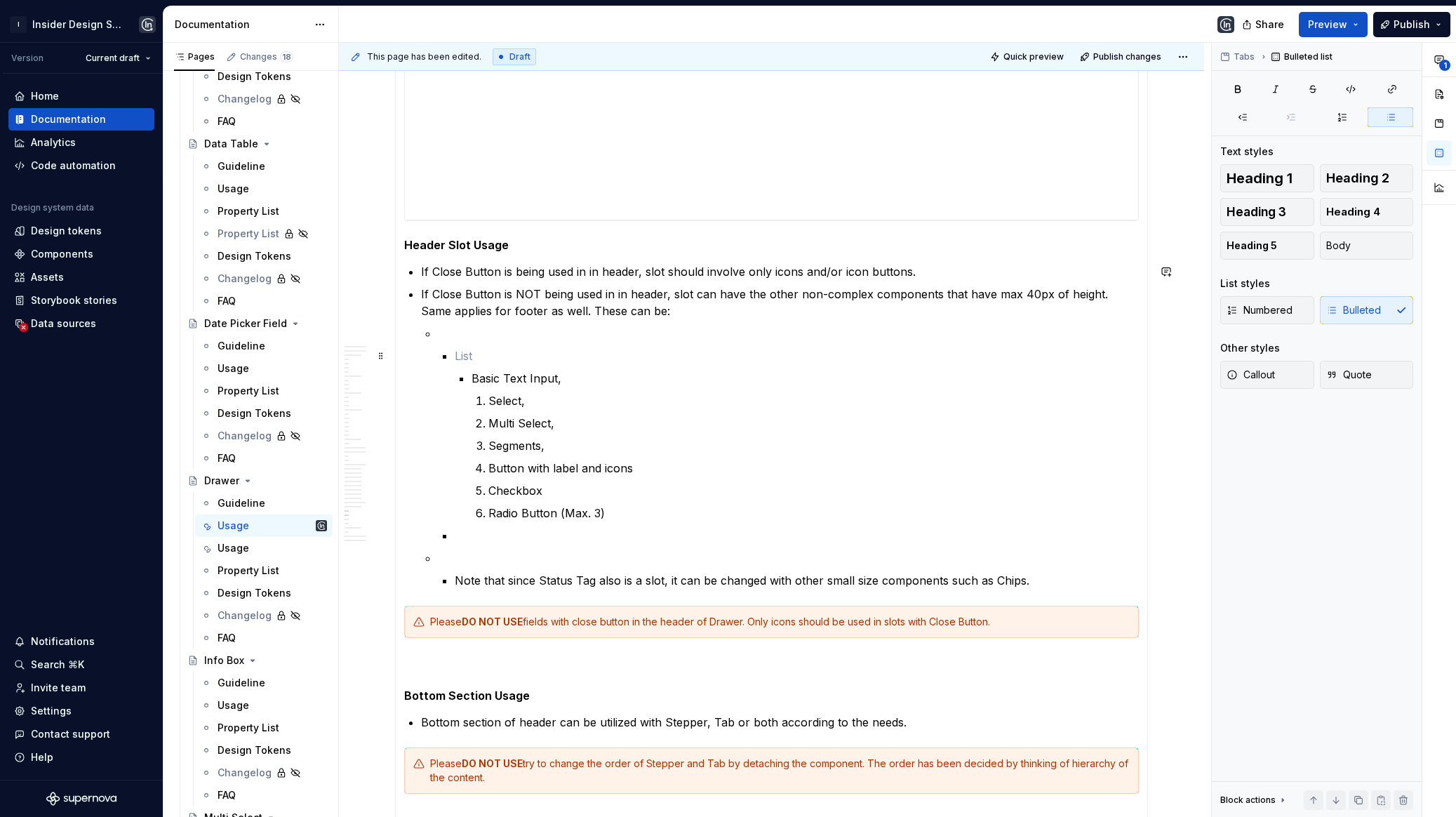
click at [483, 360] on p at bounding box center [797, 355] width 685 height 17
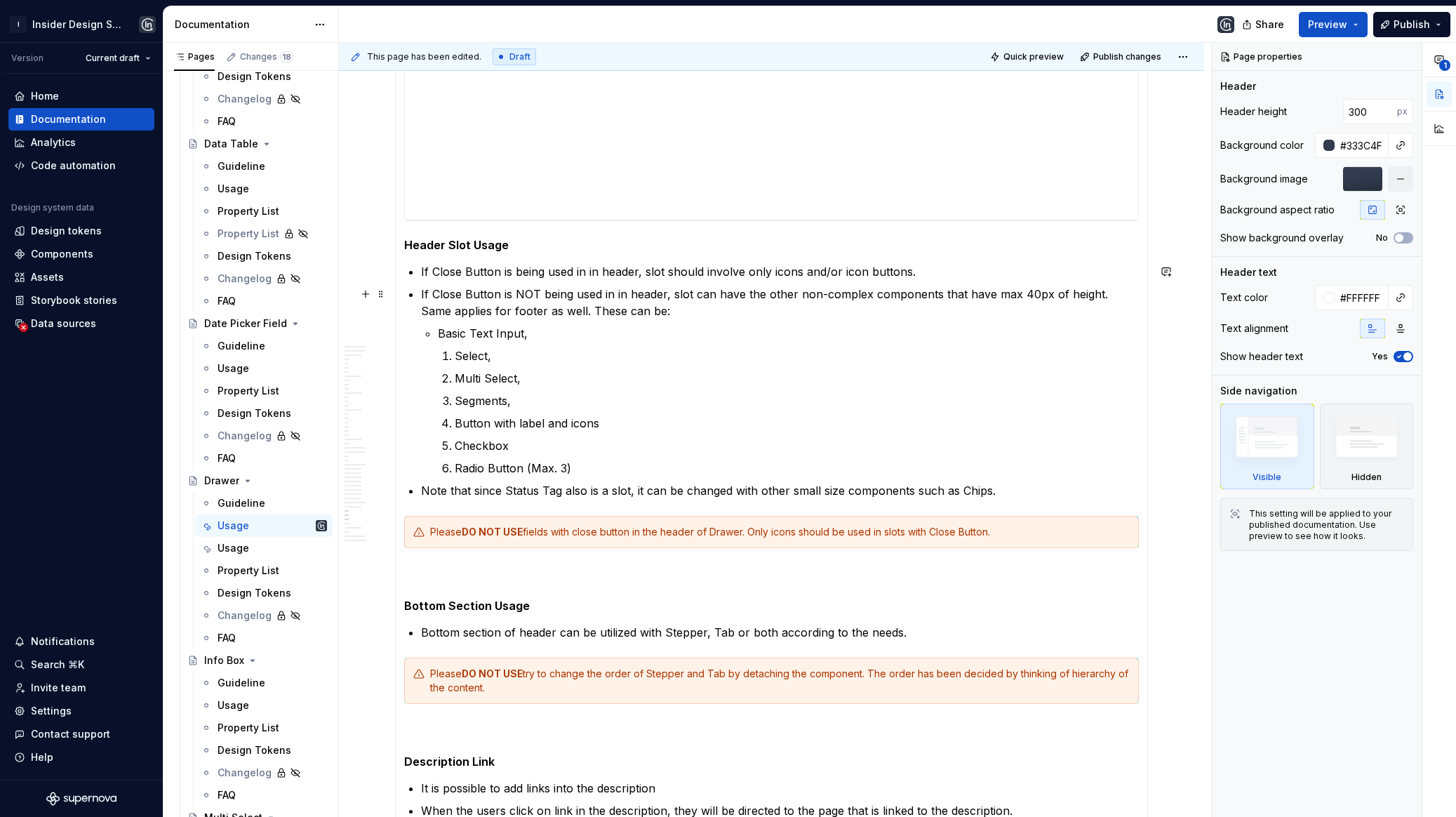
click at [558, 313] on p "If Close Button is NOT being used in in header, slot can have the other non-com…" at bounding box center [779, 302] width 718 height 34
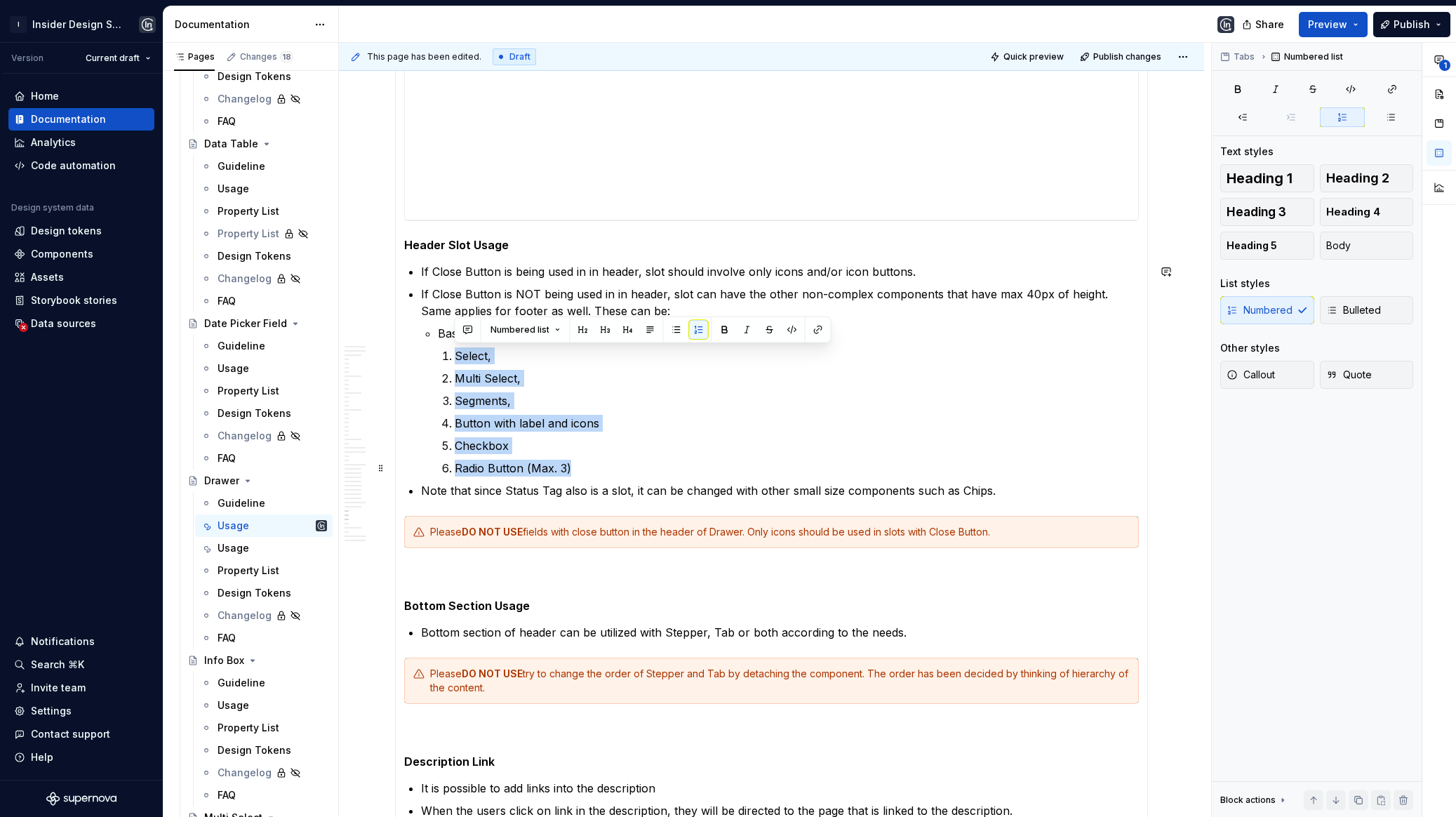
drag, startPoint x: 454, startPoint y: 353, endPoint x: 581, endPoint y: 469, distance: 172.0
click at [581, 469] on ol "Select, Multi Select, Segments, Button with label and icons Checkbox Radio Butt…" at bounding box center [797, 412] width 685 height 130
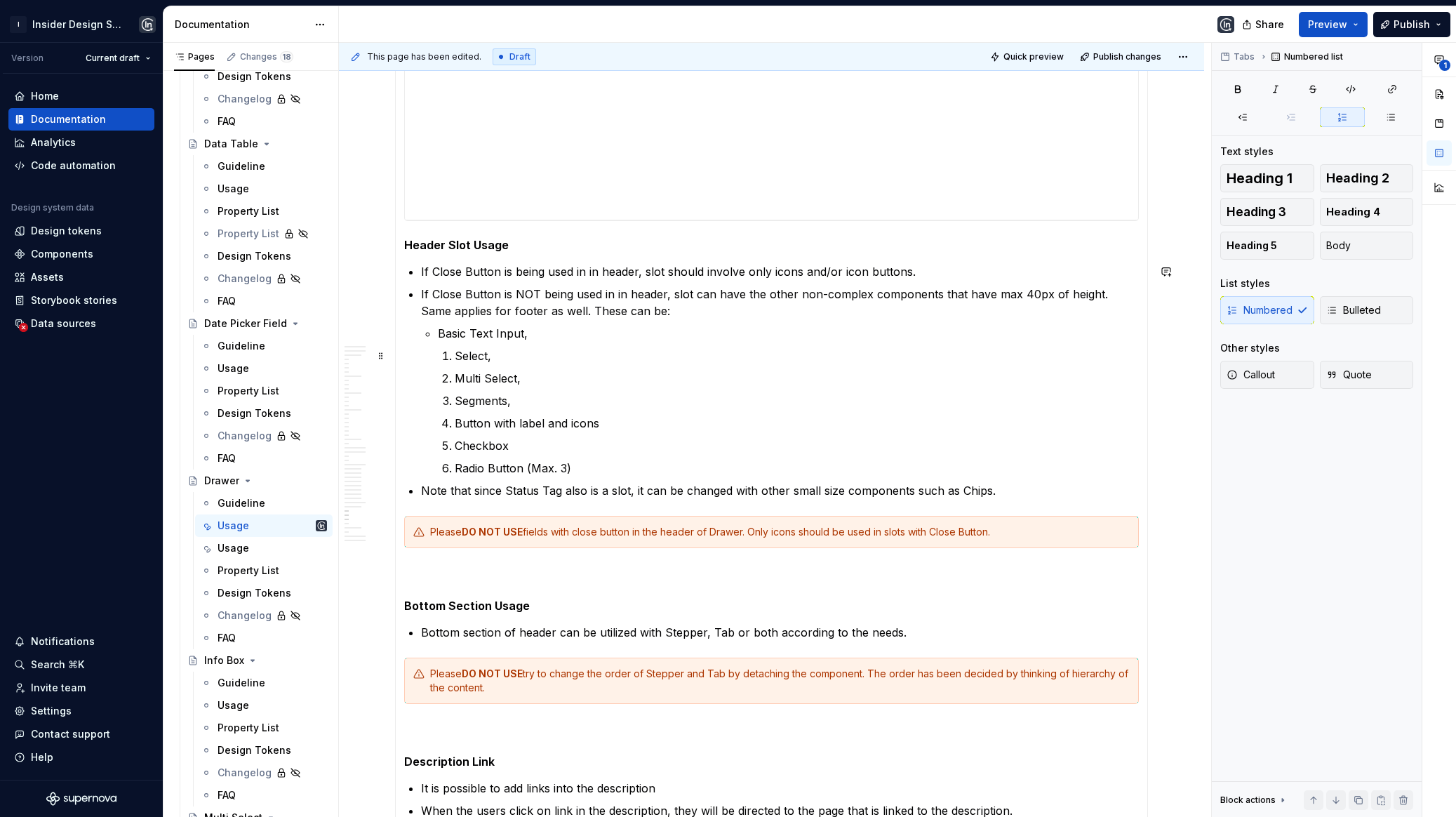
click at [456, 353] on p "Select," at bounding box center [797, 355] width 685 height 17
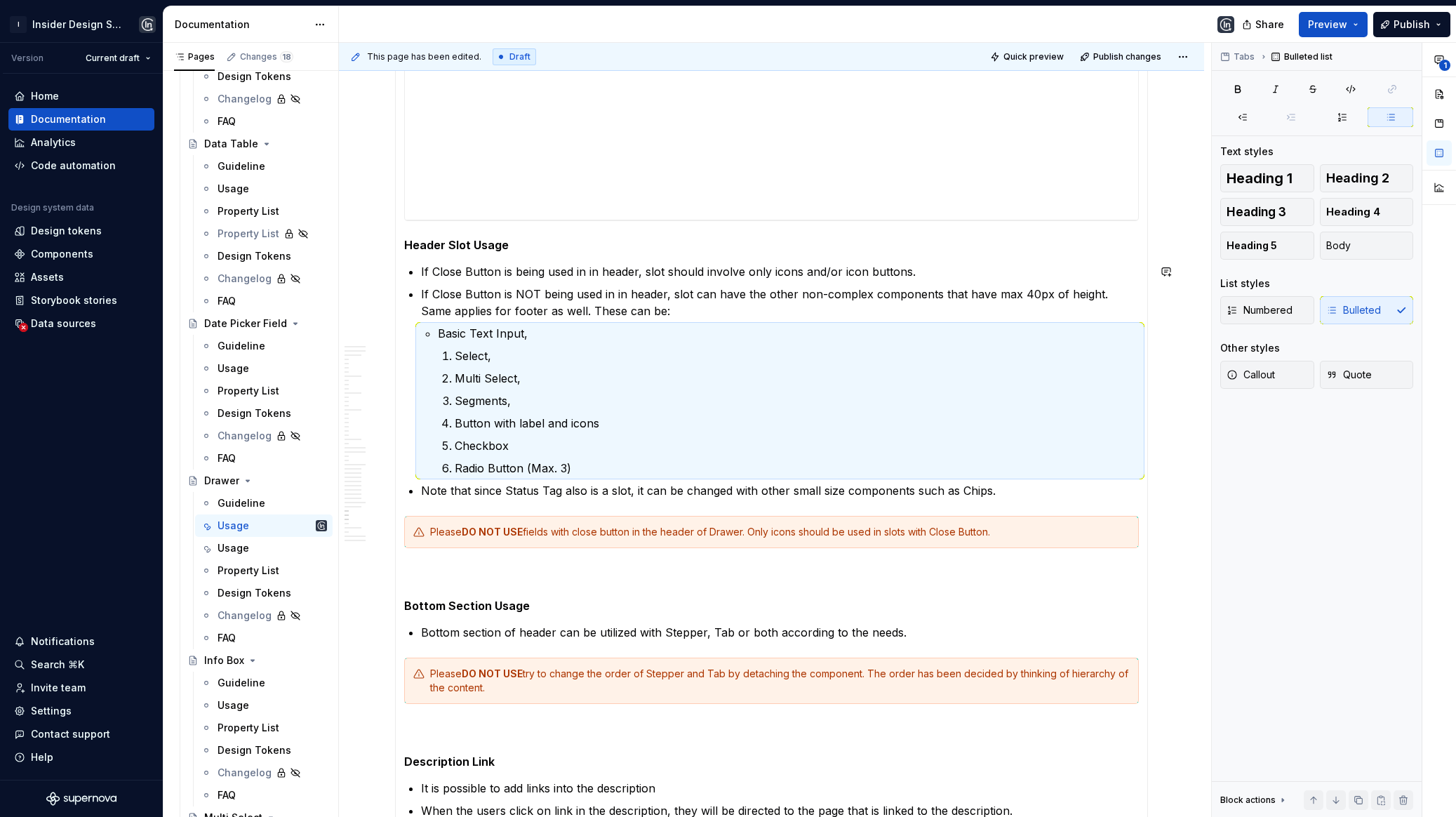
click at [456, 353] on p "Select," at bounding box center [797, 355] width 685 height 17
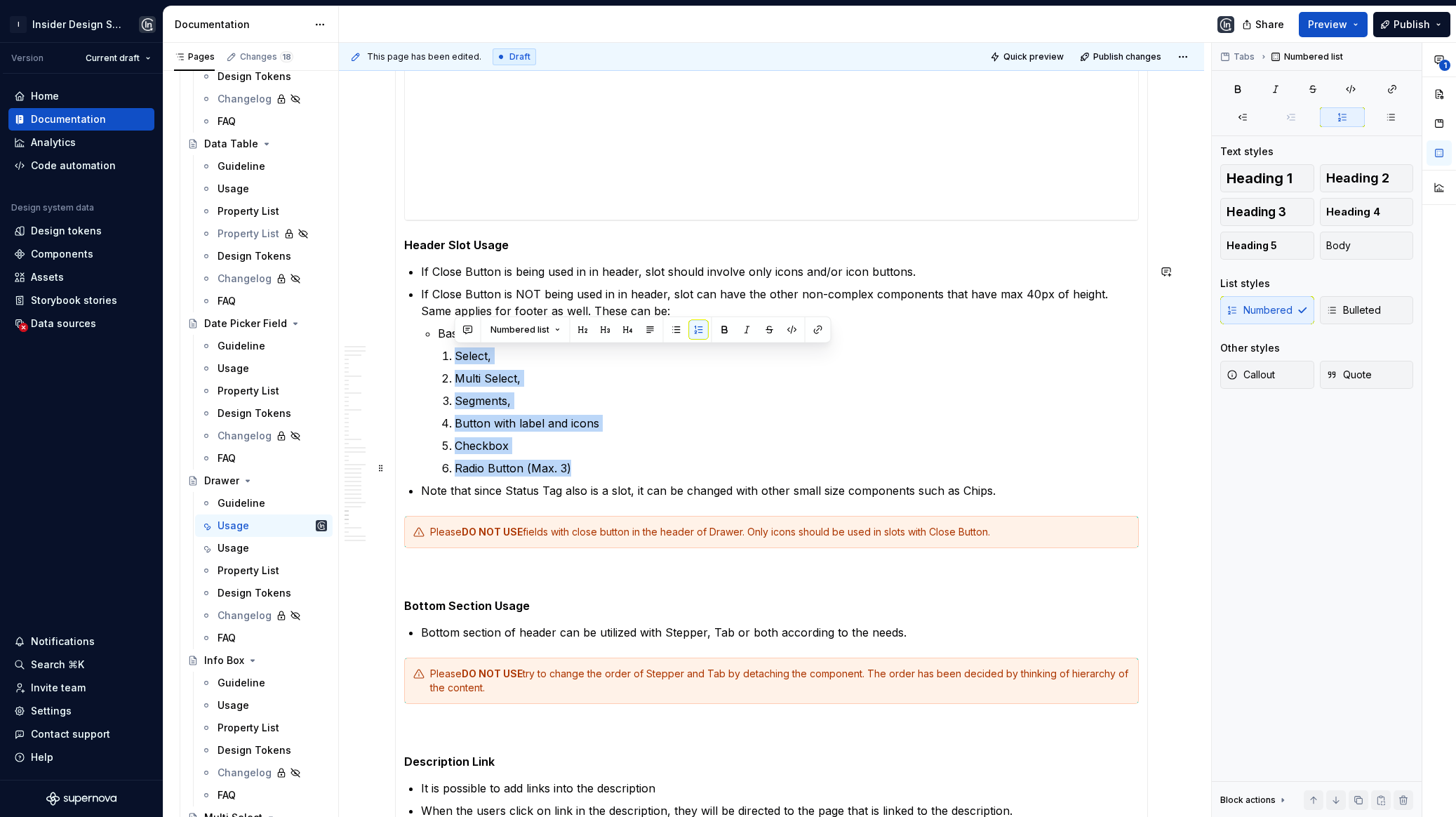
drag, startPoint x: 451, startPoint y: 355, endPoint x: 591, endPoint y: 466, distance: 178.7
click at [591, 466] on ol "Select, Multi Select, Segments, Button with label and icons Checkbox Radio Butt…" at bounding box center [797, 412] width 685 height 130
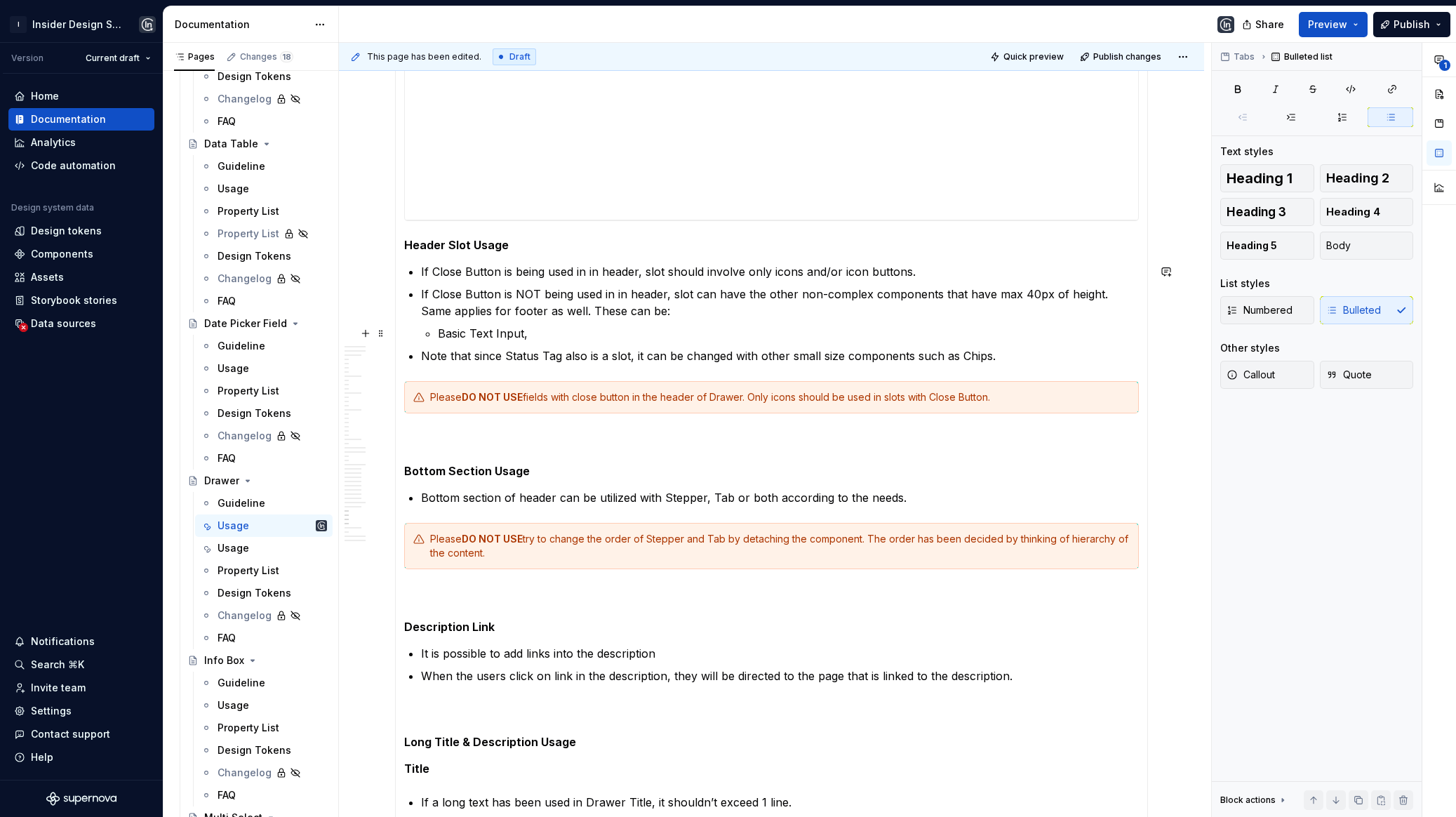
click at [532, 330] on p "Basic Text Input," at bounding box center [789, 333] width 701 height 17
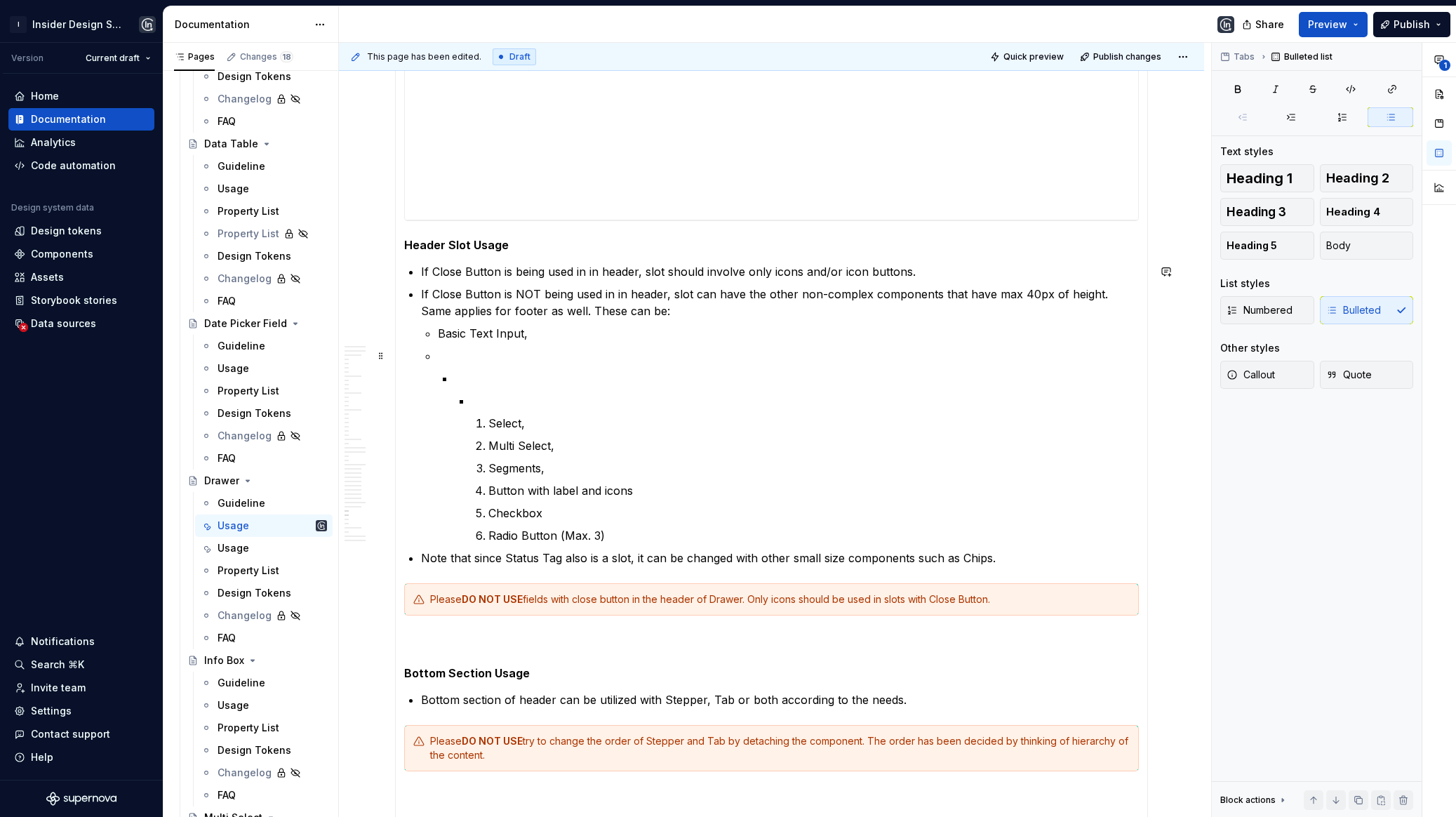
click at [446, 358] on p at bounding box center [789, 355] width 701 height 17
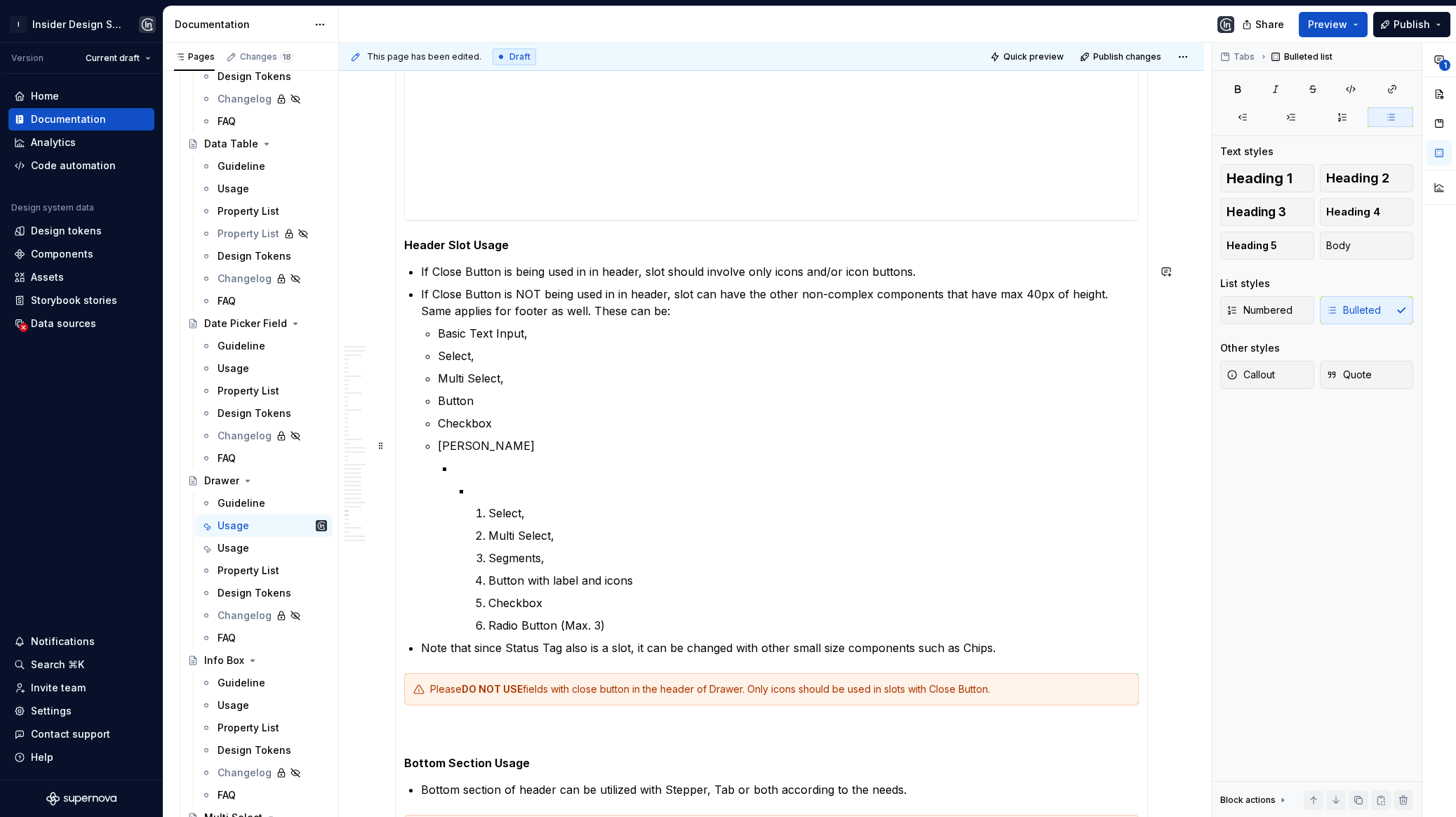
click at [470, 446] on p "[PERSON_NAME]" at bounding box center [789, 445] width 701 height 17
click at [525, 451] on p "Radio Button" at bounding box center [789, 445] width 701 height 17
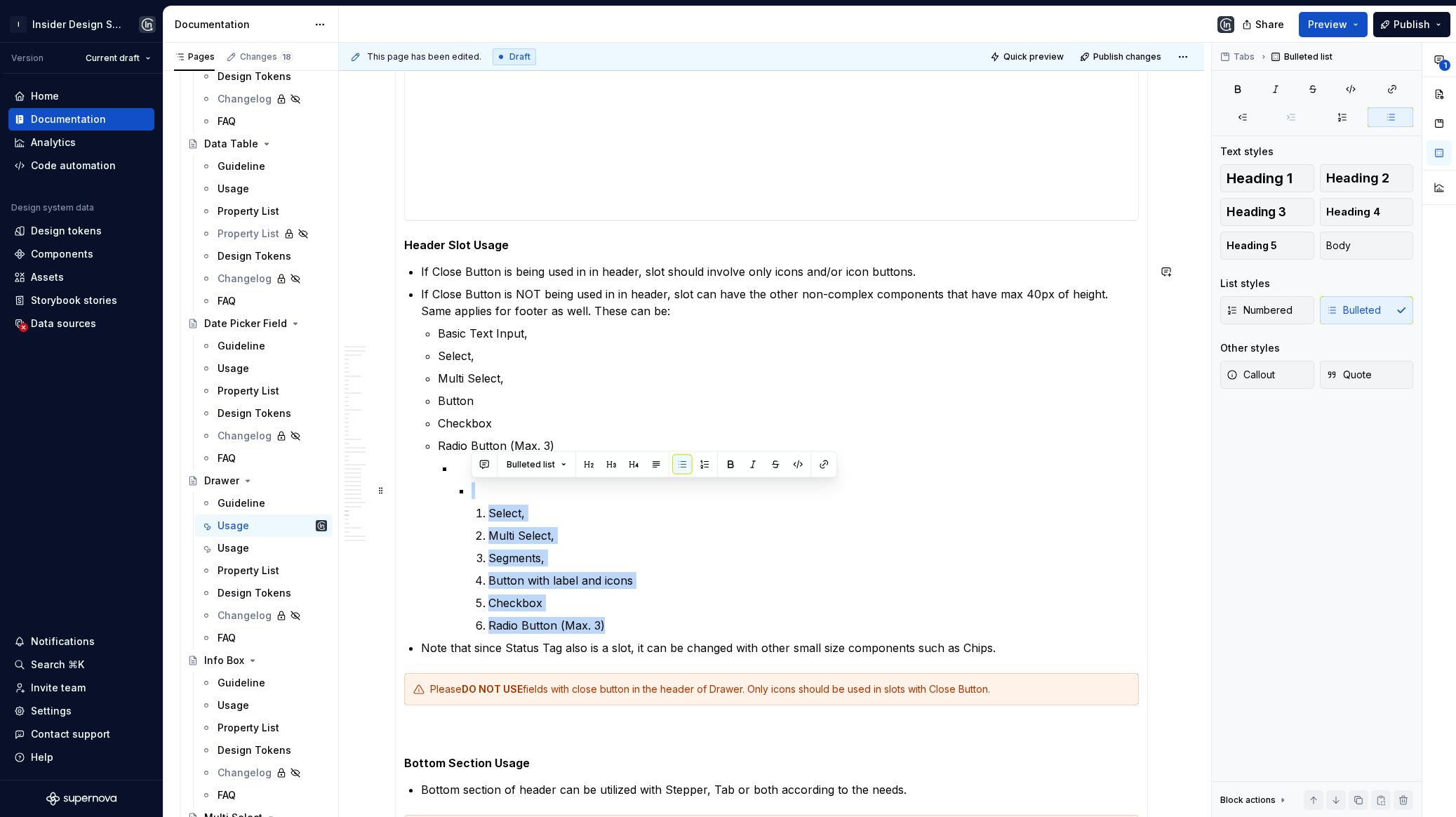
drag, startPoint x: 616, startPoint y: 622, endPoint x: 462, endPoint y: 484, distance: 206.8
click at [471, 484] on li "Select, Multi Select, Segments, Button with label and icons Checkbox Radio Butt…" at bounding box center [804, 558] width 667 height 152
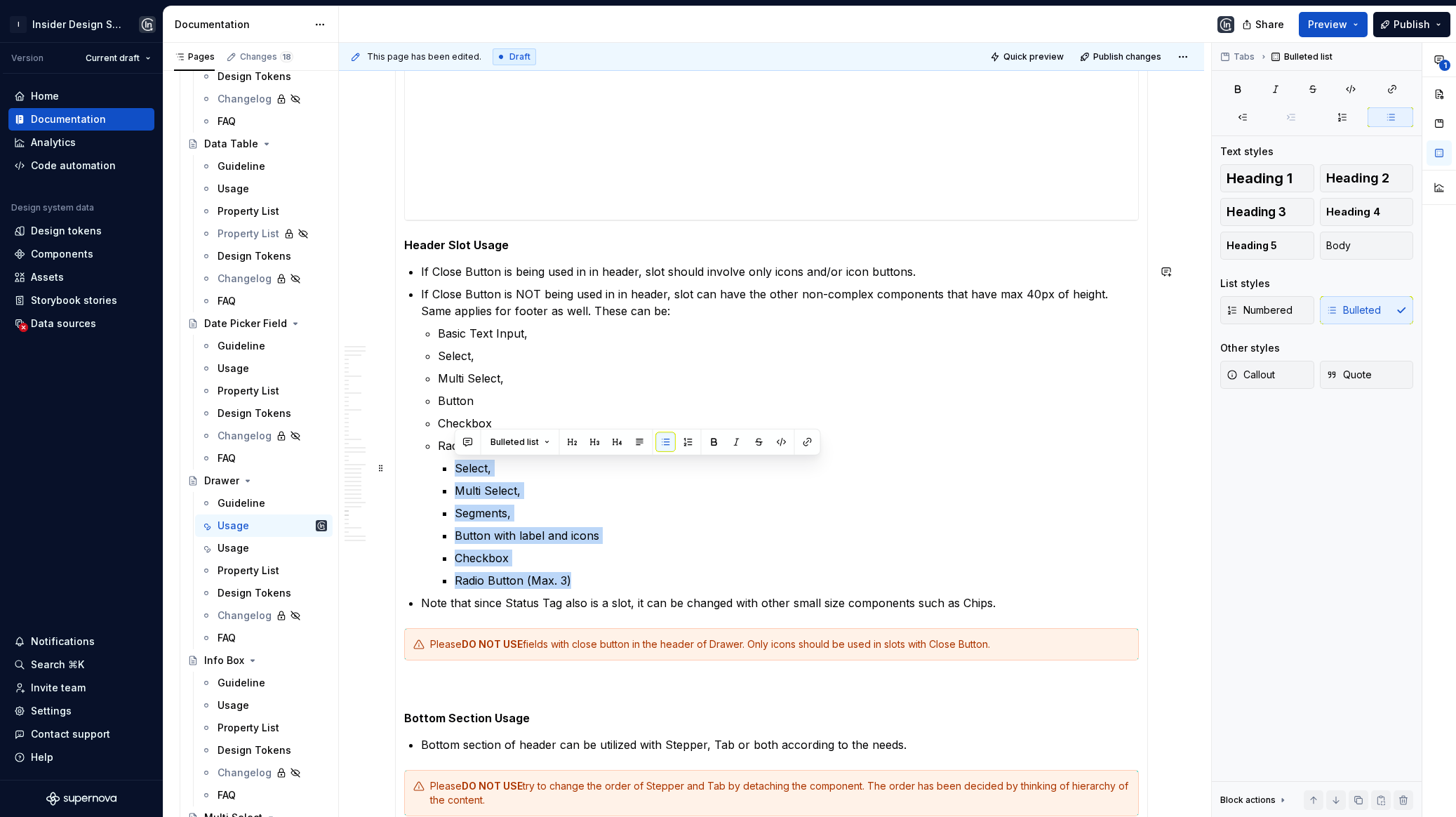
drag, startPoint x: 581, startPoint y: 579, endPoint x: 446, endPoint y: 469, distance: 174.1
click at [455, 469] on ul "Select, Multi Select, Segments, Button with label and icons Checkbox Radio Butt…" at bounding box center [797, 524] width 685 height 130
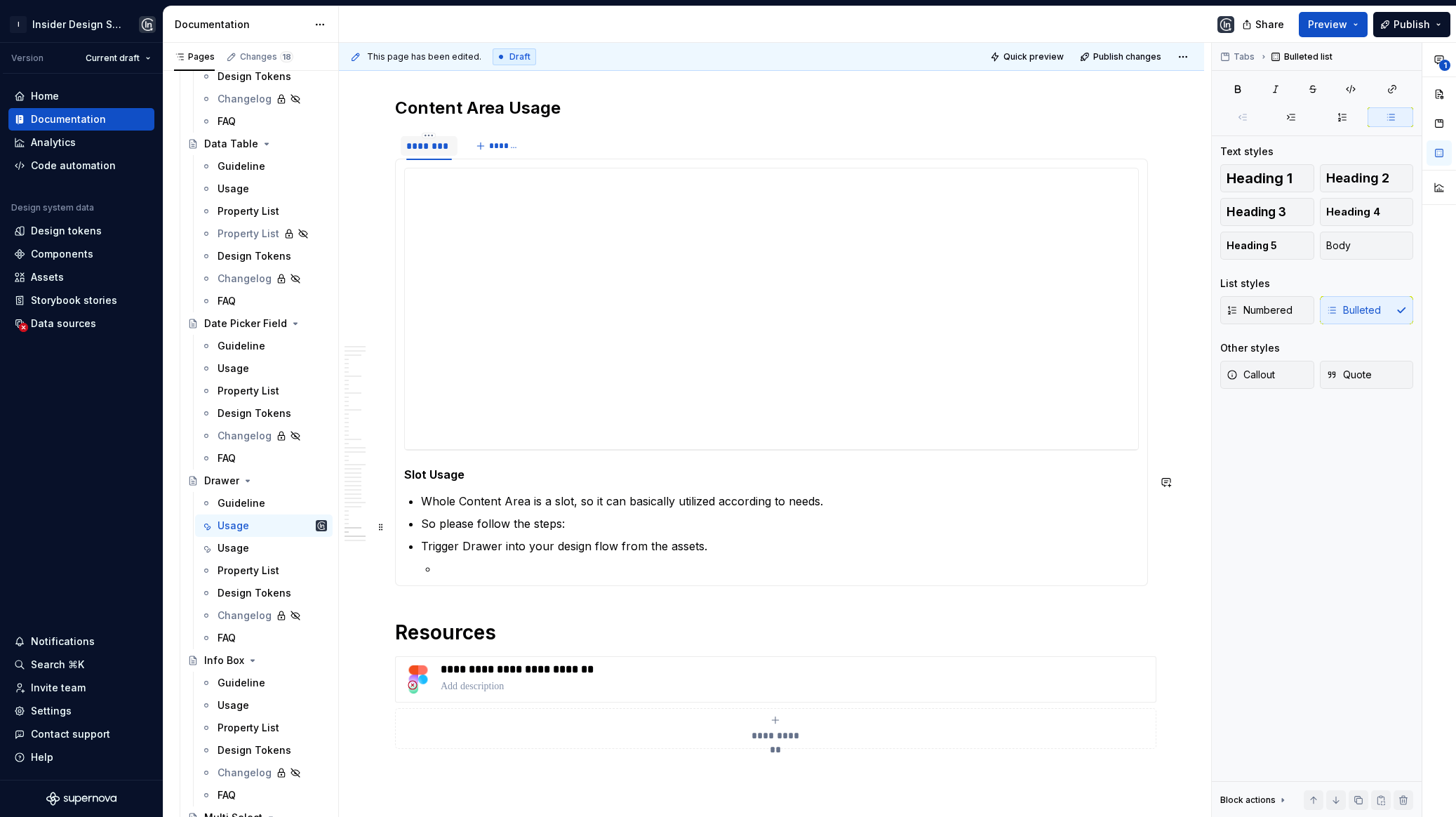
scroll to position [17947, 0]
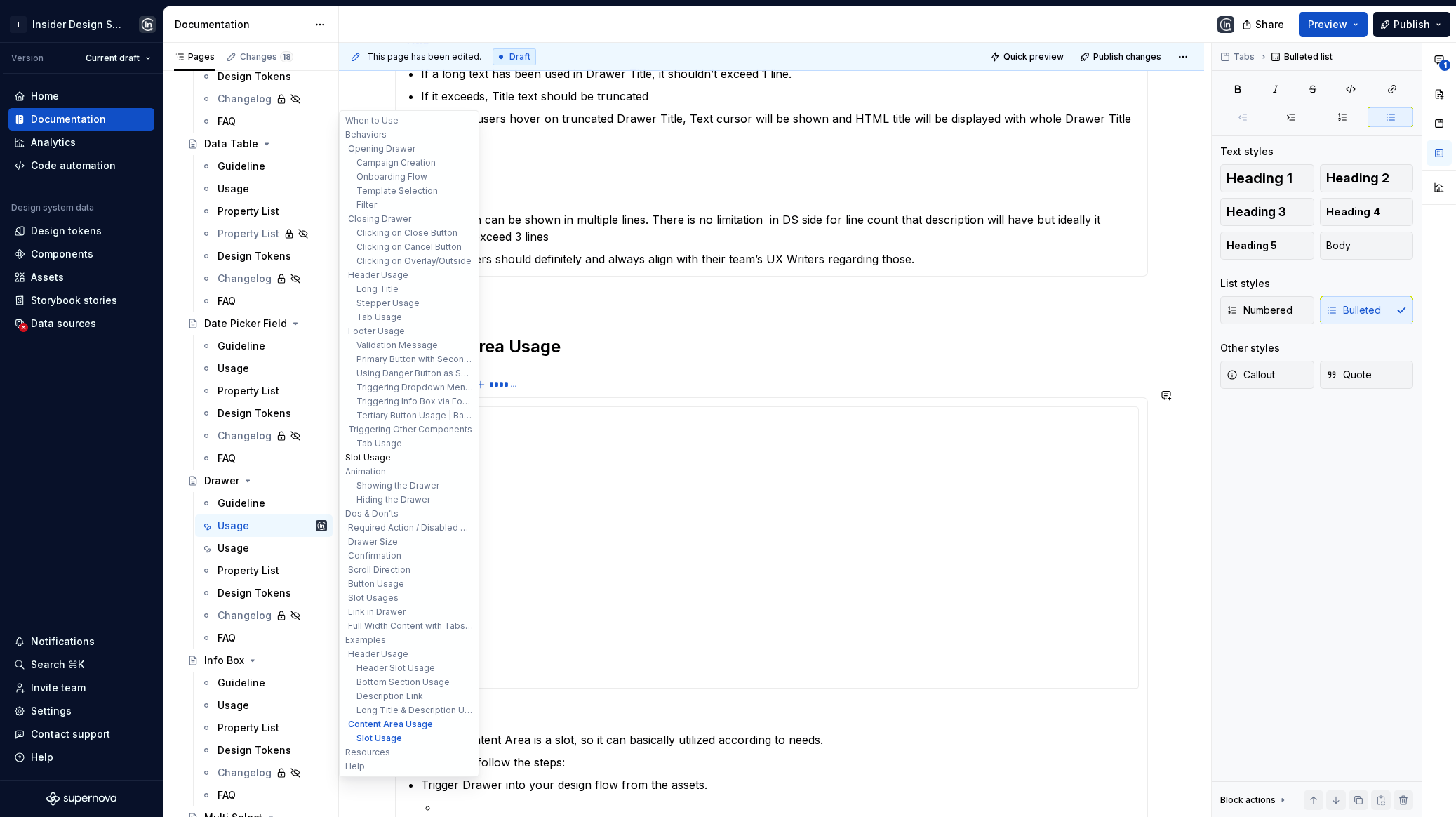
click at [373, 460] on button "Slot Usage" at bounding box center [409, 458] width 133 height 14
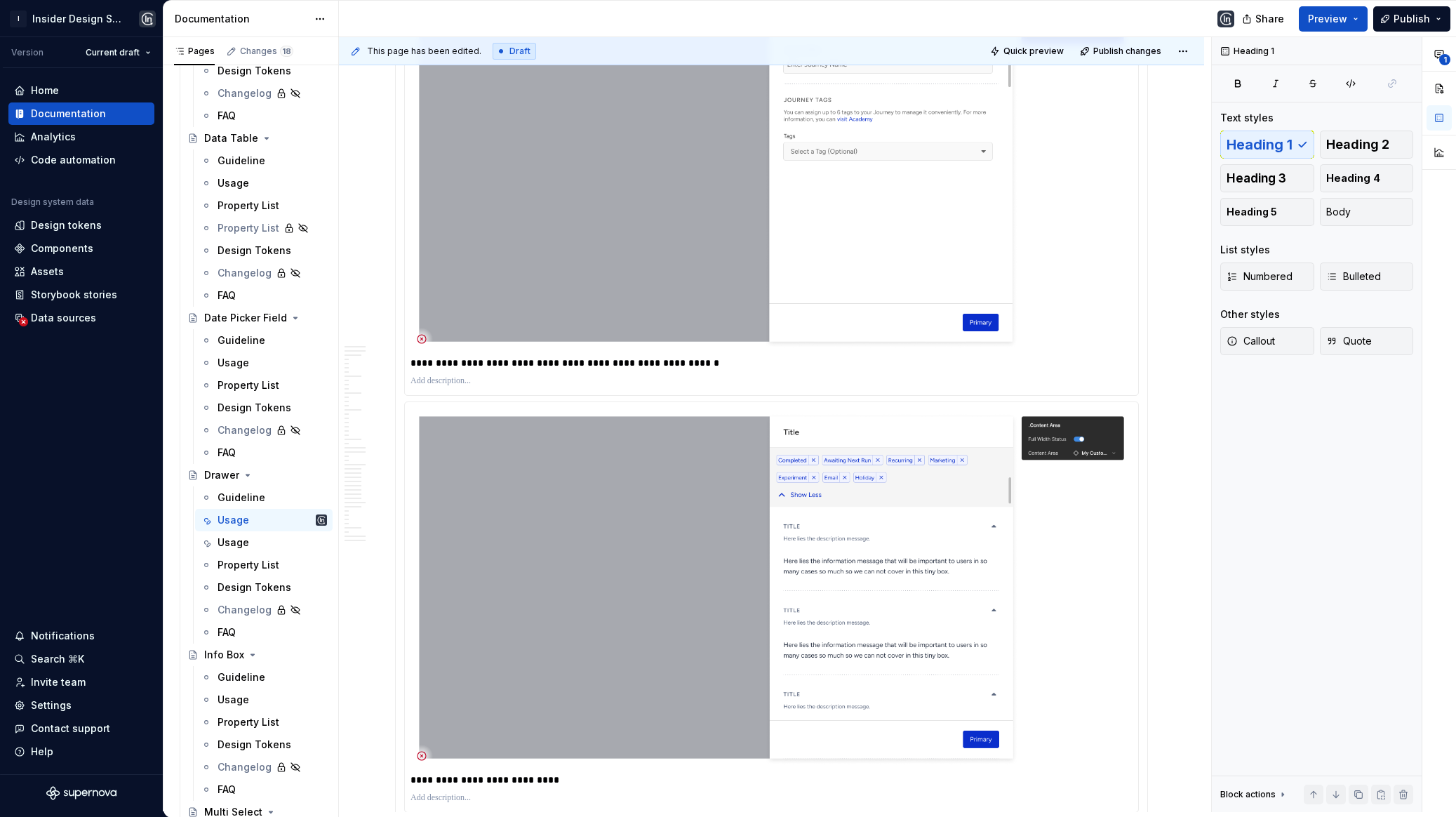
scroll to position [7700, 0]
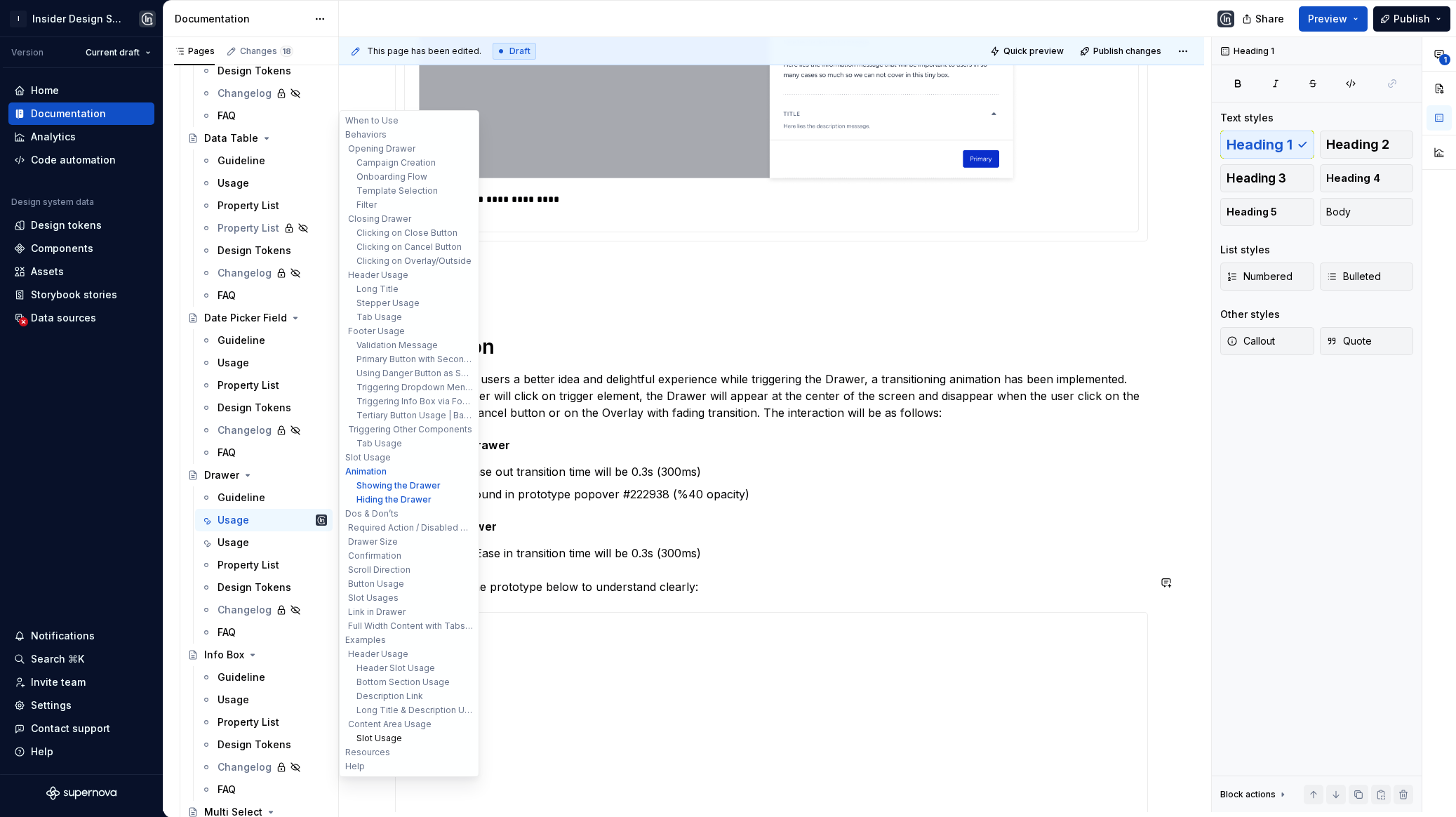
click at [381, 736] on button "Slot Usage" at bounding box center [409, 738] width 133 height 14
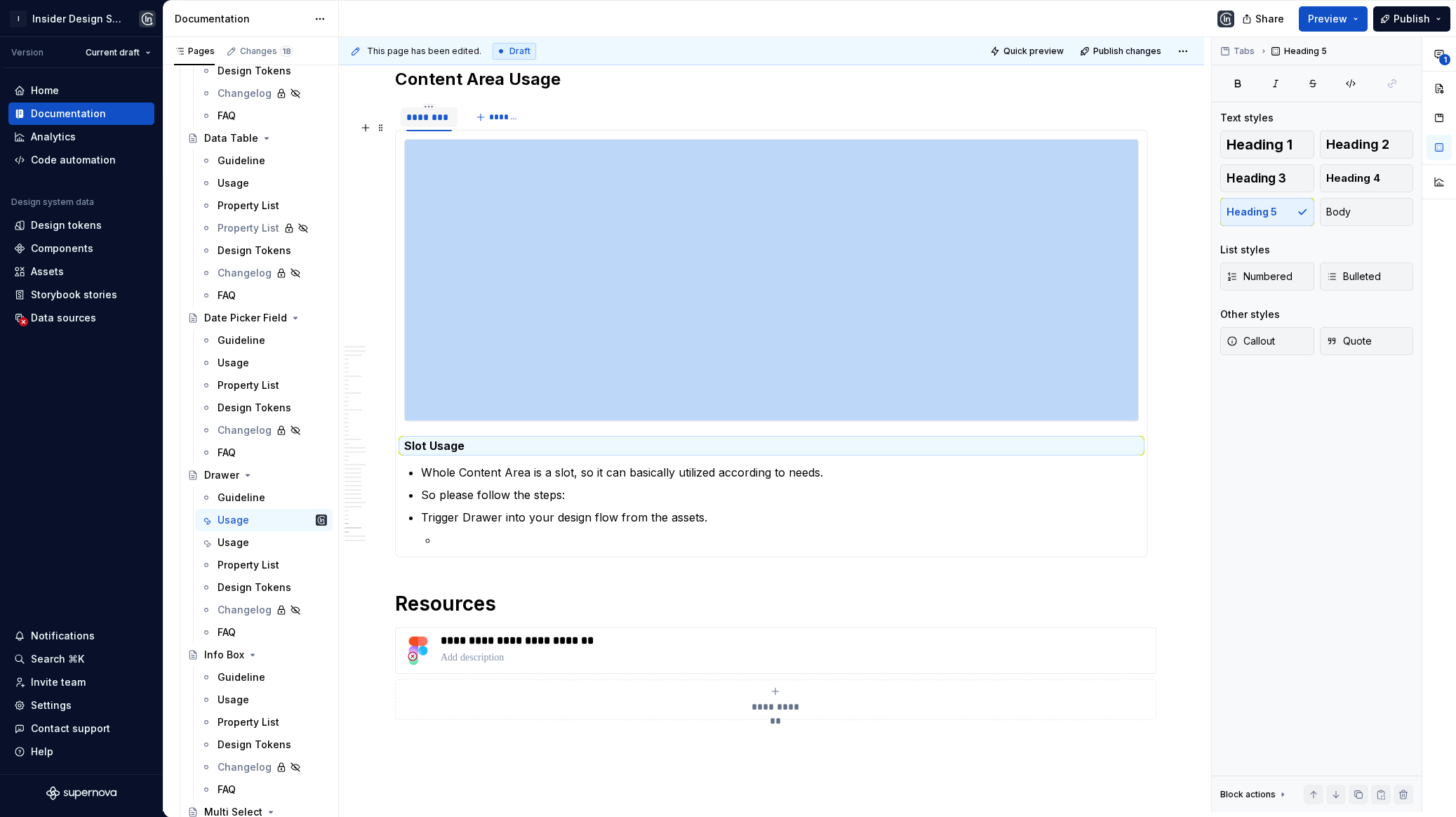
scroll to position [18520, 0]
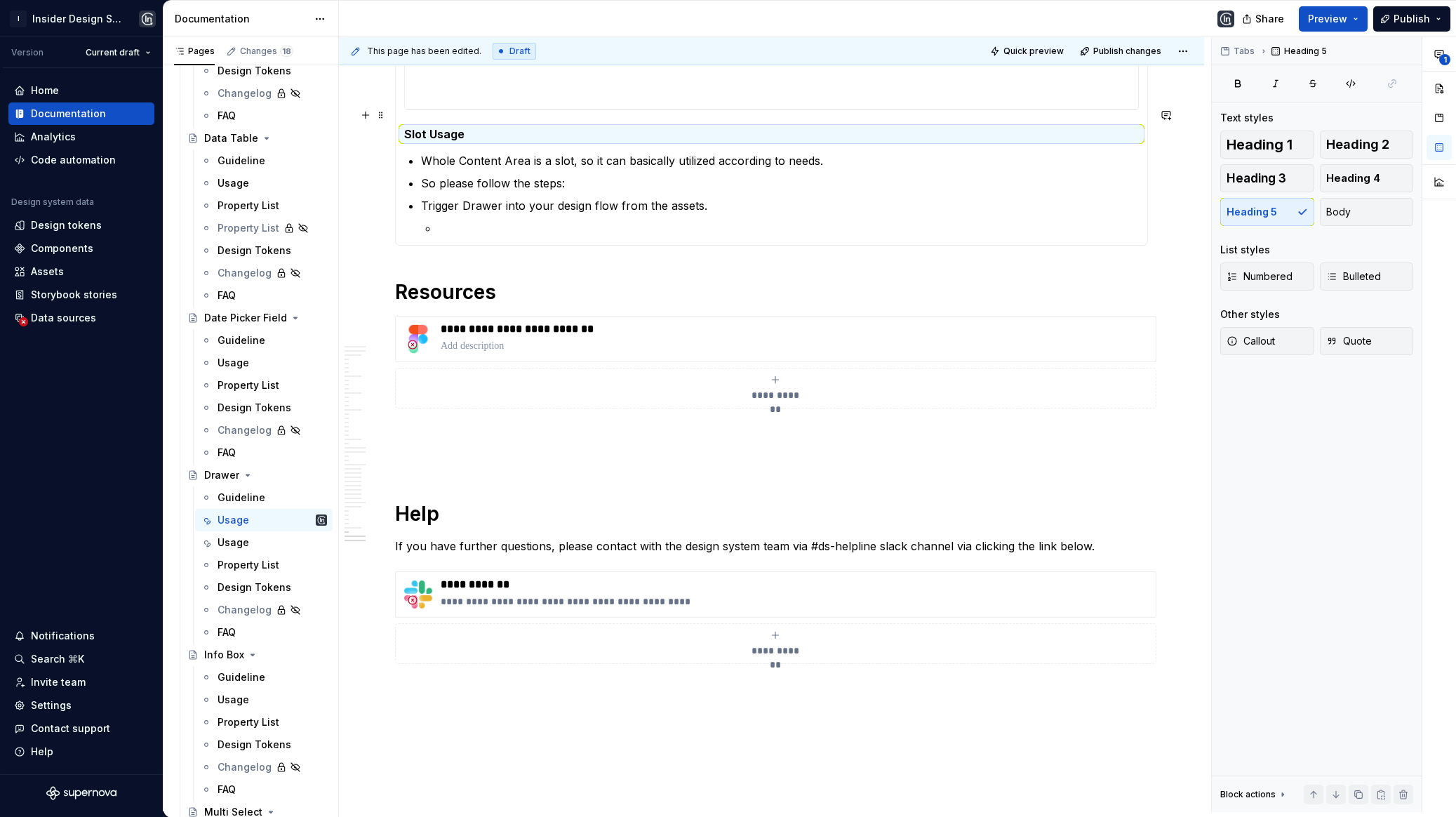
click at [470, 127] on h5 "Slot Usage" at bounding box center [771, 133] width 734 height 14
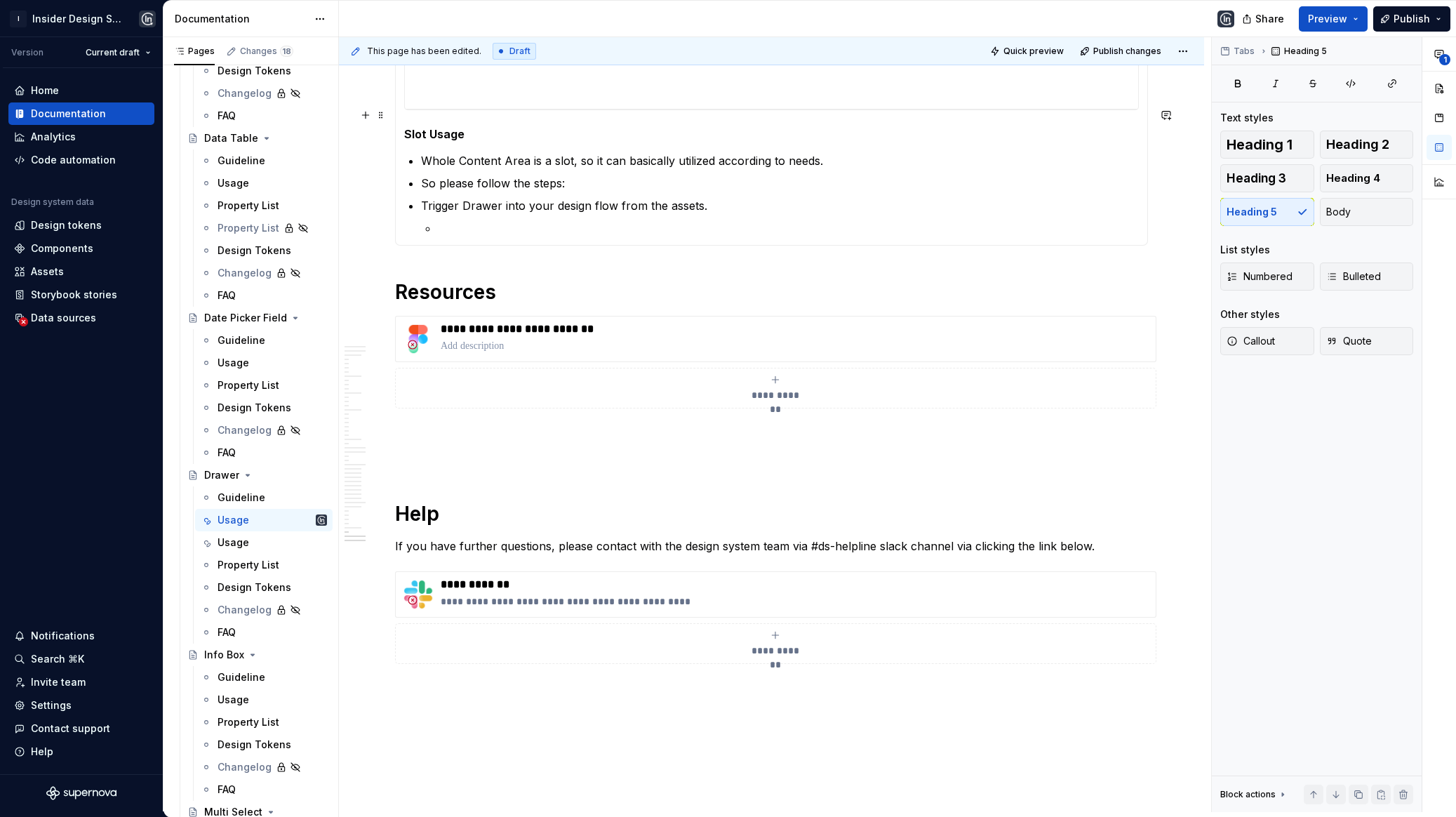
click at [469, 127] on h5 "Slot Usage" at bounding box center [771, 133] width 734 height 14
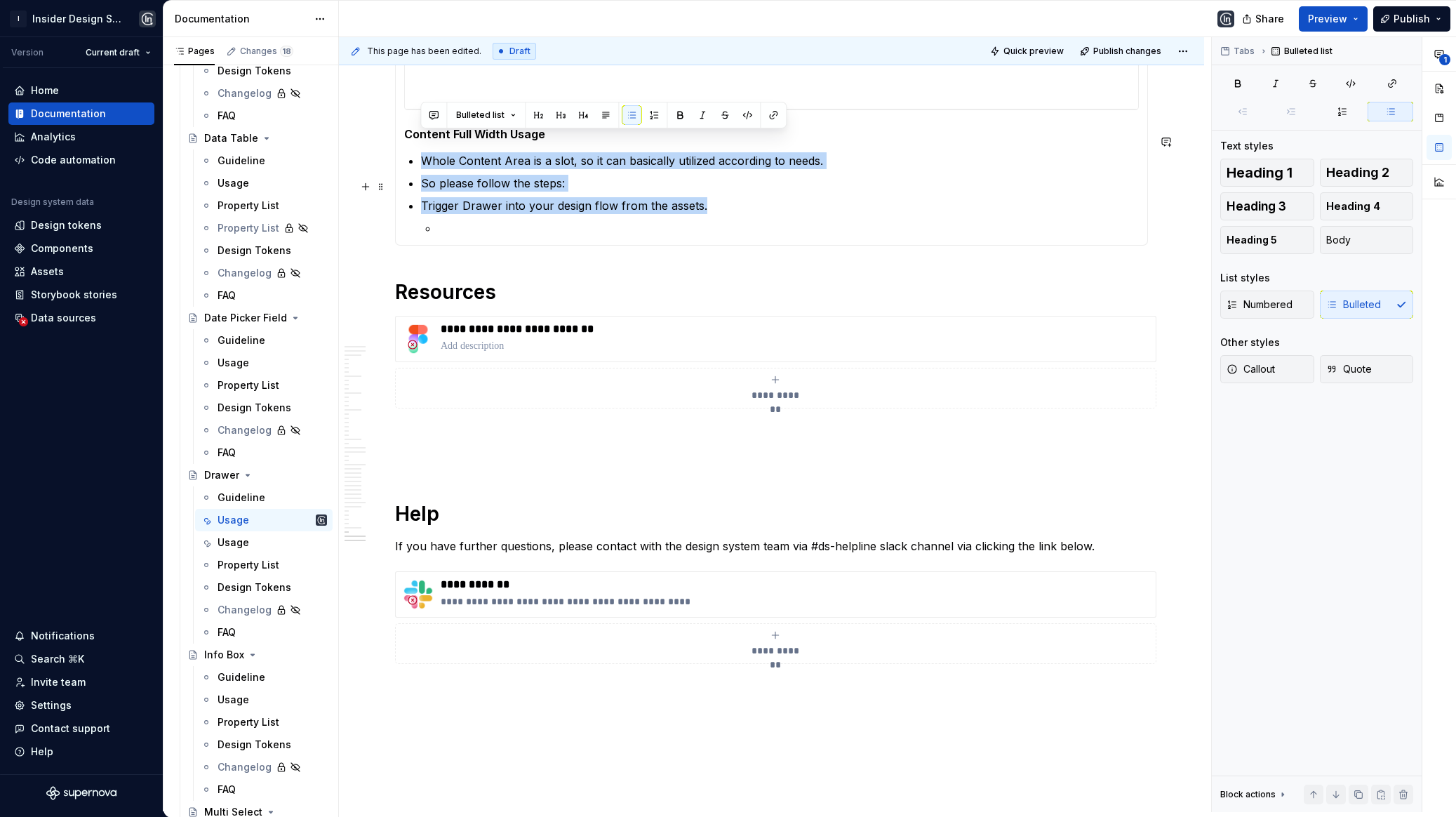
drag, startPoint x: 424, startPoint y: 132, endPoint x: 719, endPoint y: 179, distance: 298.7
click at [719, 179] on ul "Whole Content Area is a slot, so it can basically utilized according to needs. …" at bounding box center [779, 194] width 718 height 84
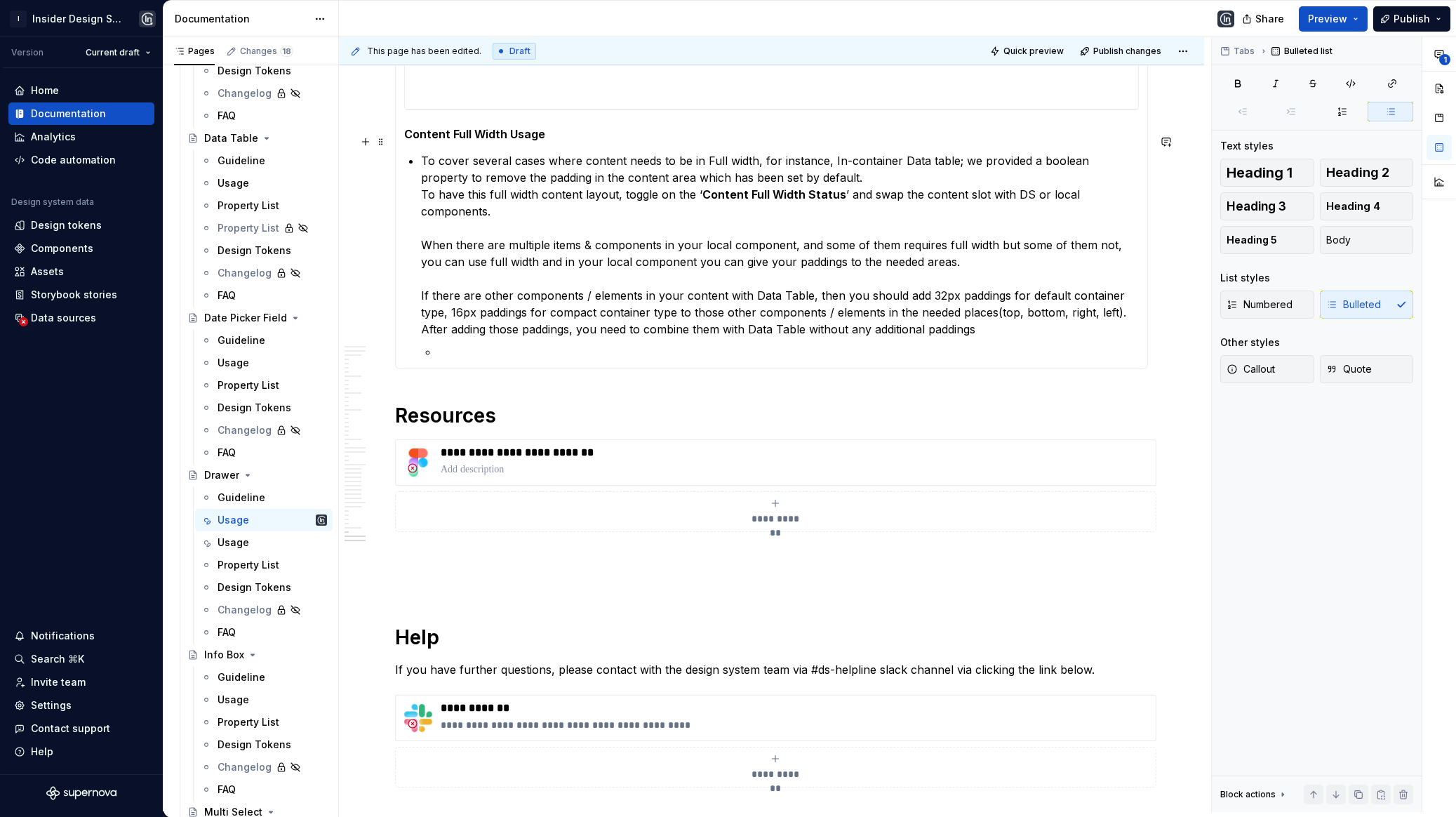
click at [414, 204] on section-item-column "**********" at bounding box center [771, 93] width 734 height 533
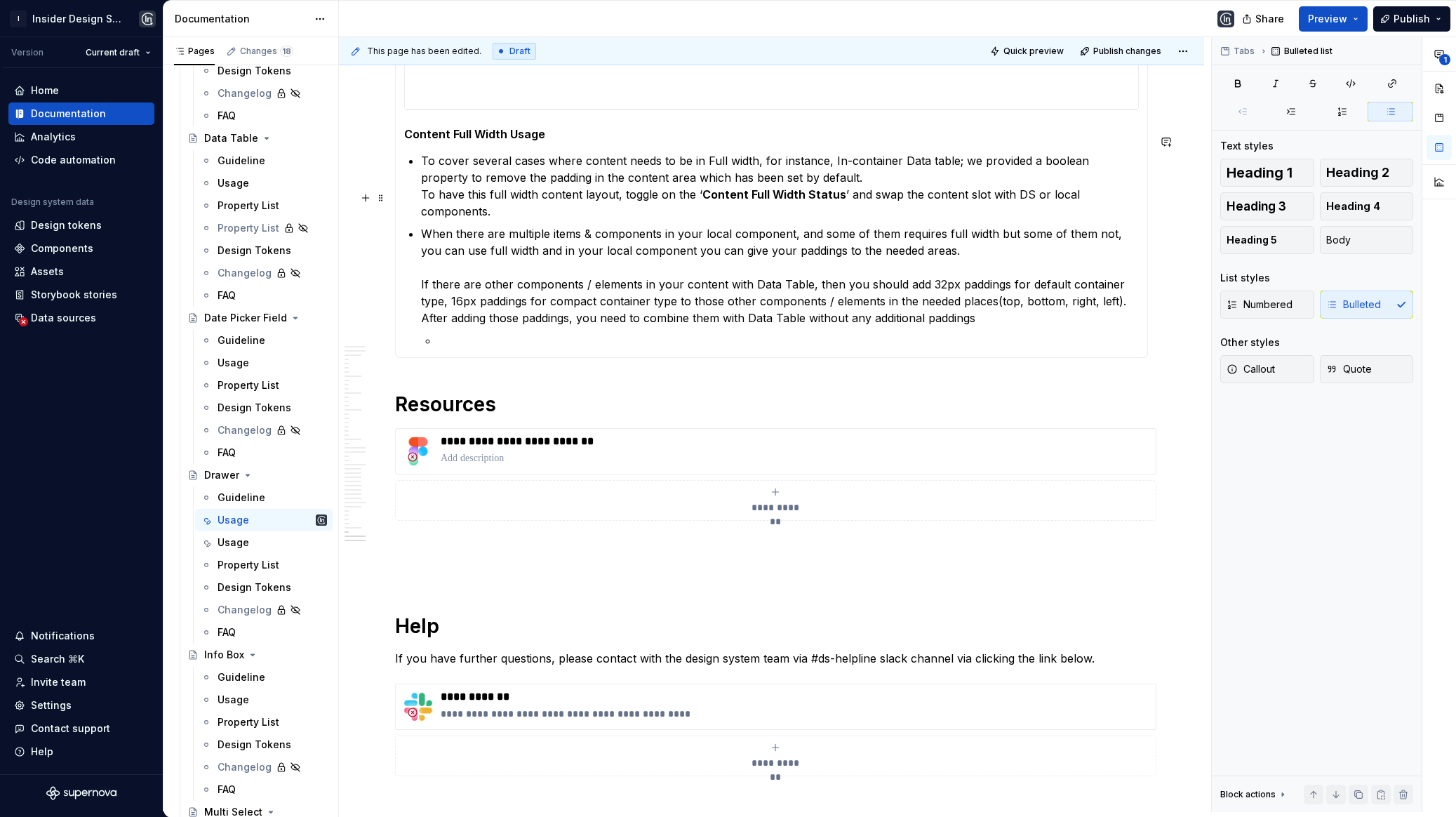
click at [421, 247] on p "When there are multiple items & components in your local component, and some of…" at bounding box center [779, 276] width 718 height 101
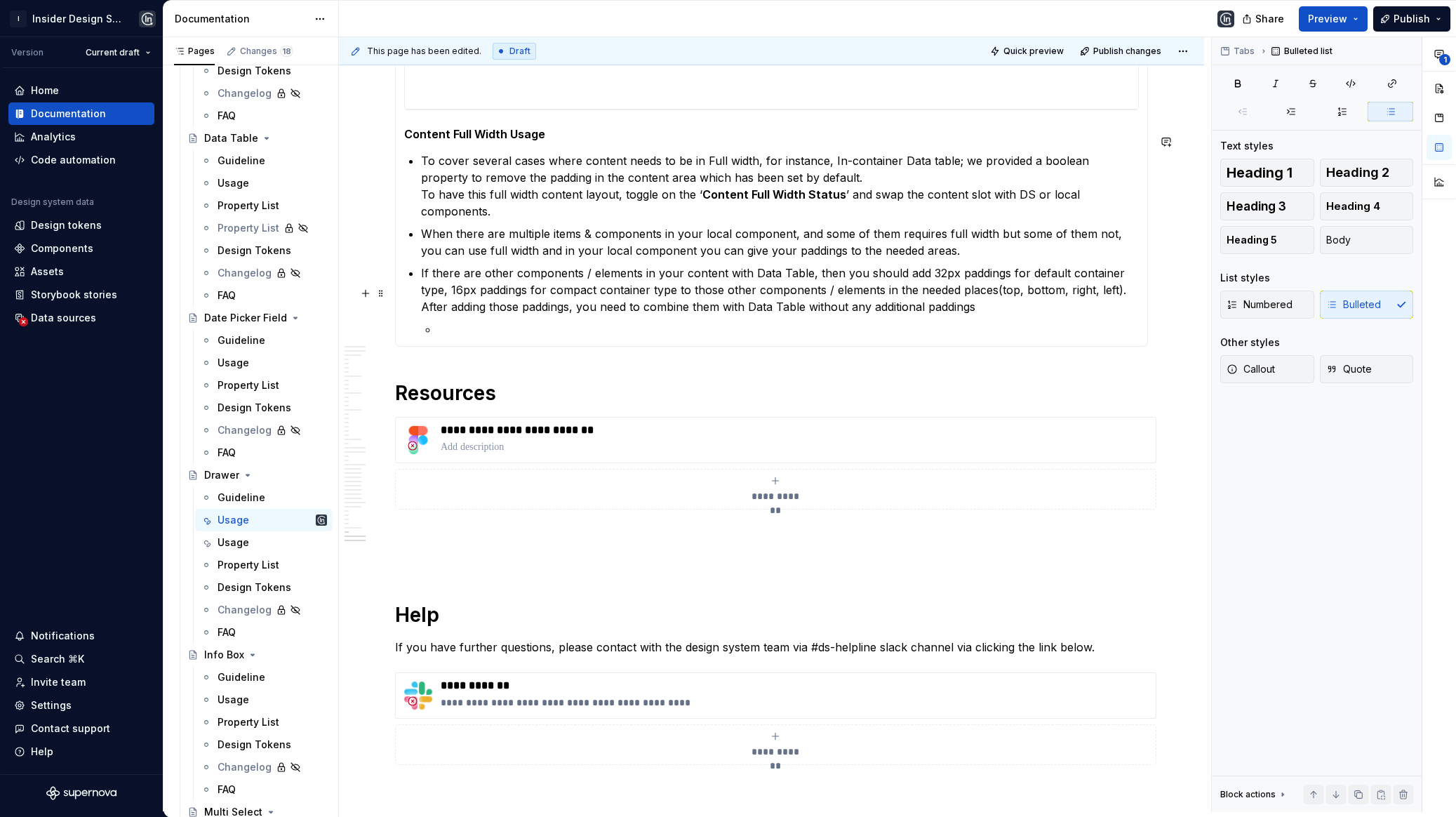
click at [443, 320] on p at bounding box center [789, 328] width 701 height 17
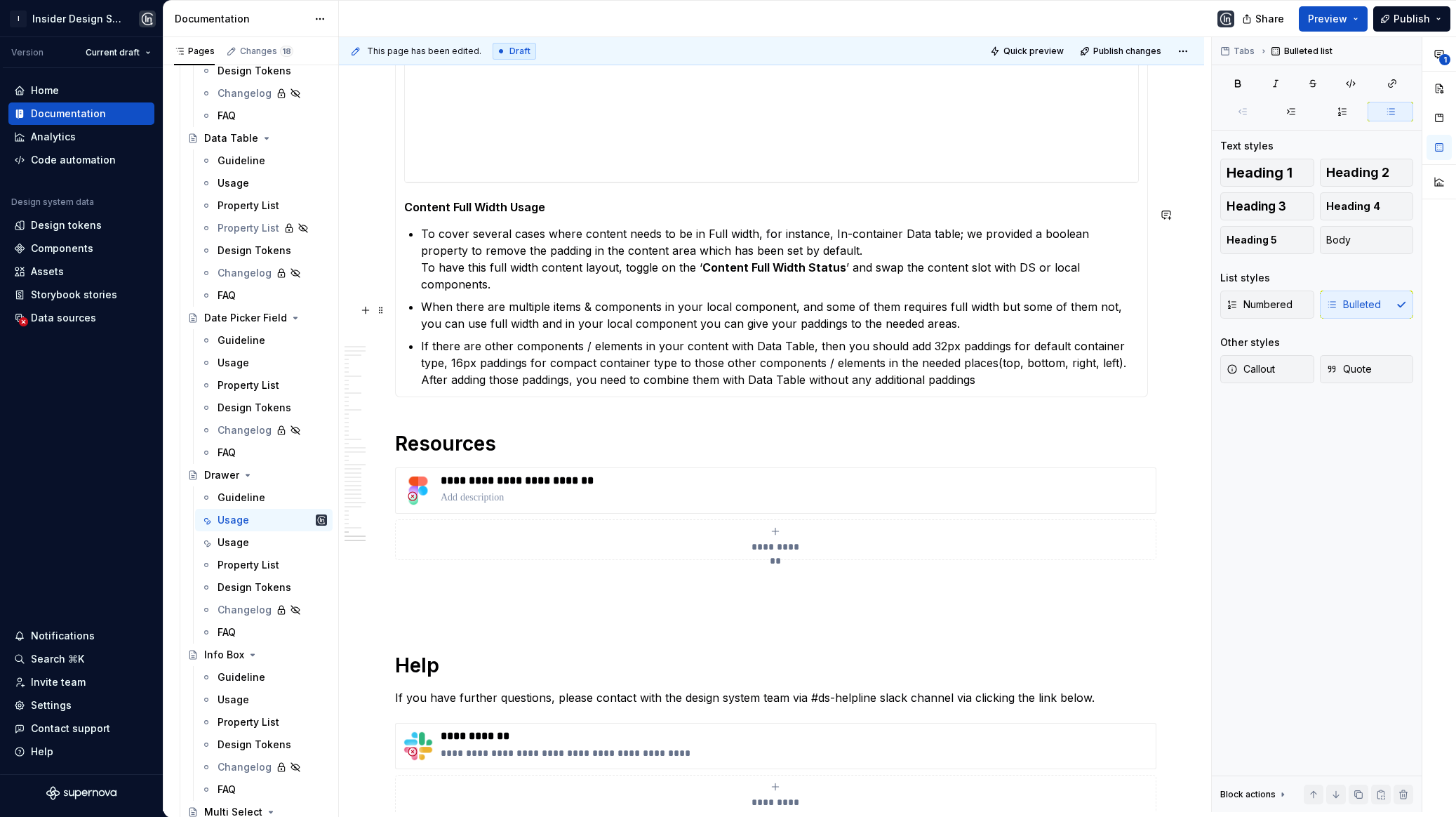
scroll to position [18444, 0]
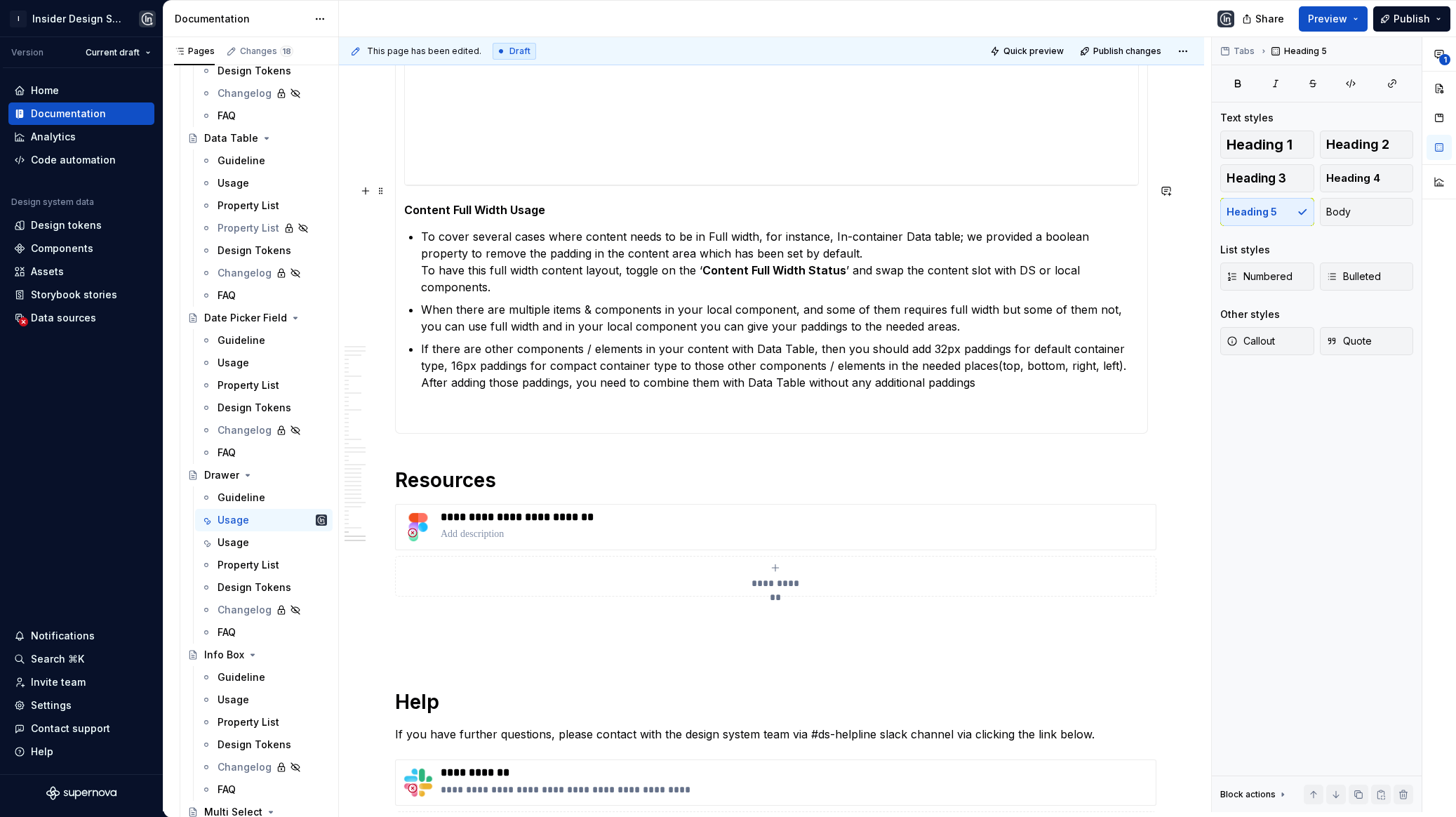
click at [534, 203] on h5 "Content Full Width Usage" at bounding box center [771, 209] width 734 height 14
click at [542, 408] on p at bounding box center [771, 416] width 734 height 17
click at [1254, 207] on span "Heading 5" at bounding box center [1252, 211] width 51 height 14
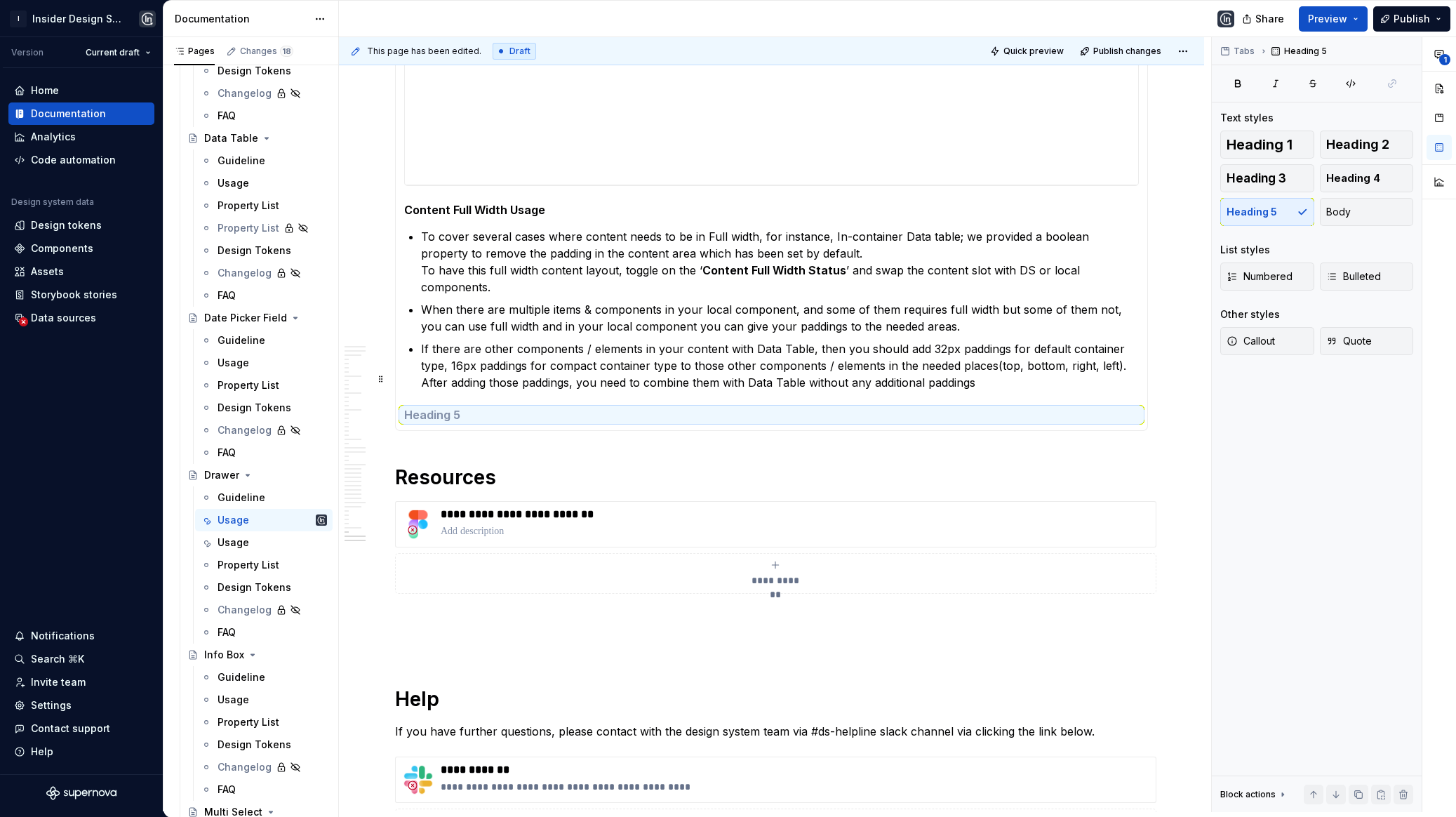
click at [958, 343] on p "If there are other components / elements in your content with Data Table, then …" at bounding box center [779, 365] width 718 height 51
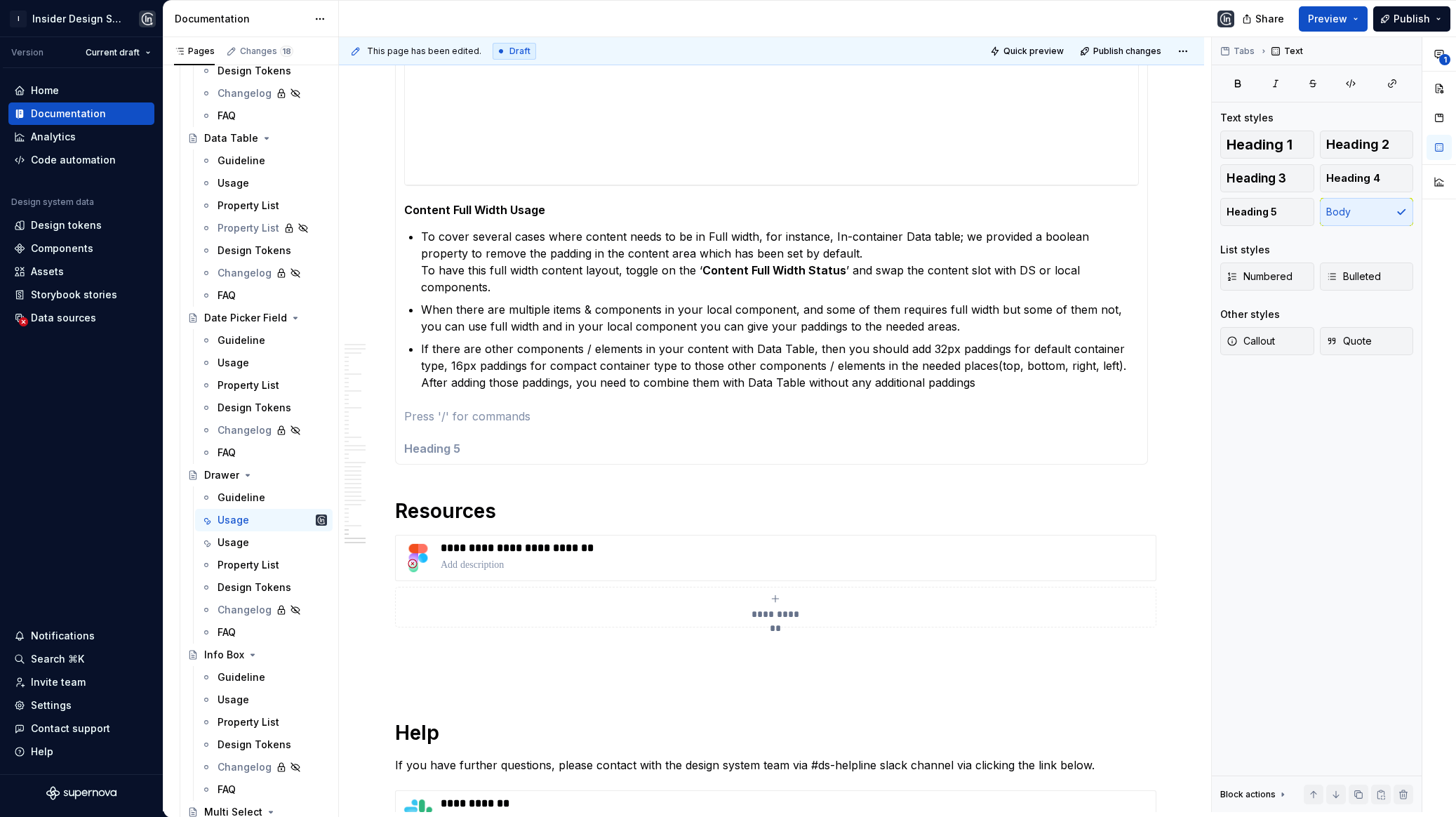
click at [483, 441] on h5 at bounding box center [771, 448] width 734 height 14
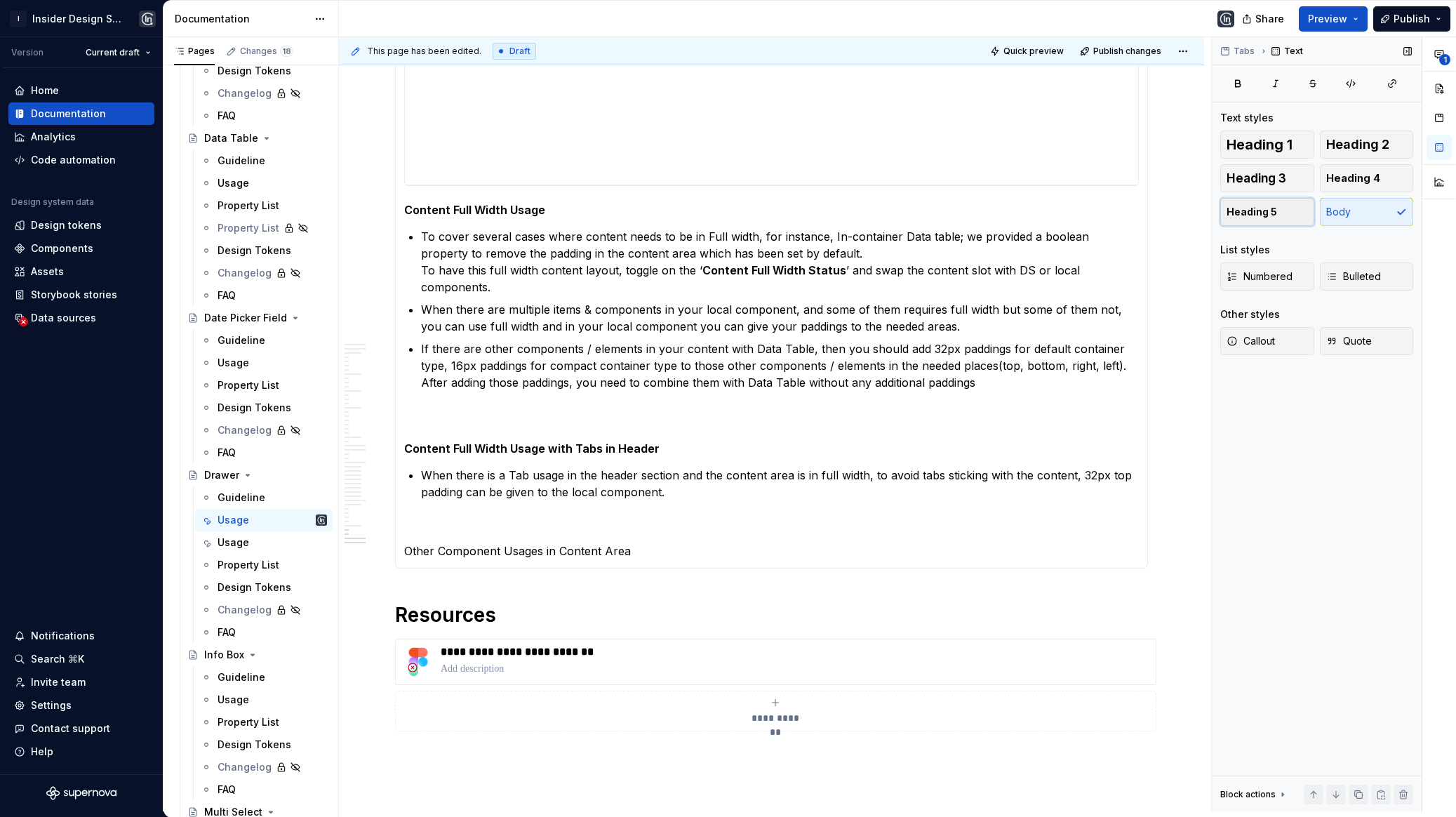
click at [1269, 212] on span "Heading 5" at bounding box center [1252, 211] width 51 height 14
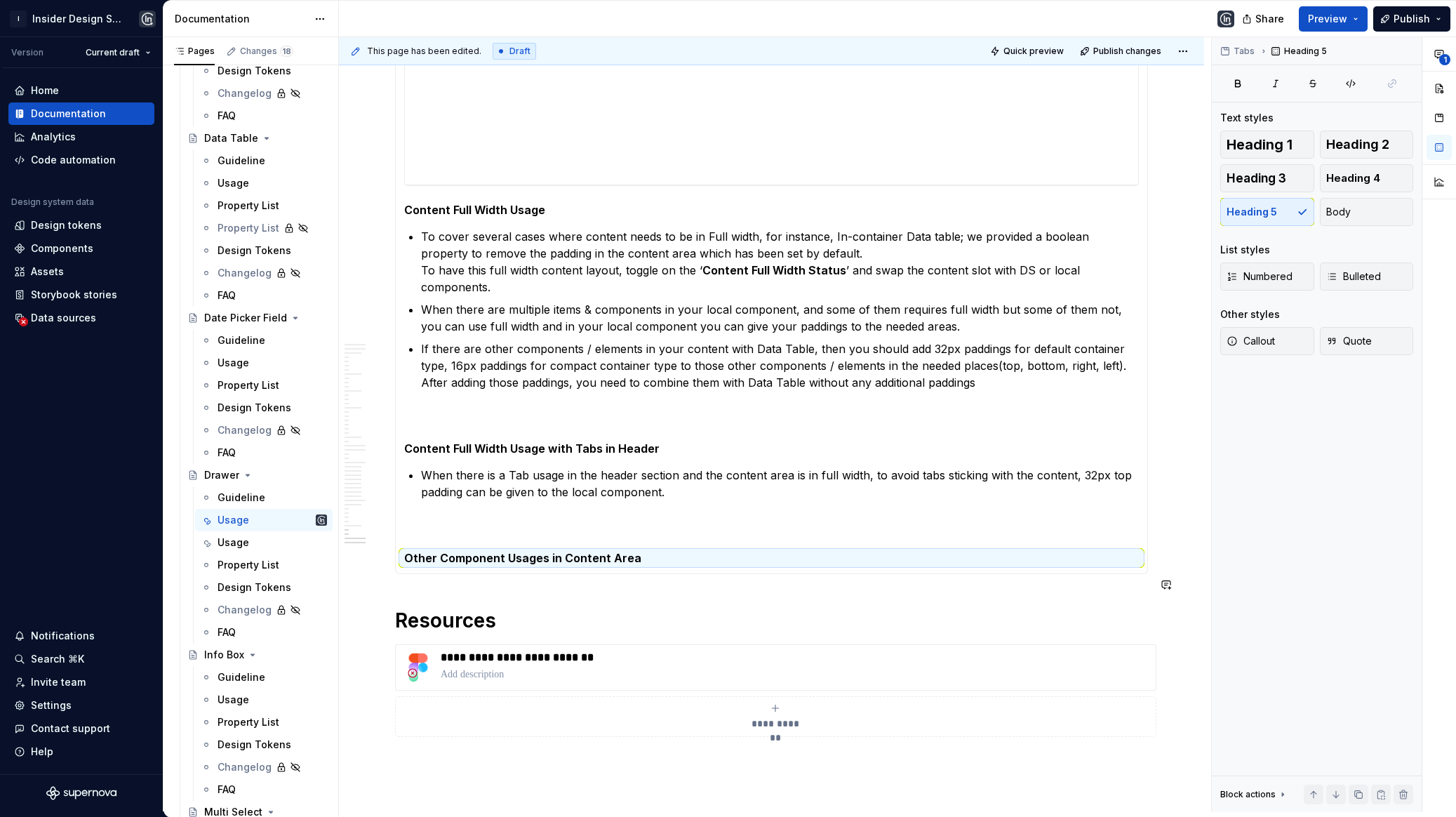
click at [712, 529] on div "**********" at bounding box center [771, 234] width 753 height 680
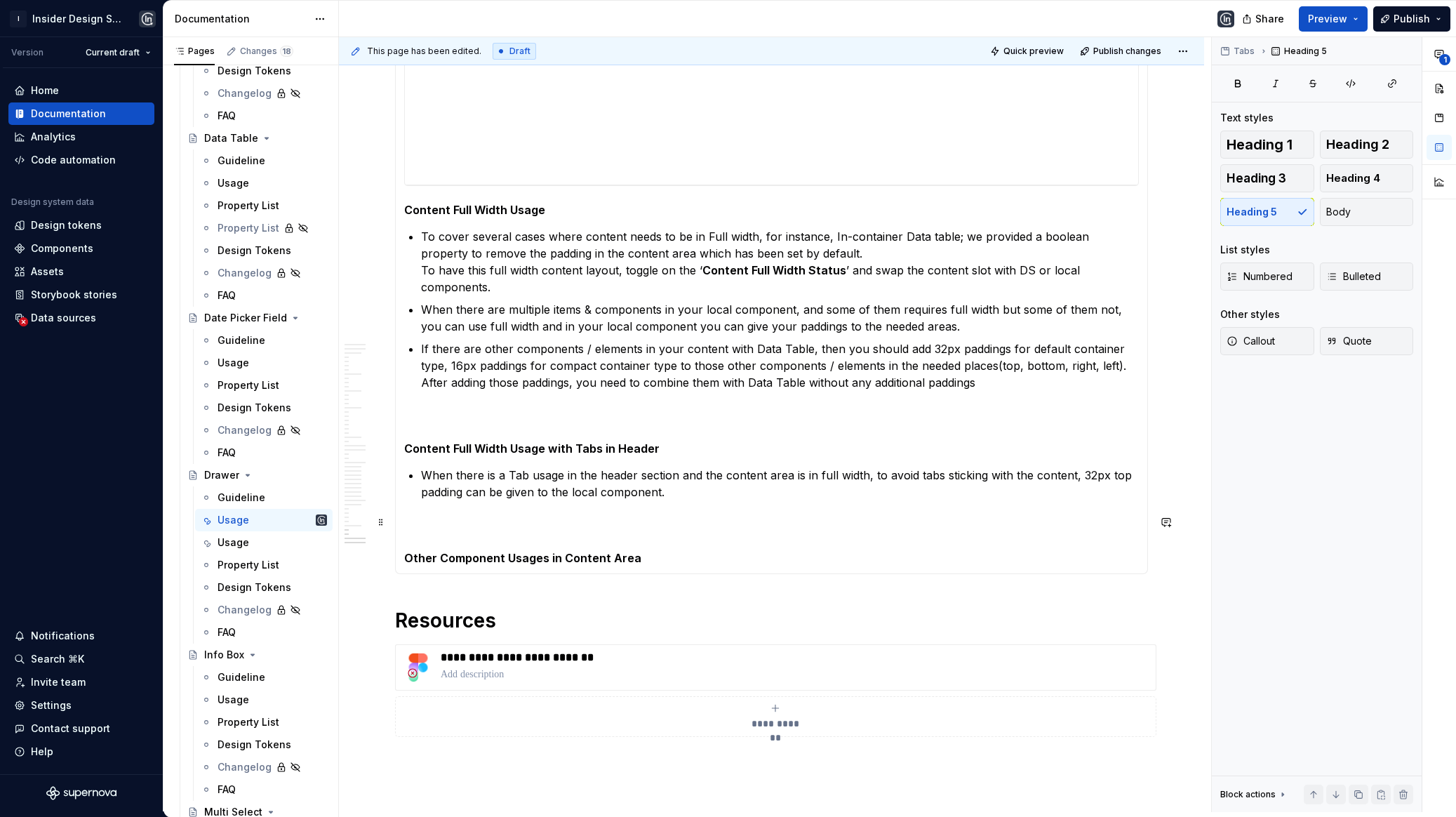
click at [712, 551] on h5 "Other Component Usages in Content Area" at bounding box center [771, 558] width 734 height 14
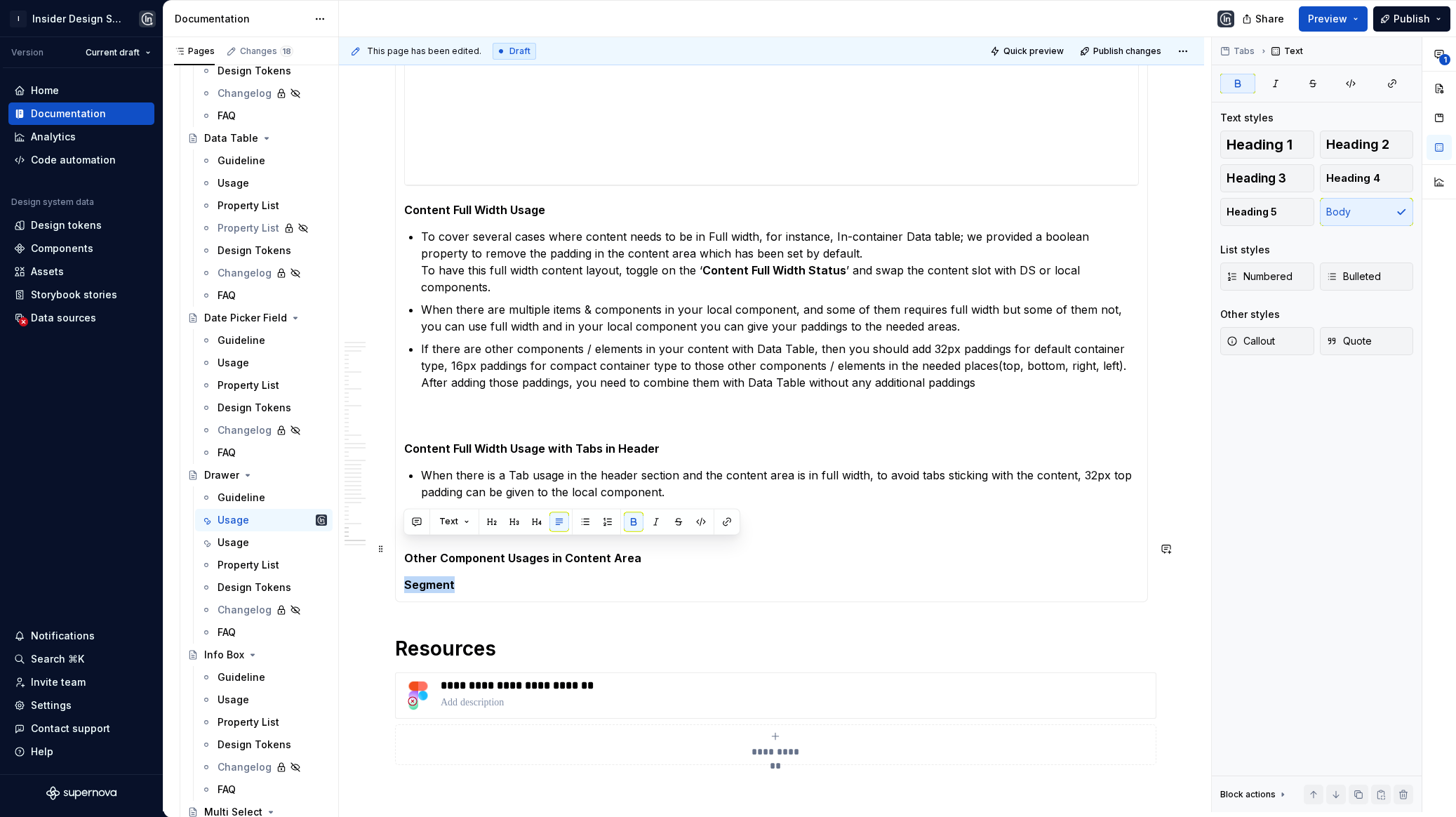
drag, startPoint x: 583, startPoint y: 544, endPoint x: 400, endPoint y: 543, distance: 183.0
click at [400, 543] on div "**********" at bounding box center [771, 247] width 753 height 708
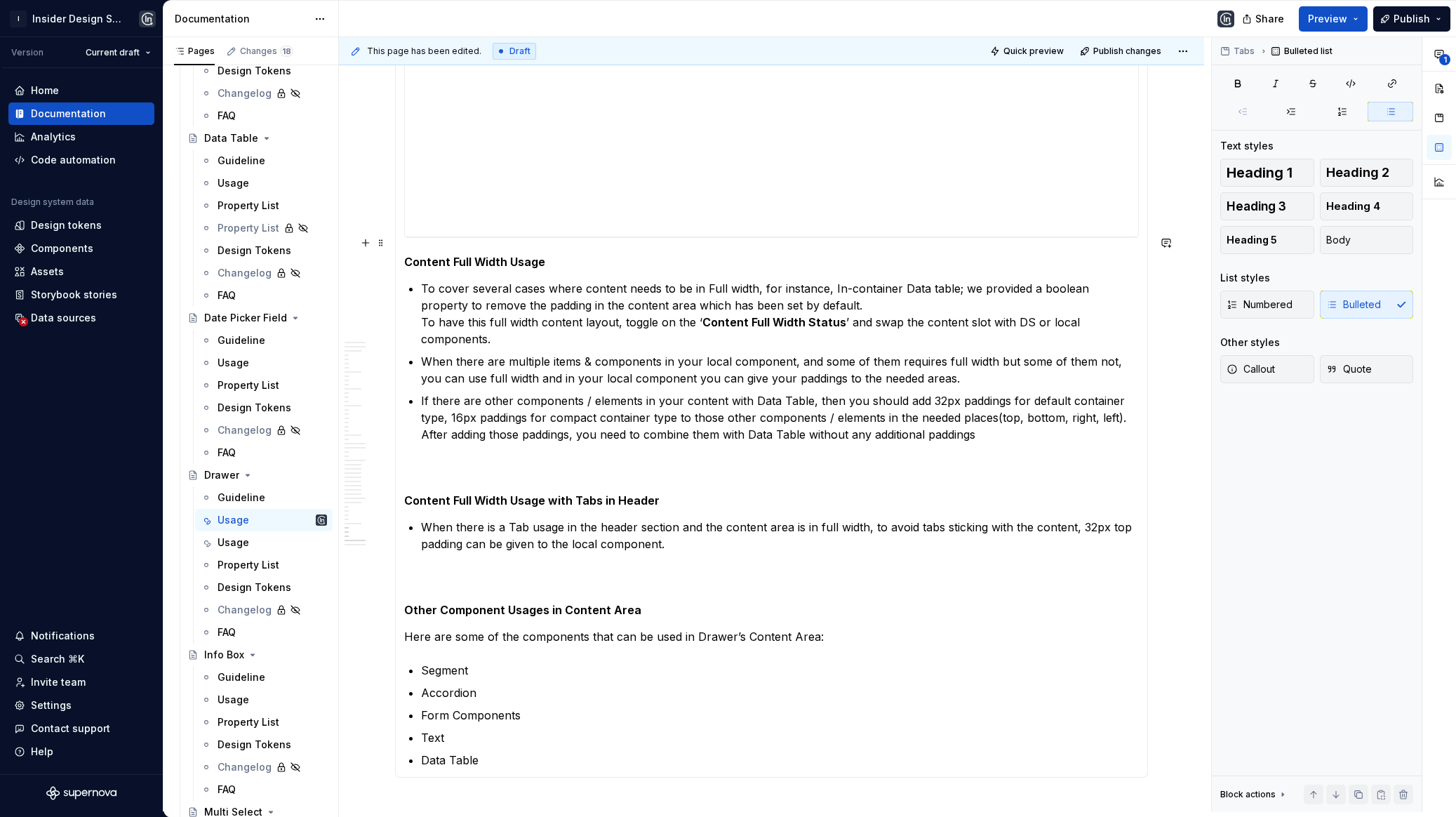
scroll to position [18150, 0]
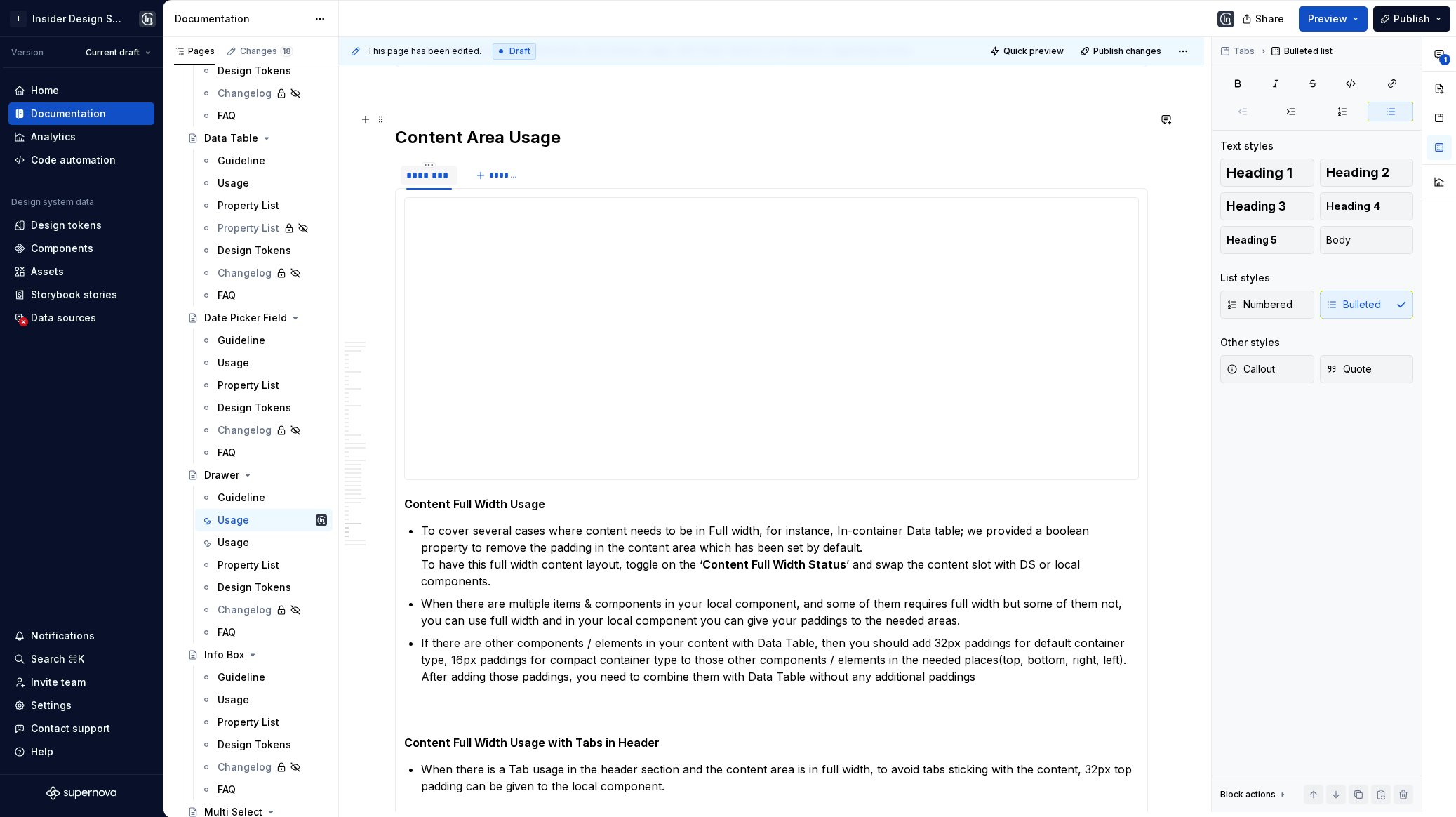
click at [610, 127] on h2 "Content Area Usage" at bounding box center [771, 137] width 753 height 22
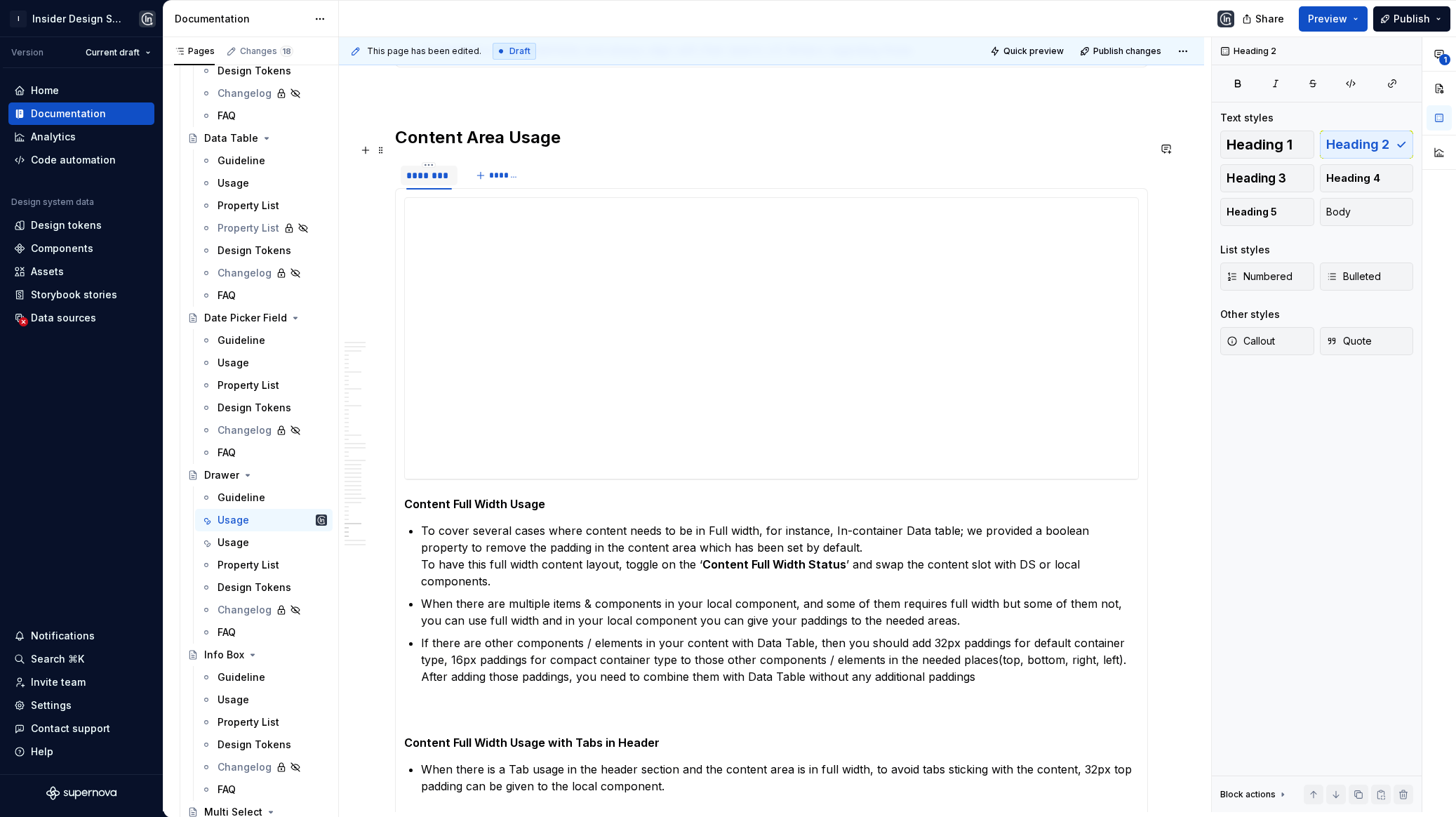
click at [610, 162] on div "******** *******" at bounding box center [771, 175] width 753 height 28
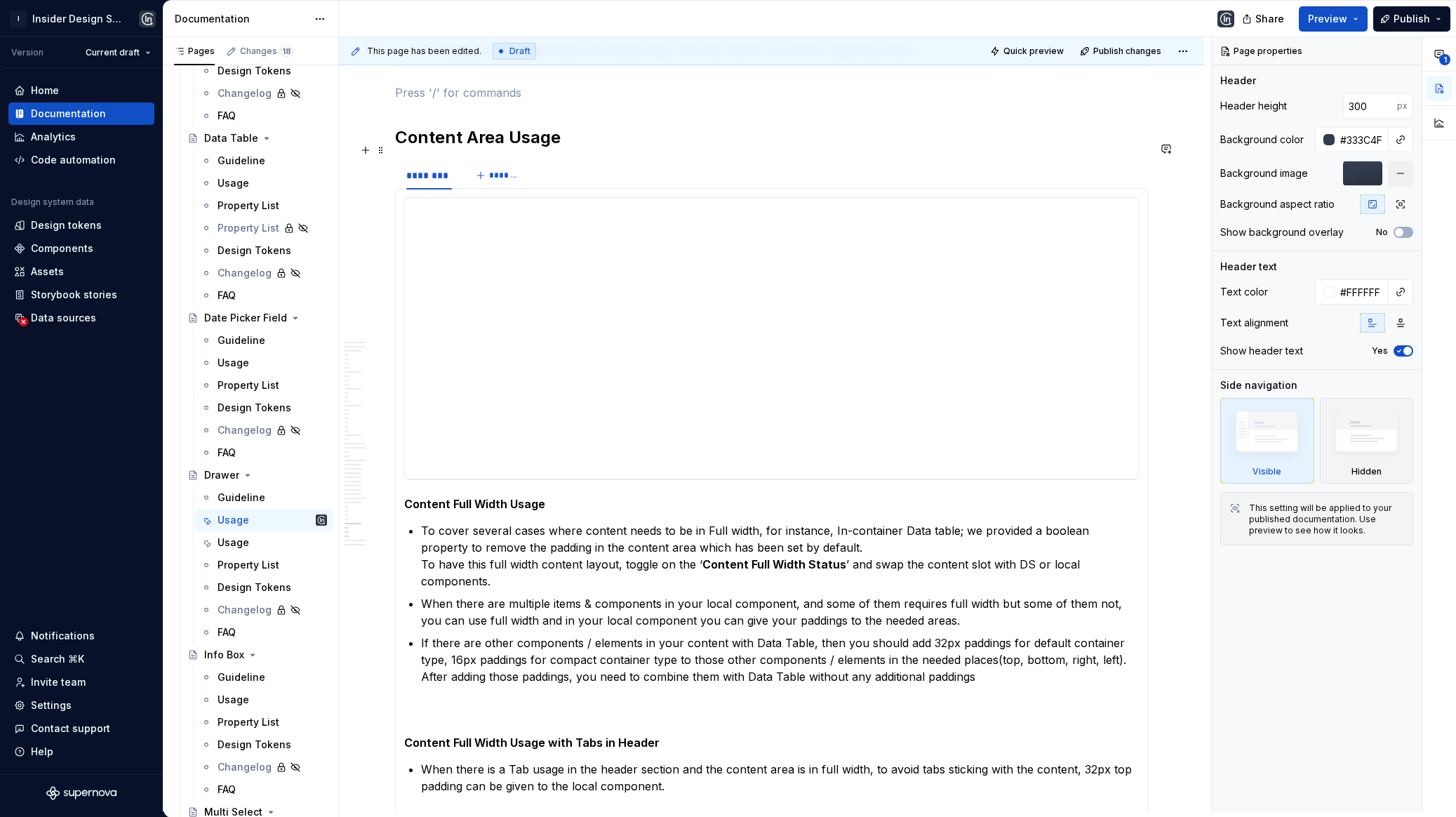
type textarea "*"
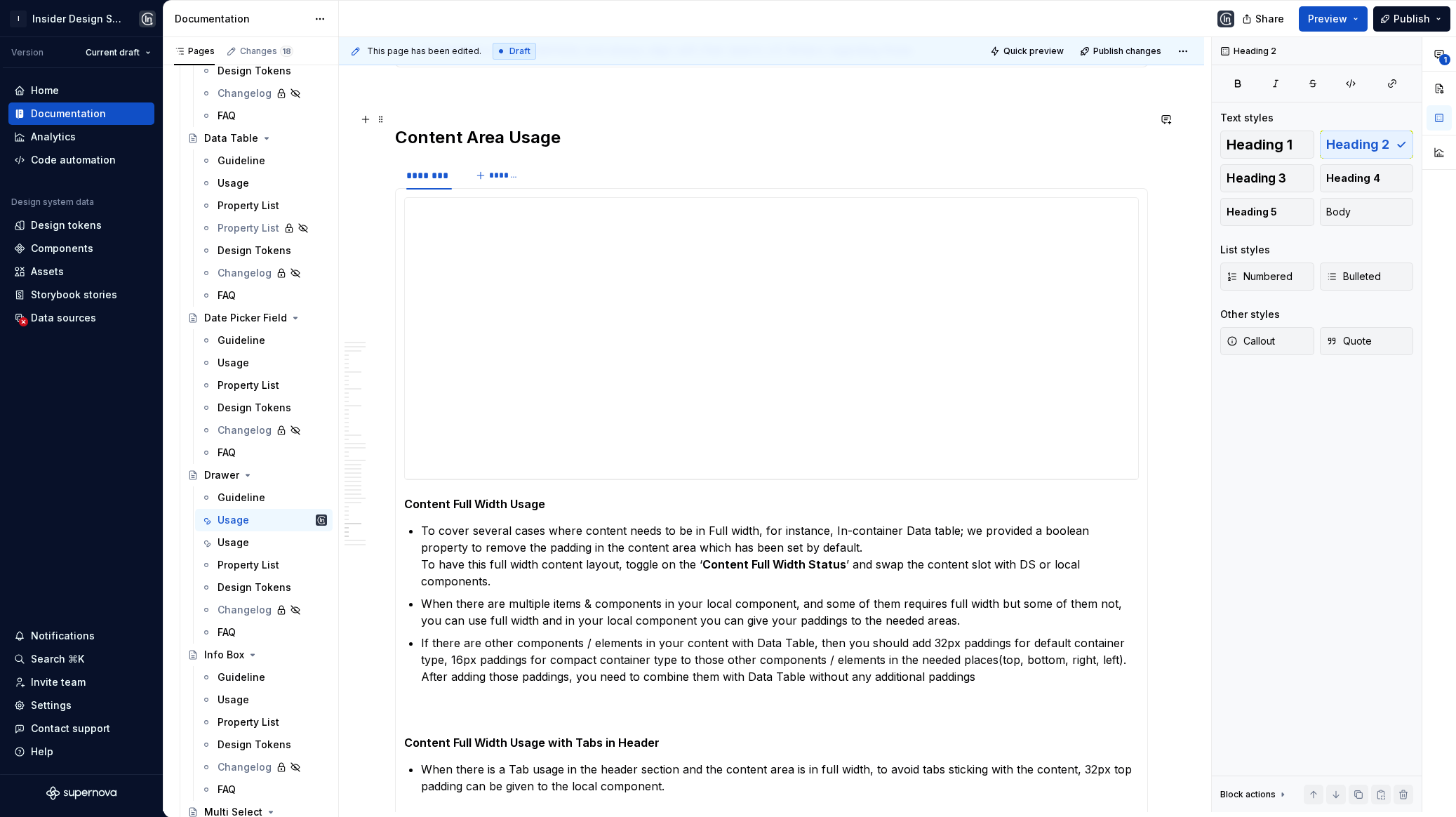
click at [584, 127] on h2 "Content Area Usage" at bounding box center [771, 137] width 753 height 22
click at [586, 162] on div "******** *******" at bounding box center [771, 175] width 753 height 28
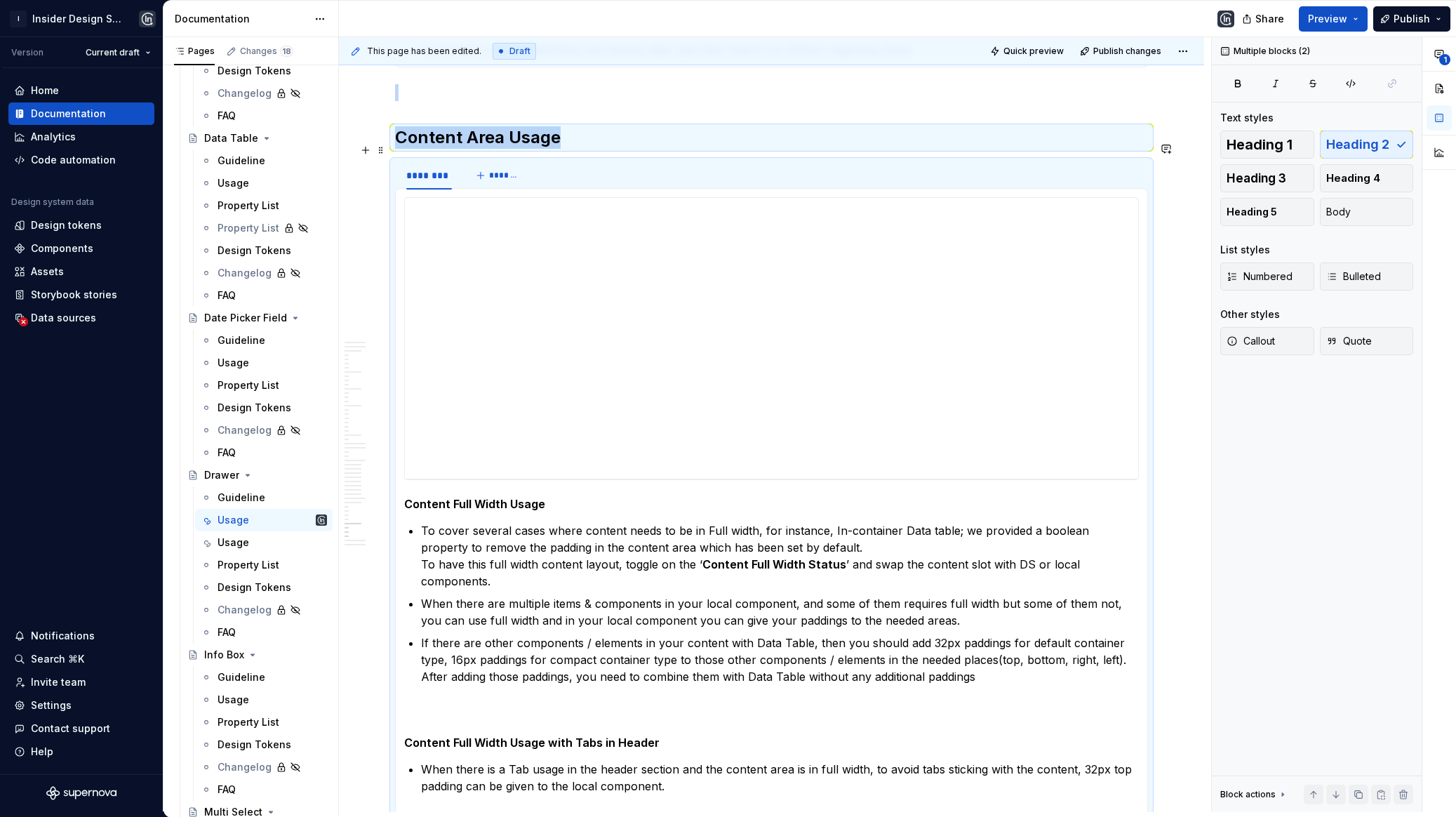
copy div "Content Area Usage"
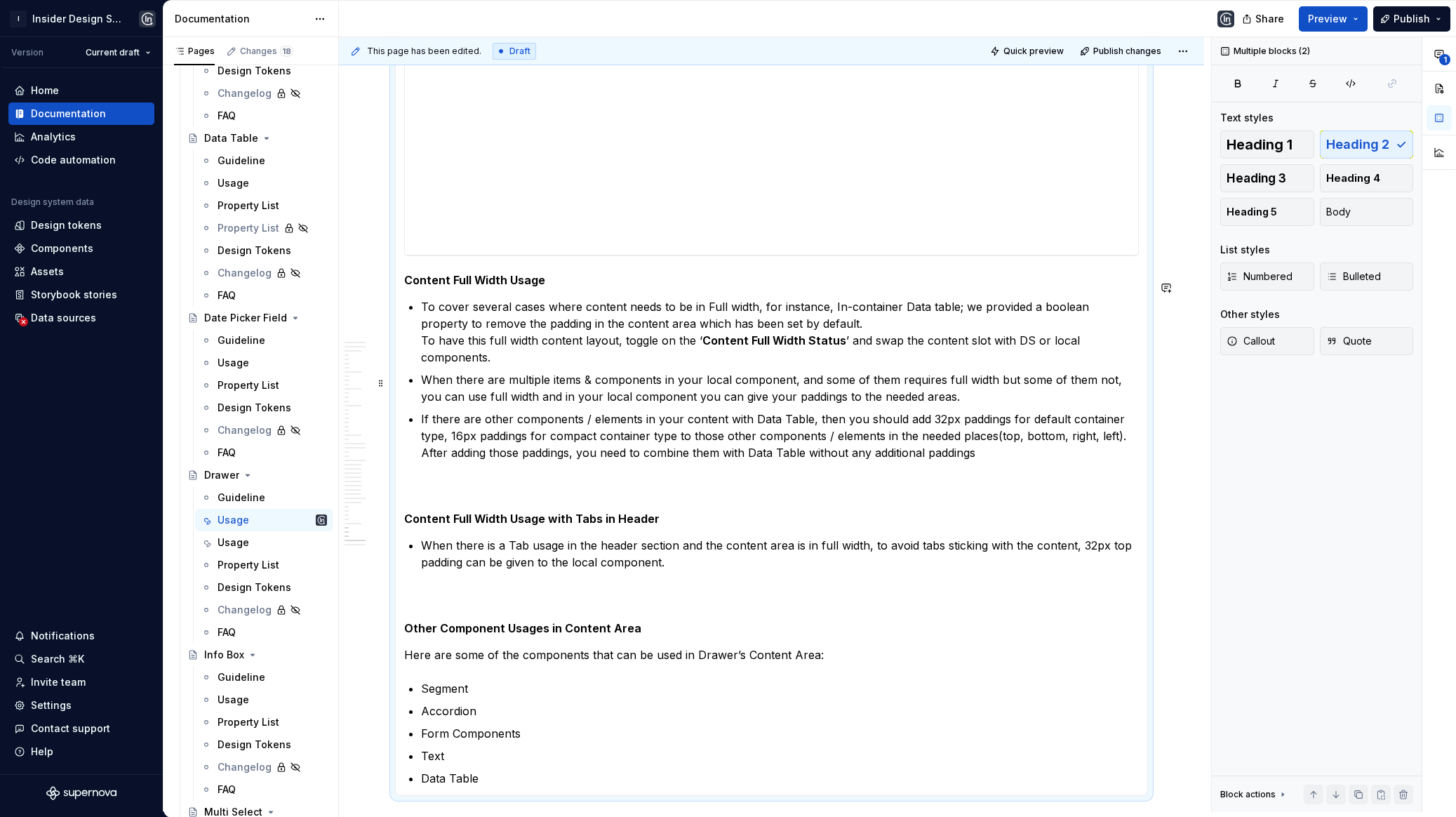
scroll to position [18678, 0]
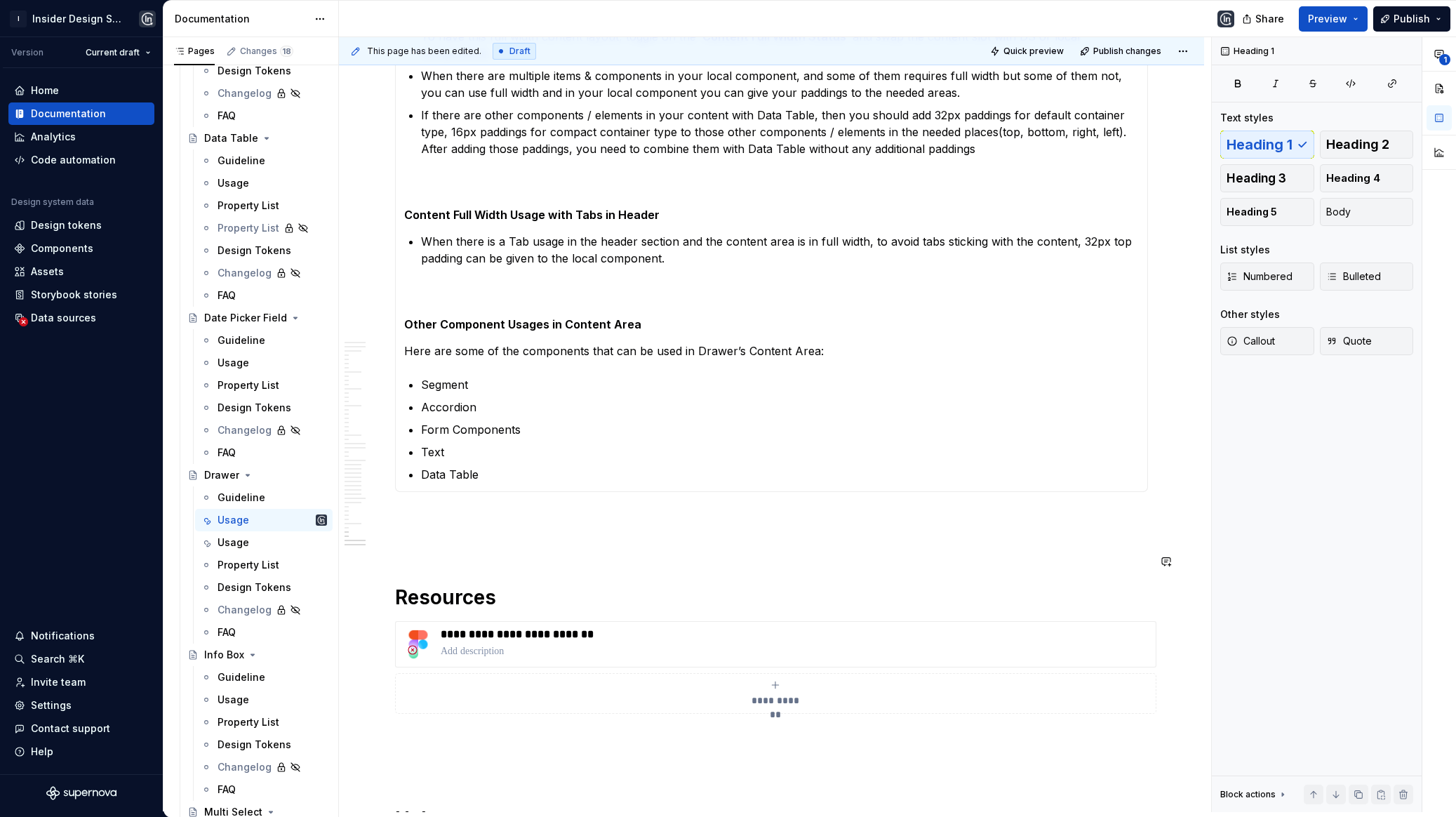
click at [456, 508] on p at bounding box center [771, 516] width 753 height 17
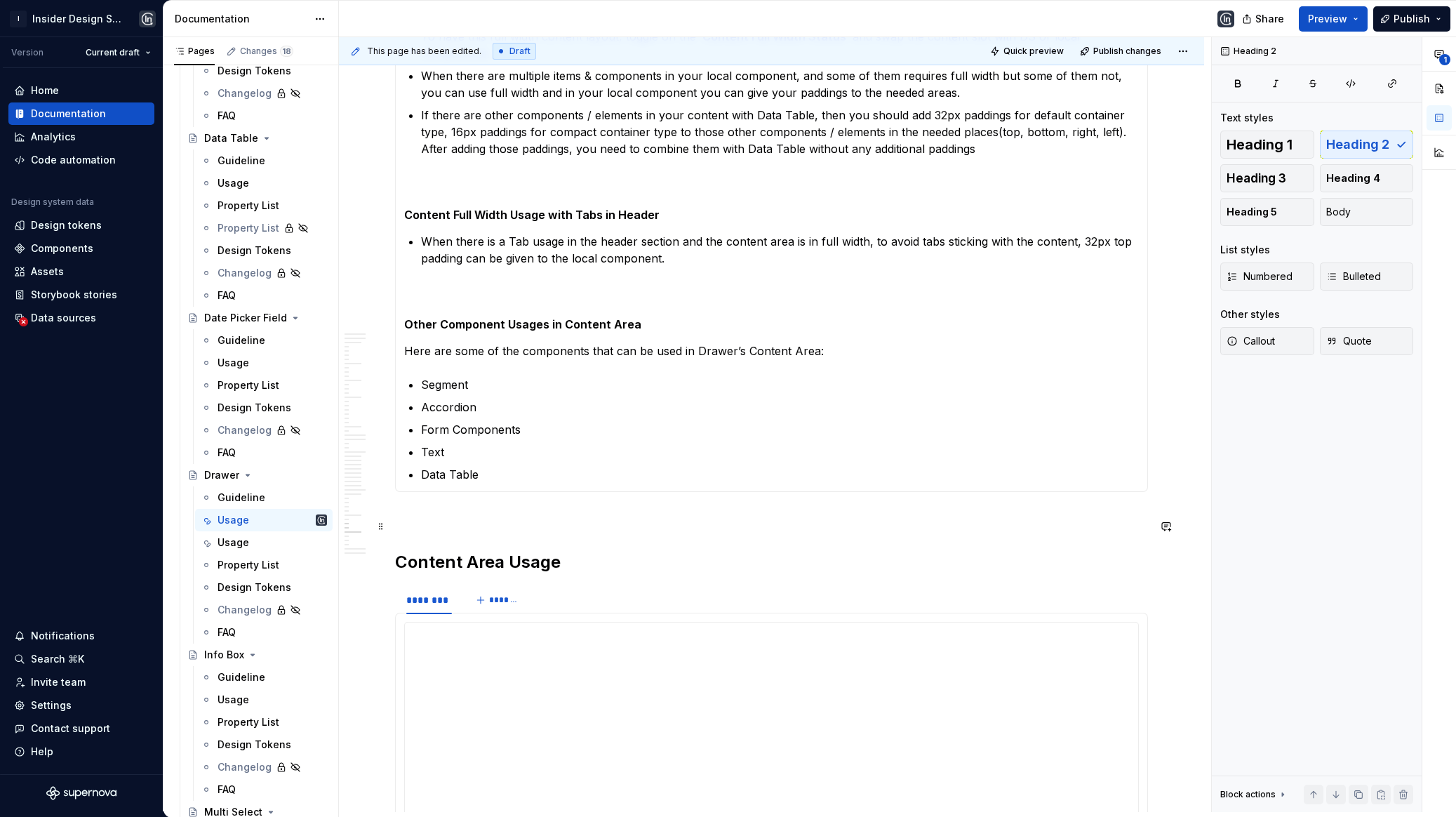
click at [442, 551] on h2 "Content Area Usage" at bounding box center [771, 562] width 753 height 22
drag, startPoint x: 499, startPoint y: 529, endPoint x: 392, endPoint y: 524, distance: 107.1
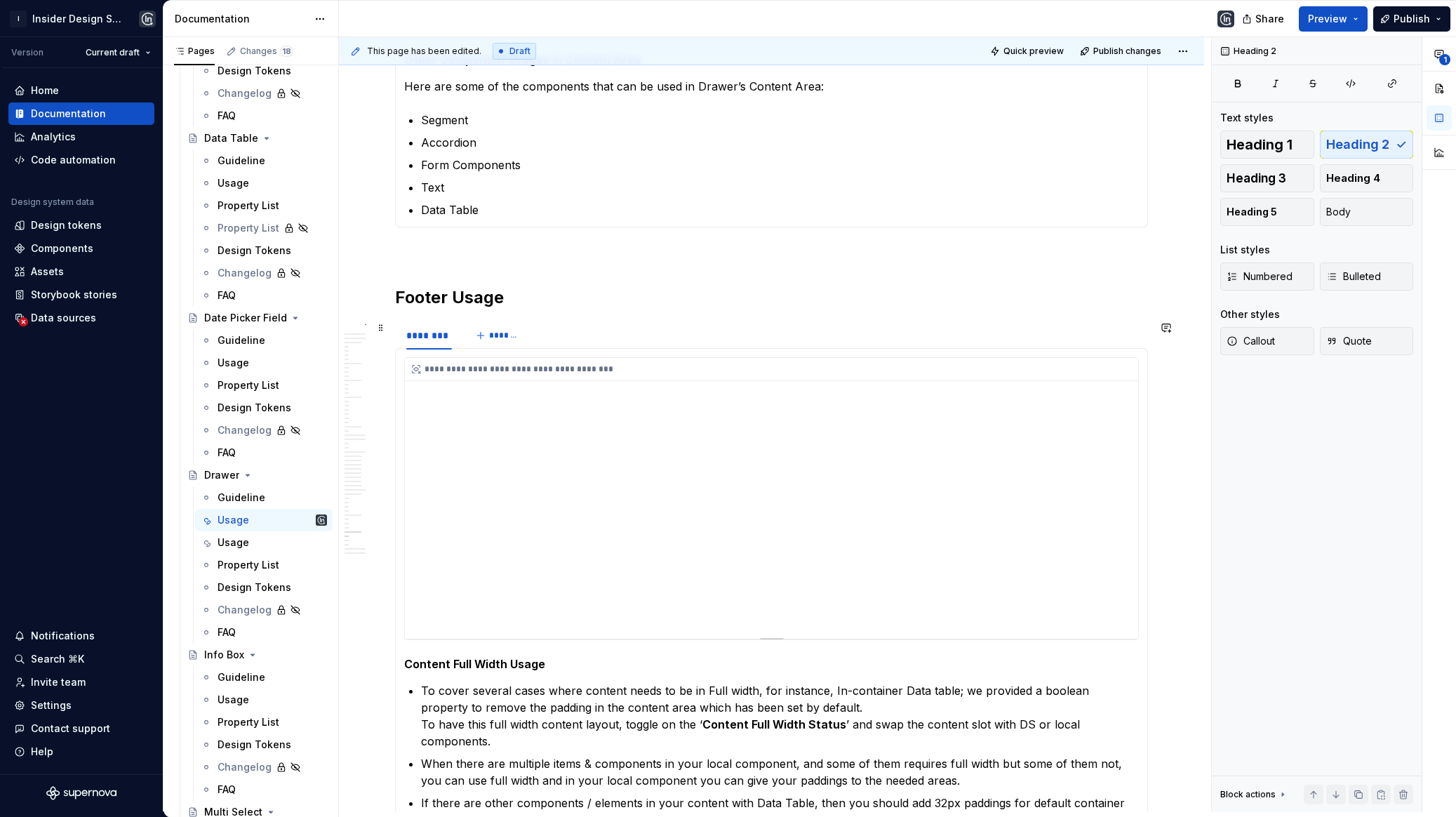
scroll to position [19031, 0]
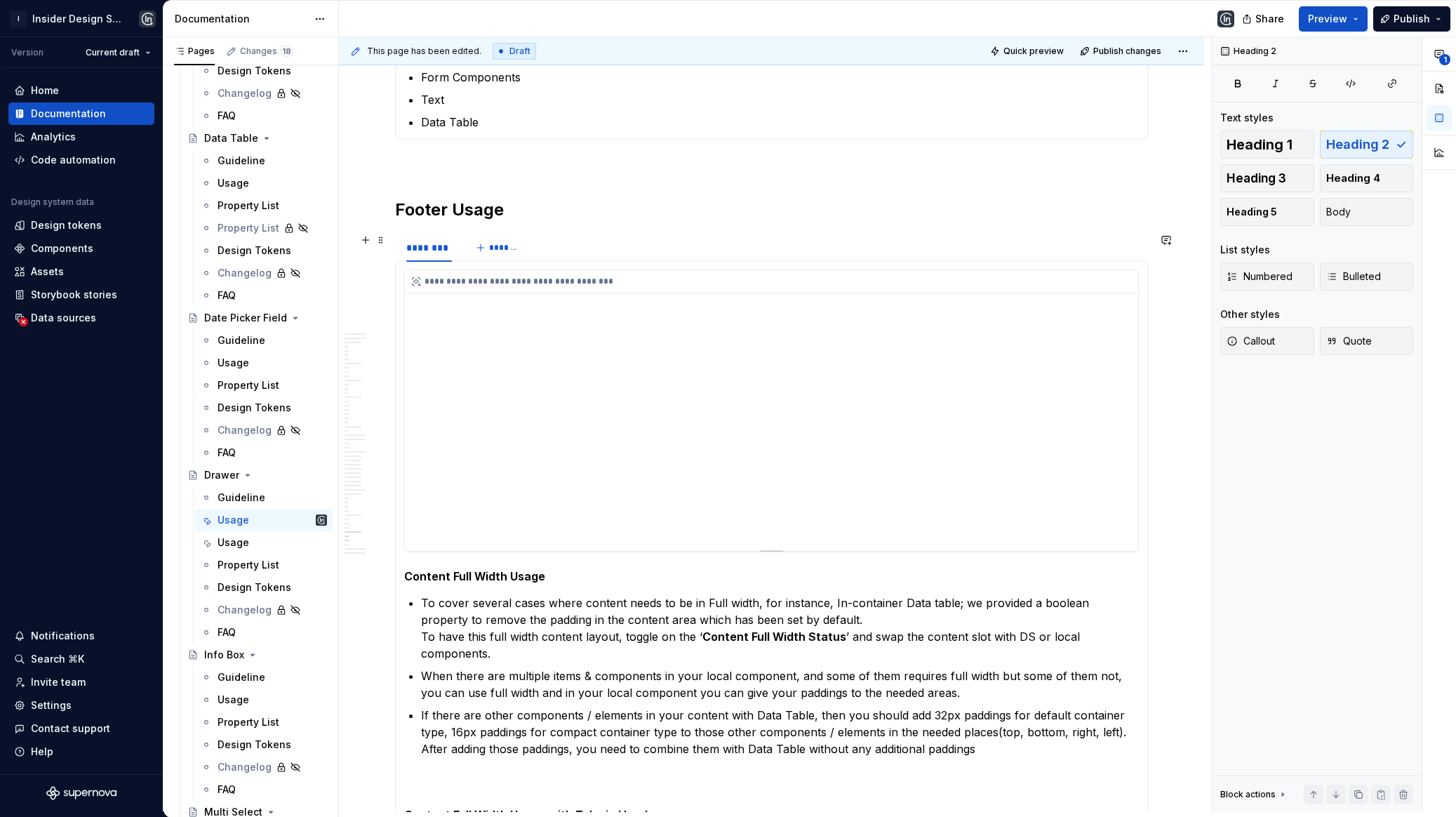
click at [478, 270] on div "**********" at bounding box center [771, 410] width 733 height 280
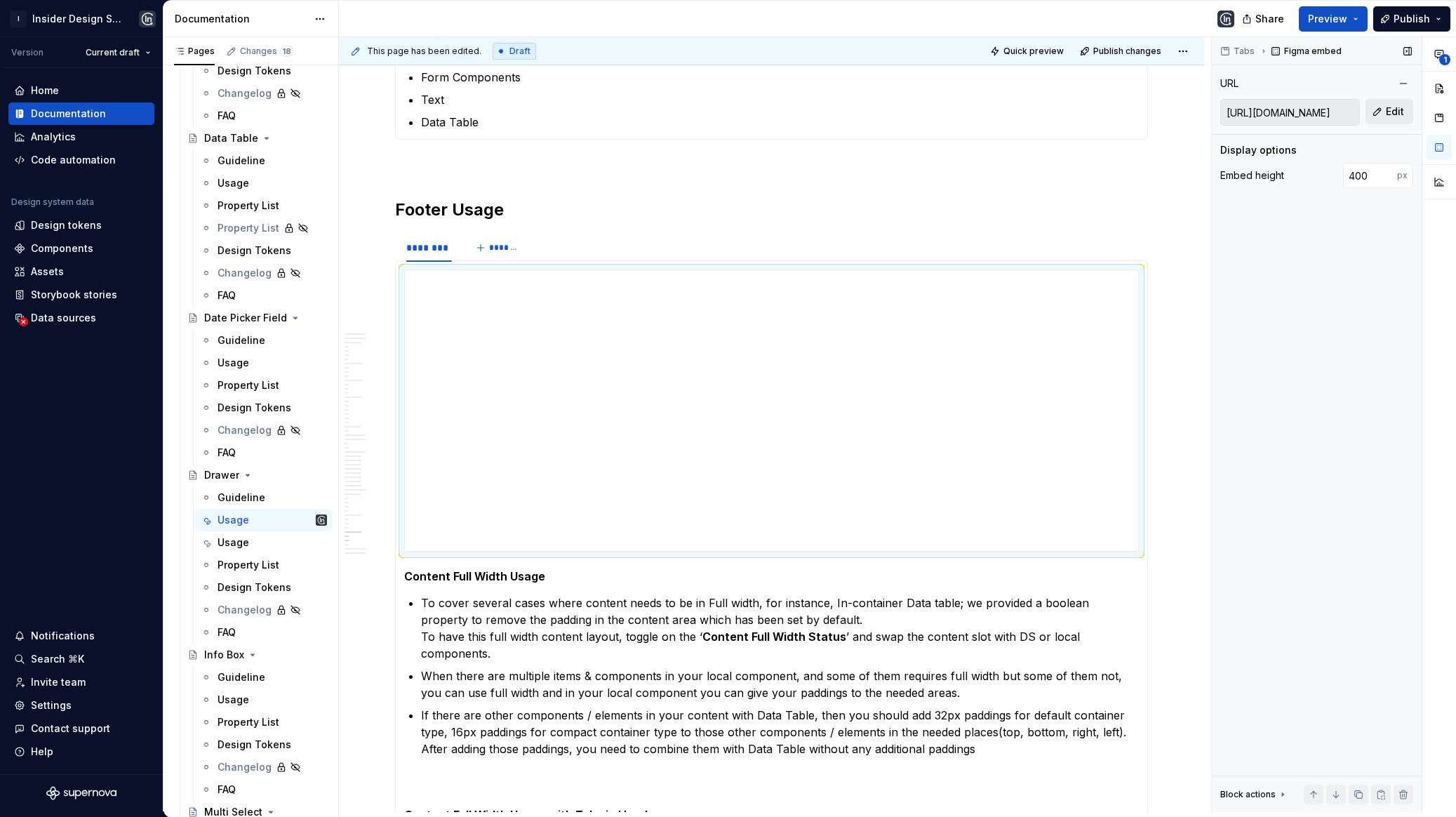
click at [1391, 117] on span "Edit" at bounding box center [1395, 111] width 19 height 14
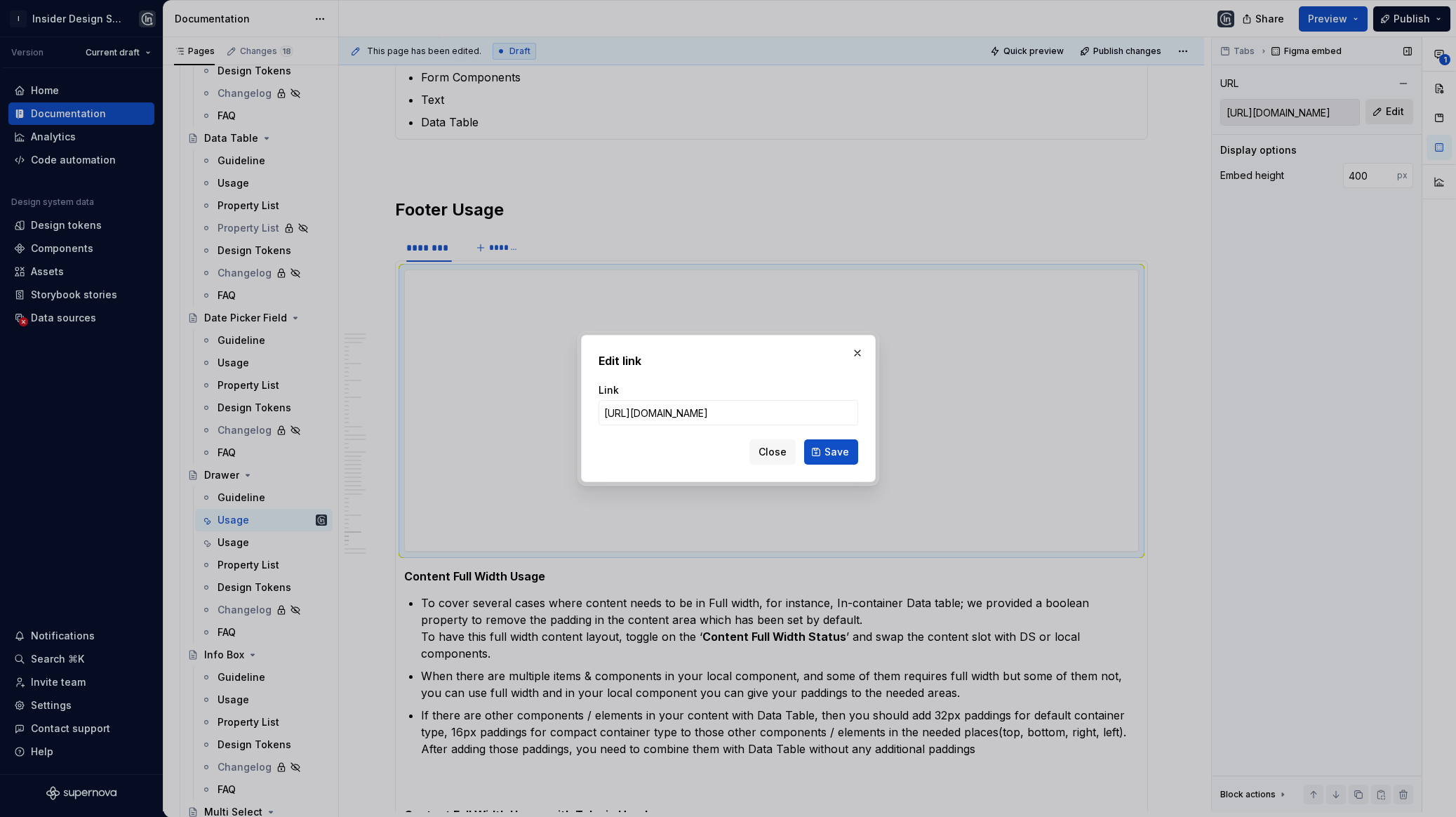
scroll to position [0, 680]
type input "[URL][DOMAIN_NAME]"
click at [836, 458] on span "Save" at bounding box center [837, 452] width 24 height 14
type input "[URL][DOMAIN_NAME]"
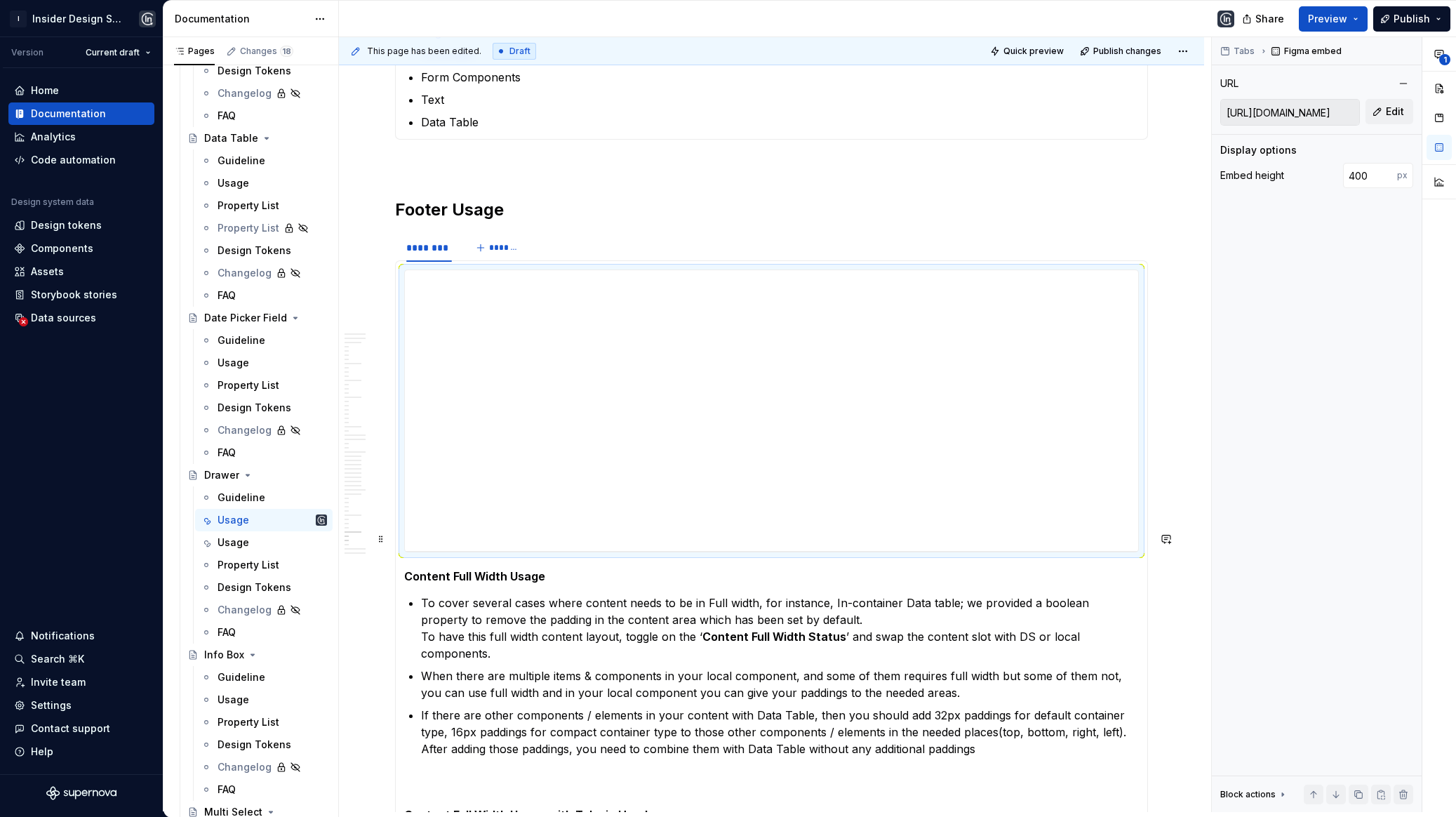
click at [518, 569] on h5 "Content Full Width Usage" at bounding box center [771, 576] width 734 height 14
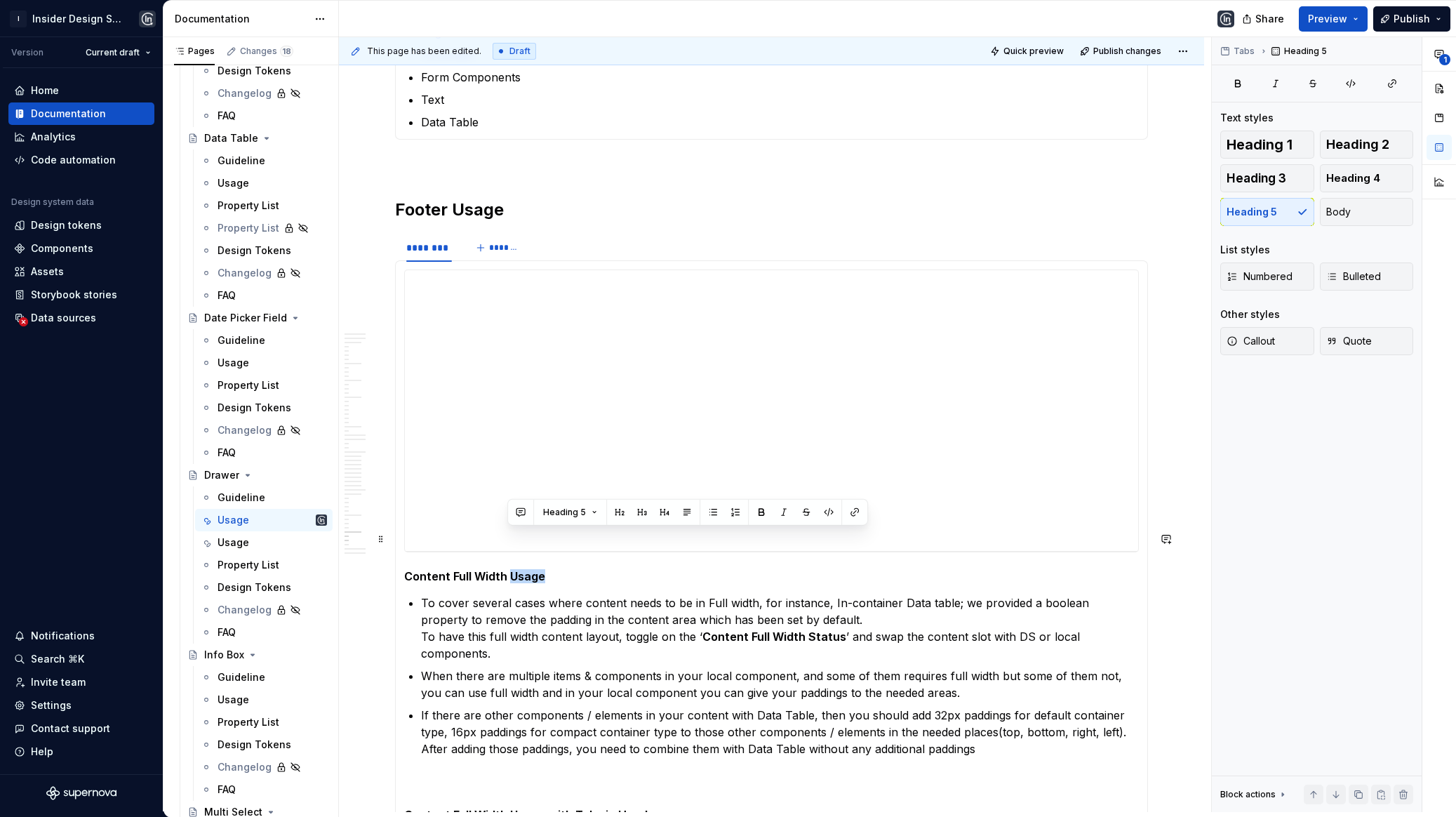
click at [518, 569] on h5 "Content Full Width Usage" at bounding box center [771, 576] width 734 height 14
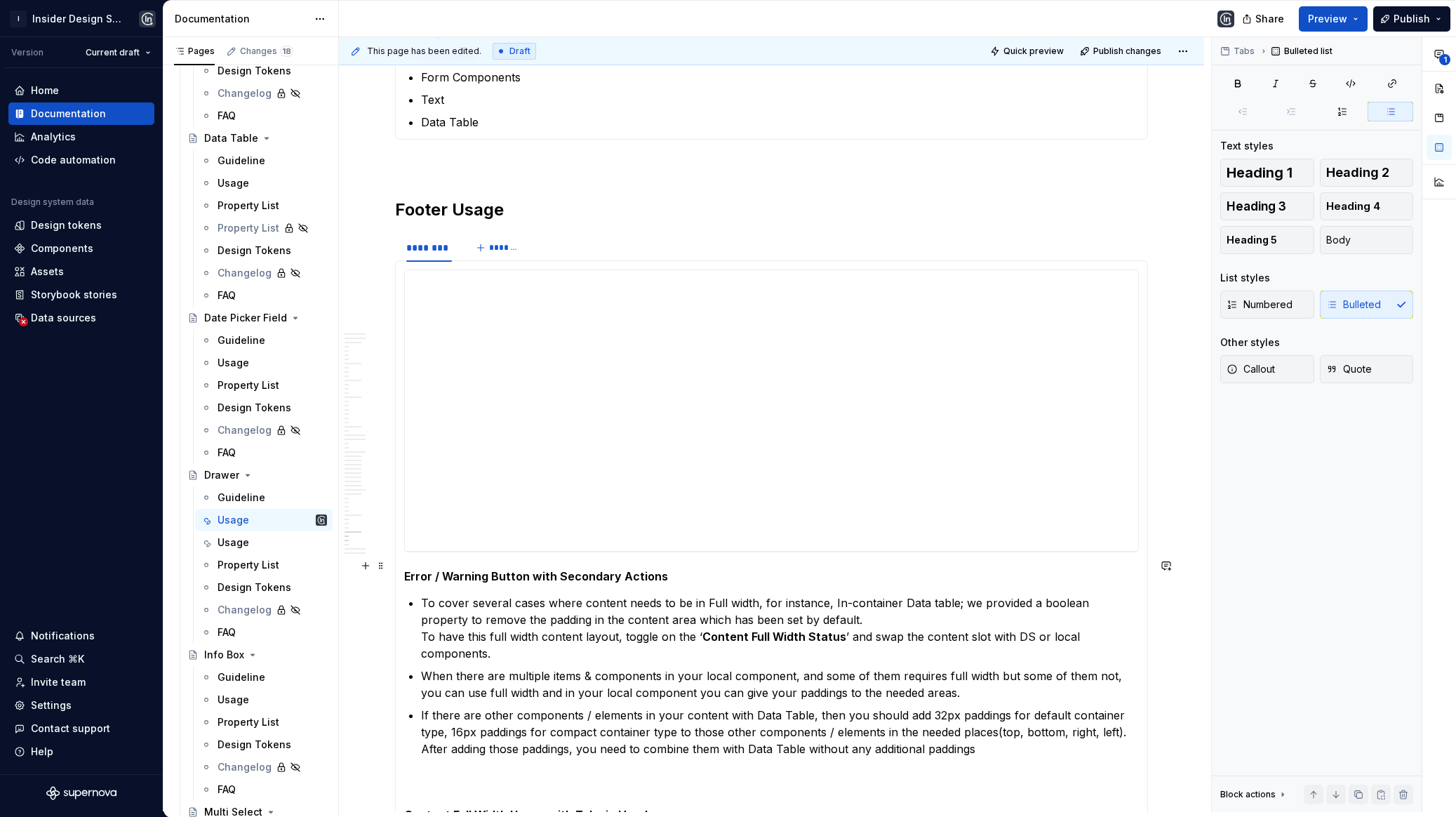
click at [531, 594] on p "To cover several cases where content needs to be in Full width, for instance, I…" at bounding box center [779, 627] width 718 height 67
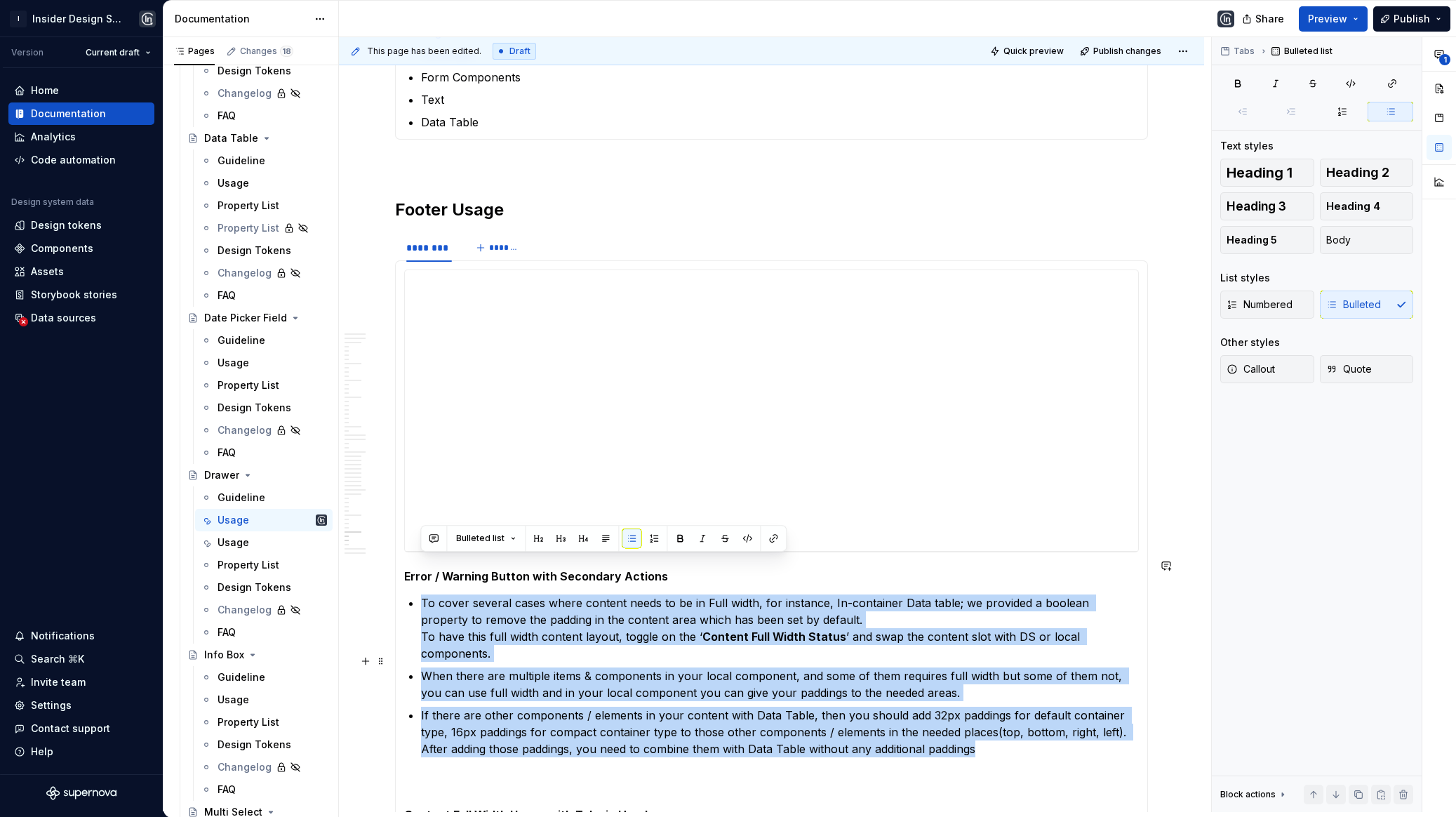
drag, startPoint x: 418, startPoint y: 561, endPoint x: 980, endPoint y: 689, distance: 576.4
click at [983, 689] on section-item-column "**********" at bounding box center [771, 676] width 734 height 813
copy ul "To cover several cases where content needs to be in Full width, for instance, I…"
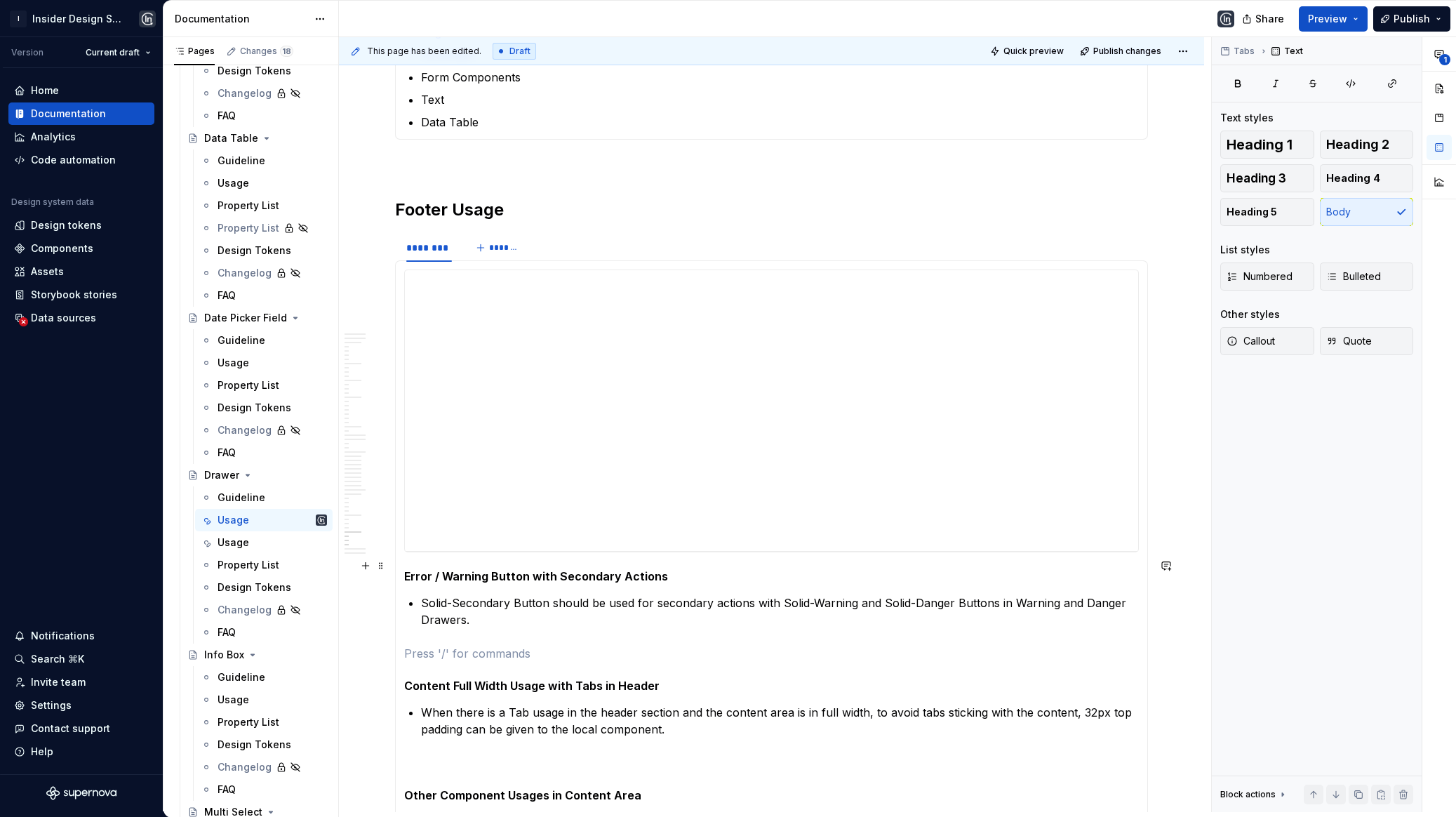
click at [419, 569] on section-item-column "**********" at bounding box center [771, 612] width 734 height 685
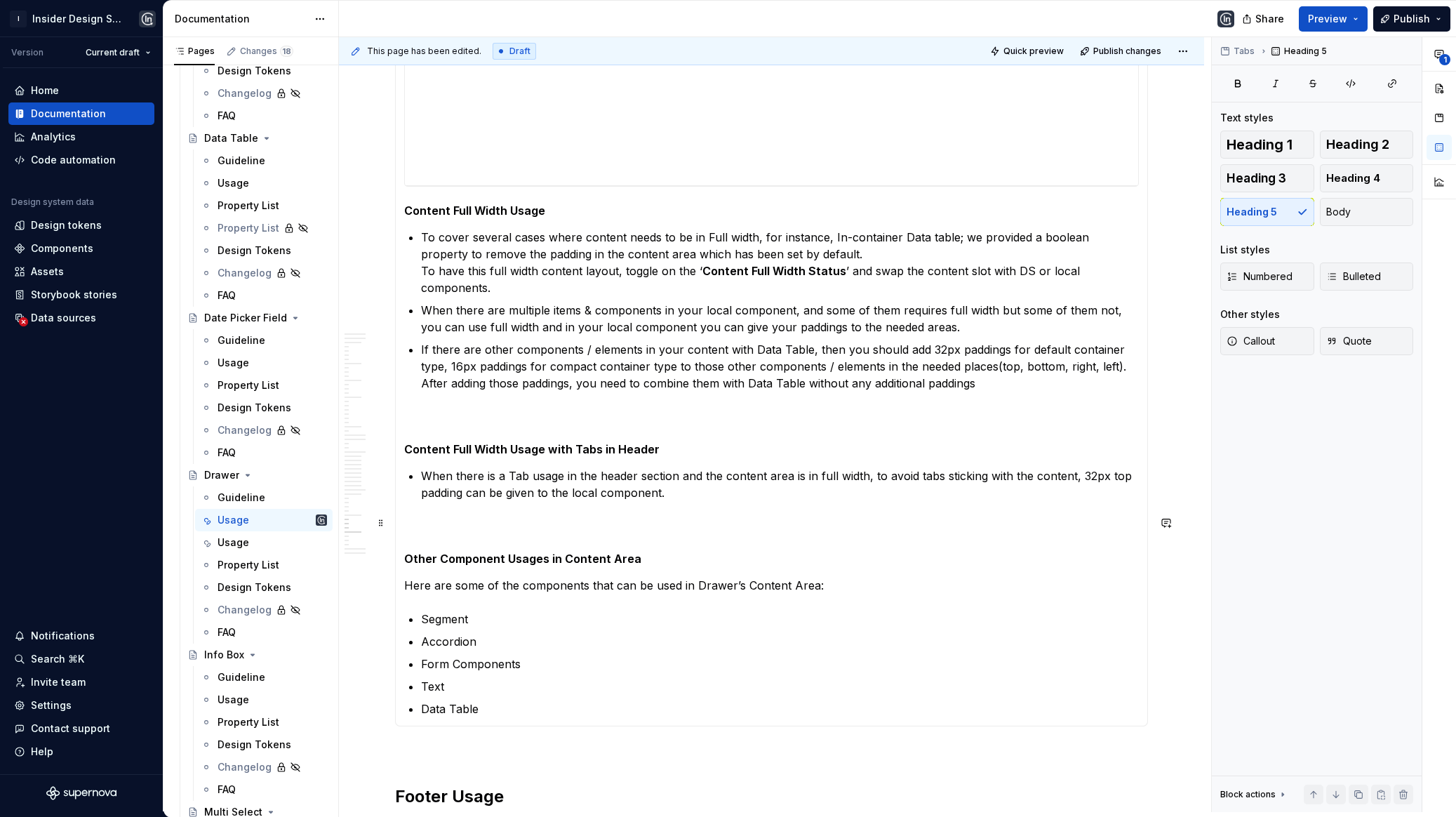
scroll to position [18511, 0]
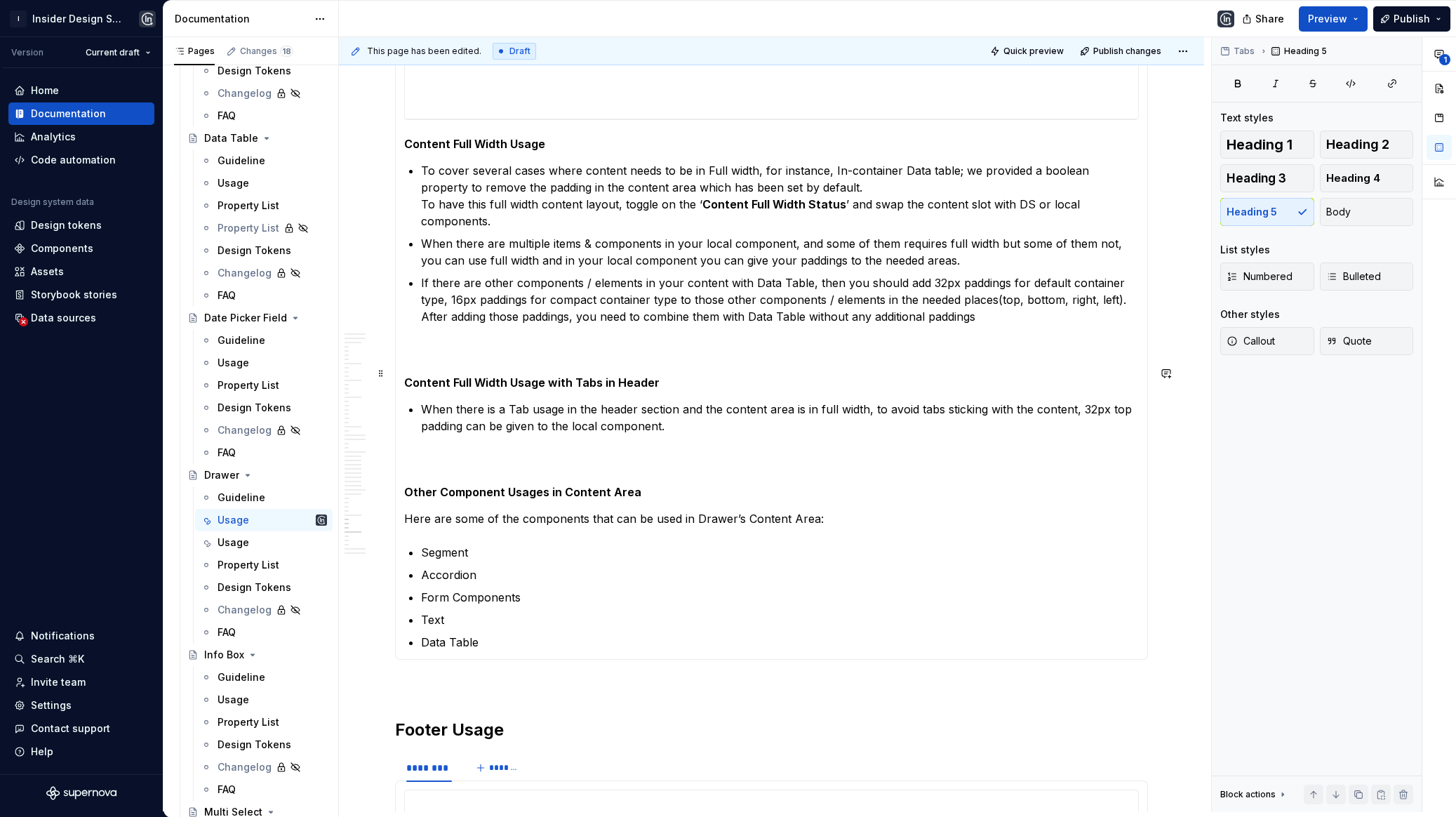
click at [421, 400] on p "When there is a Tab usage in the header section and the content area is in full…" at bounding box center [779, 417] width 718 height 34
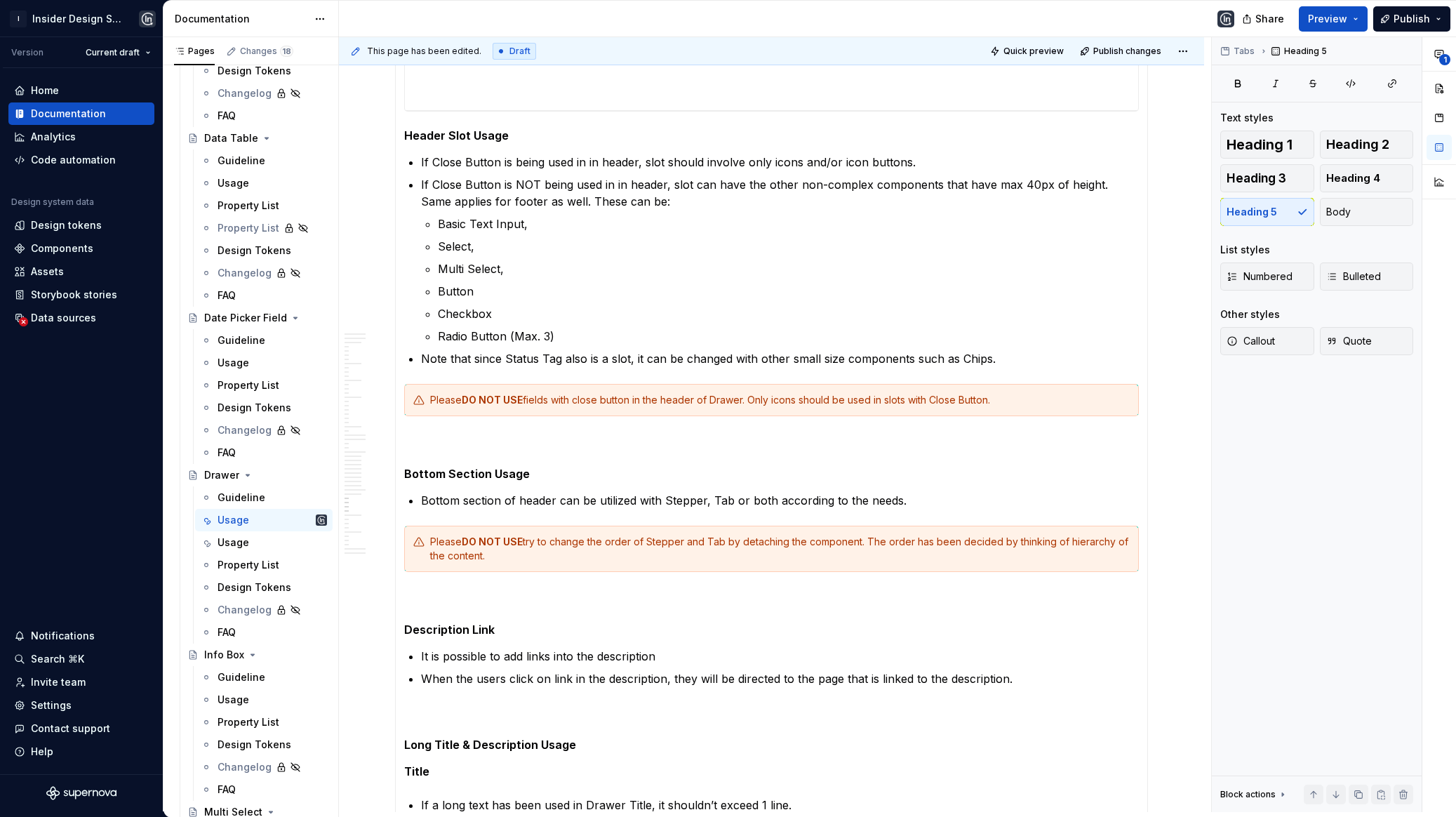
scroll to position [17205, 0]
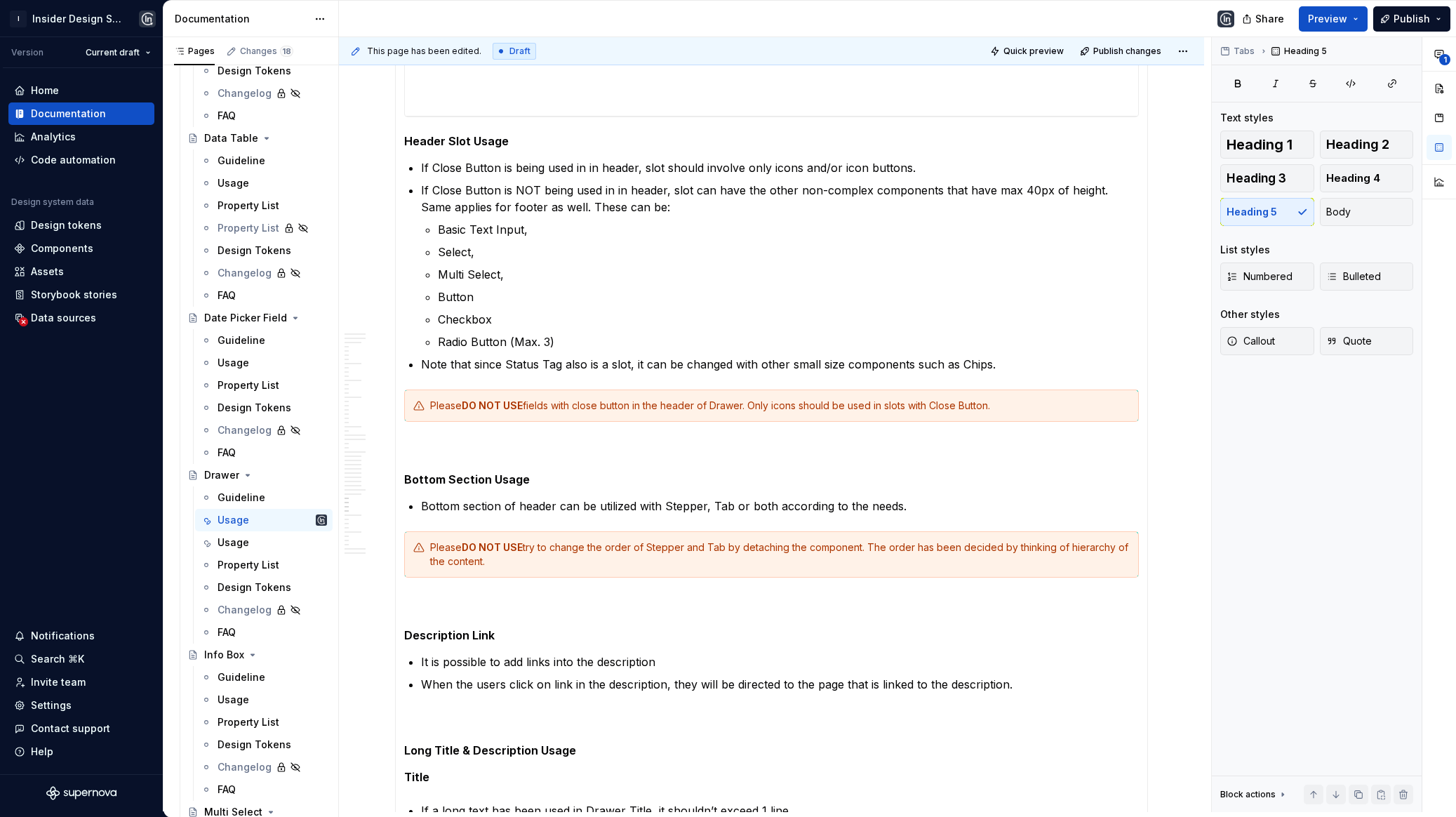
click at [422, 504] on p "Bottom section of header can be utilized with Stepper, Tab or both according to…" at bounding box center [779, 505] width 718 height 17
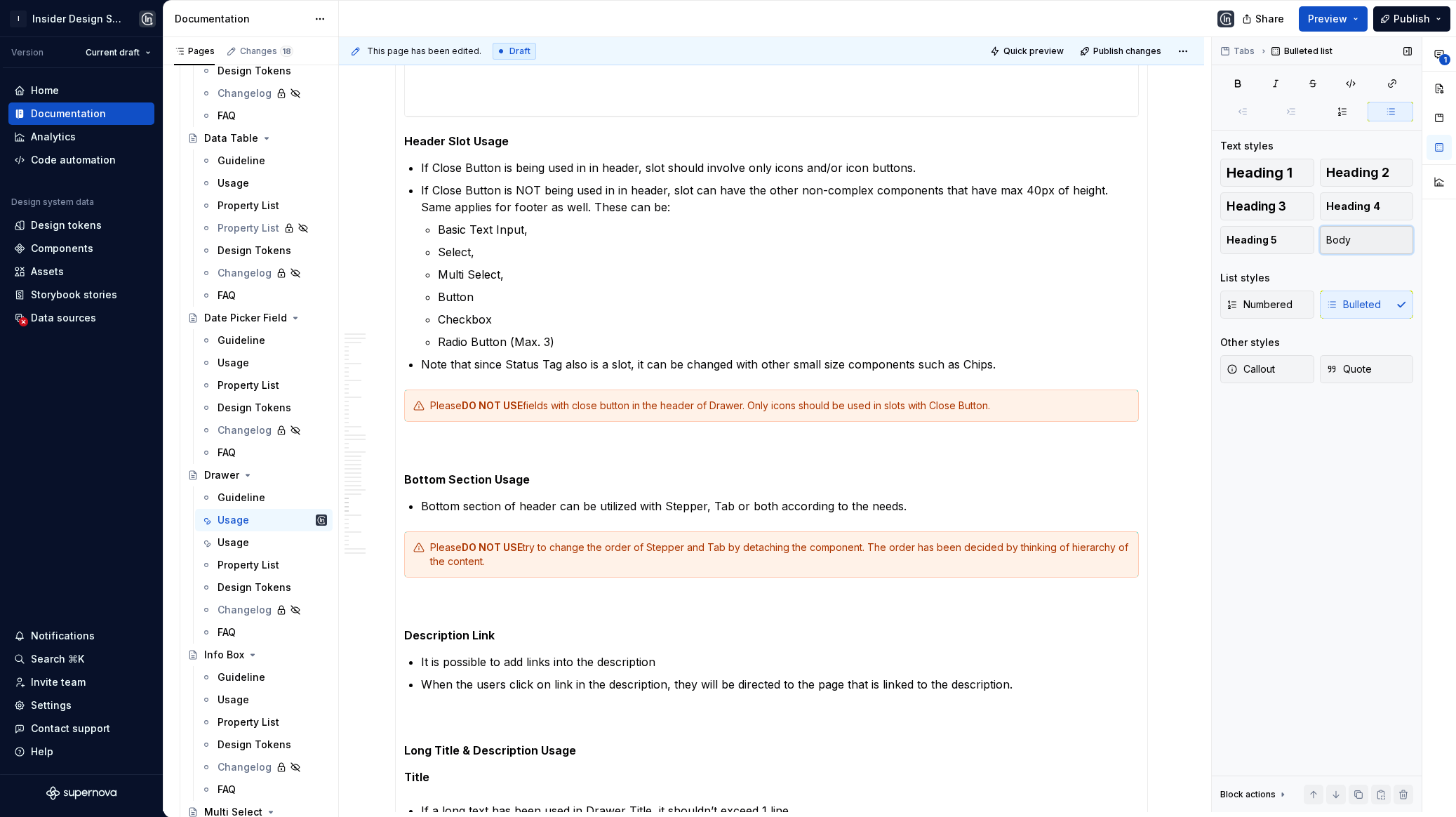
click at [1355, 244] on button "Body" at bounding box center [1366, 240] width 94 height 28
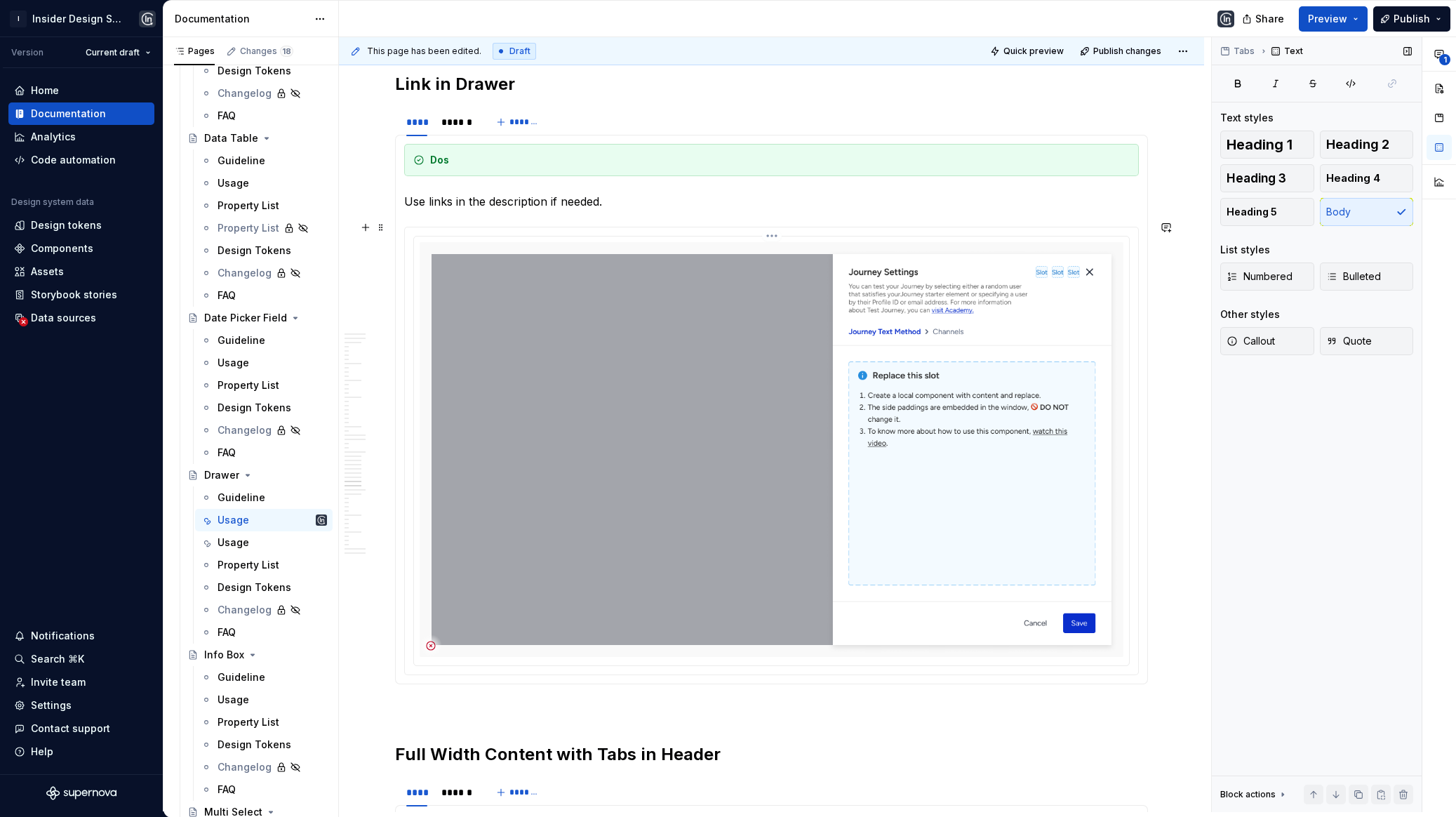
scroll to position [15467, 0]
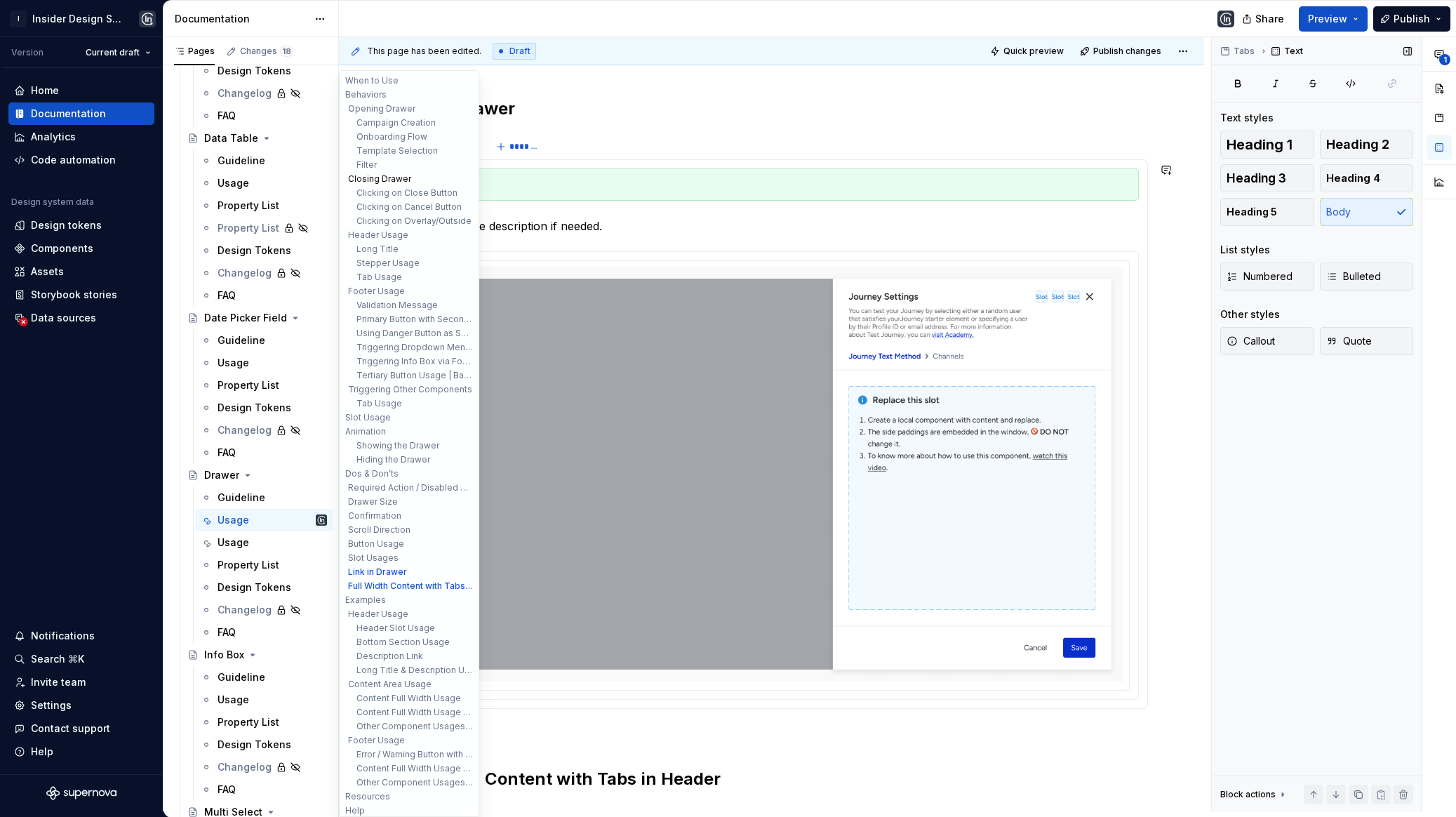
click at [386, 182] on button "Closing Drawer" at bounding box center [409, 179] width 133 height 14
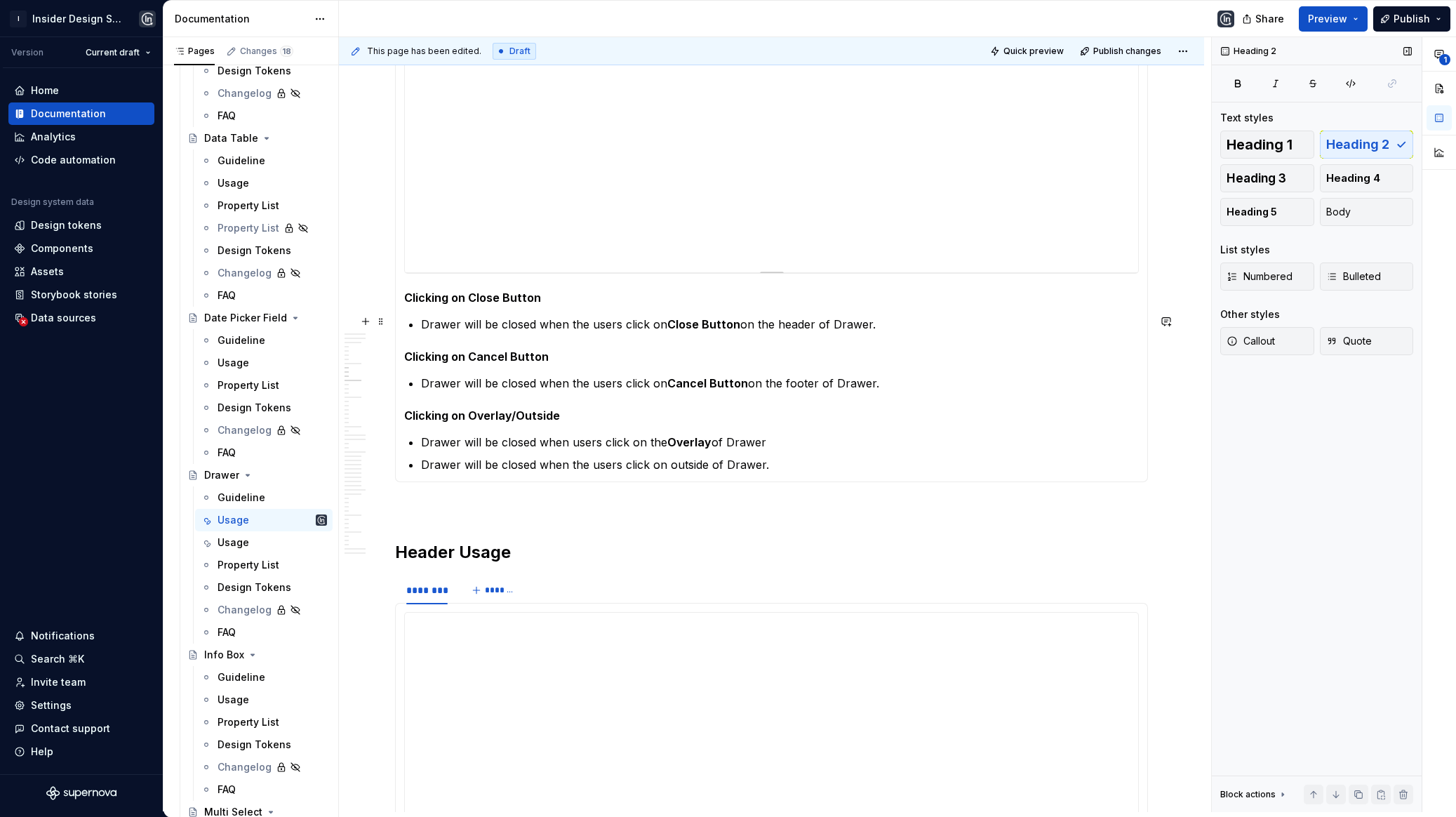
scroll to position [1472, 0]
click at [424, 319] on p "Drawer will be closed when the users click on Close Button on the header of Dra…" at bounding box center [779, 323] width 718 height 17
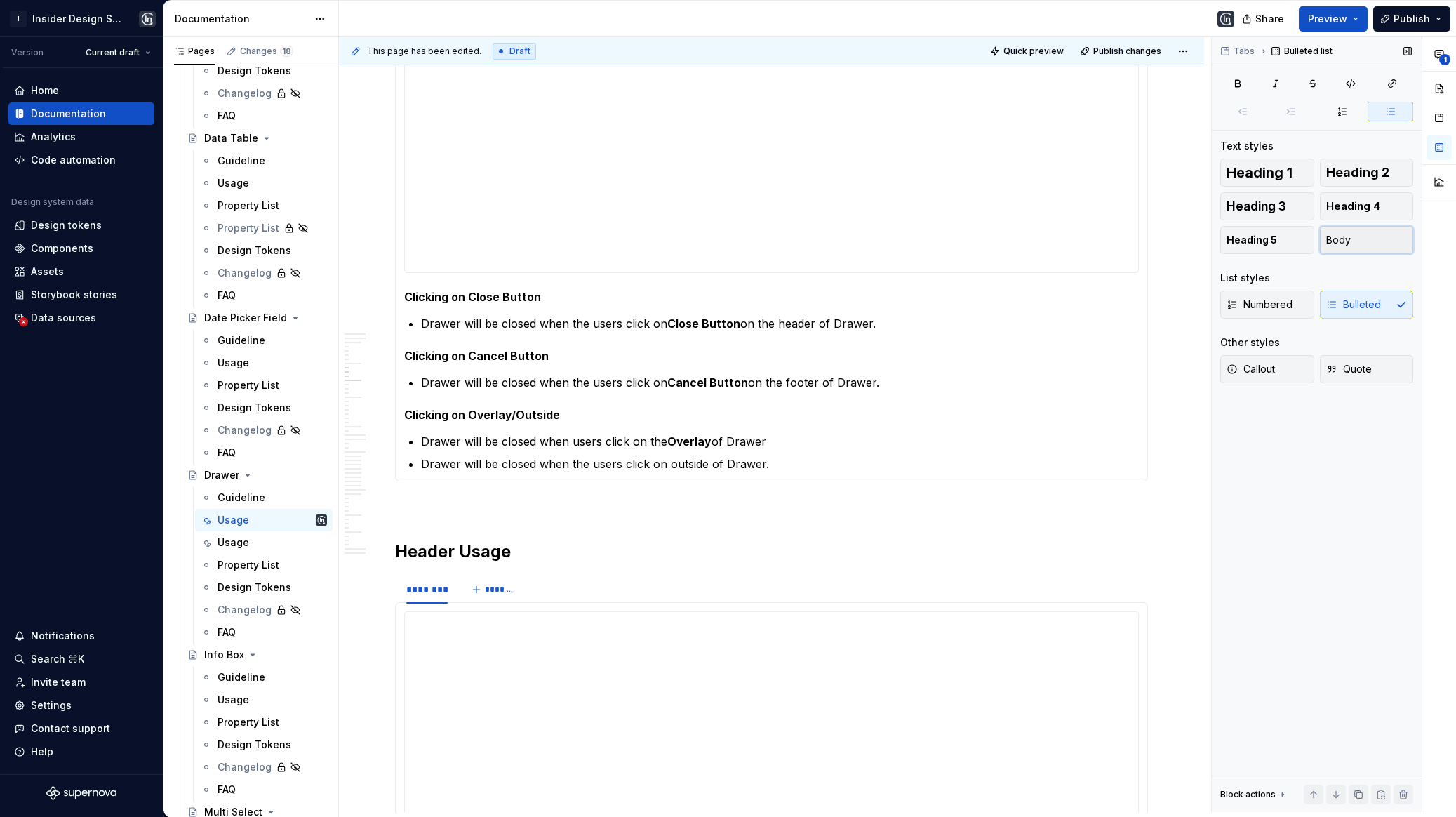
click at [1347, 245] on button "Body" at bounding box center [1366, 240] width 94 height 28
click at [742, 379] on p "Drawer will be closed when the users click on Cancel Button on the footer of Dr…" at bounding box center [779, 382] width 718 height 17
click at [1375, 232] on button "Body" at bounding box center [1366, 240] width 94 height 28
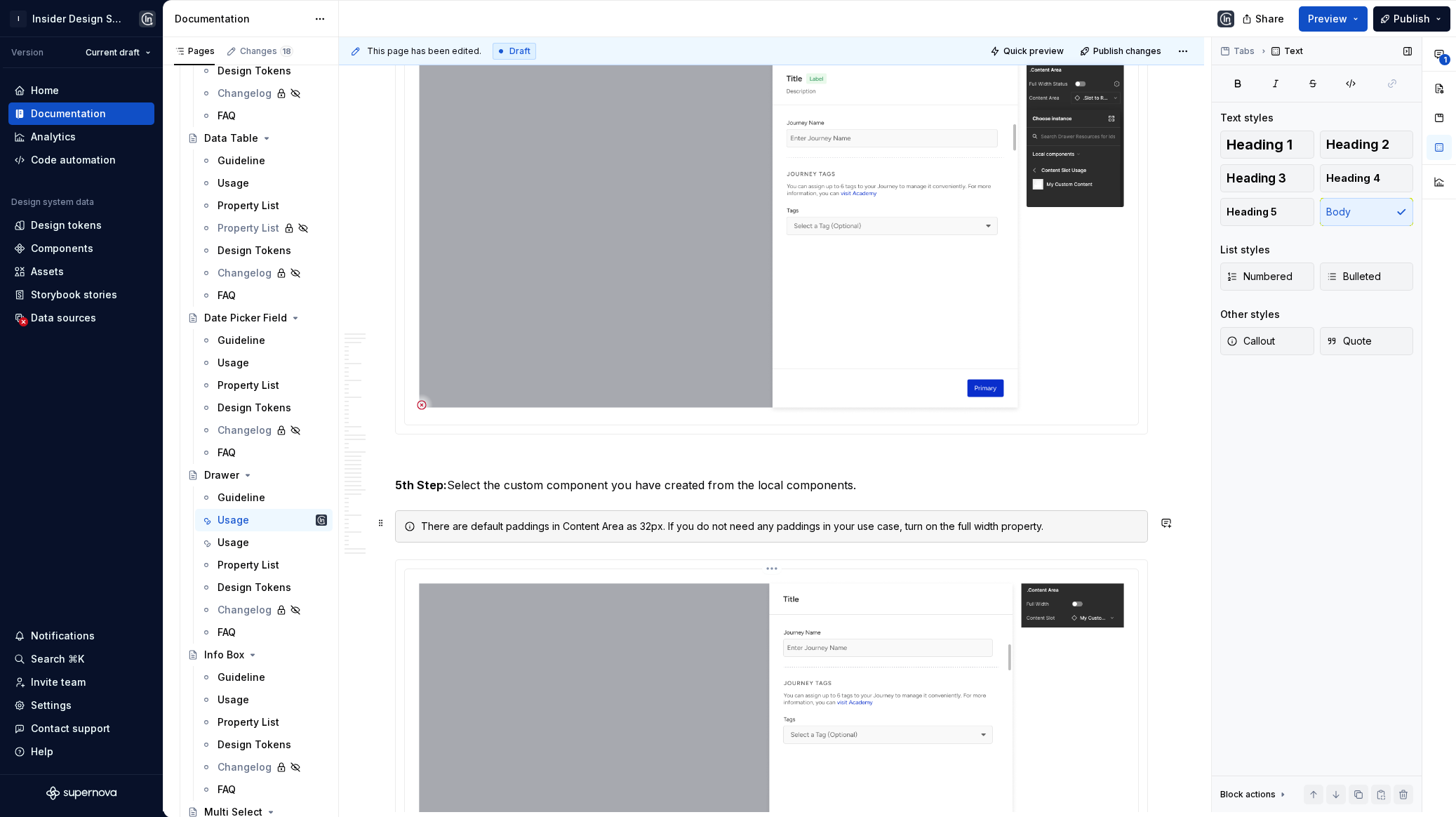
scroll to position [7290, 0]
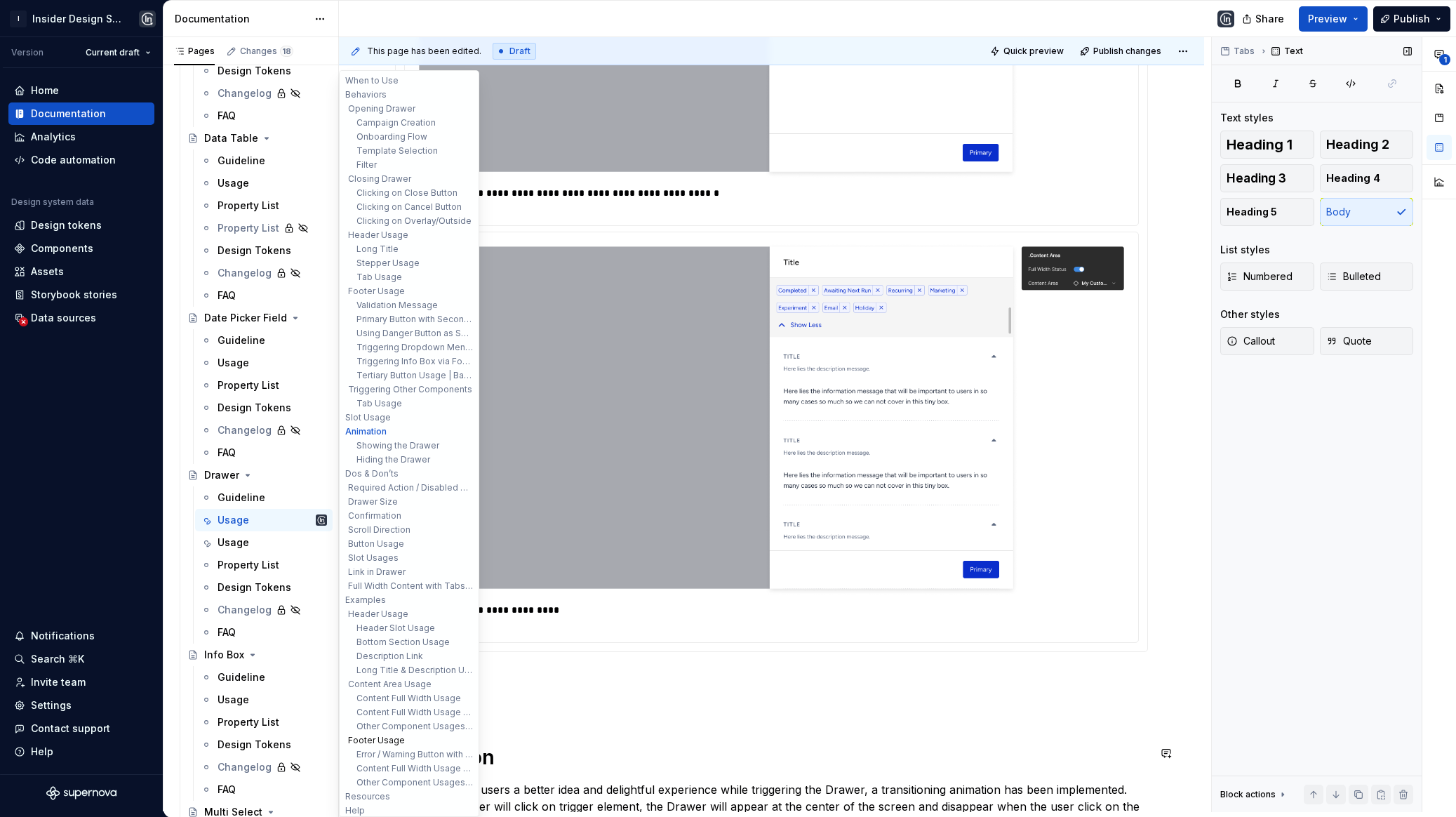
click at [392, 737] on button "Footer Usage" at bounding box center [409, 740] width 133 height 14
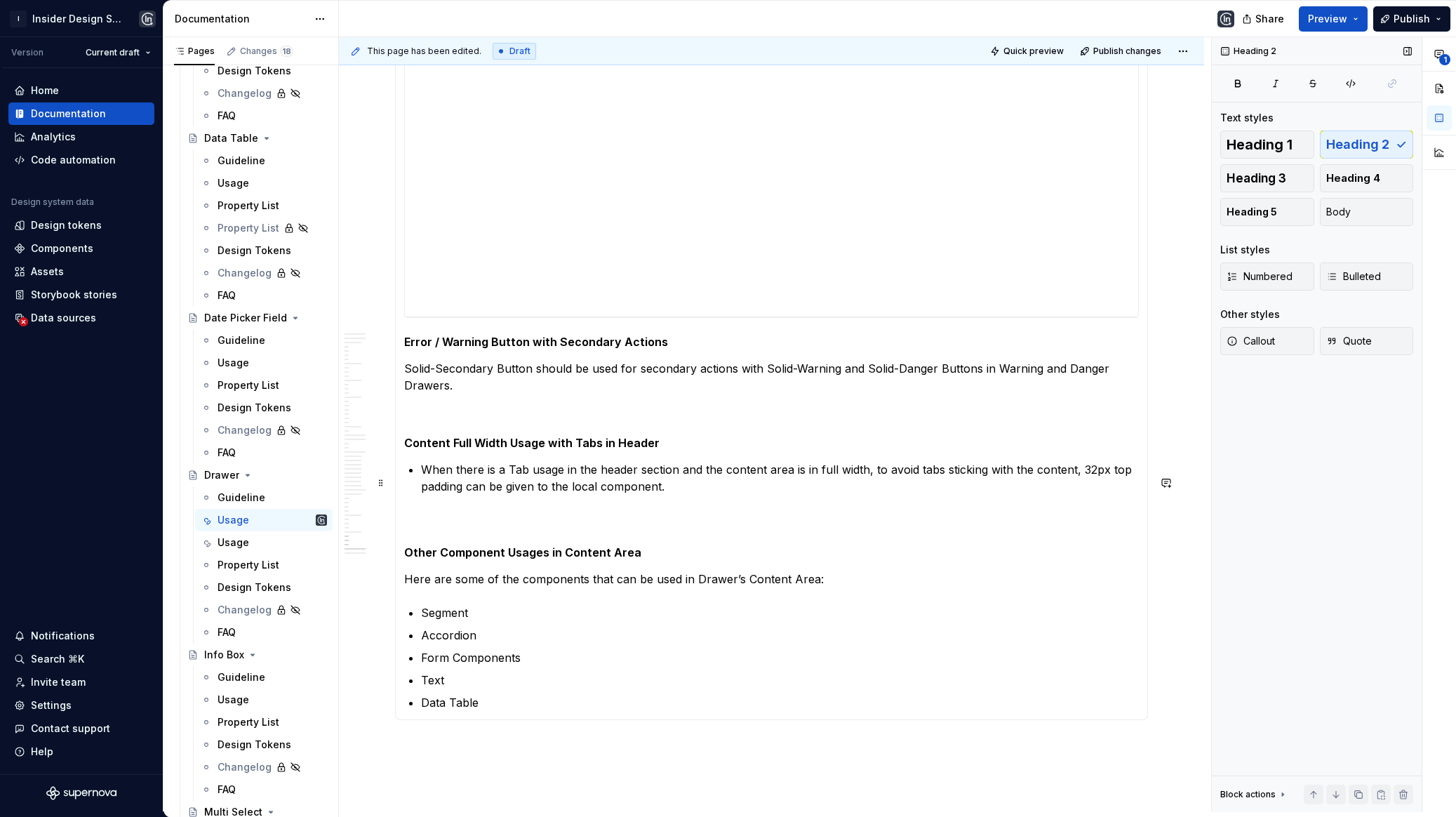
scroll to position [19309, 0]
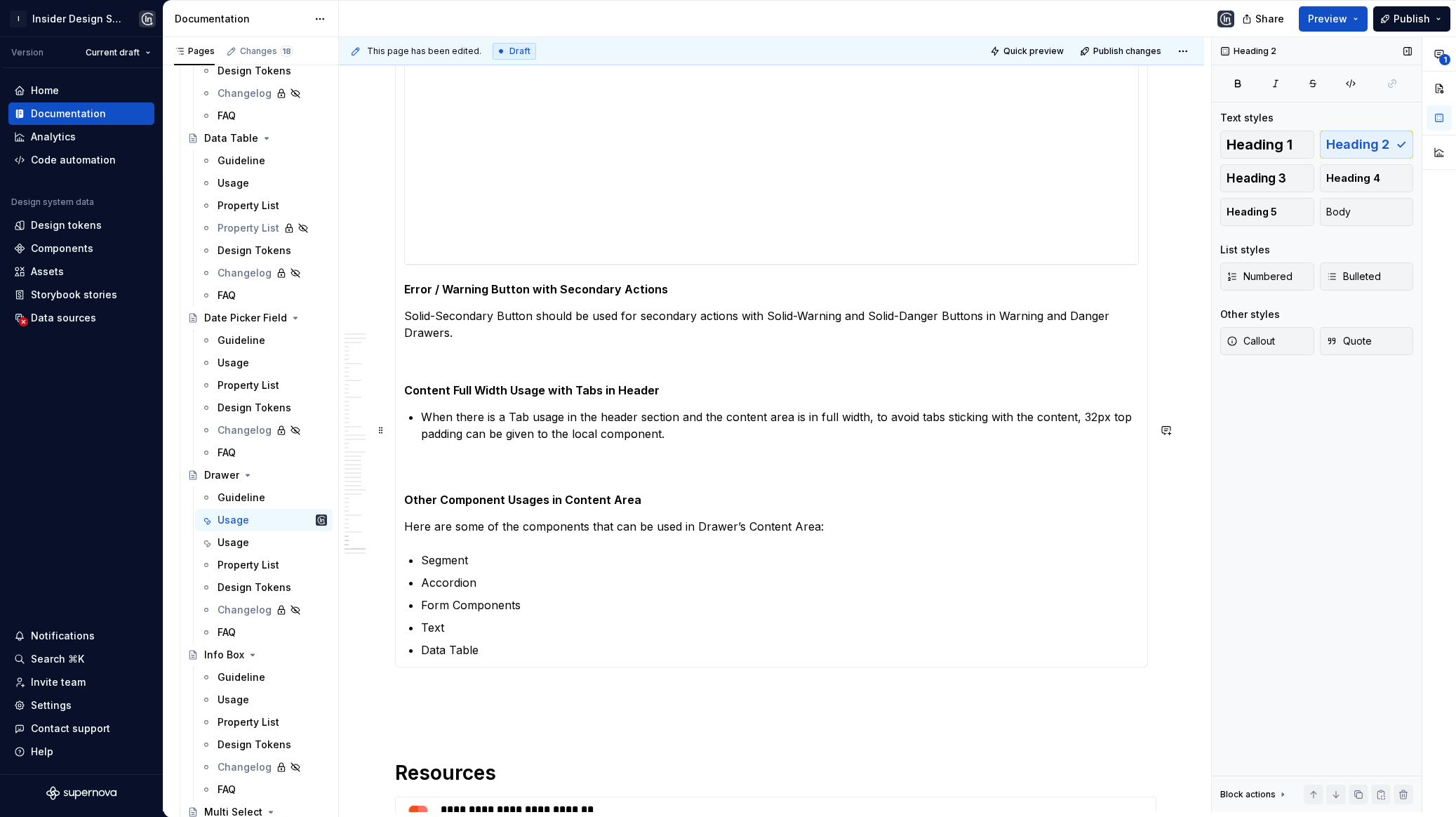
click at [603, 403] on section-item-column "**********" at bounding box center [771, 320] width 734 height 676
click at [1057, 408] on p "When there is a Tab usage in the header section and the content area is in full…" at bounding box center [779, 425] width 718 height 34
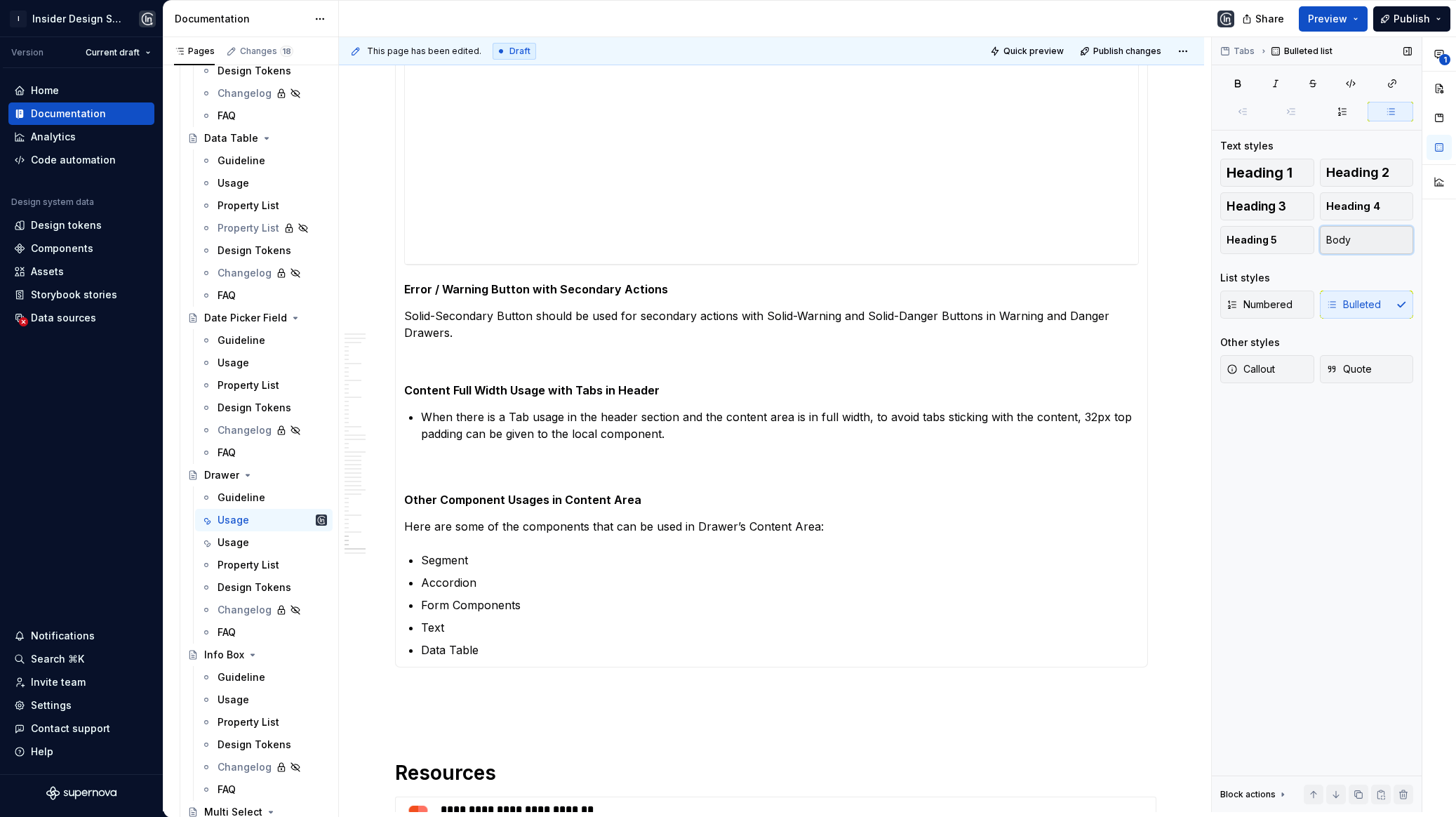
click at [1372, 233] on button "Body" at bounding box center [1366, 240] width 94 height 28
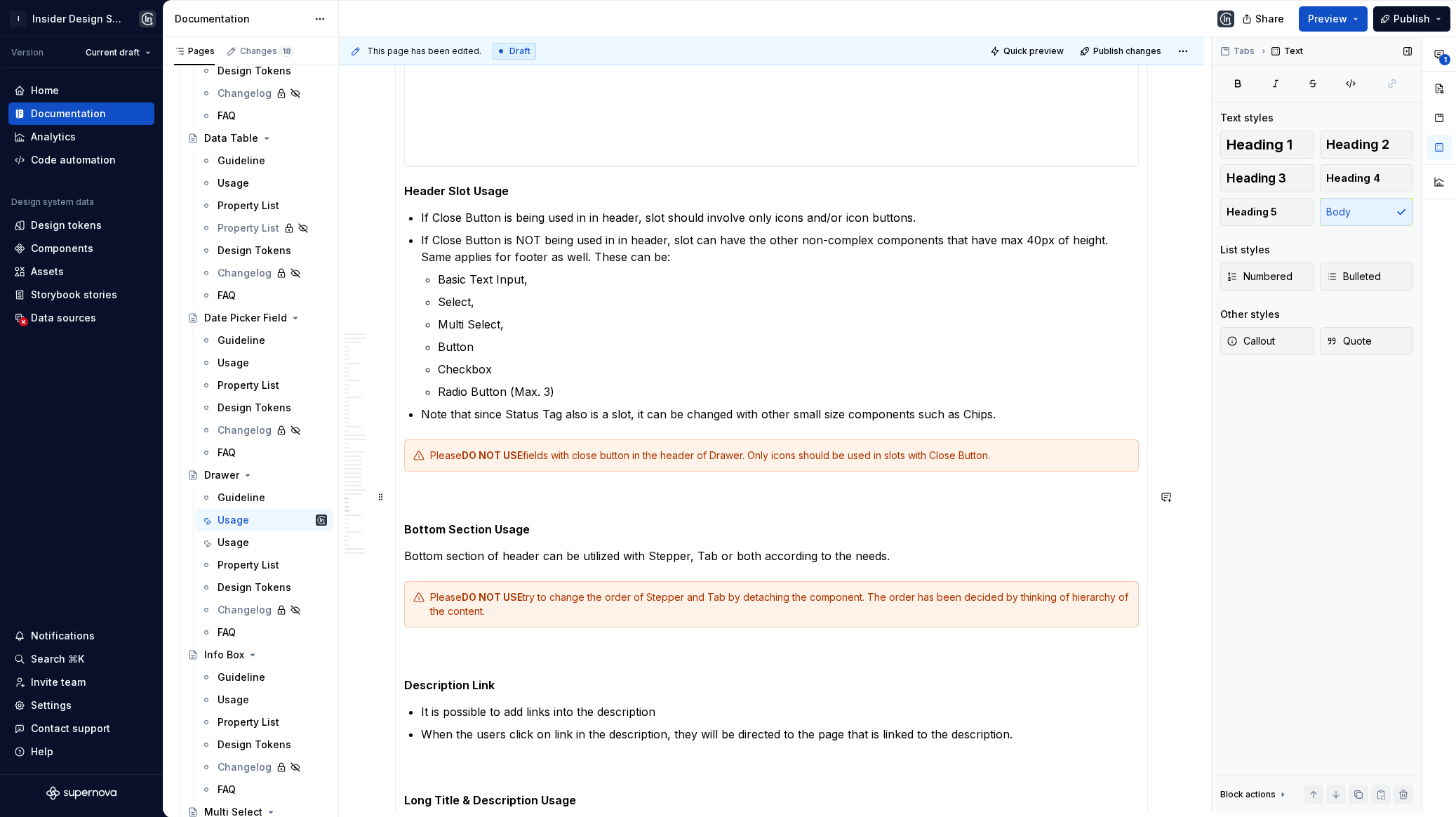
scroll to position [17146, 0]
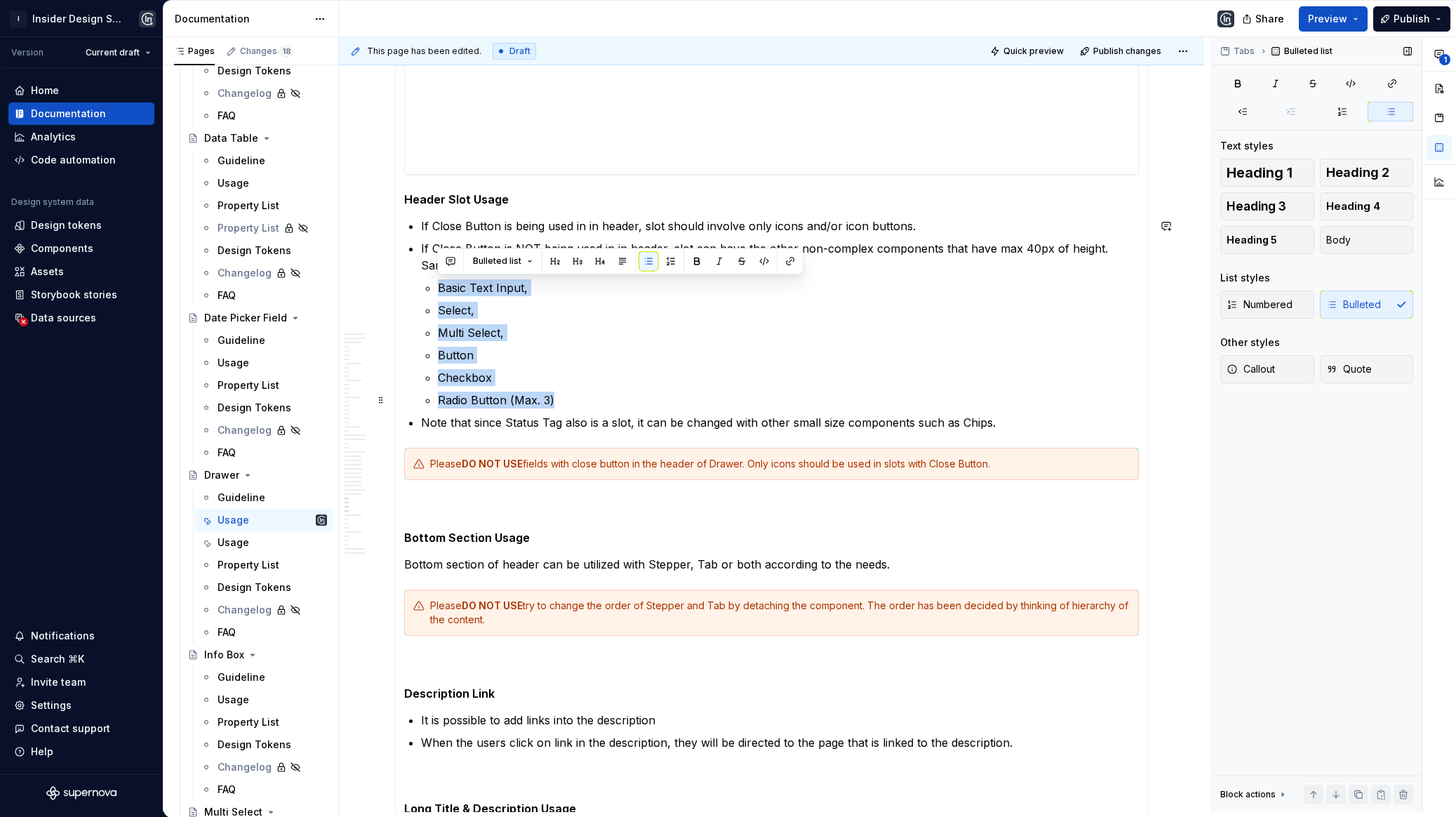
drag, startPoint x: 433, startPoint y: 283, endPoint x: 554, endPoint y: 398, distance: 166.9
click at [554, 398] on li "If Close Button is NOT being used in in header, slot can have the other non-com…" at bounding box center [779, 323] width 718 height 168
copy ul "Basic Text Input, Select, Multi Select, Button Checkbox Radio Button (Max. 3)"
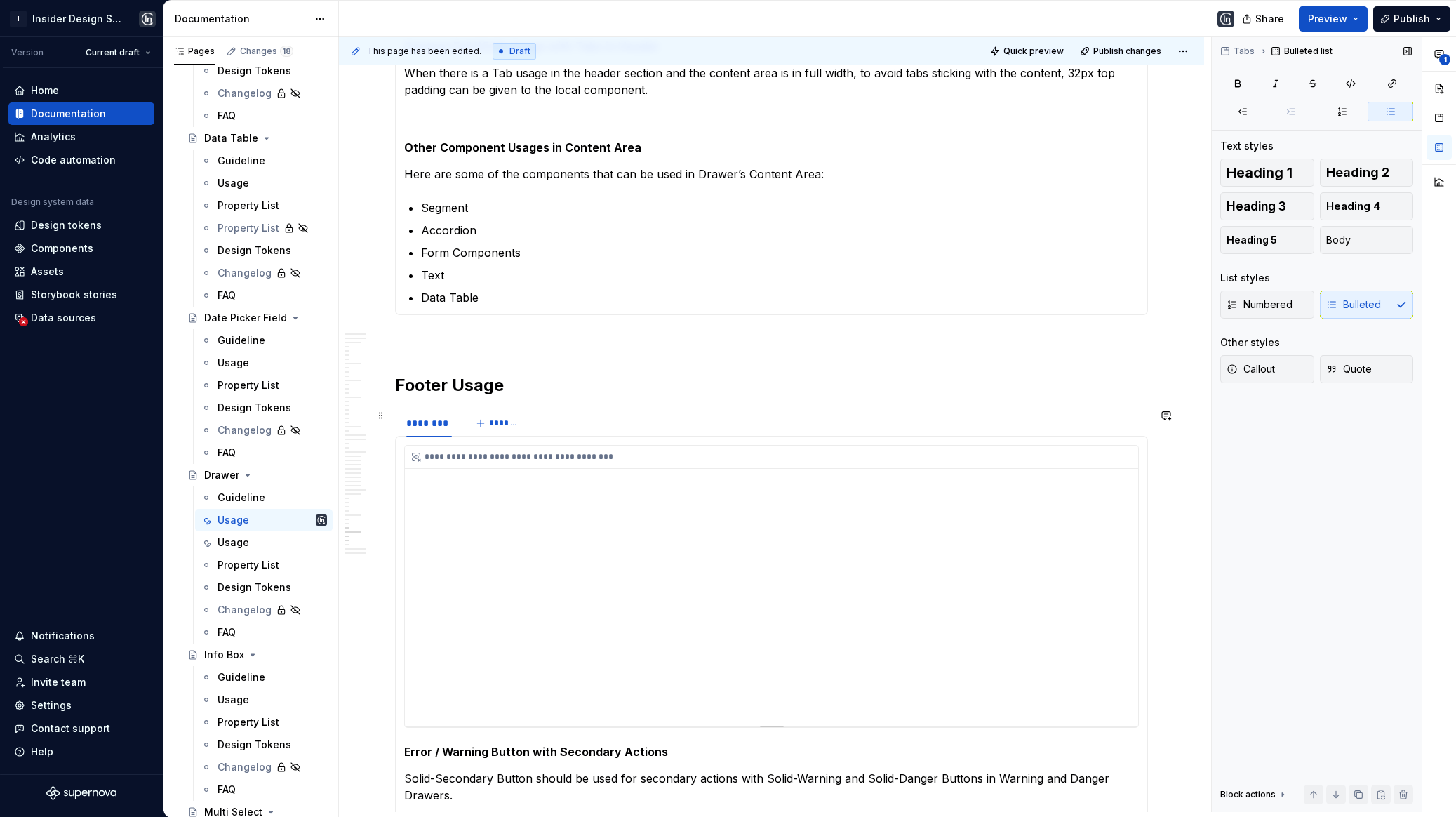
scroll to position [19339, 0]
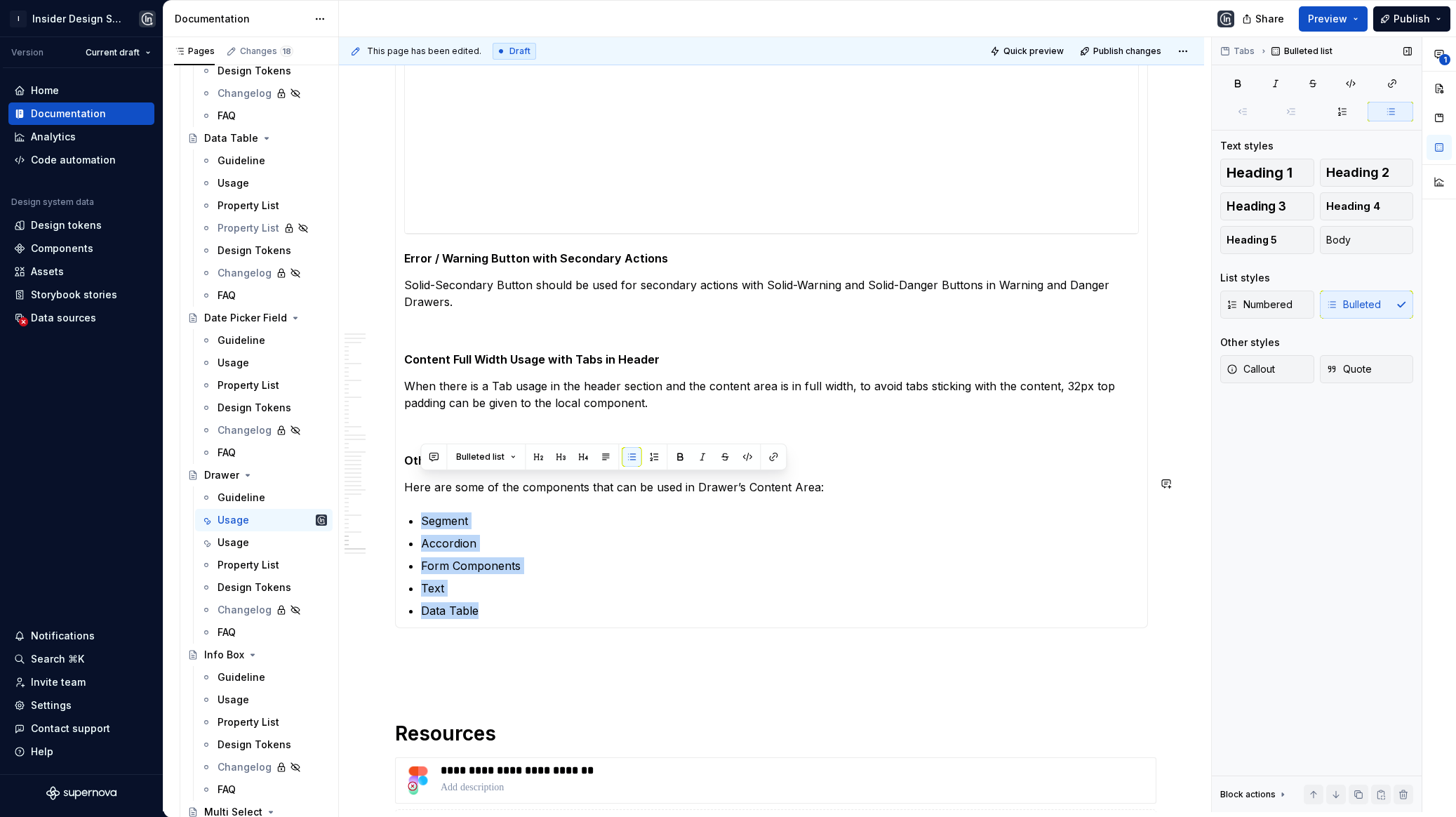
drag, startPoint x: 489, startPoint y: 574, endPoint x: 416, endPoint y: 472, distance: 125.4
click at [416, 472] on section-item-column "**********" at bounding box center [771, 284] width 734 height 667
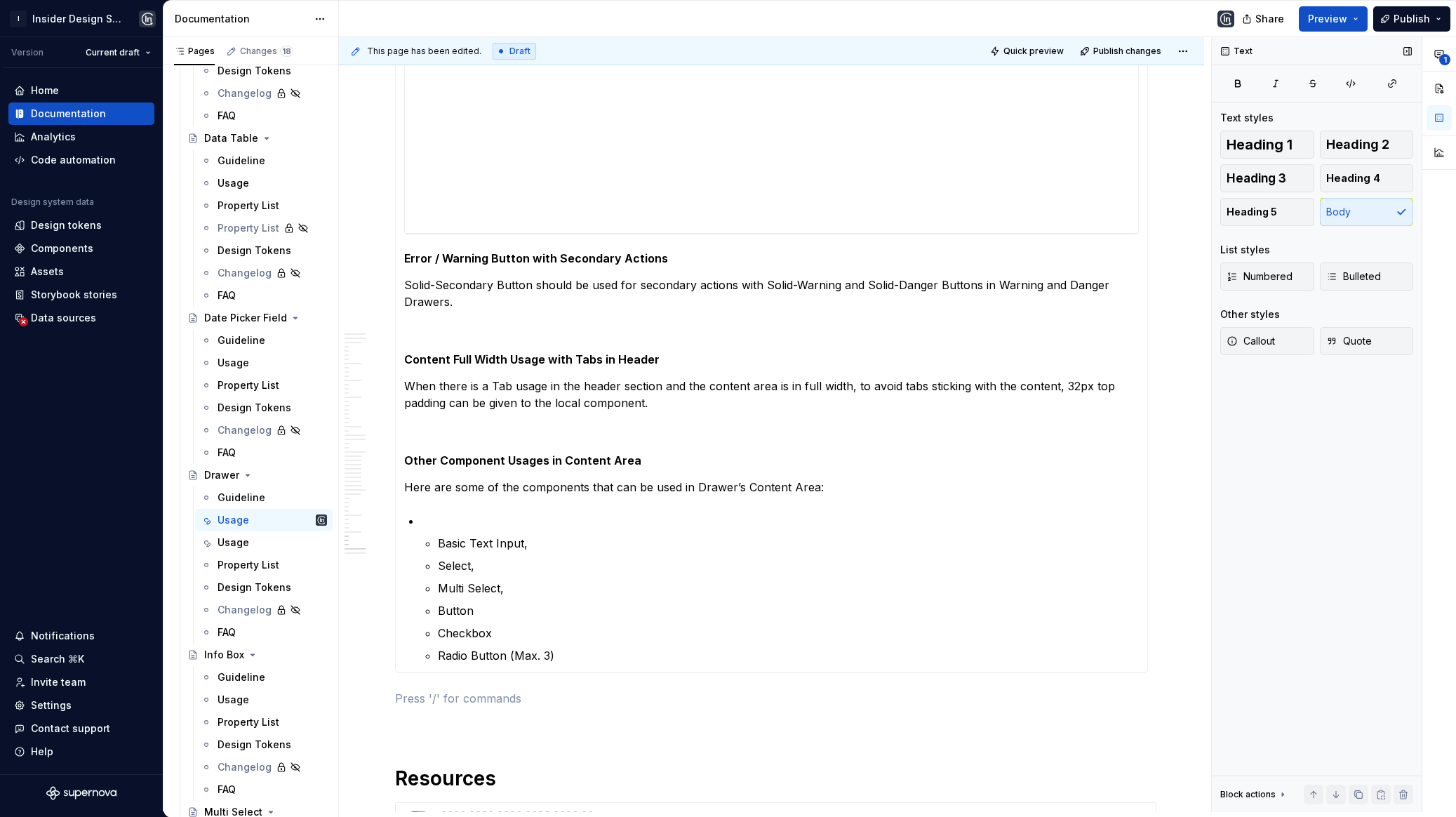
click at [421, 512] on p at bounding box center [779, 520] width 718 height 17
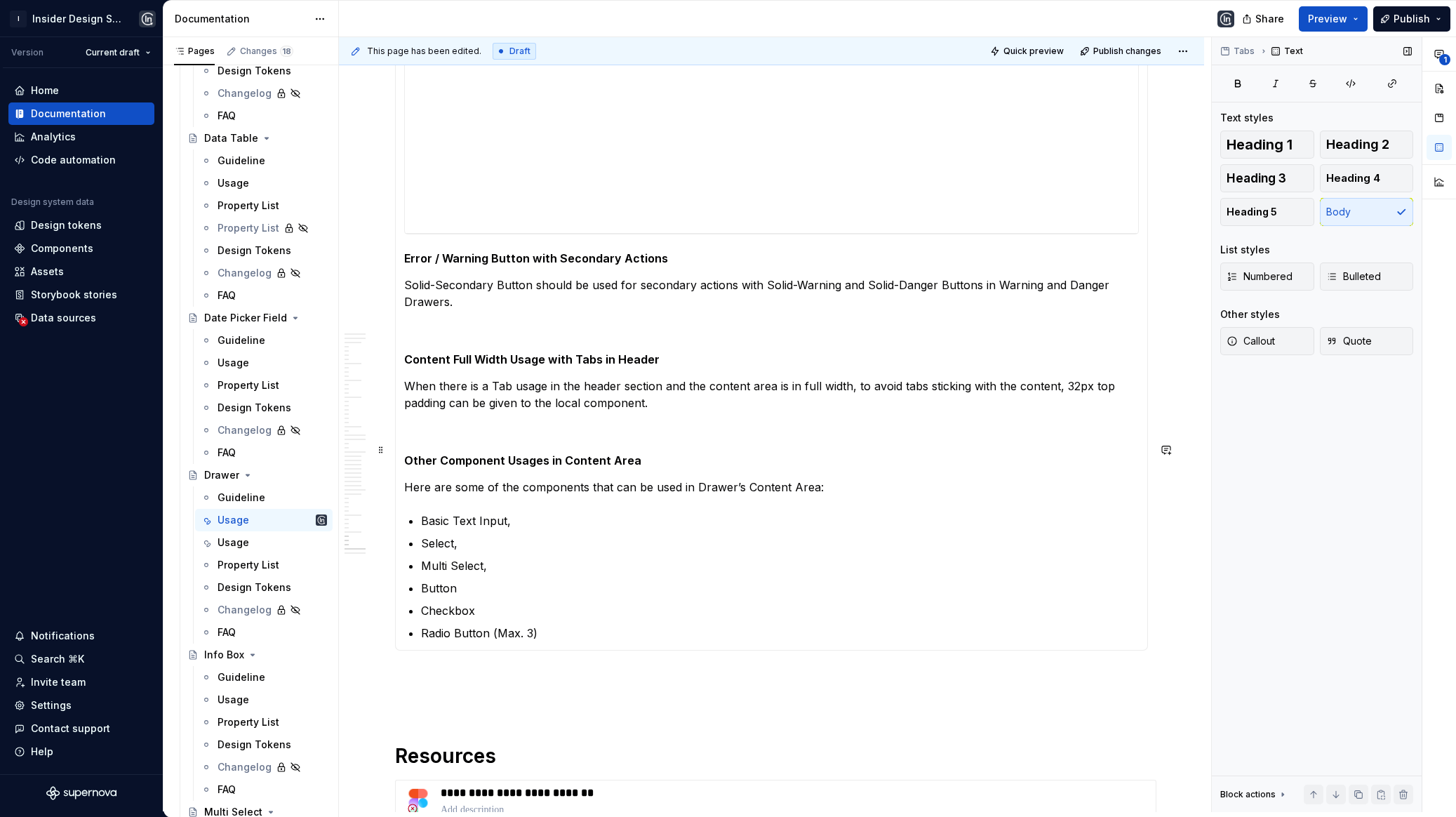
click at [472, 478] on p "Here are some of the components that can be used in Drawer’s Content Area:" at bounding box center [771, 486] width 734 height 17
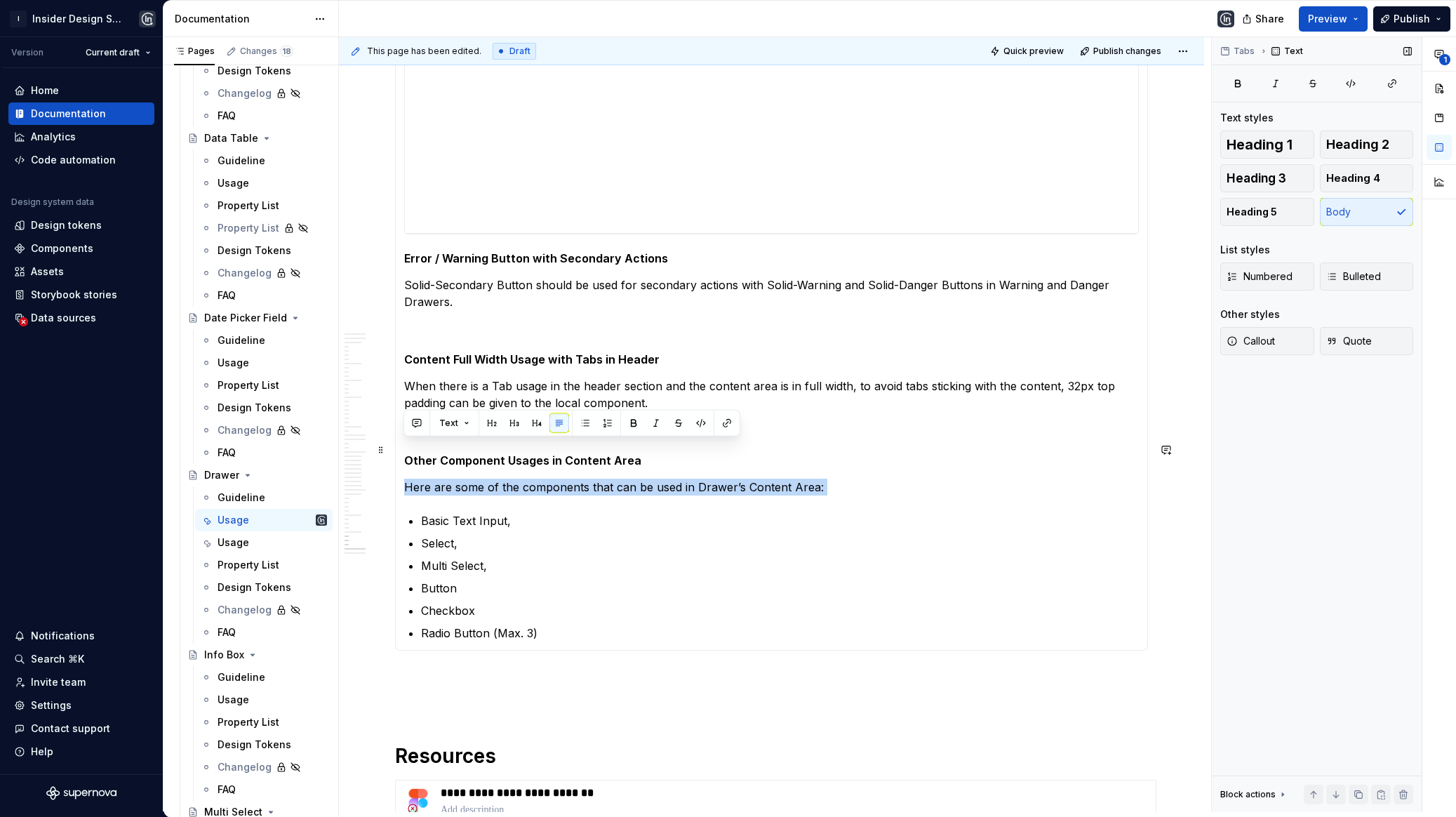
click at [472, 478] on p "Here are some of the components that can be used in Drawer’s Content Area:" at bounding box center [771, 486] width 734 height 17
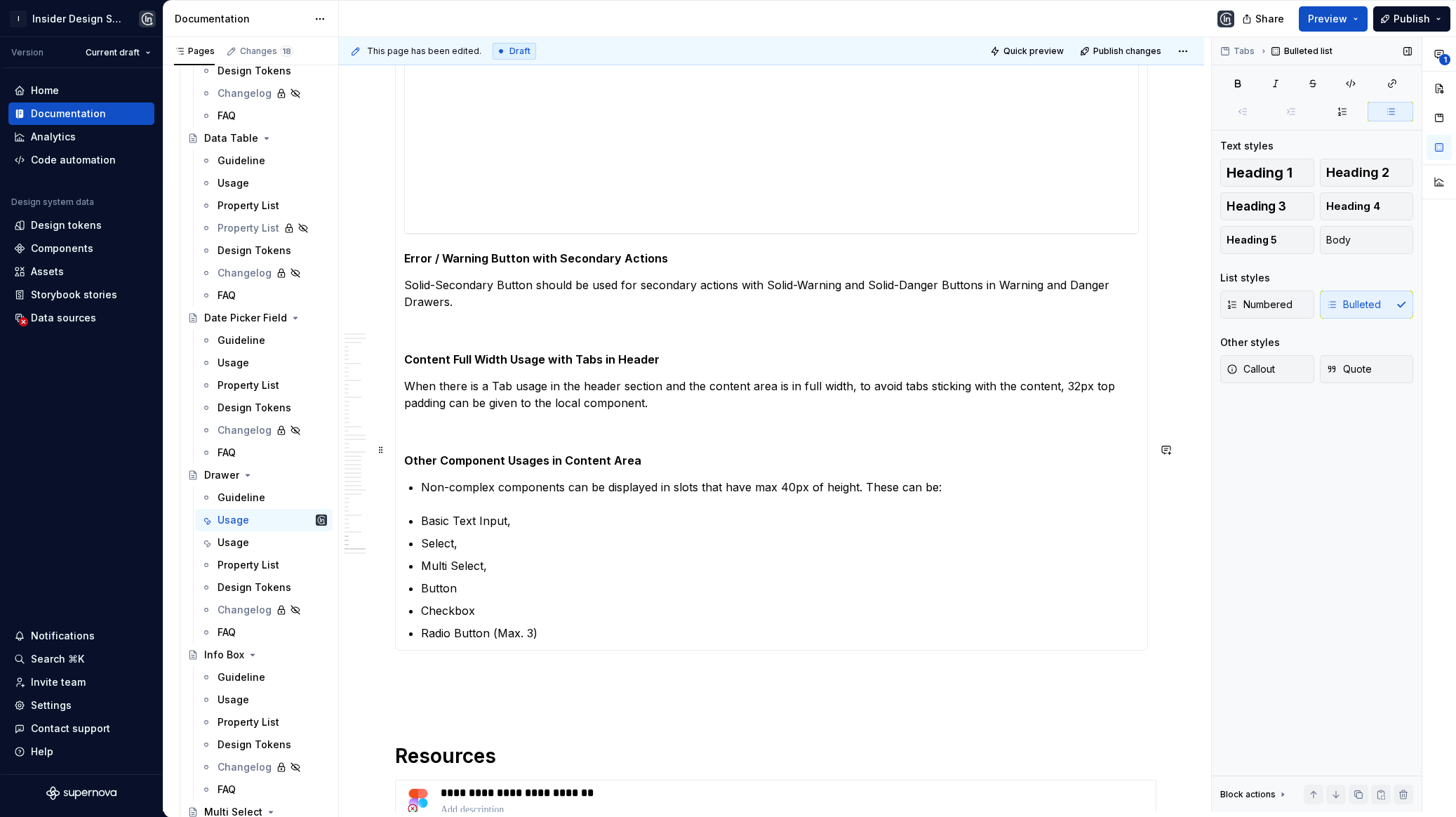
click at [421, 478] on p "Non-complex components can be displayed in slots that have max 40px of height. …" at bounding box center [779, 486] width 718 height 17
click at [1348, 230] on button "Body" at bounding box center [1366, 240] width 94 height 28
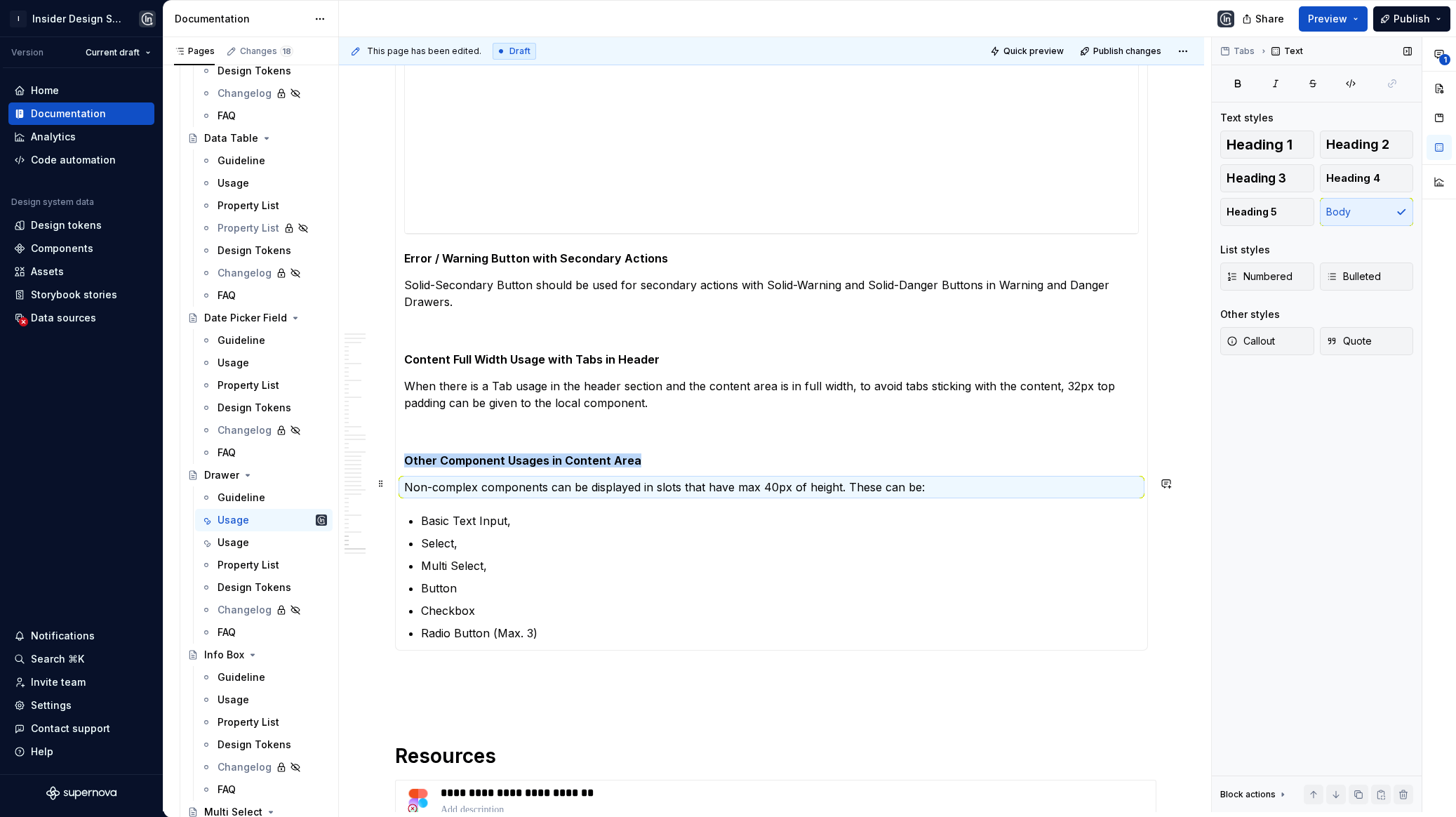
click at [415, 481] on section-item-column "**********" at bounding box center [771, 296] width 734 height 689
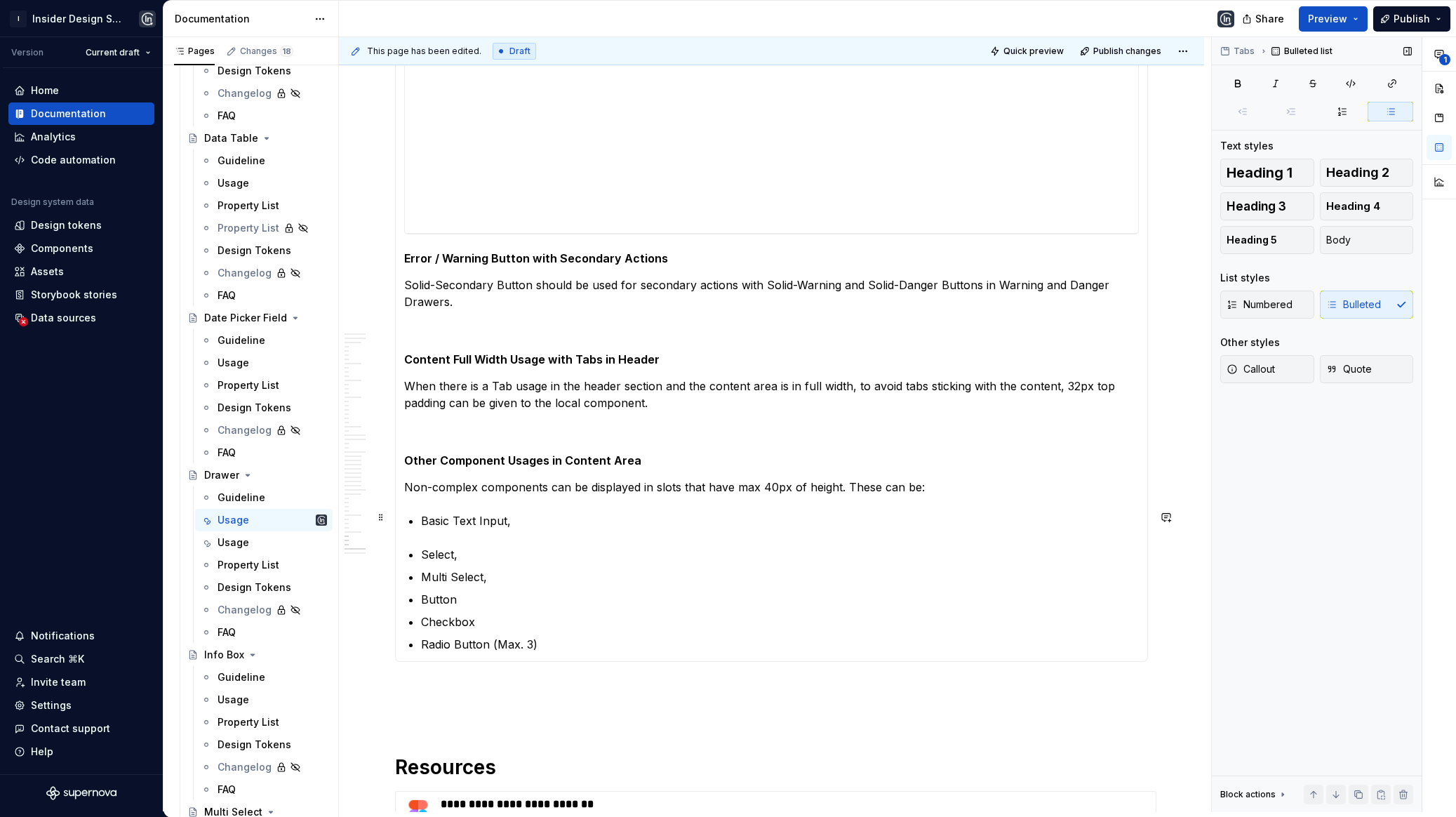
click at [421, 546] on p "Select," at bounding box center [779, 554] width 718 height 17
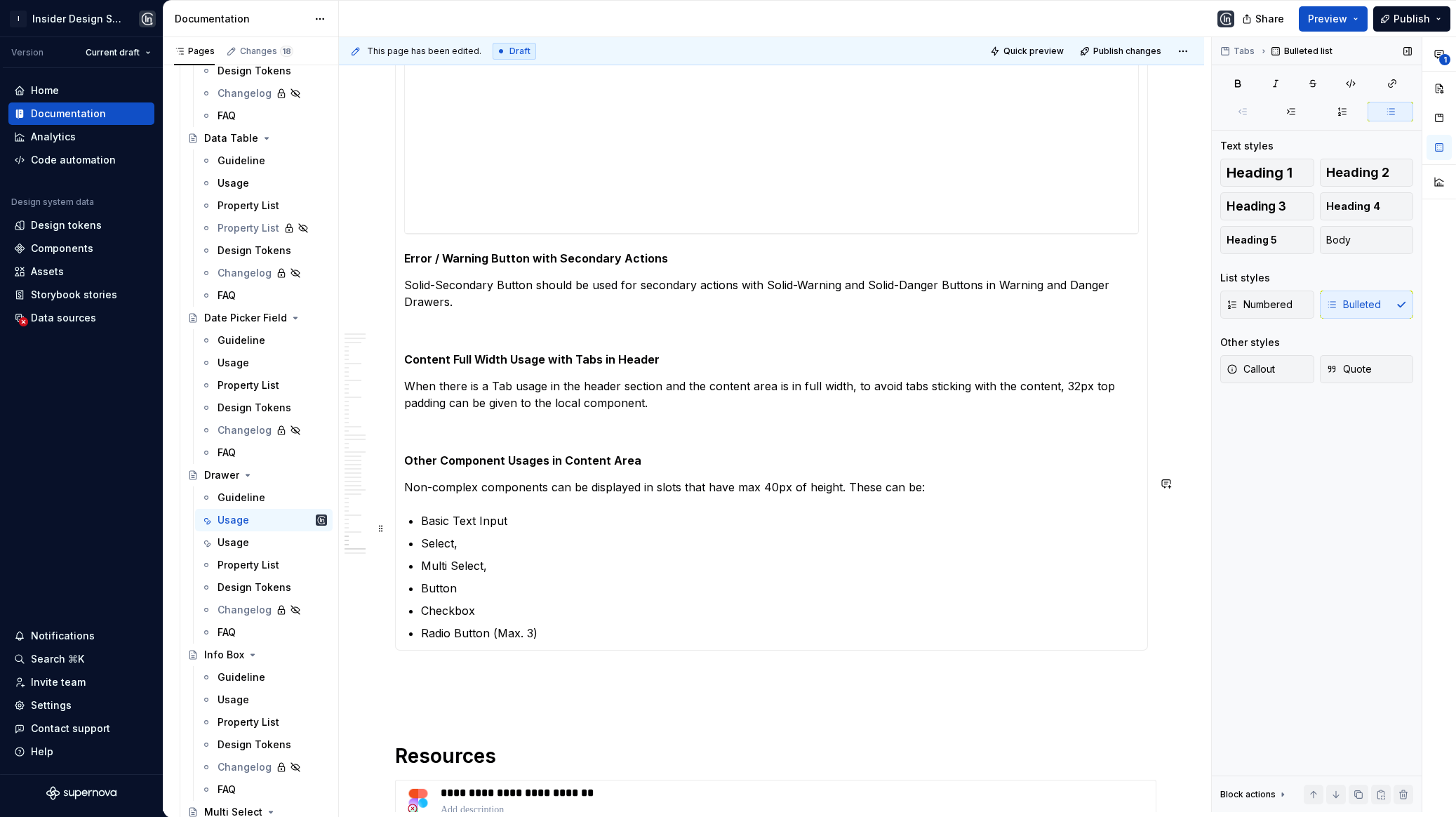
scroll to position [19372, 0]
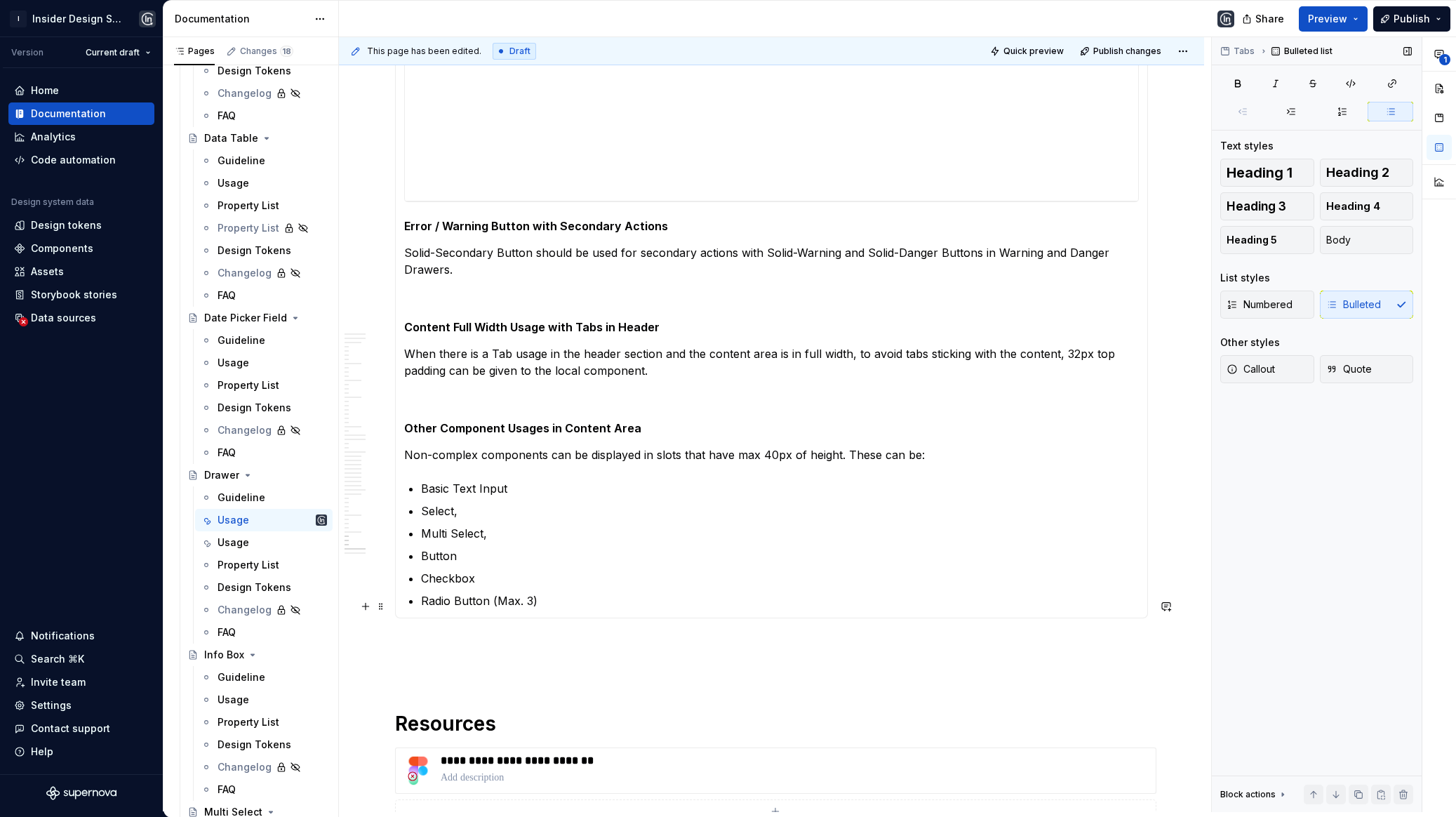
click at [529, 635] on p at bounding box center [771, 643] width 753 height 17
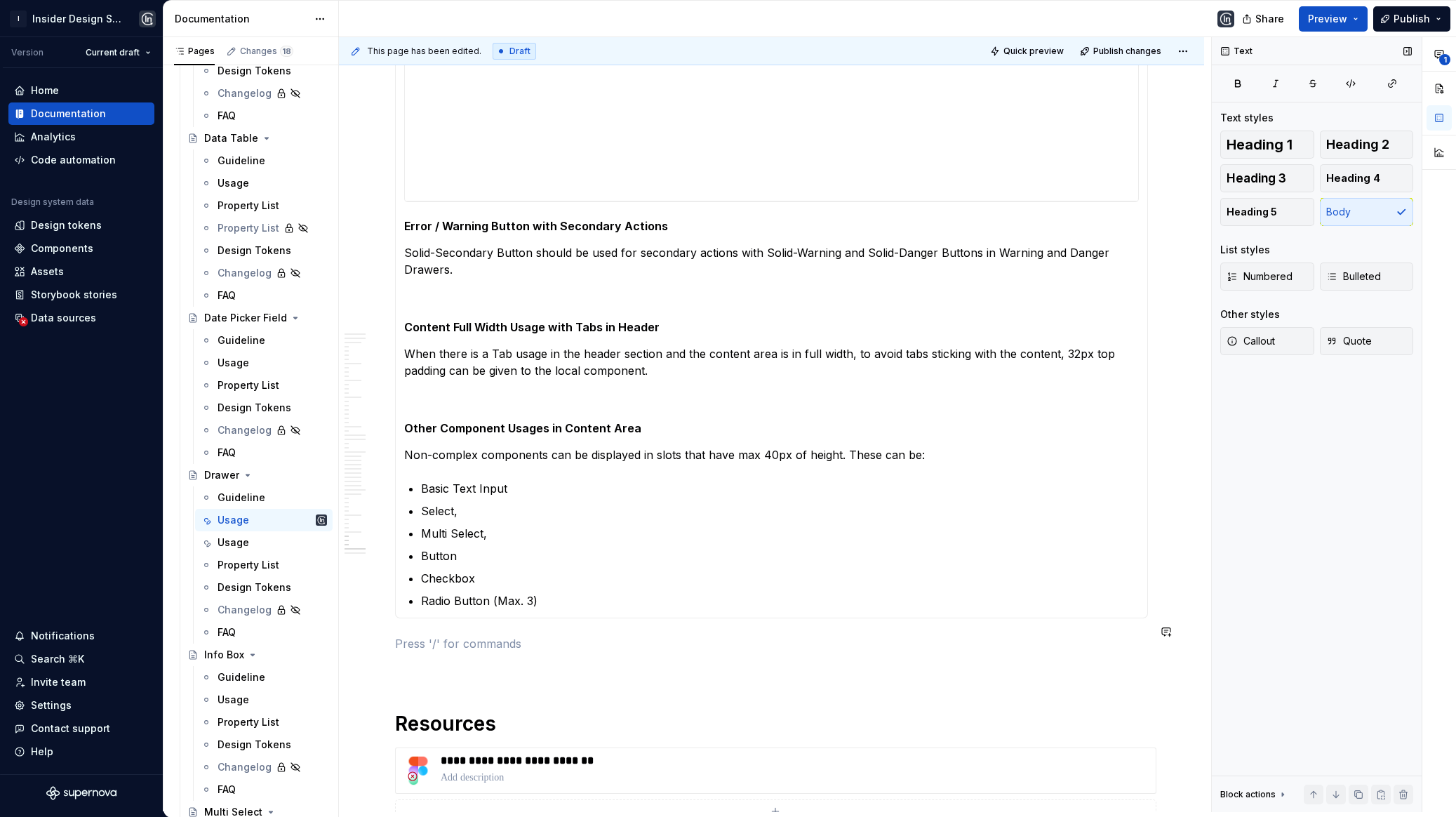
scroll to position [19501, 0]
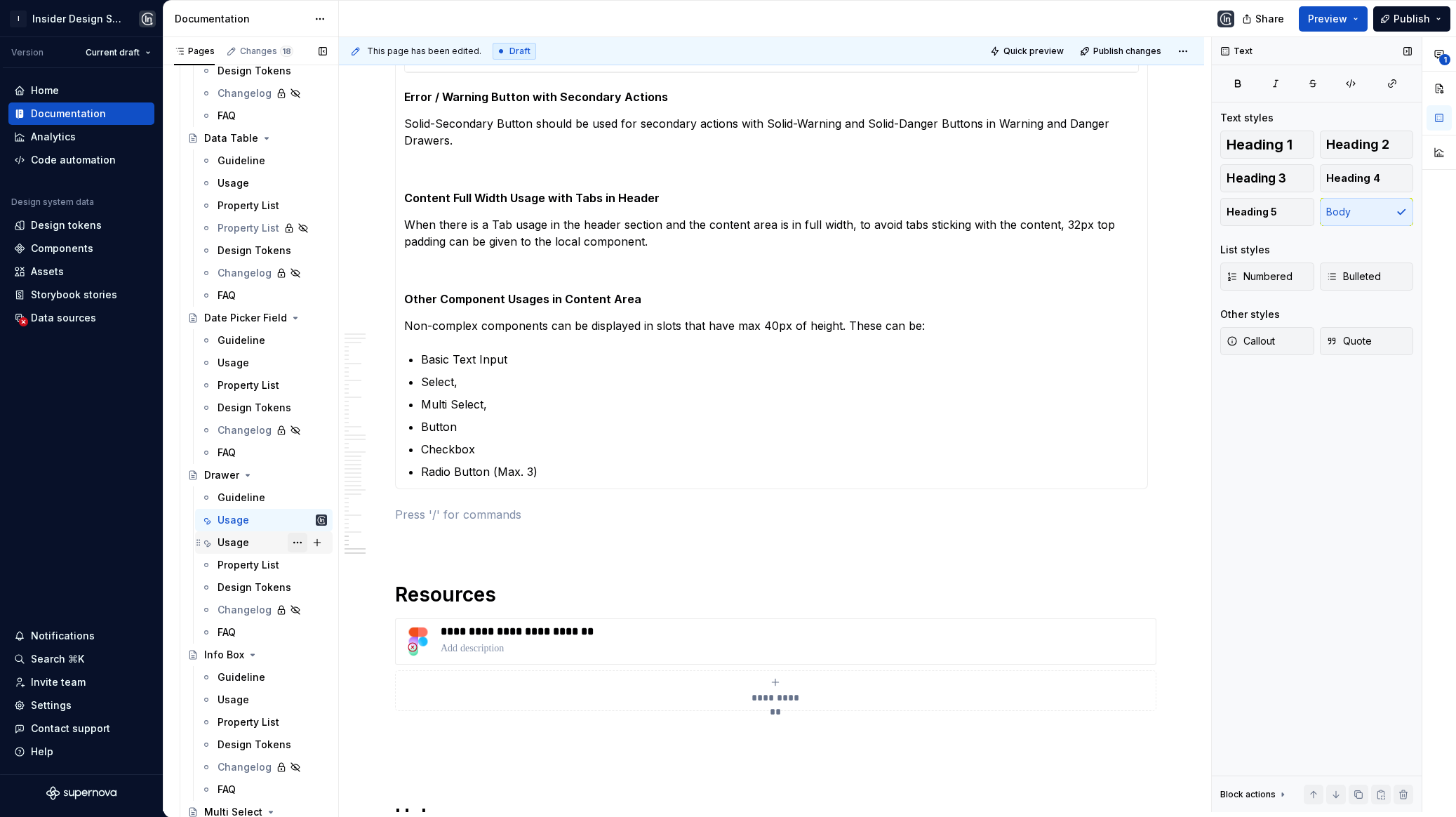
click at [298, 541] on button "Page tree" at bounding box center [297, 542] width 19 height 19
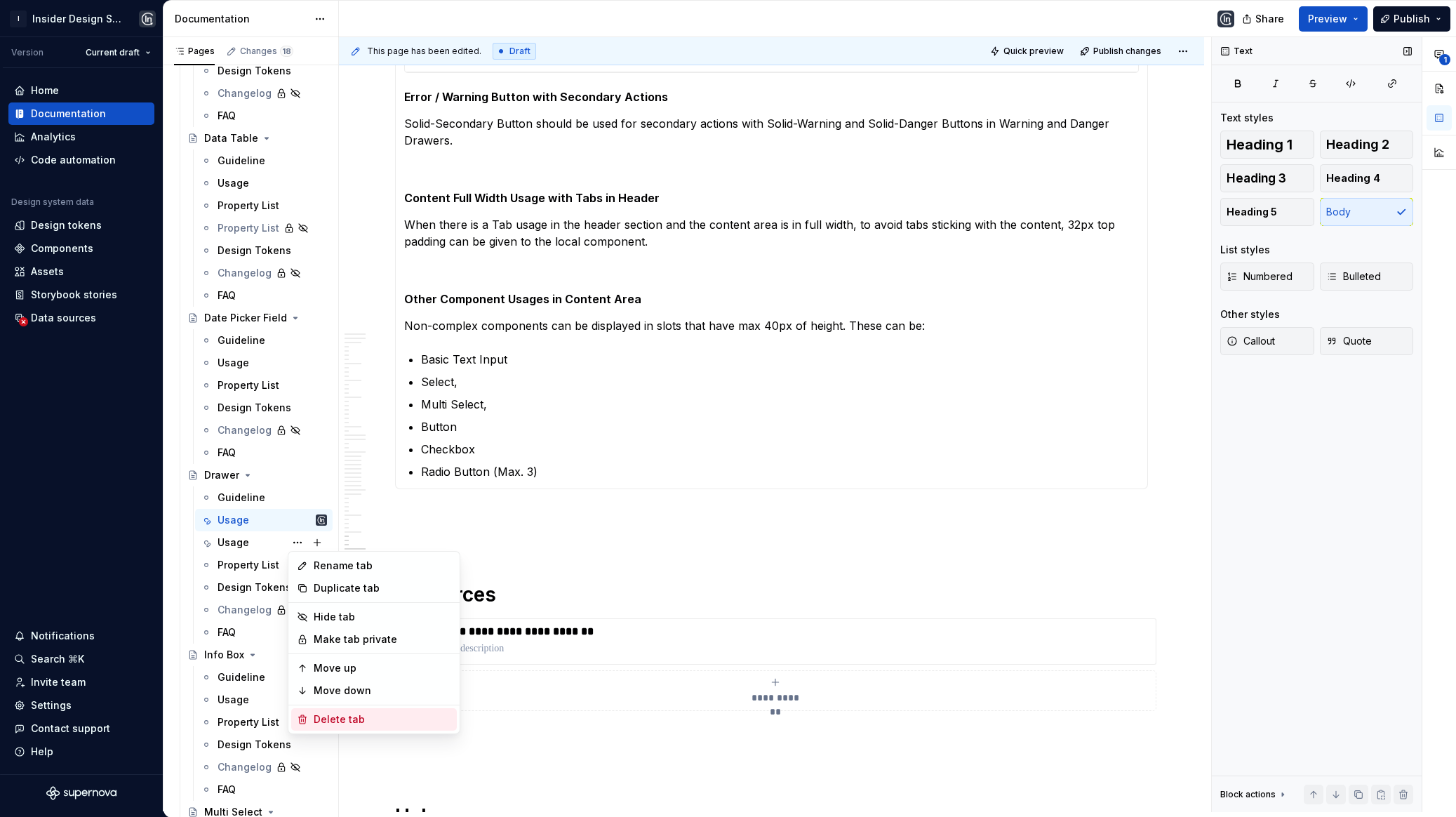
click at [333, 723] on div "Delete tab" at bounding box center [382, 719] width 137 height 14
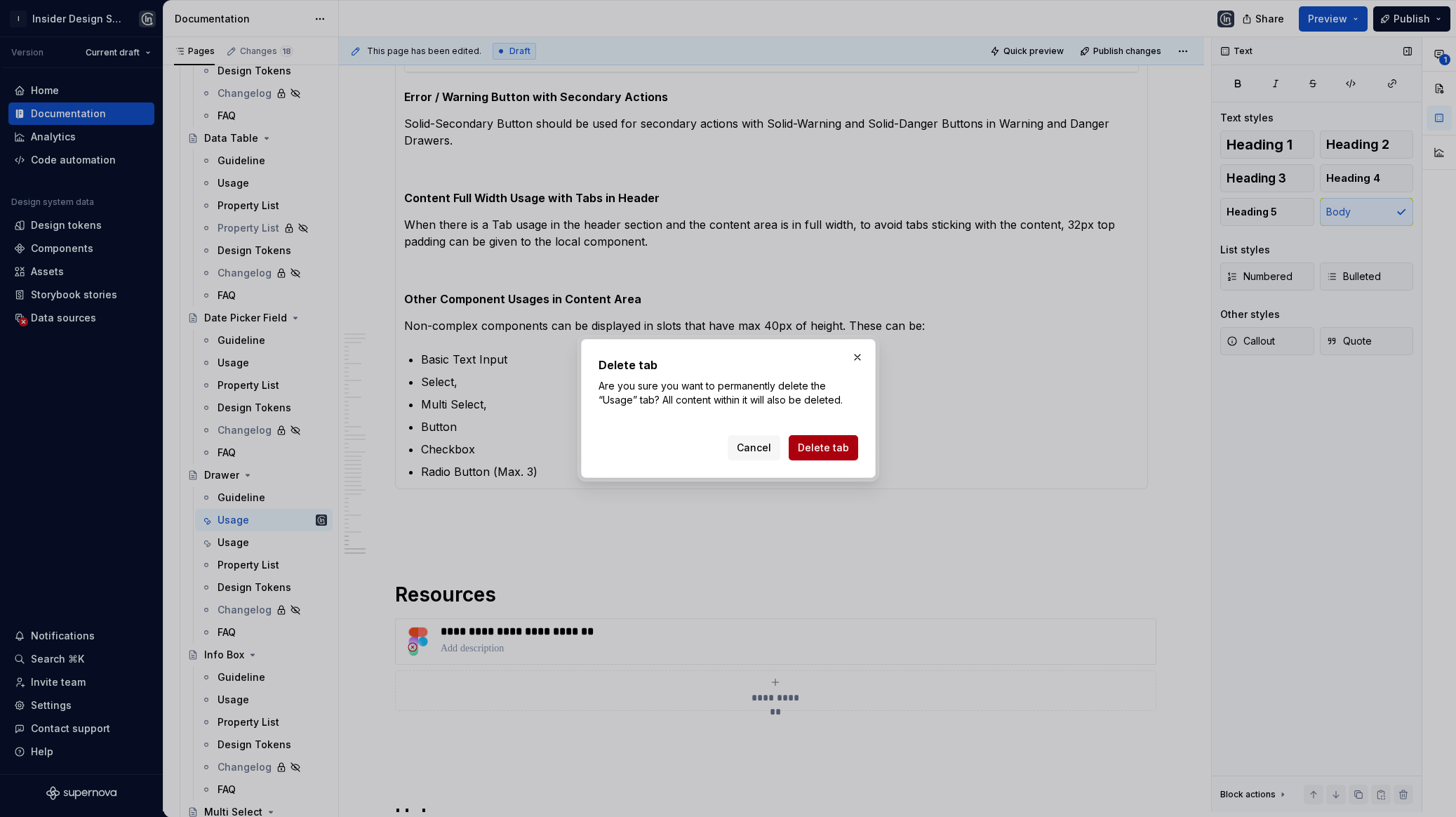
click at [838, 443] on span "Delete tab" at bounding box center [823, 448] width 52 height 14
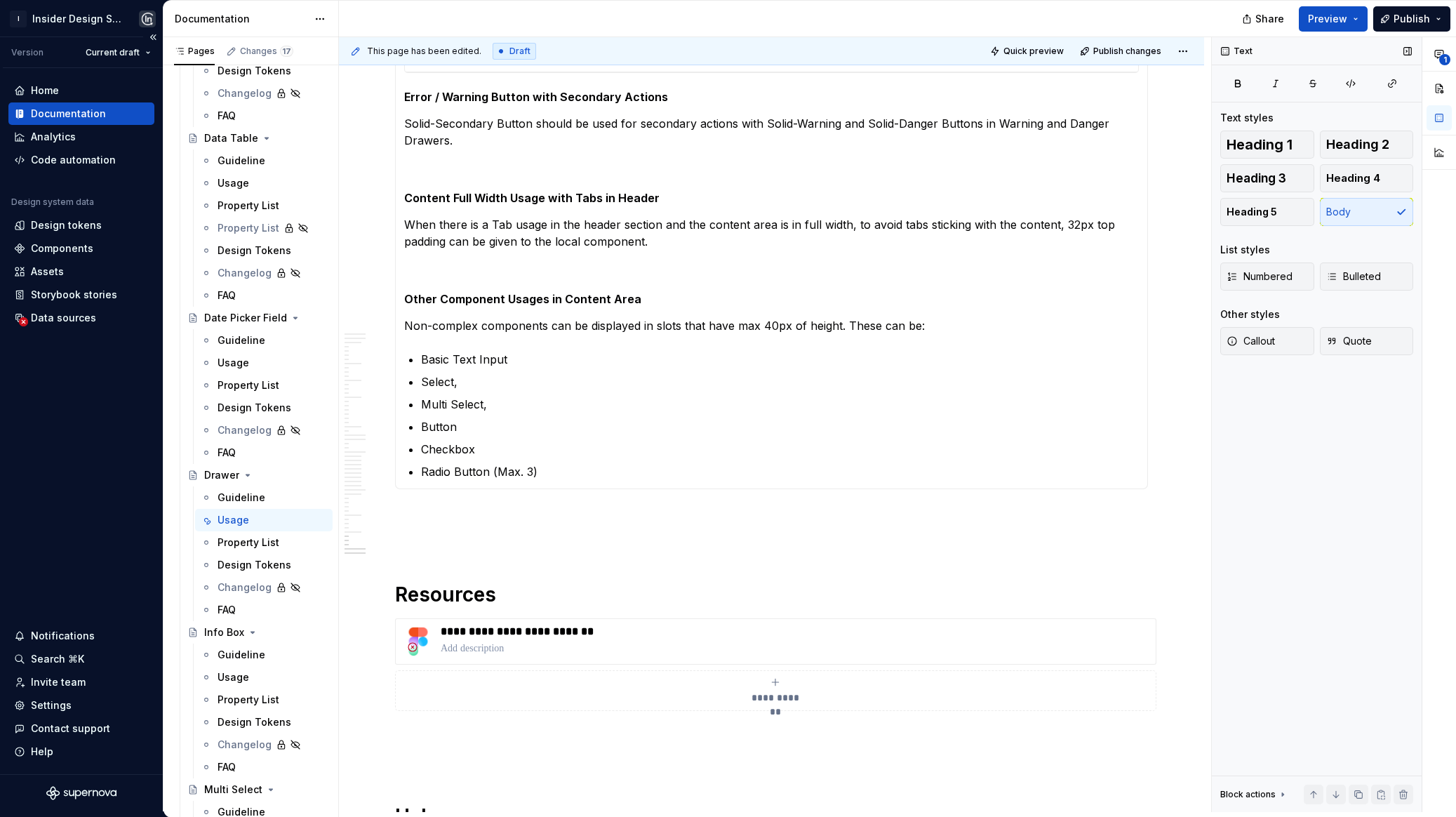
type textarea "*"
